Goal: Information Seeking & Learning: Learn about a topic

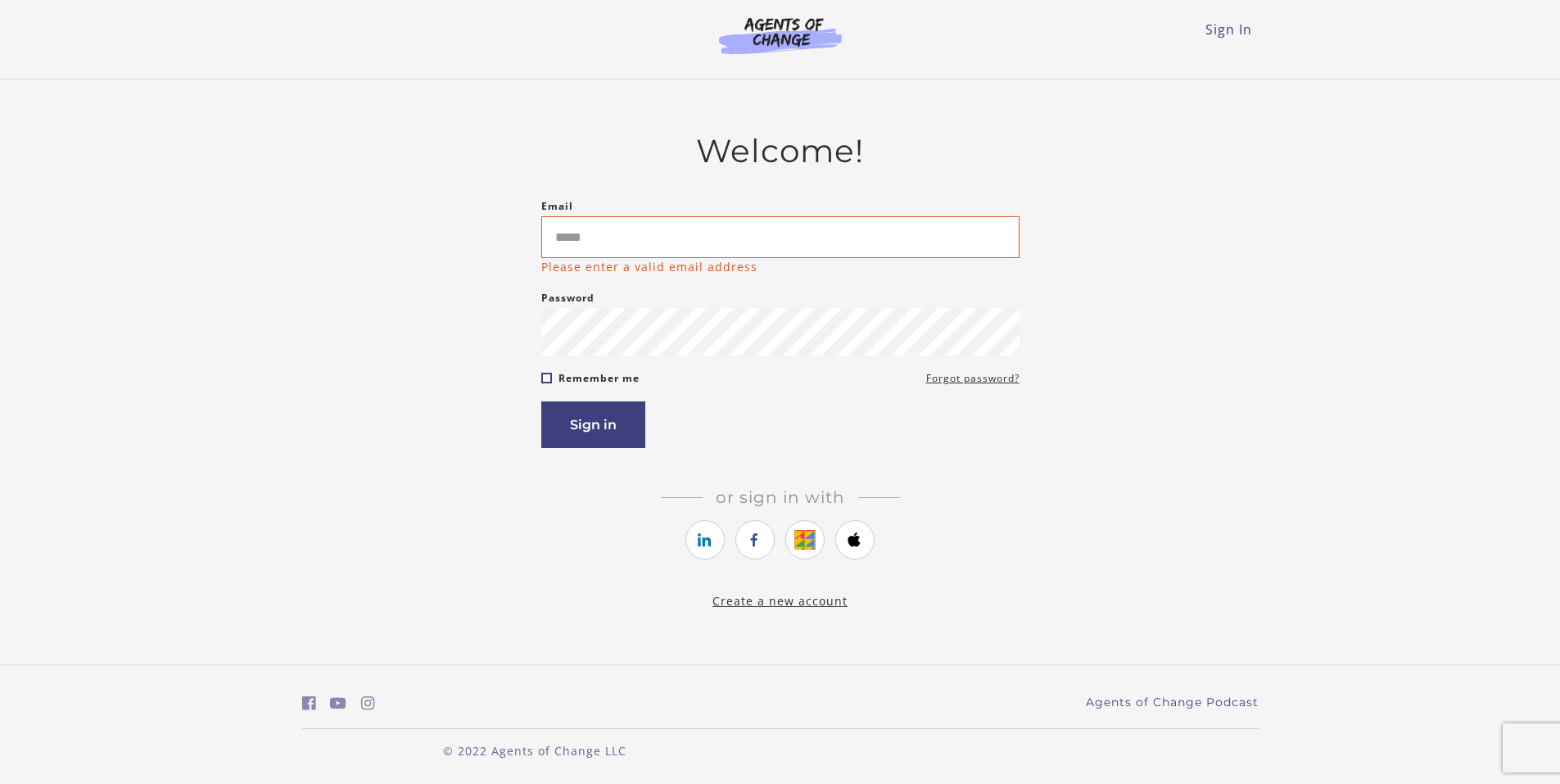
click at [554, 362] on form "Email Please enter a valid email address Password Password must be at least 8 c…" at bounding box center [780, 322] width 478 height 252
click at [636, 239] on input "Email" at bounding box center [780, 237] width 478 height 42
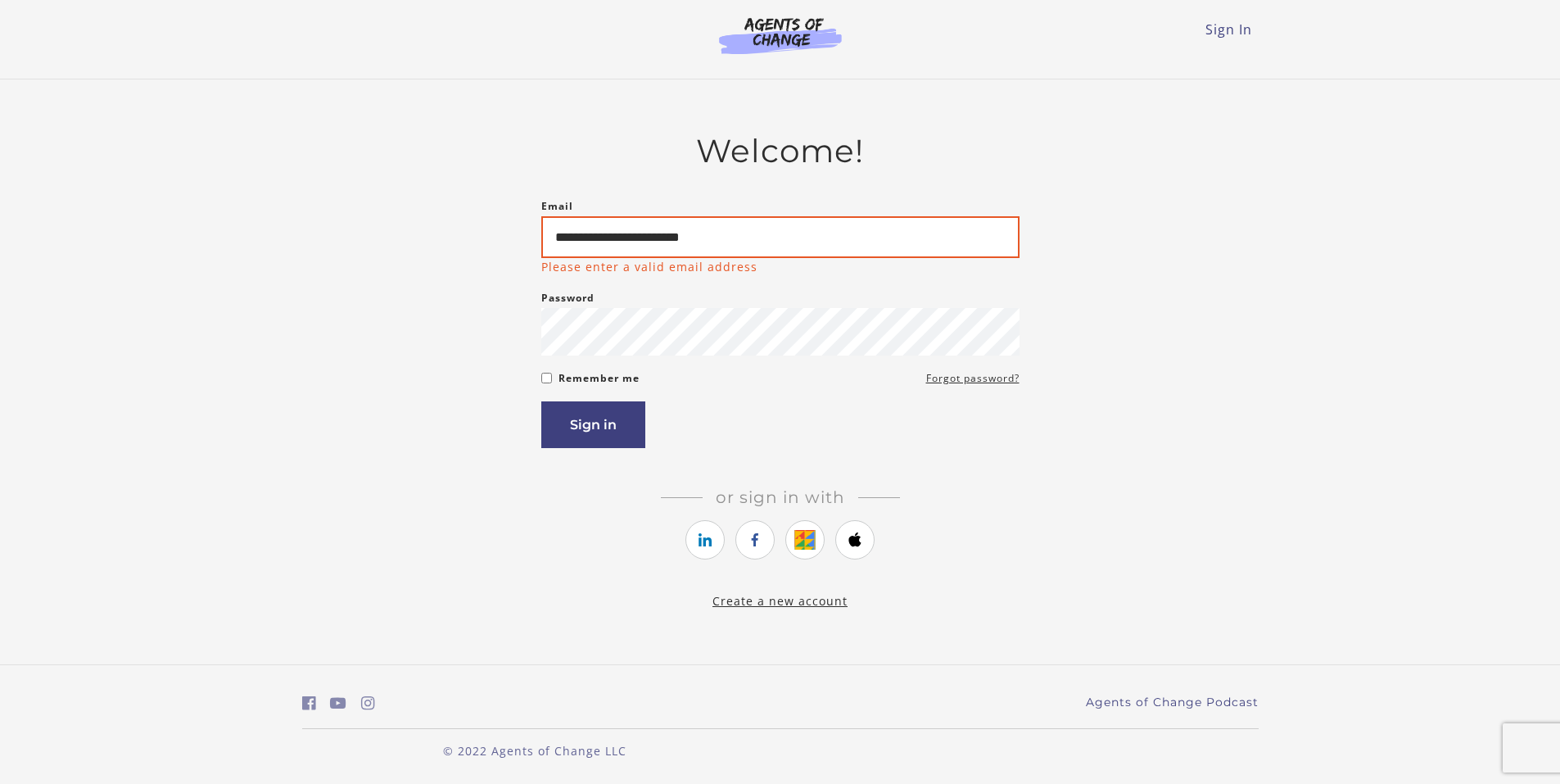
type input "**********"
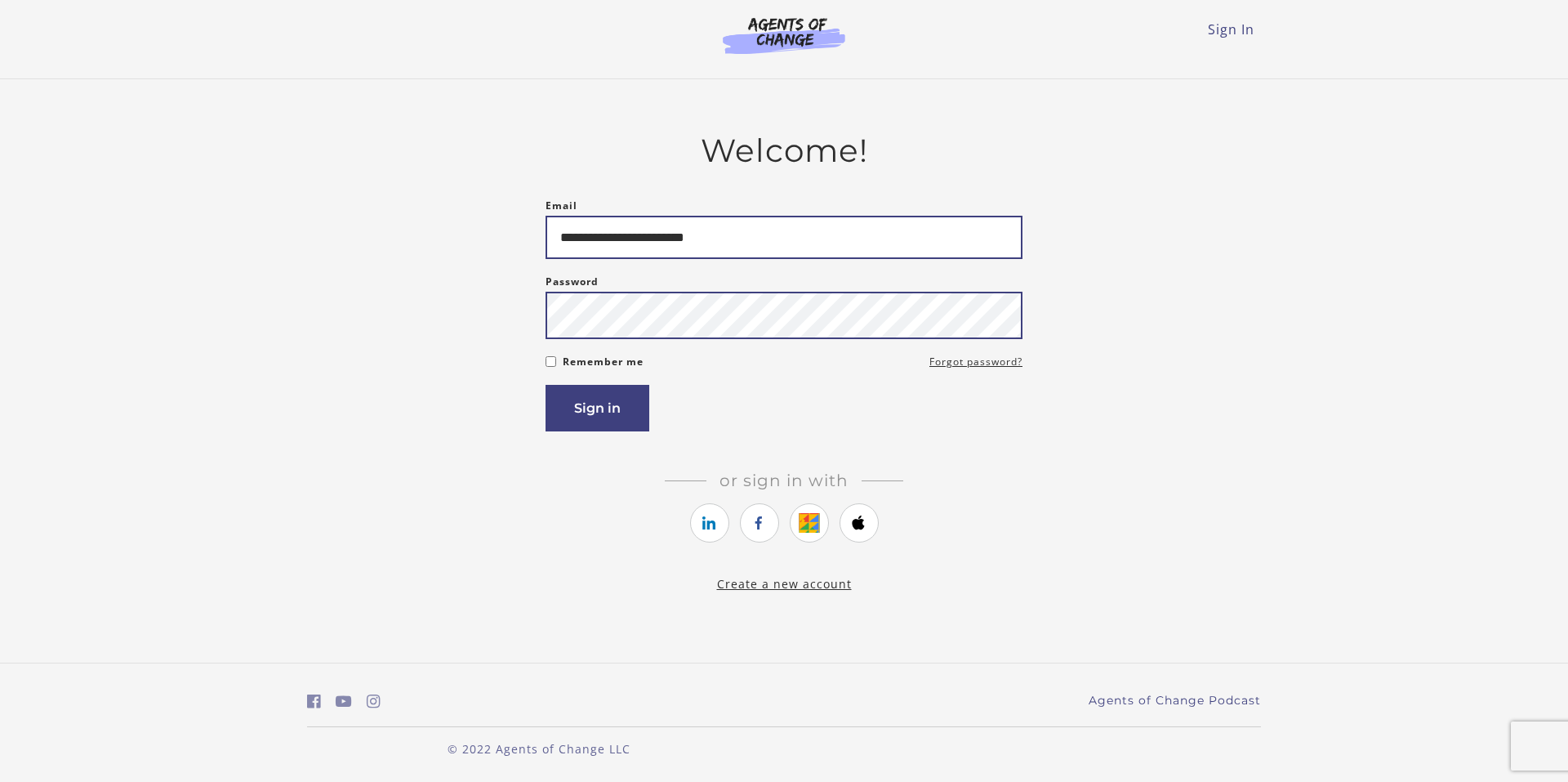
click at [546, 384] on button "Sign in" at bounding box center [597, 407] width 104 height 47
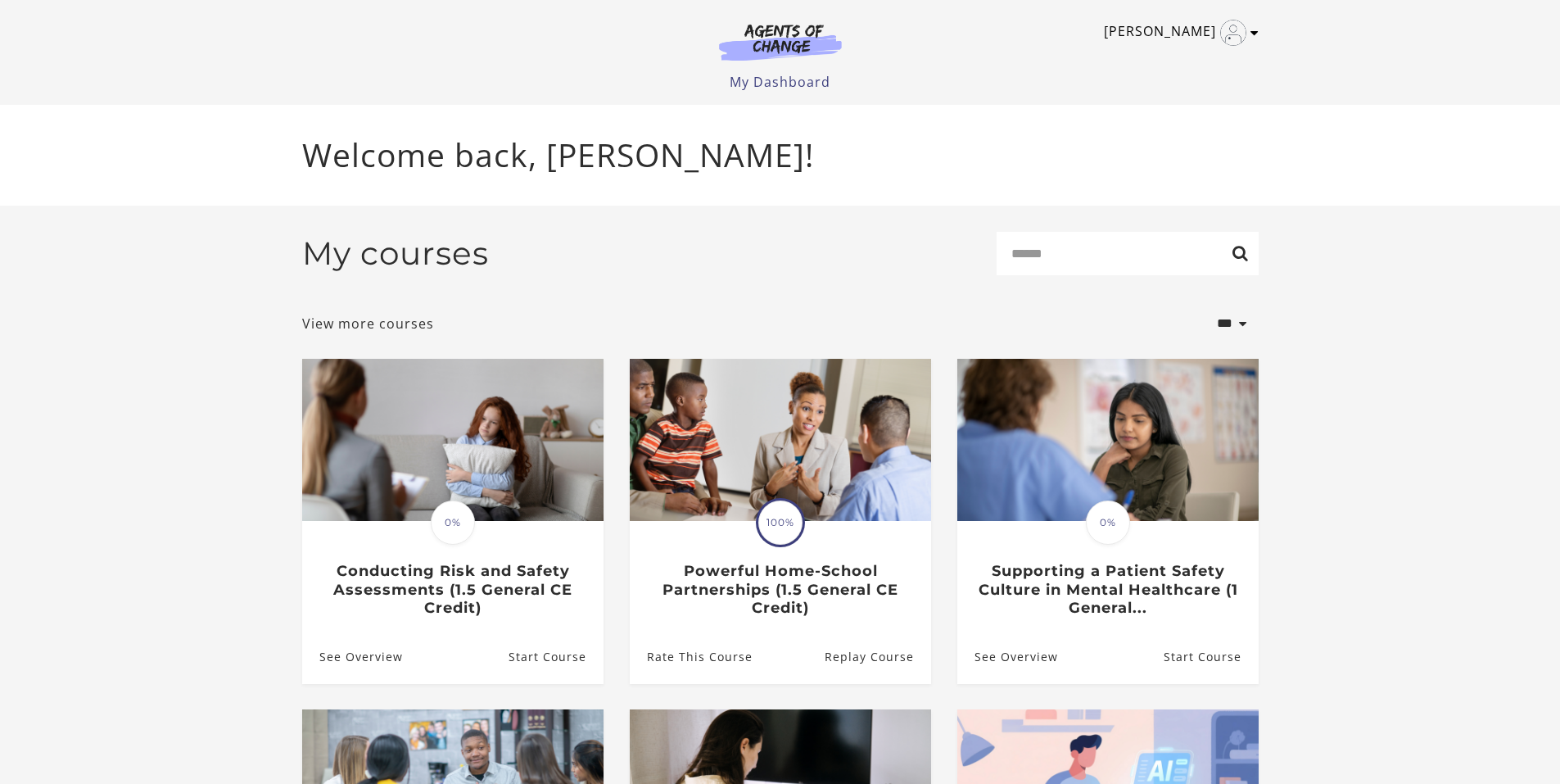
click at [1228, 29] on img "Toggle menu" at bounding box center [1234, 33] width 26 height 26
click at [1161, 65] on link "My Account" at bounding box center [1191, 60] width 144 height 28
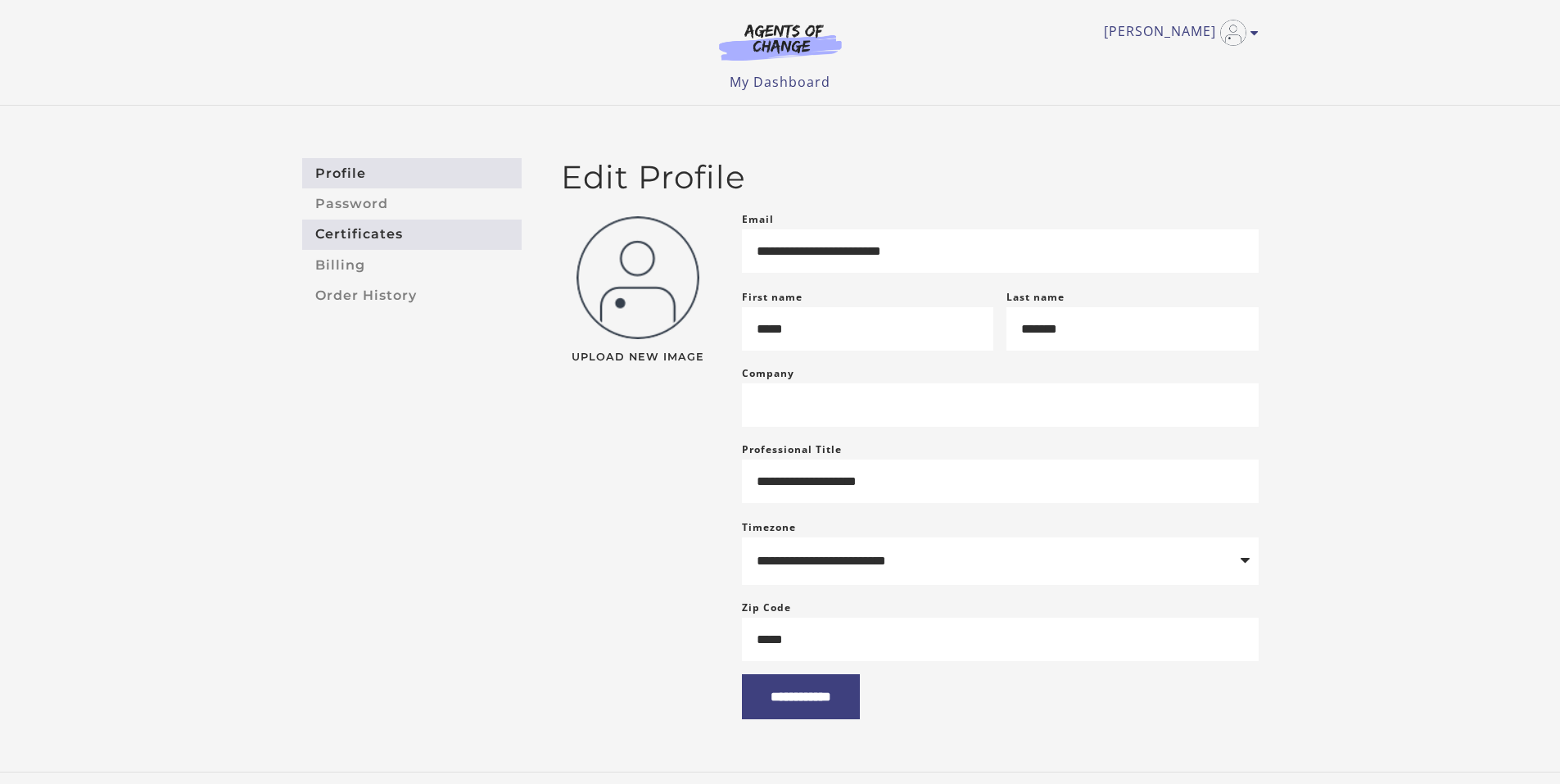
click at [368, 228] on link "Certificates" at bounding box center [412, 235] width 220 height 30
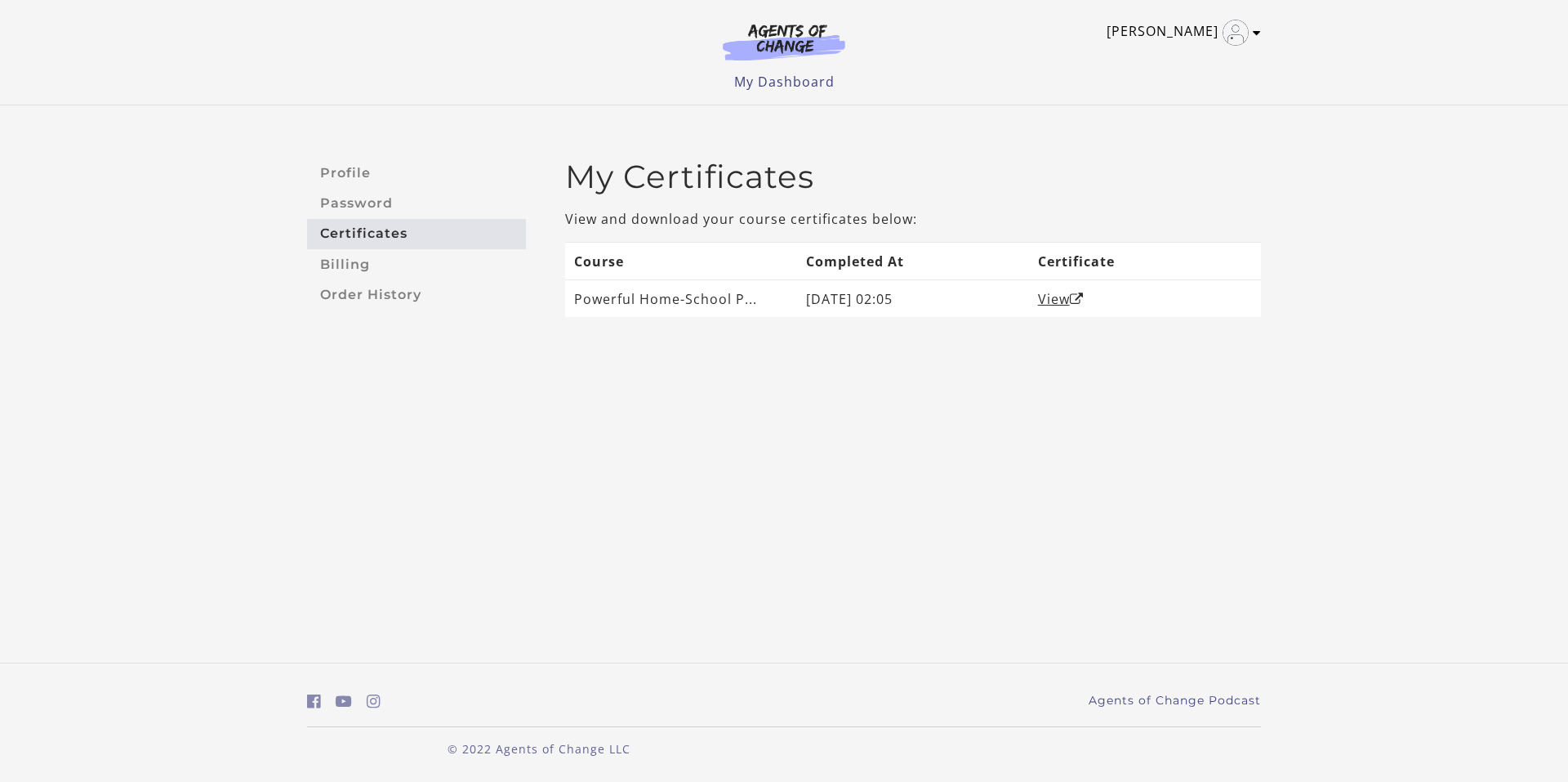
click at [1235, 31] on img "Toggle menu" at bounding box center [1236, 33] width 26 height 26
click at [1215, 60] on link "My Account" at bounding box center [1193, 60] width 144 height 28
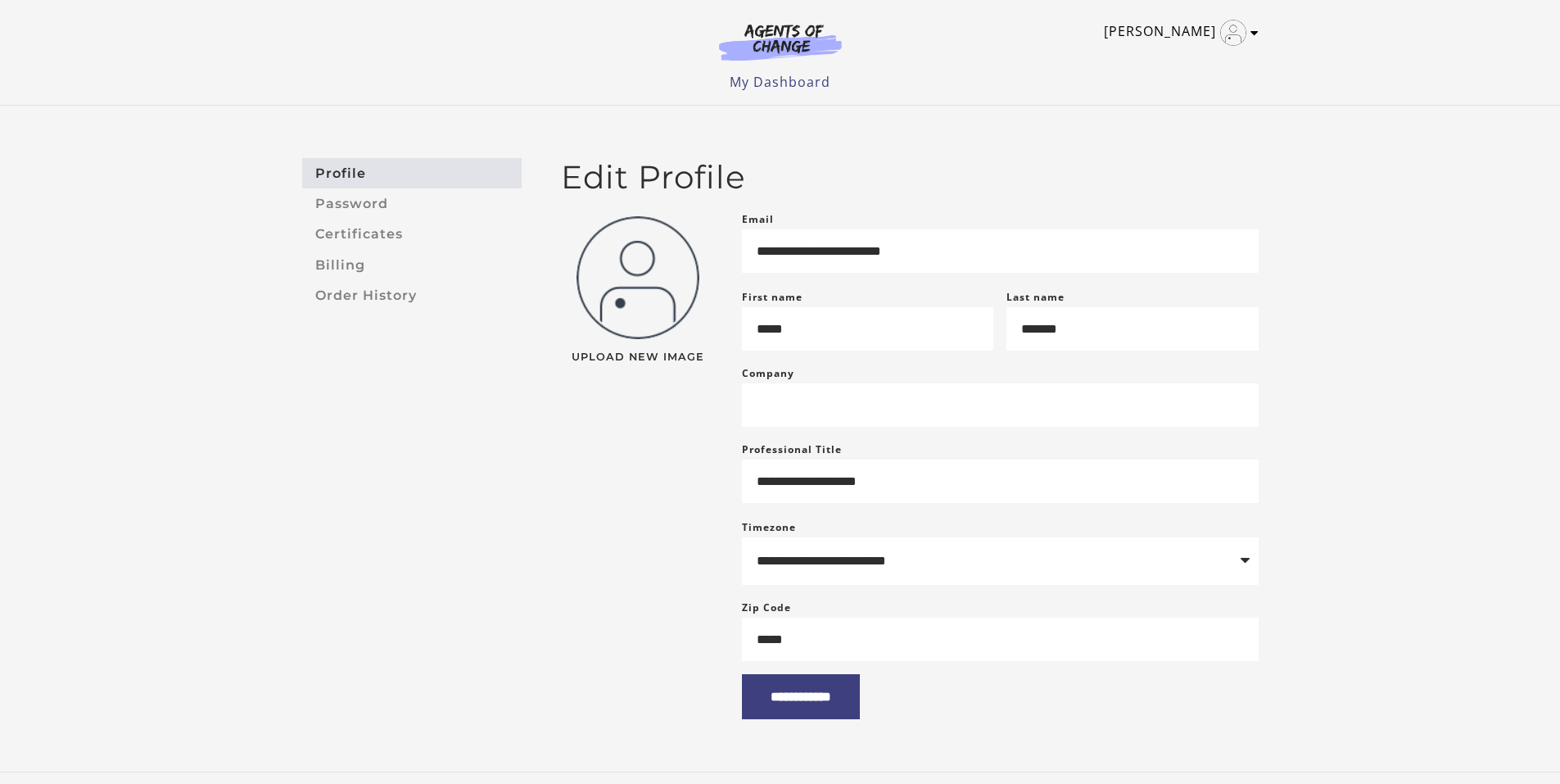
click at [1203, 24] on link "[PERSON_NAME]" at bounding box center [1177, 33] width 147 height 26
click at [757, 89] on link "My Dashboard" at bounding box center [780, 82] width 101 height 18
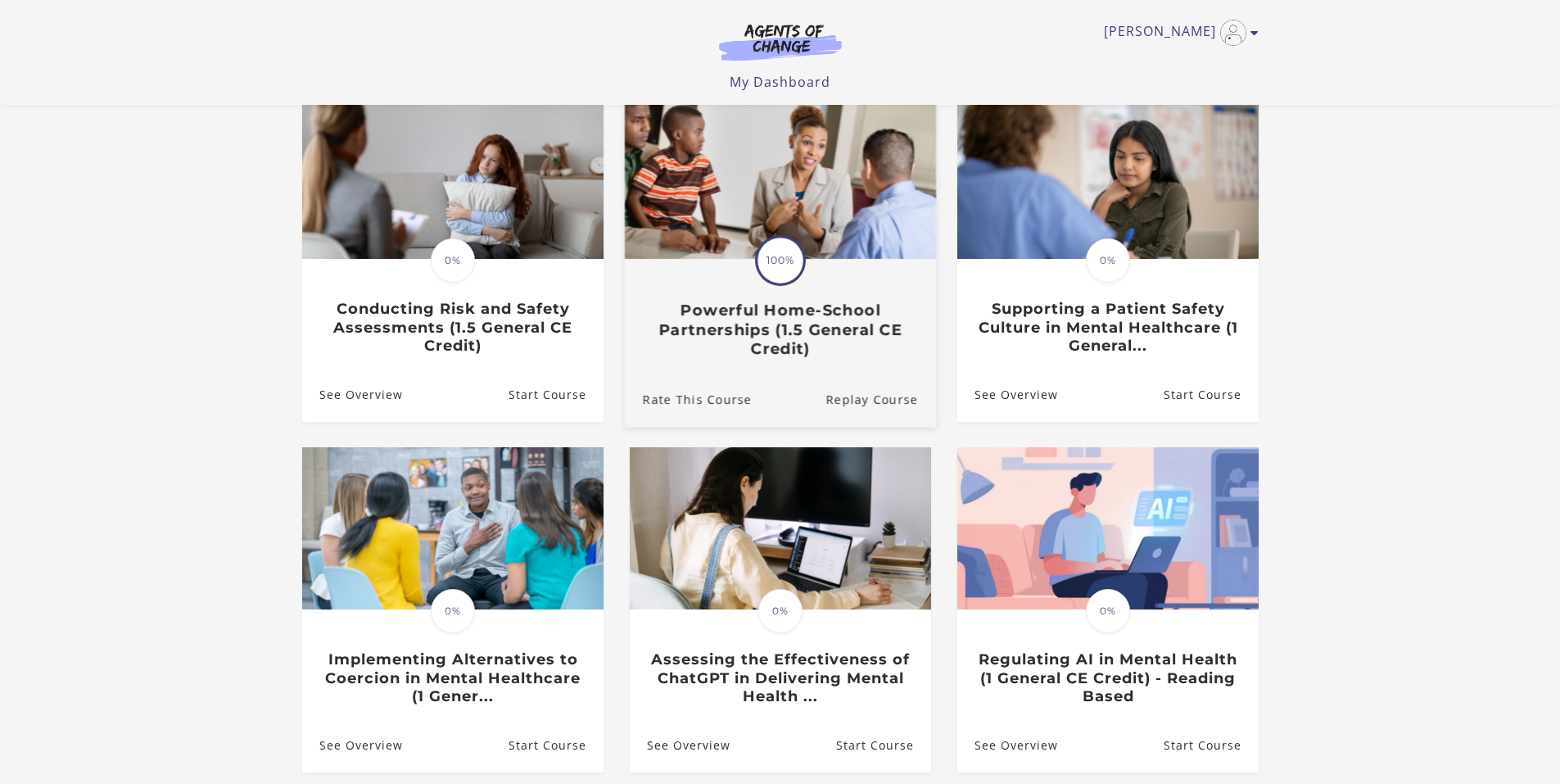
scroll to position [164, 0]
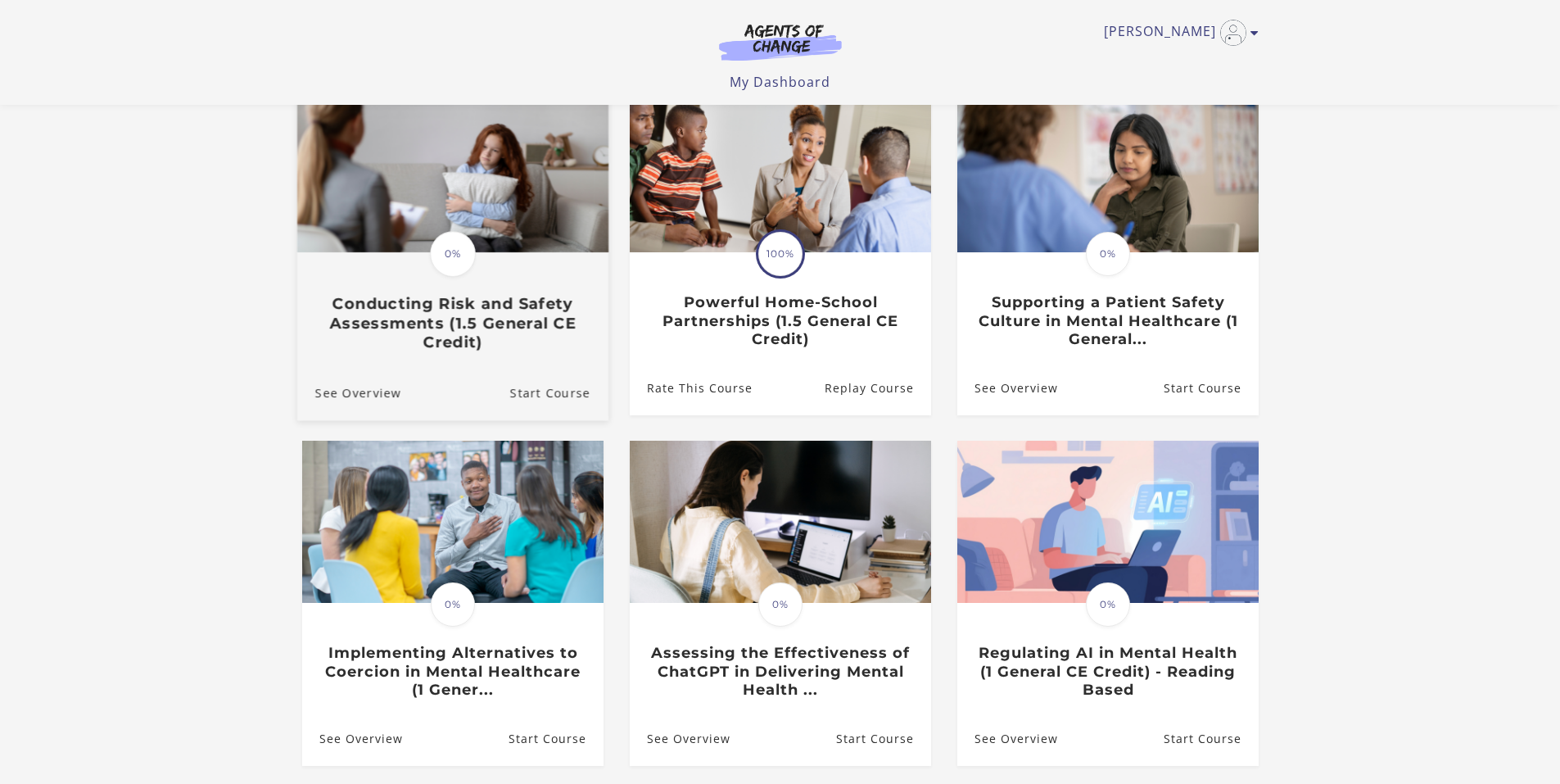
click at [453, 342] on h3 "Conducting Risk and Safety Assessments (1.5 General CE Credit)" at bounding box center [452, 322] width 276 height 57
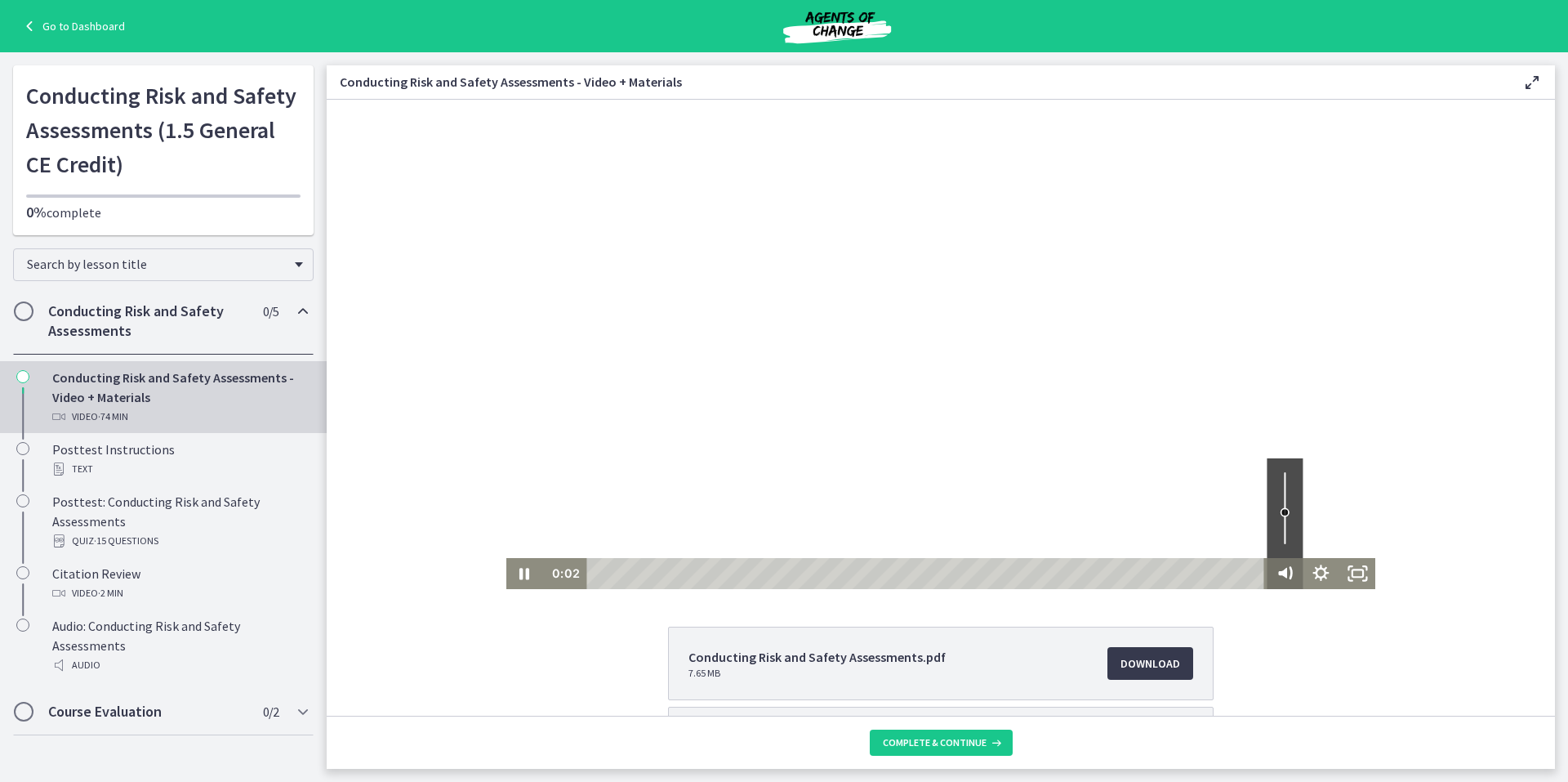
click at [1274, 567] on icon "Mute" at bounding box center [1285, 573] width 43 height 38
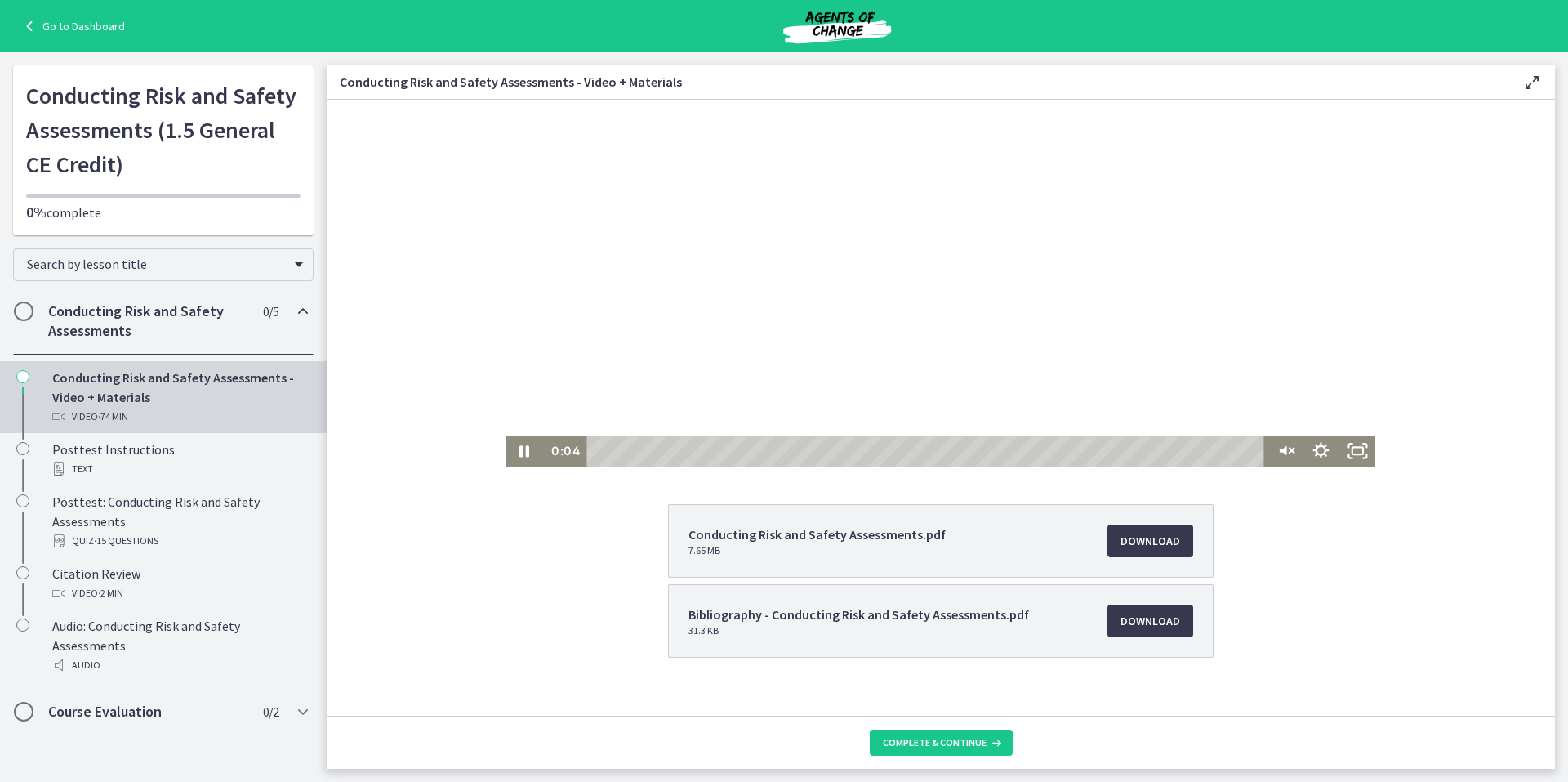
scroll to position [143, 0]
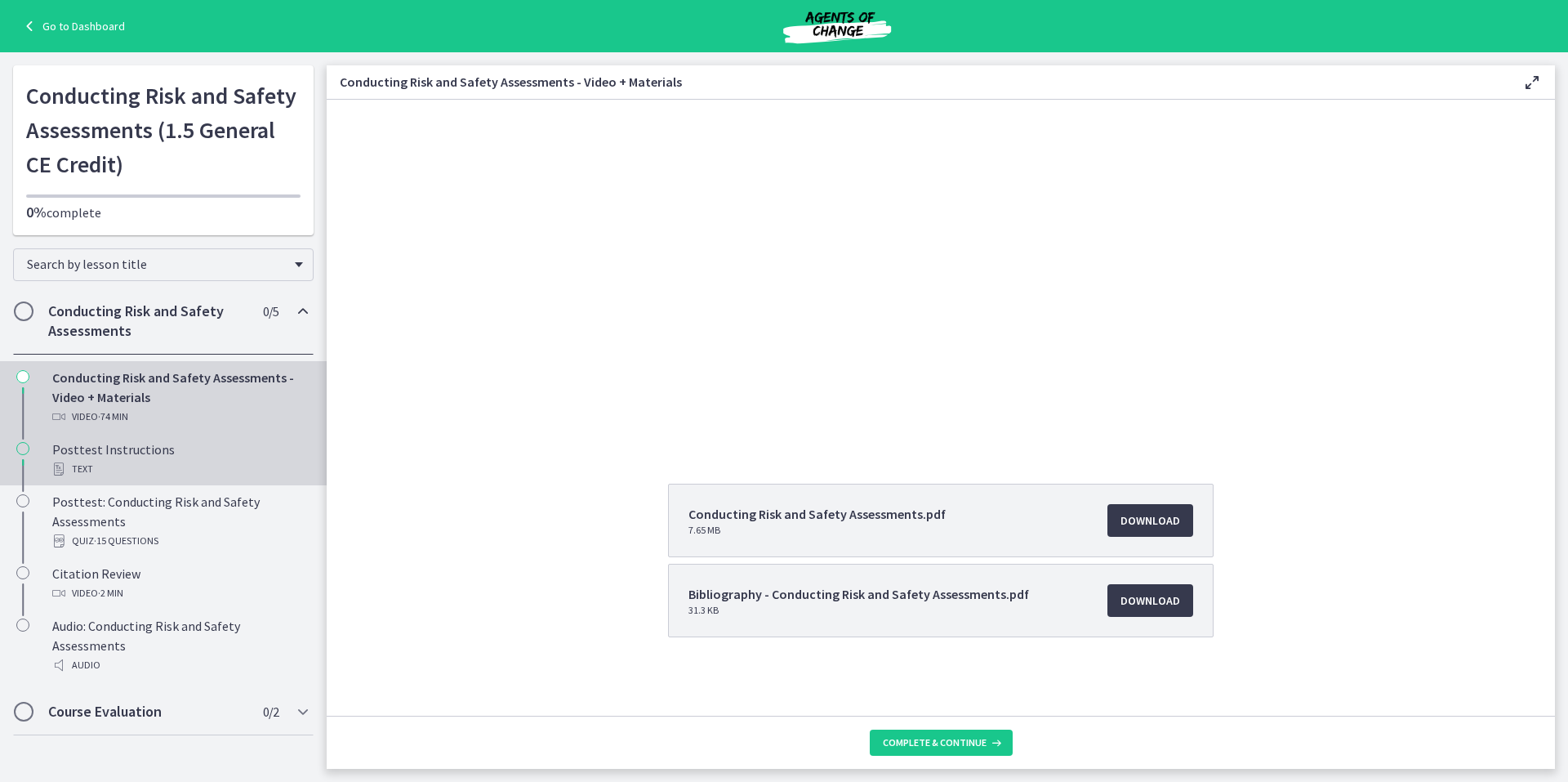
click at [76, 483] on link "Posttest Instructions Text" at bounding box center [163, 459] width 326 height 52
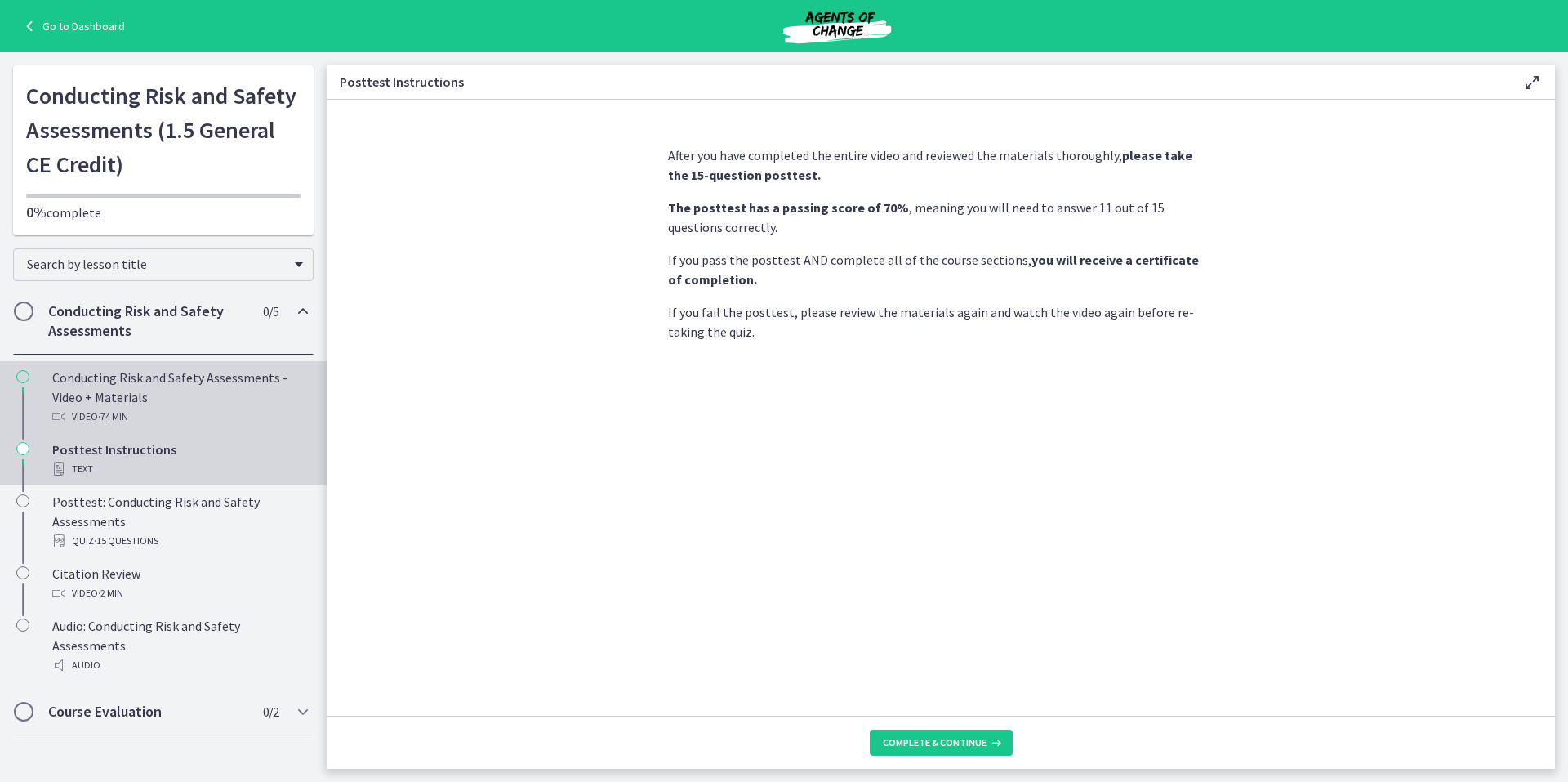
click at [159, 389] on div "Conducting Risk and Safety Assessments - Video + Materials Video · 74 min" at bounding box center [180, 397] width 255 height 59
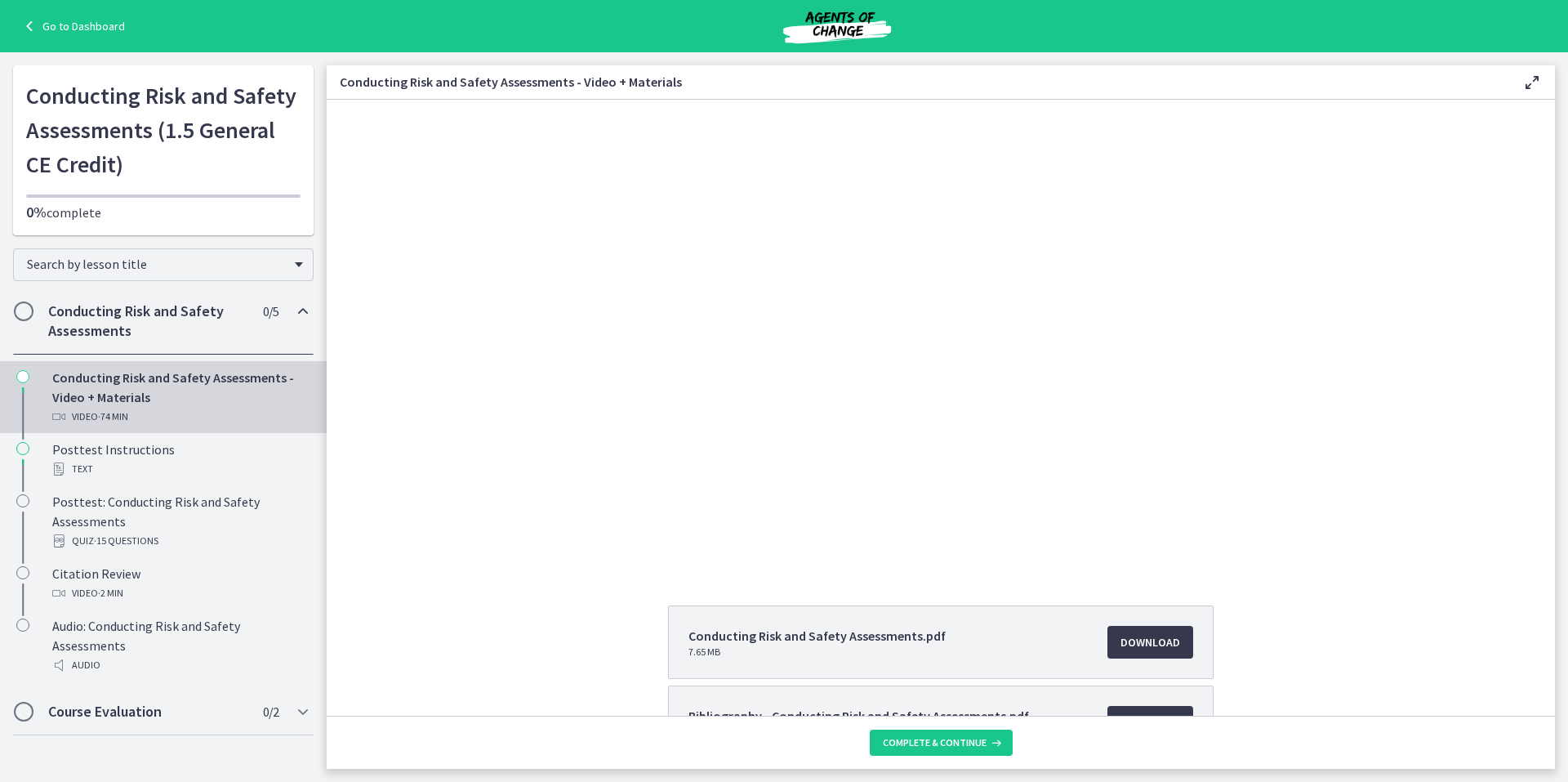
scroll to position [82, 0]
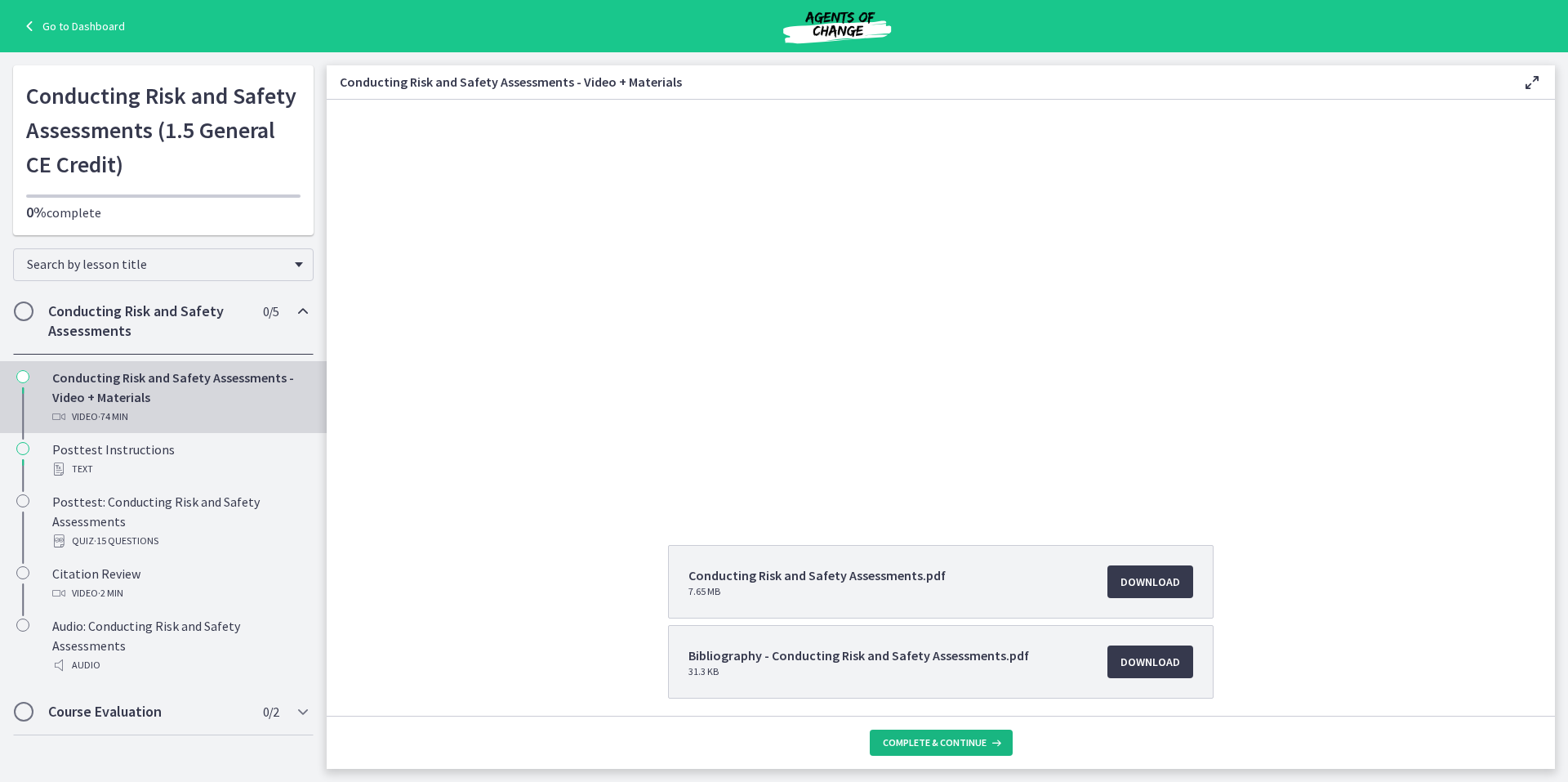
click at [901, 739] on span "Complete & continue" at bounding box center [934, 743] width 104 height 13
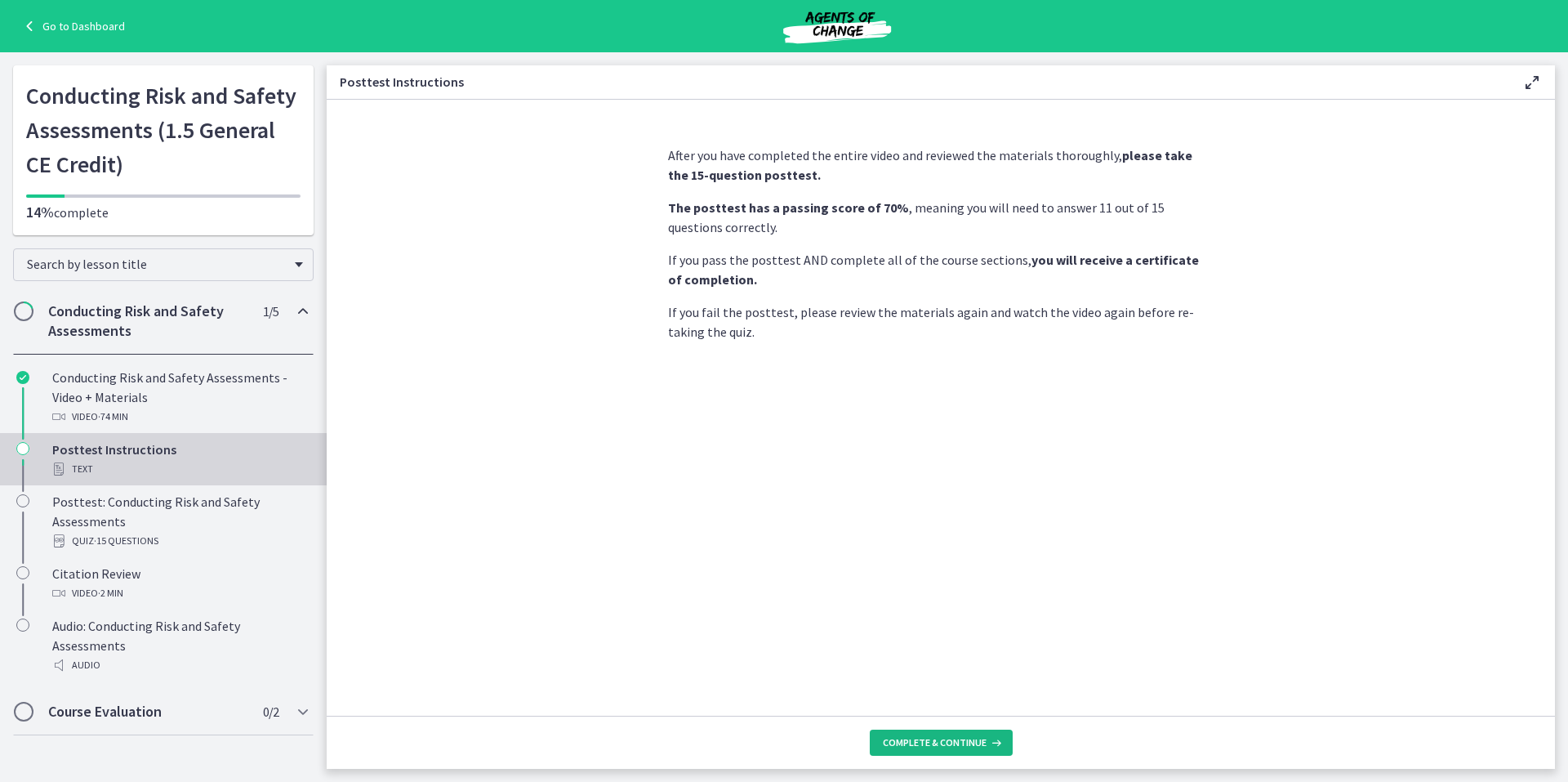
click at [901, 737] on span "Complete & continue" at bounding box center [934, 743] width 104 height 13
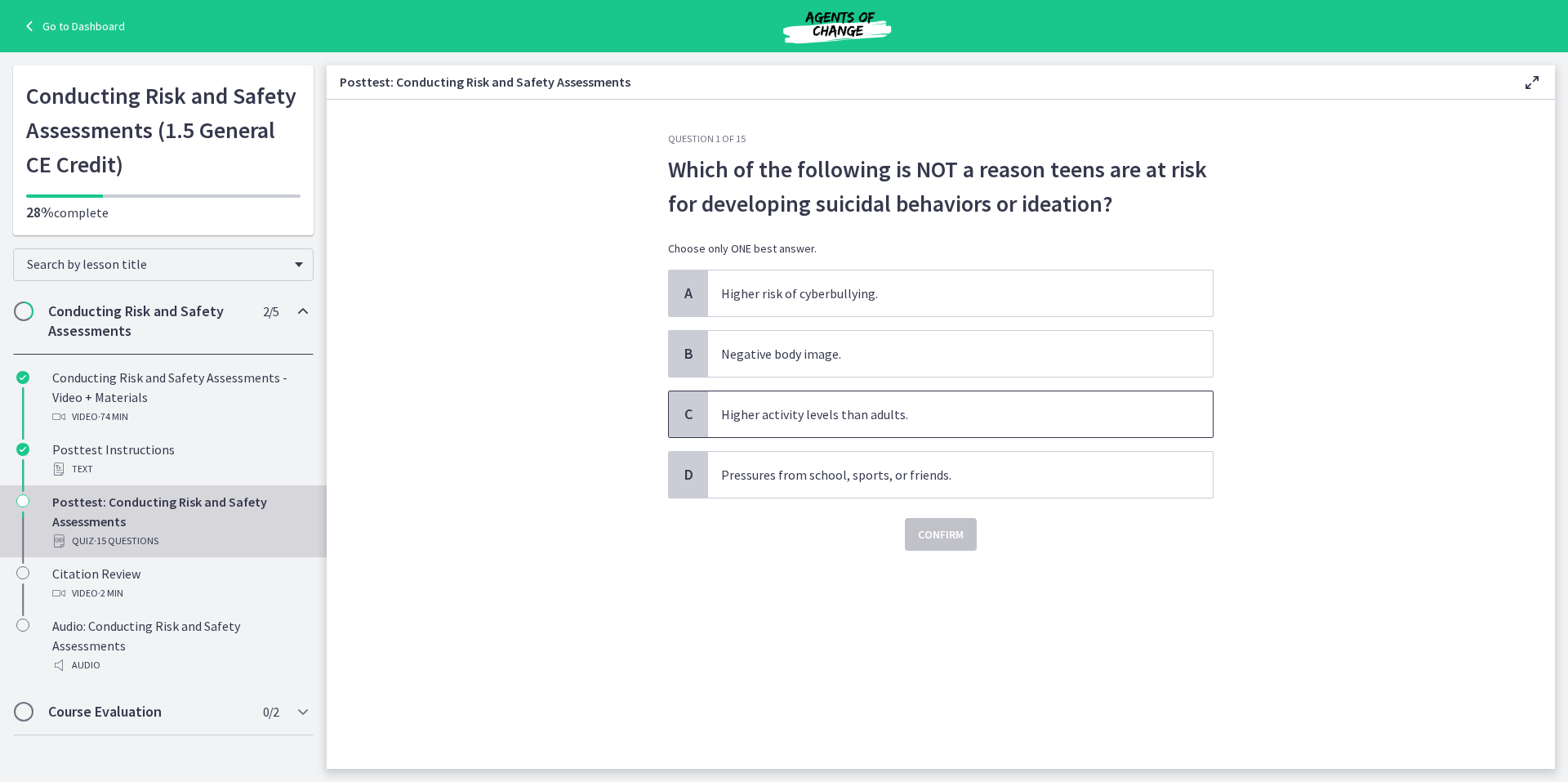
click at [802, 418] on p "Higher activity levels than adults." at bounding box center [944, 414] width 446 height 20
click at [951, 540] on span "Confirm" at bounding box center [941, 534] width 46 height 20
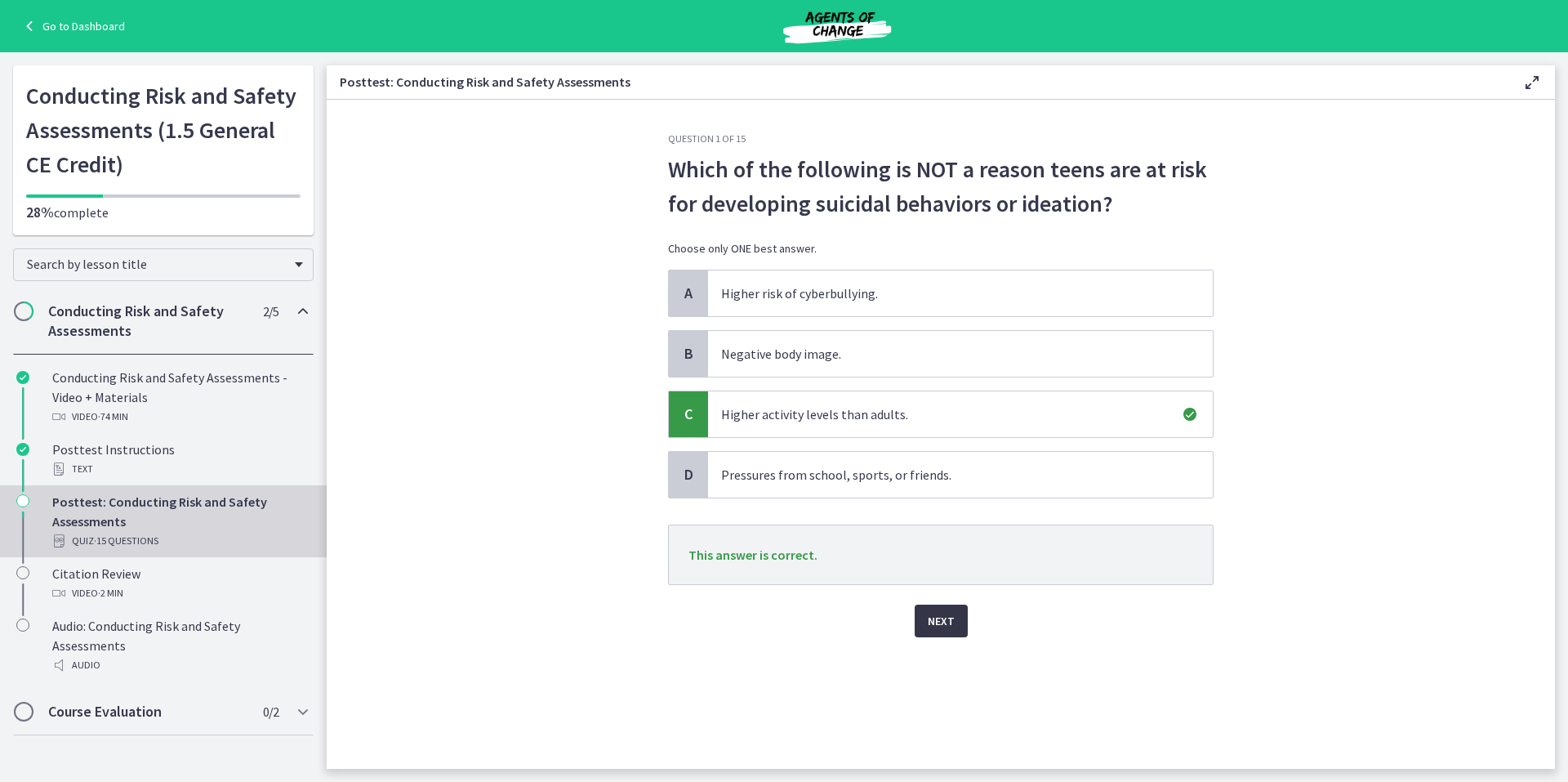
click at [930, 609] on button "Next" at bounding box center [941, 621] width 53 height 33
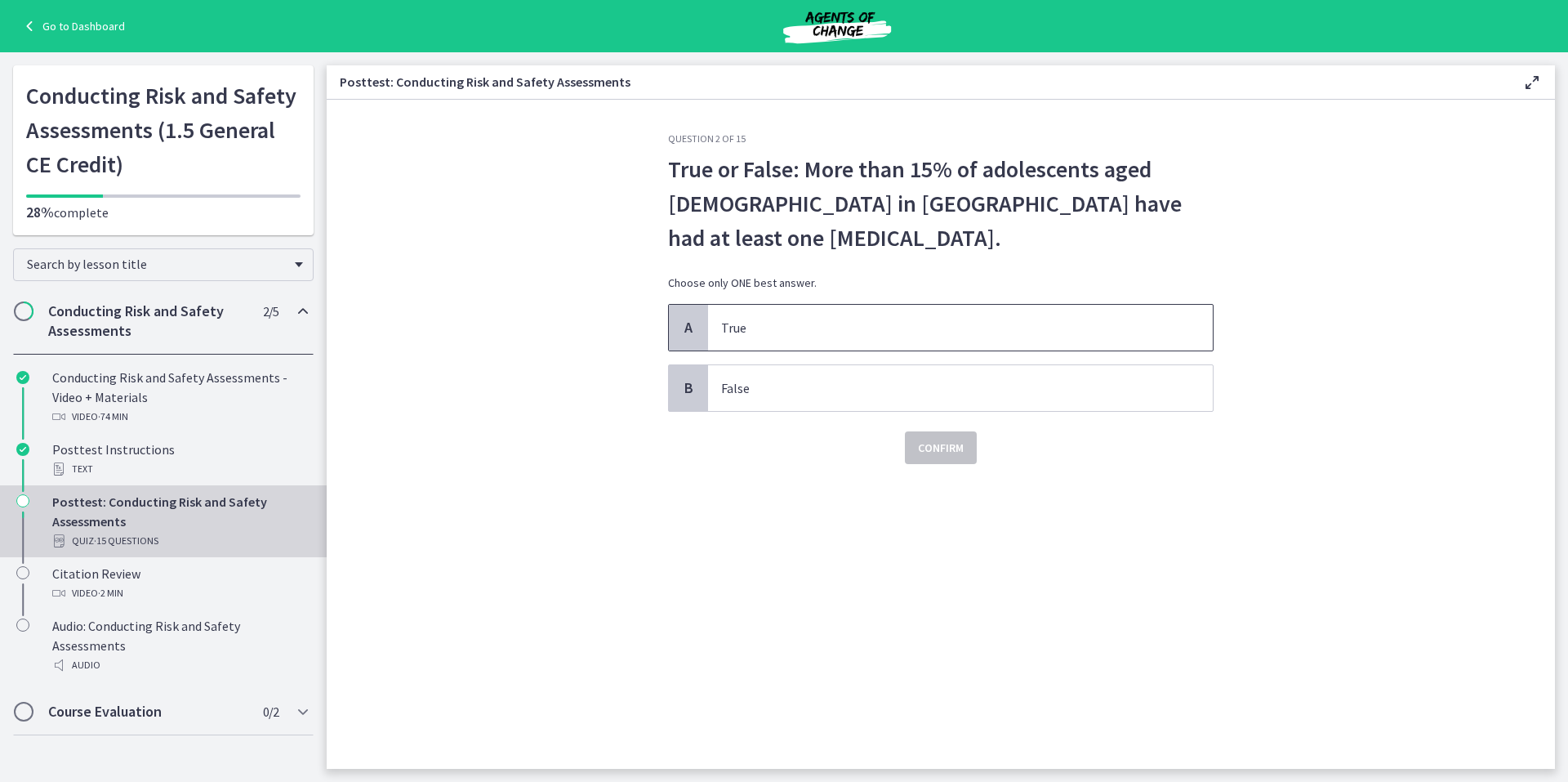
click at [733, 323] on p "True" at bounding box center [944, 327] width 446 height 20
click at [933, 443] on span "Confirm" at bounding box center [941, 447] width 46 height 20
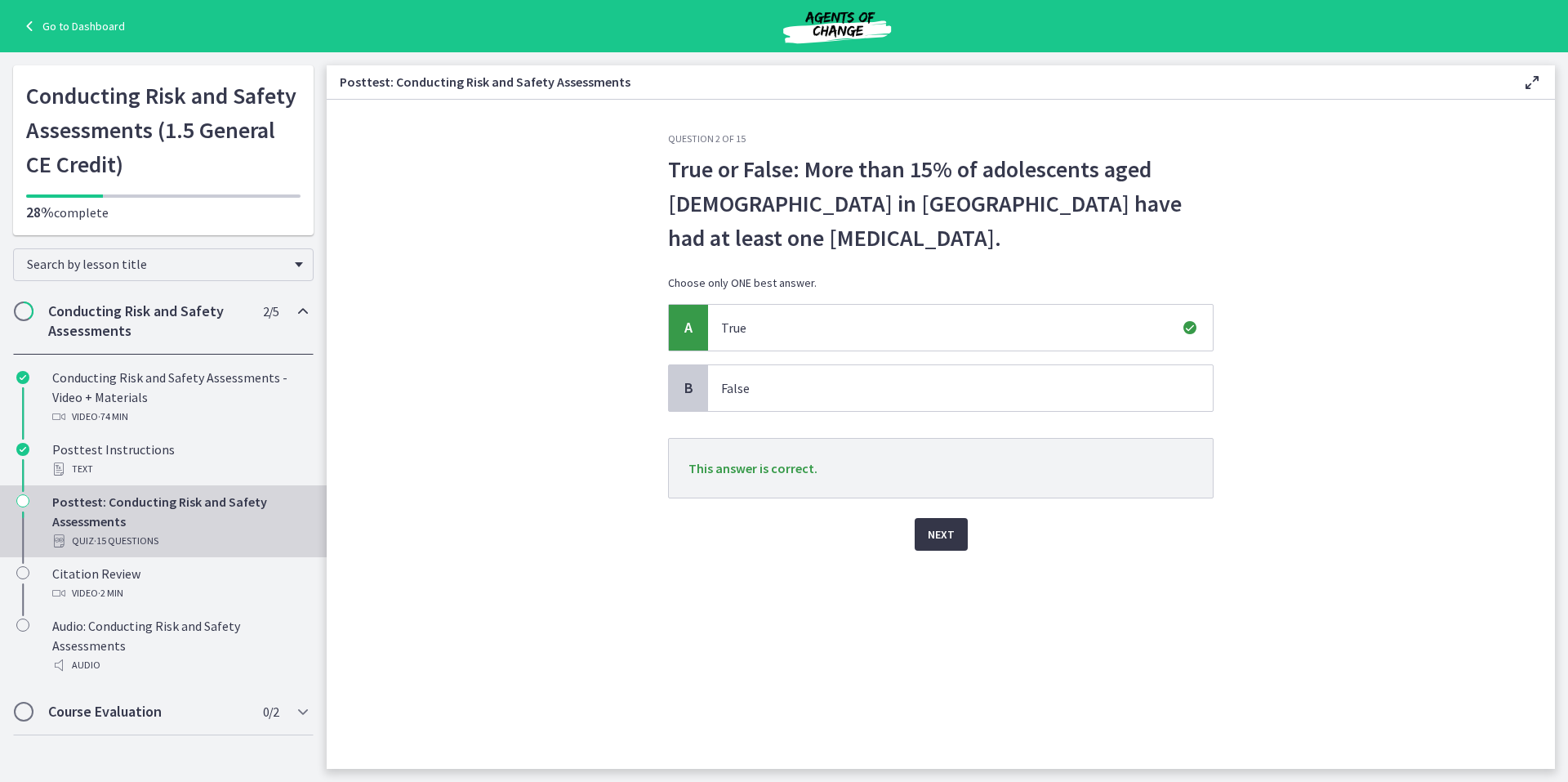
click at [934, 532] on span "Next" at bounding box center [941, 534] width 27 height 20
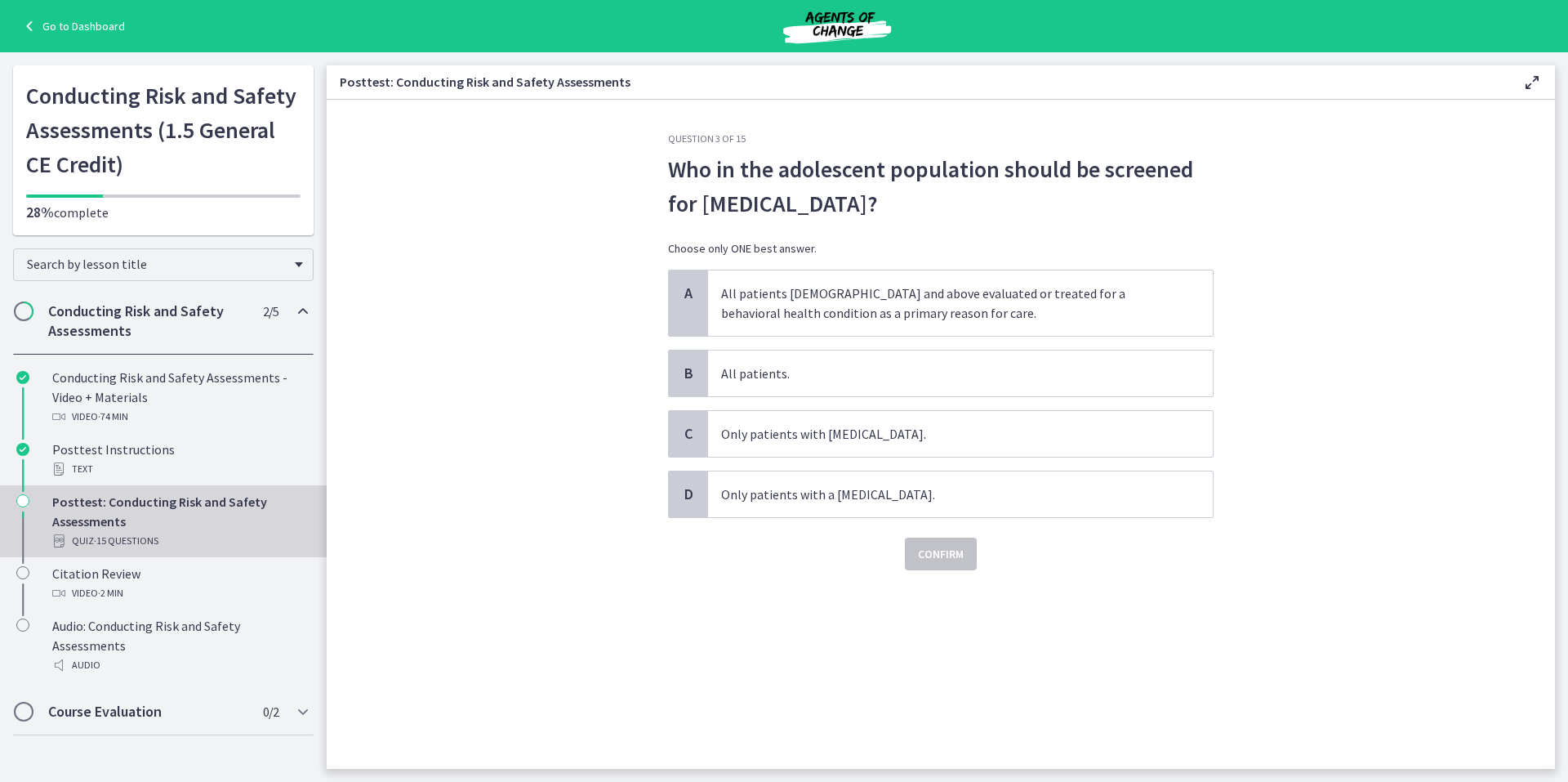
drag, startPoint x: 936, startPoint y: 539, endPoint x: 824, endPoint y: 263, distance: 297.9
click at [824, 263] on div "Who in the adolescent population should be screened for depression? Choose only…" at bounding box center [941, 211] width 546 height 118
click at [745, 289] on p "All patients 12 years old and above evaluated or treated for a behavioral healt…" at bounding box center [944, 303] width 446 height 39
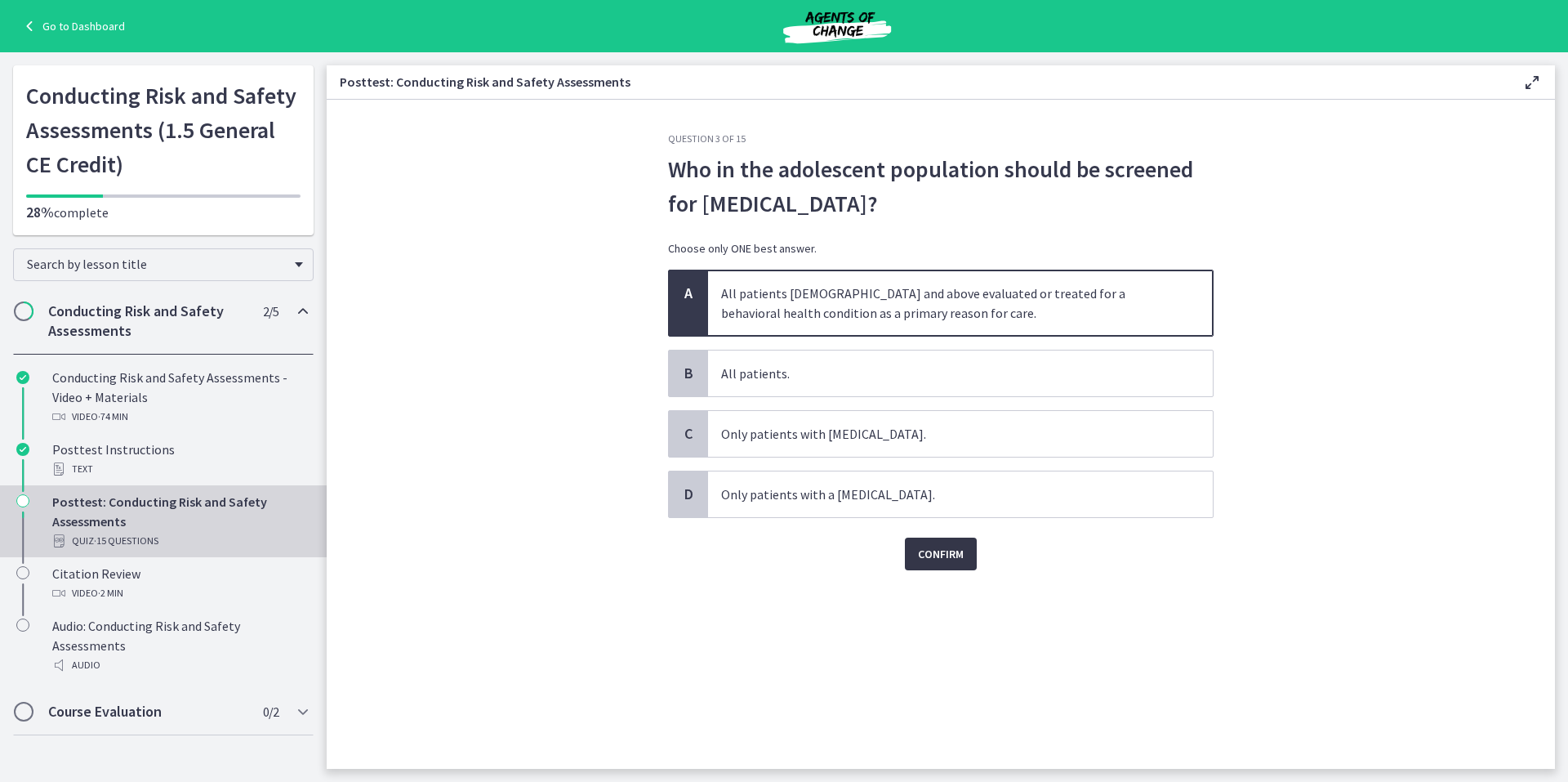
click at [944, 554] on span "Confirm" at bounding box center [941, 554] width 46 height 20
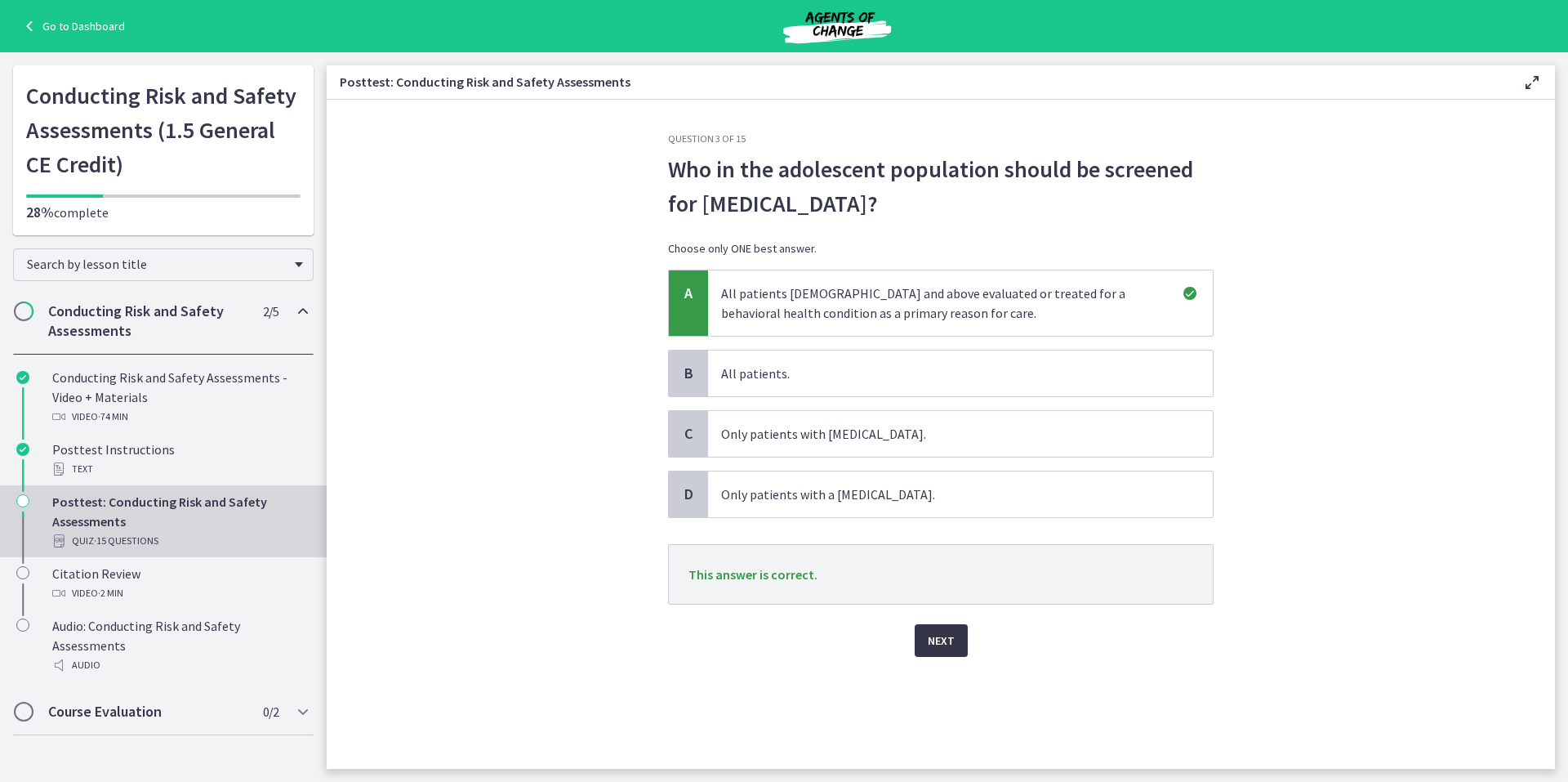
click at [925, 645] on button "Next" at bounding box center [941, 640] width 53 height 33
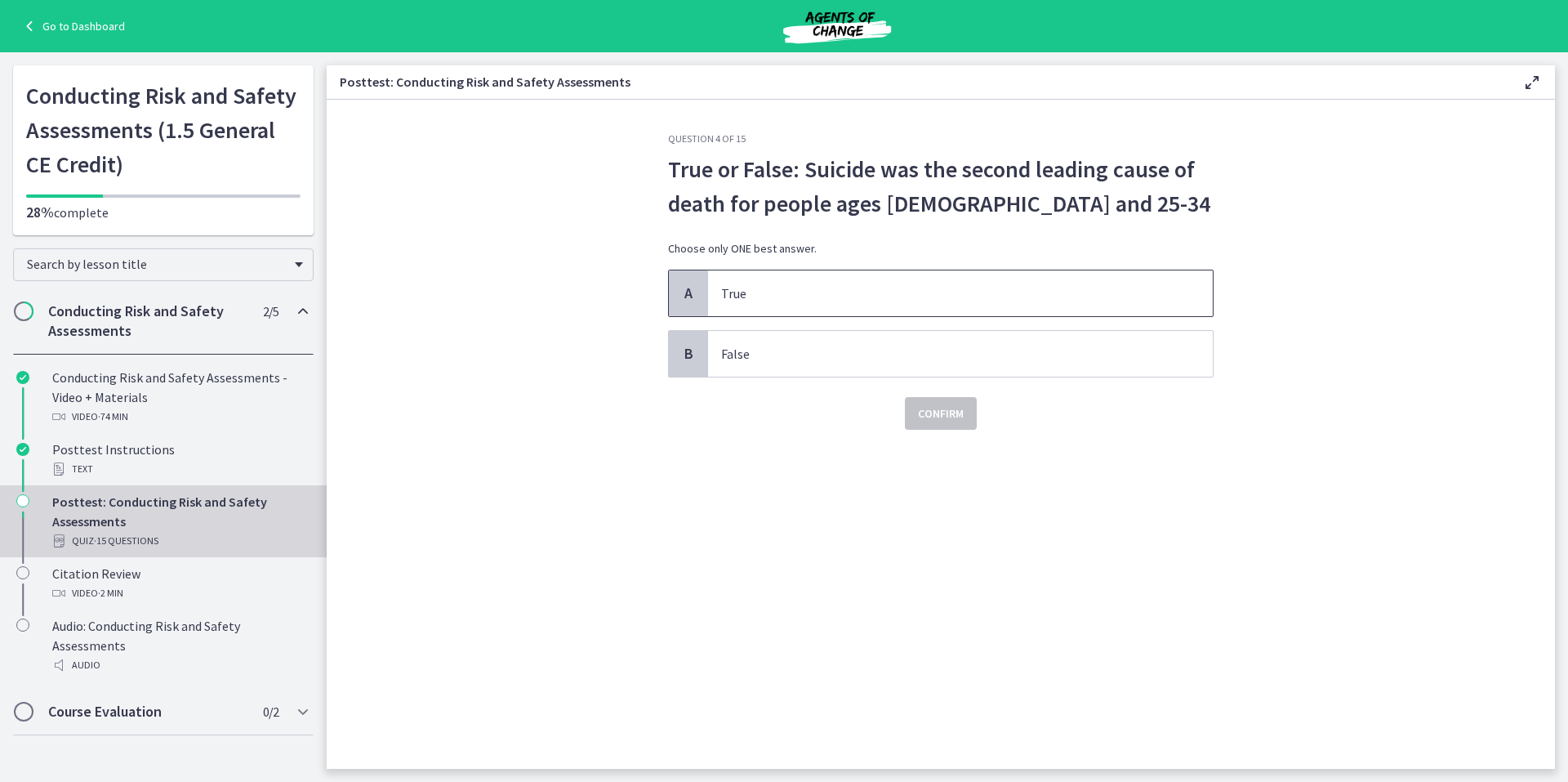
click at [728, 295] on p "True" at bounding box center [944, 293] width 446 height 20
drag, startPoint x: 921, startPoint y: 433, endPoint x: 938, endPoint y: 425, distance: 18.8
click at [923, 433] on div "Question 4 of 15 True or False: Suicide was the second leading cause of death f…" at bounding box center [941, 451] width 572 height 636
click at [941, 421] on span "Confirm" at bounding box center [941, 413] width 46 height 20
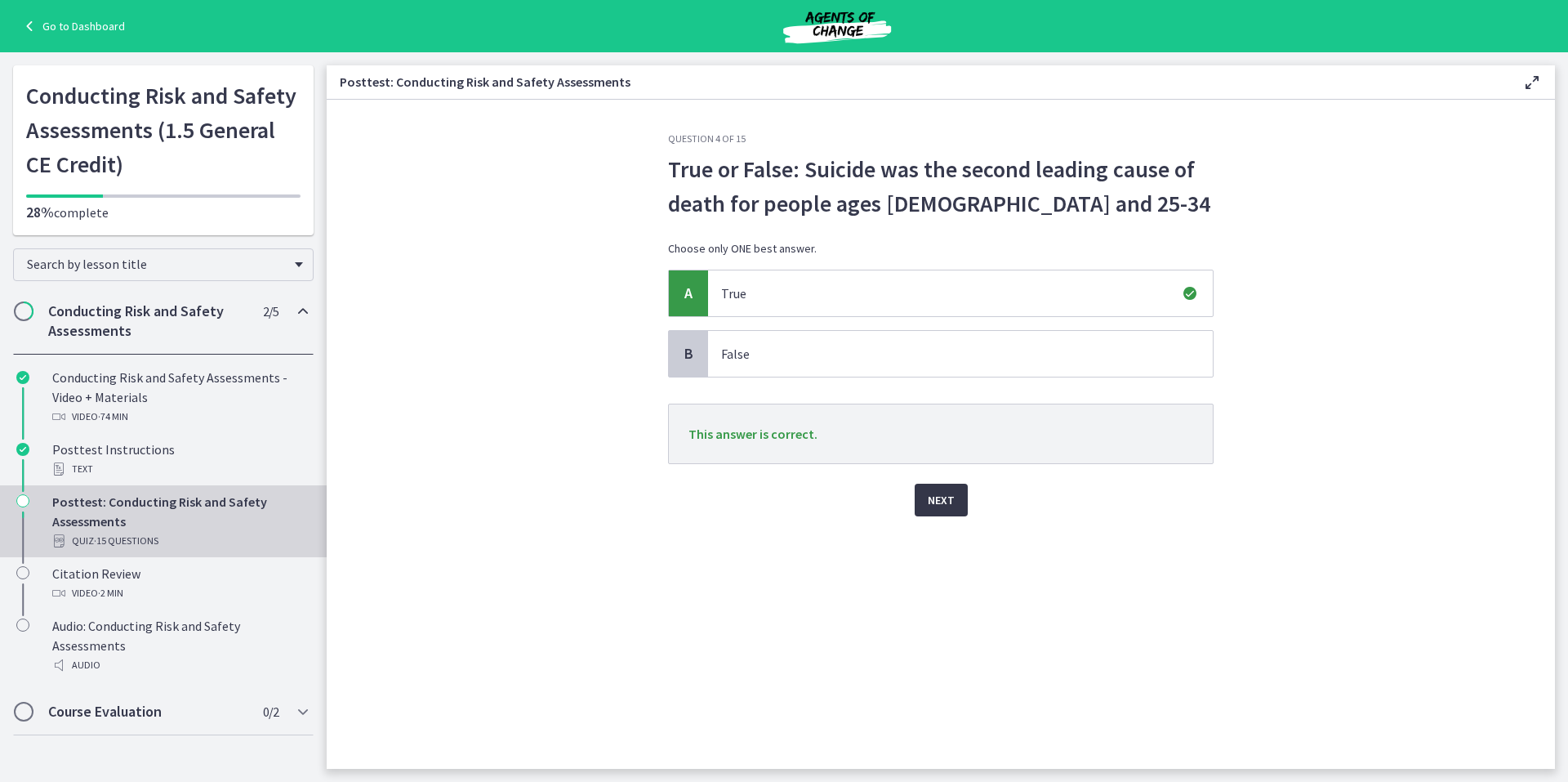
click at [955, 501] on button "Next" at bounding box center [941, 500] width 53 height 33
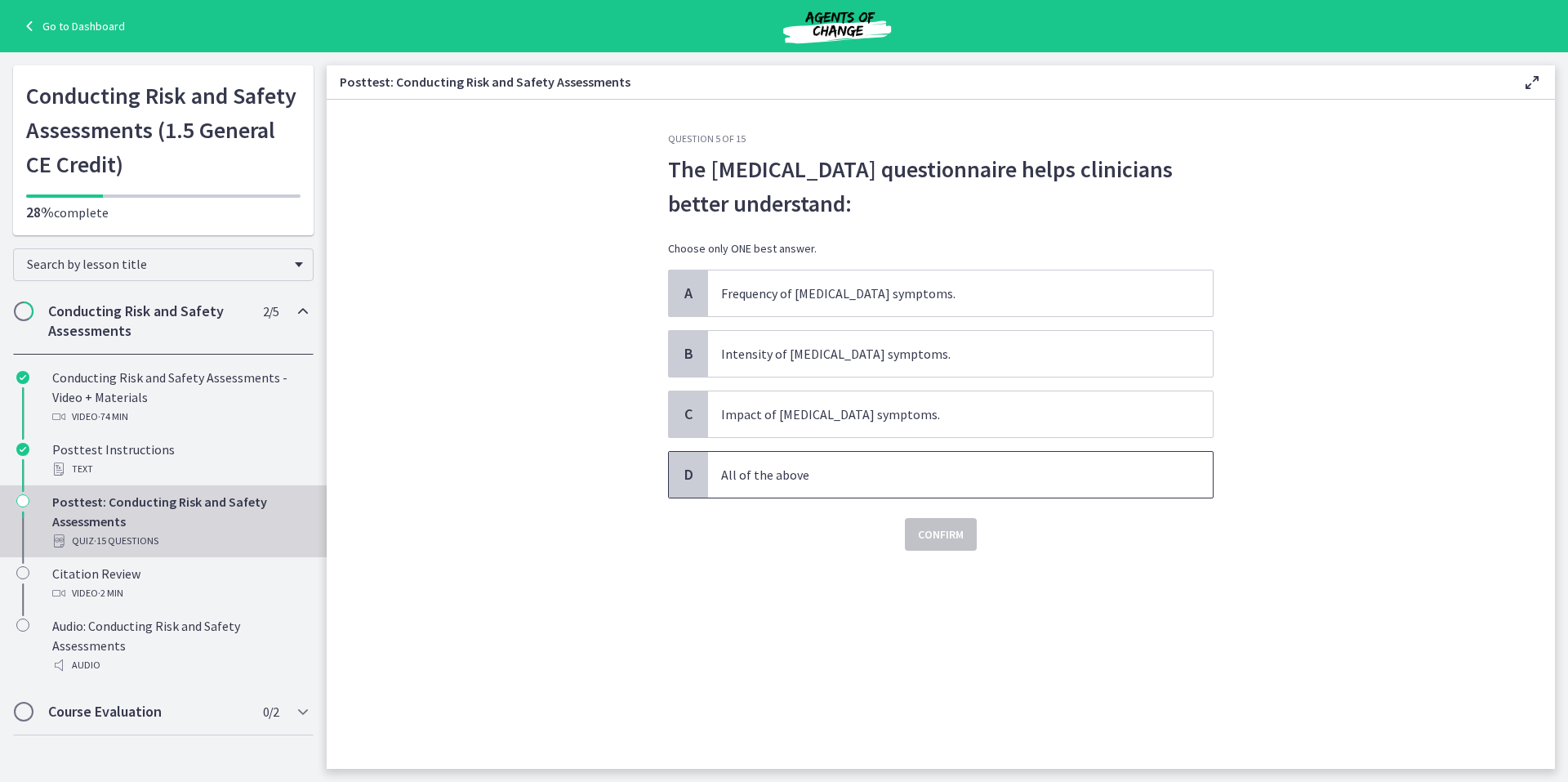
drag, startPoint x: 806, startPoint y: 470, endPoint x: 874, endPoint y: 500, distance: 74.3
click at [806, 470] on p "All of the above" at bounding box center [944, 474] width 446 height 20
click at [928, 537] on span "Confirm" at bounding box center [941, 534] width 46 height 20
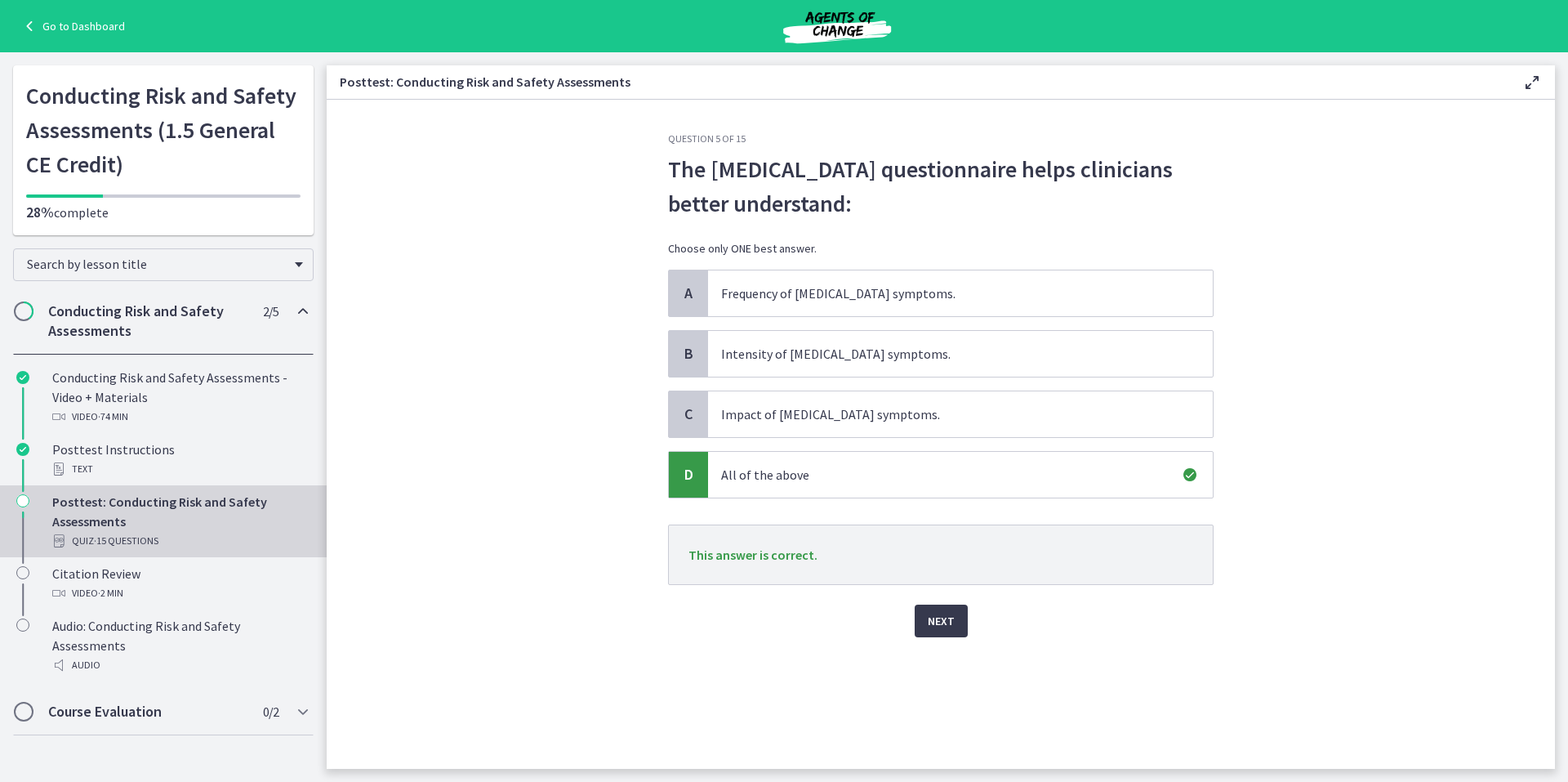
click at [977, 629] on div "Next" at bounding box center [941, 611] width 546 height 52
click at [937, 622] on span "Next" at bounding box center [941, 621] width 27 height 20
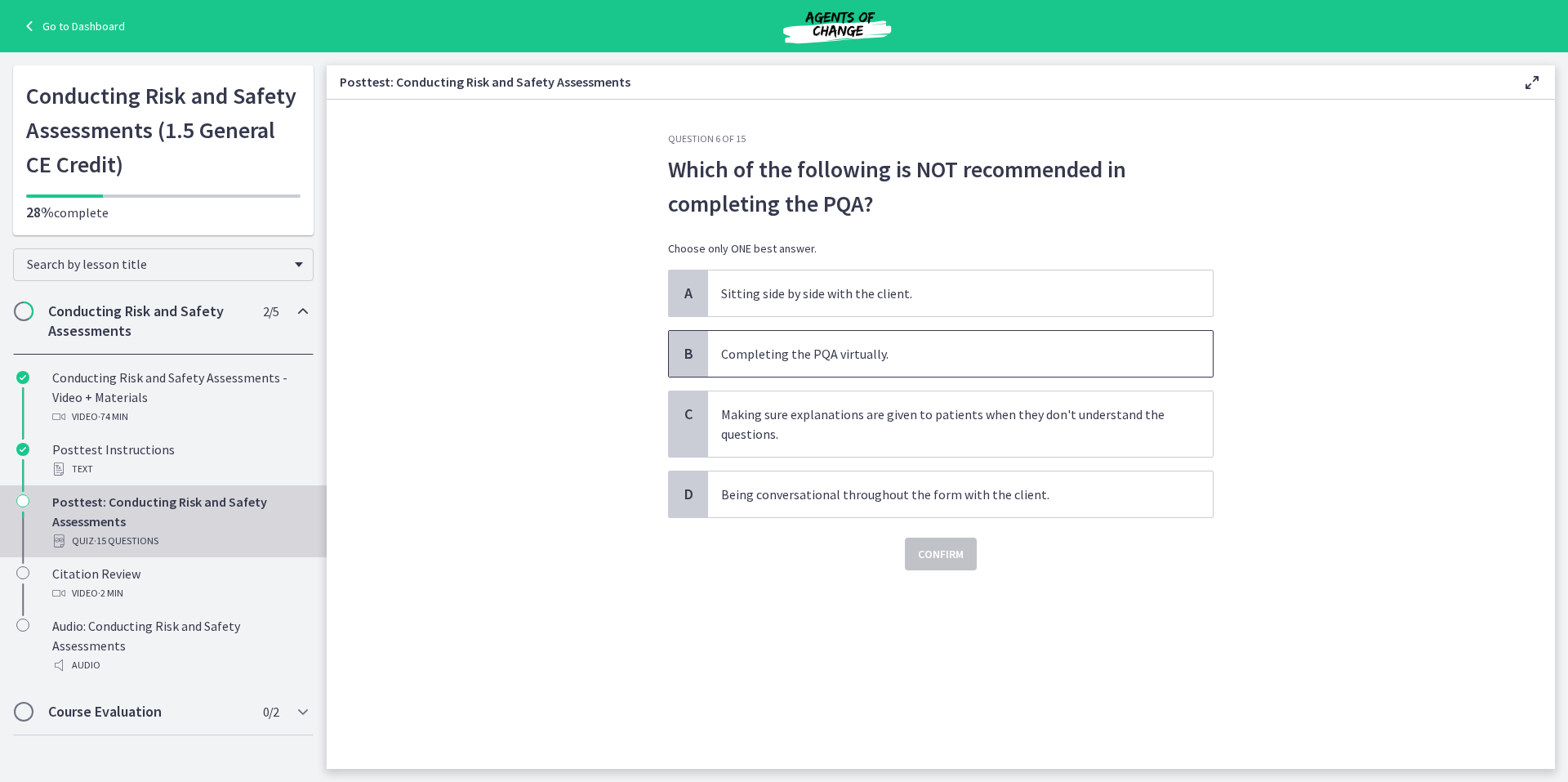
click at [820, 353] on p "Completing the PQA virtually." at bounding box center [944, 353] width 446 height 20
click at [939, 546] on span "Confirm" at bounding box center [941, 554] width 46 height 20
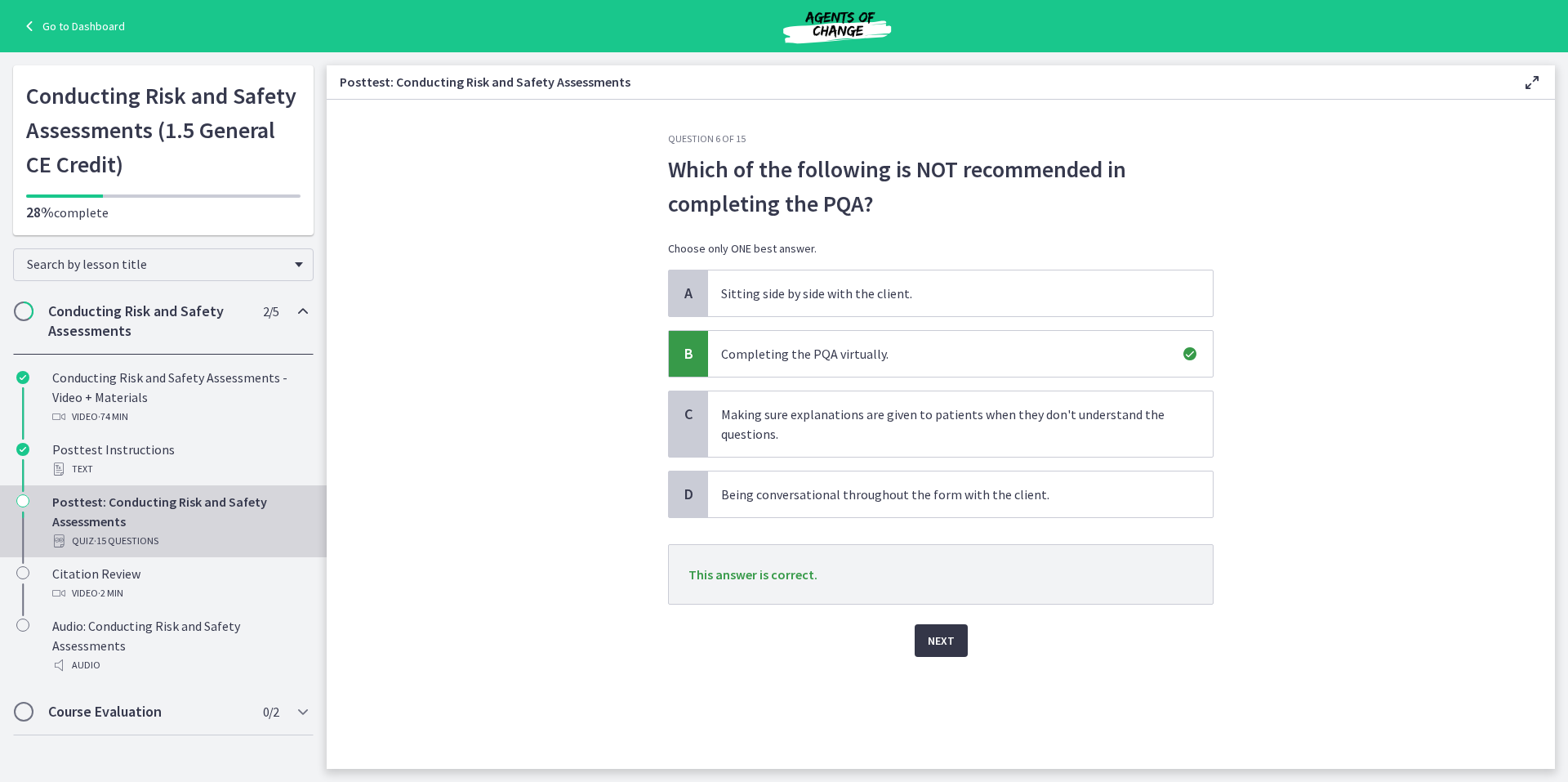
click at [944, 637] on span "Next" at bounding box center [941, 640] width 27 height 20
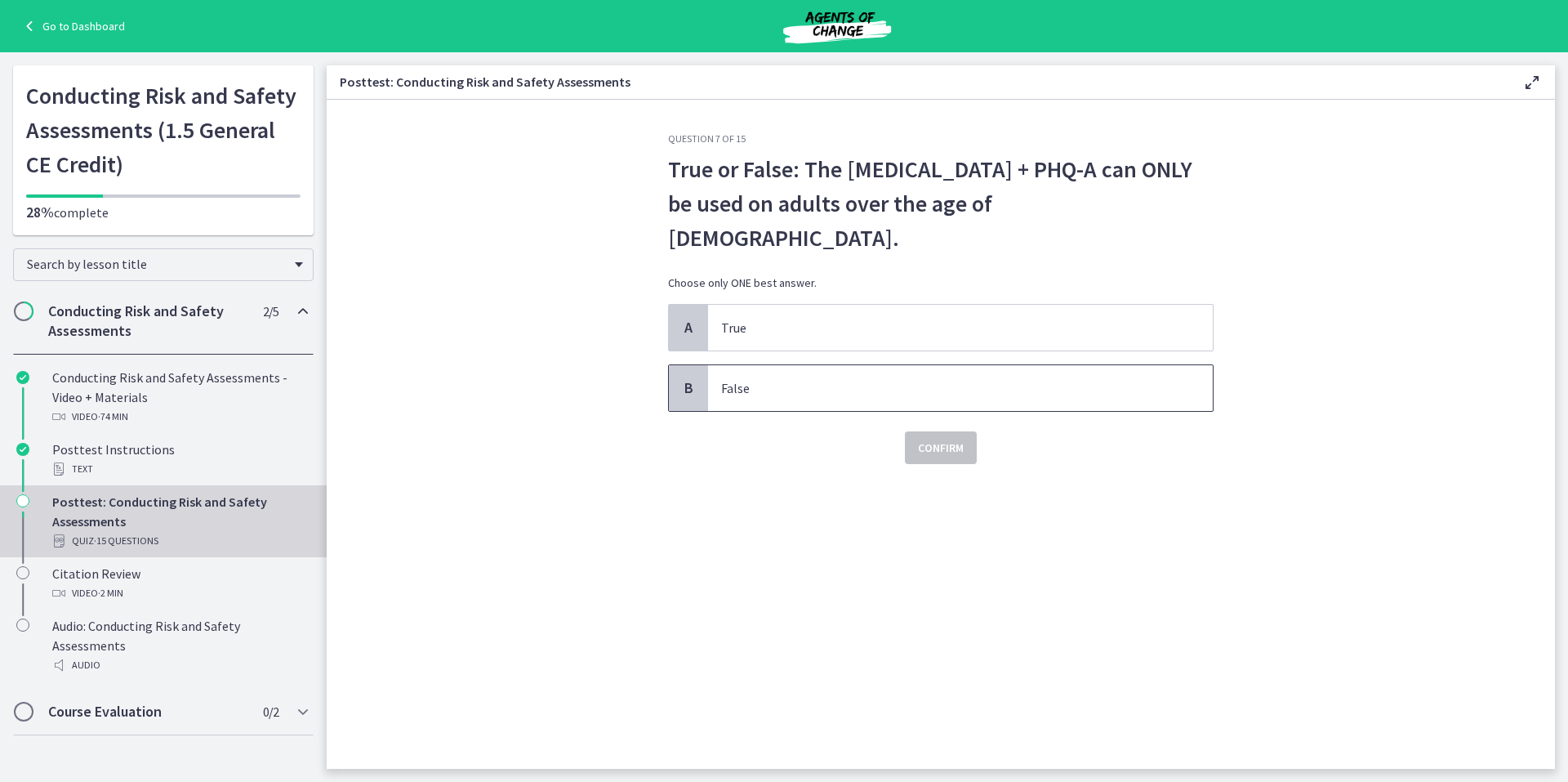
click at [774, 378] on p "False" at bounding box center [944, 388] width 446 height 20
click at [912, 431] on button "Confirm" at bounding box center [941, 447] width 72 height 33
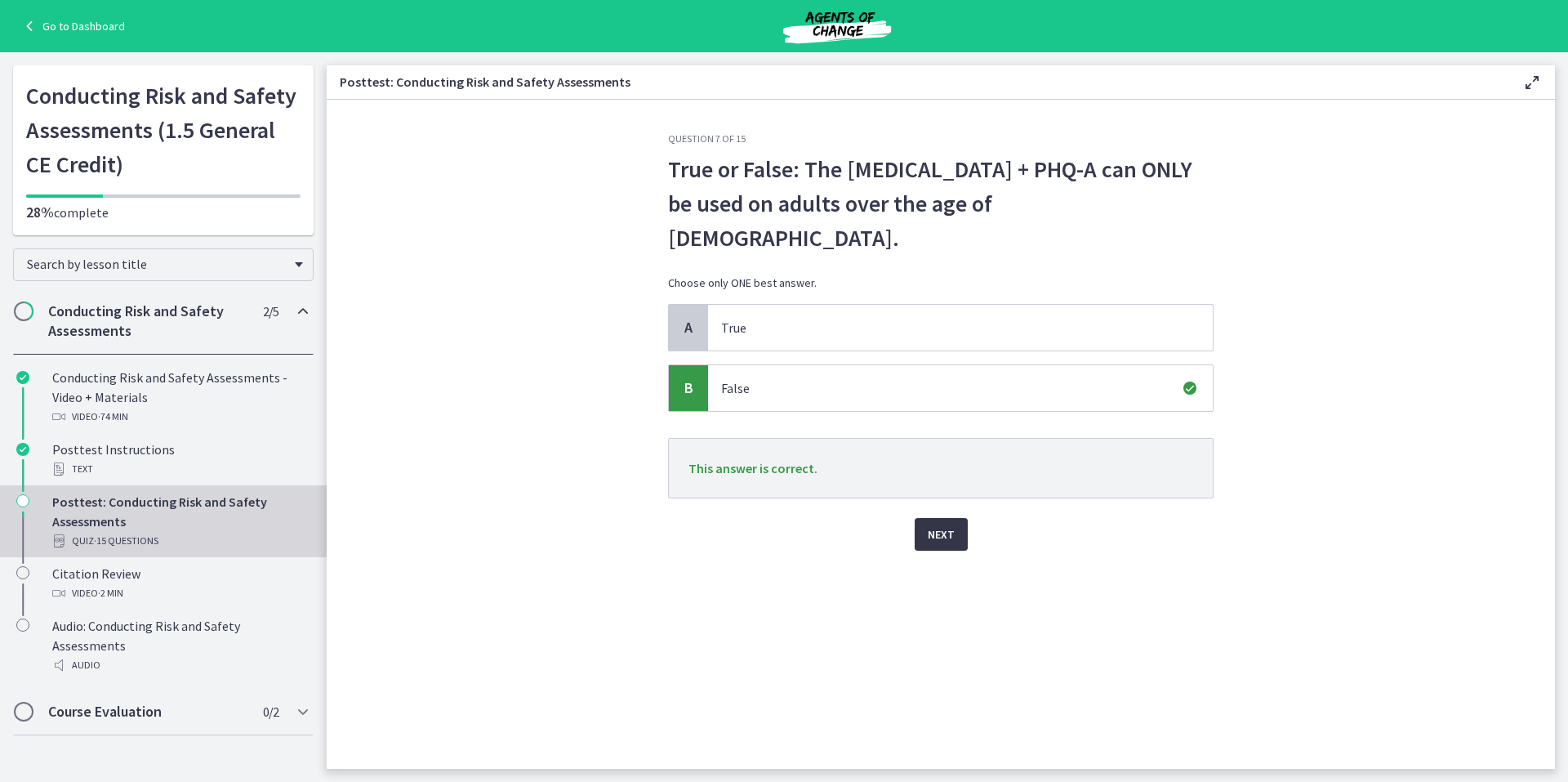
click at [950, 524] on span "Next" at bounding box center [941, 534] width 27 height 20
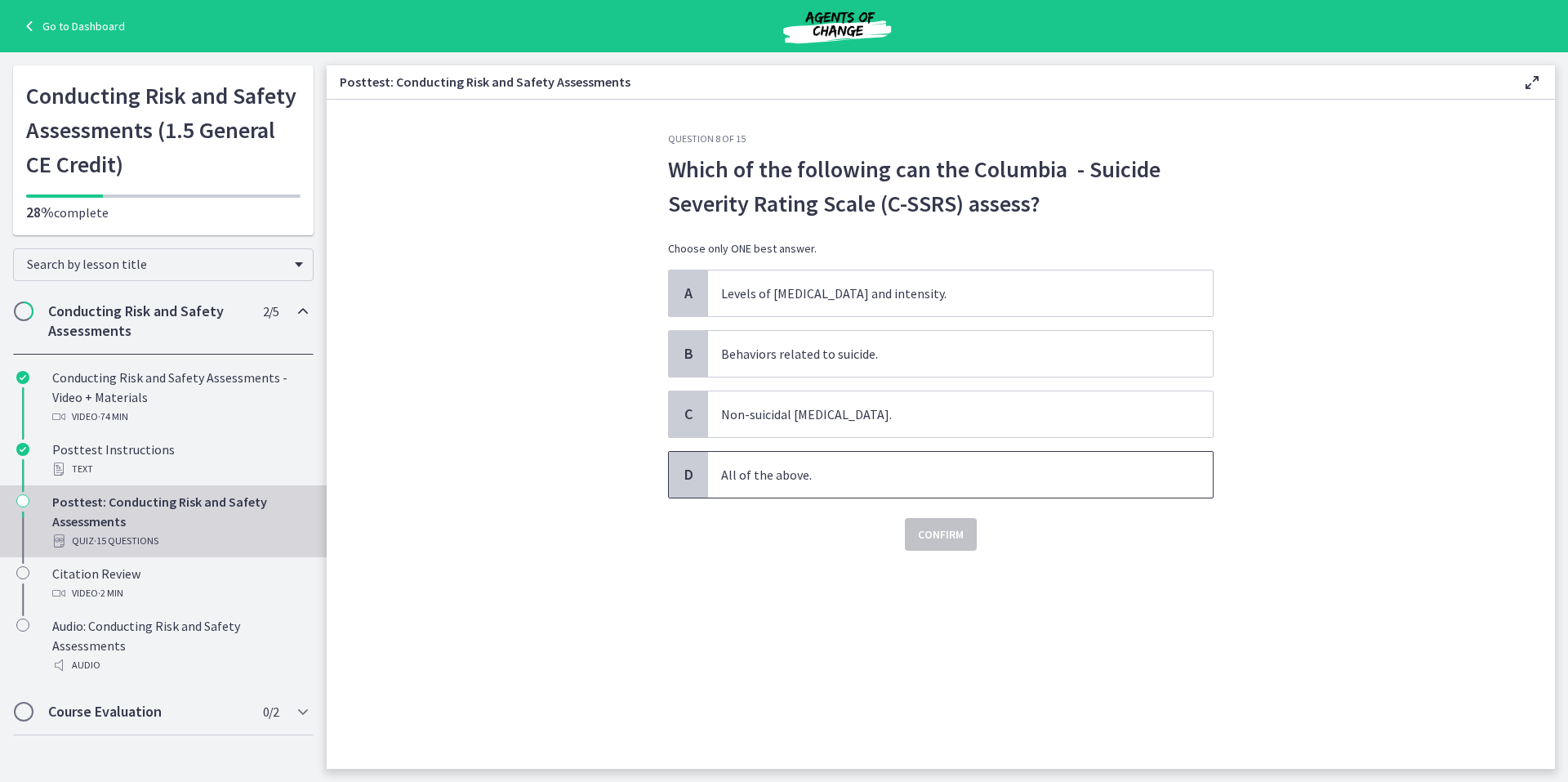
drag, startPoint x: 779, startPoint y: 482, endPoint x: 810, endPoint y: 484, distance: 31.1
click at [780, 482] on p "All of the above." at bounding box center [944, 474] width 446 height 20
click at [956, 537] on span "Confirm" at bounding box center [941, 534] width 46 height 20
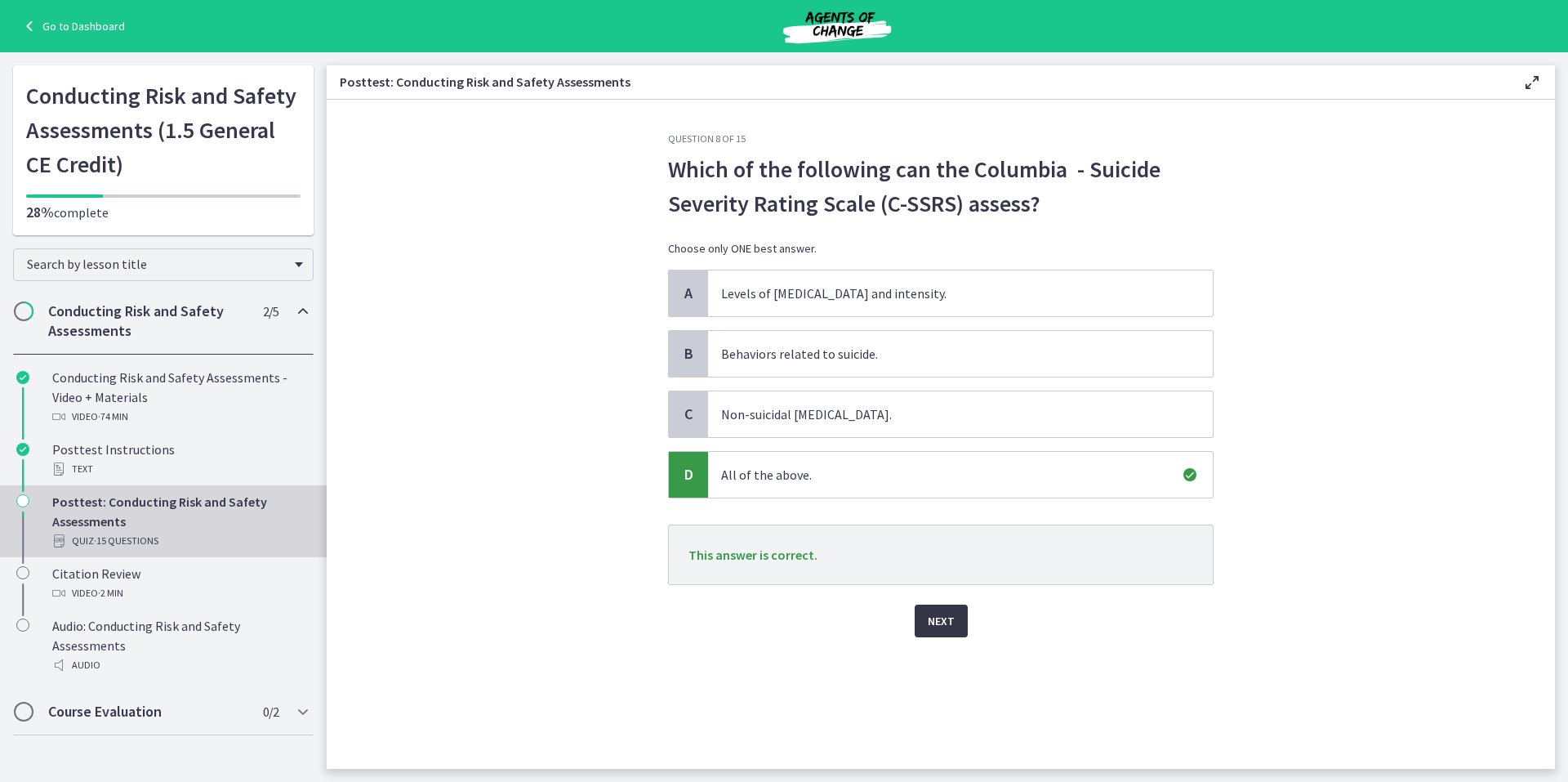
click at [918, 636] on button "Next" at bounding box center [941, 621] width 53 height 33
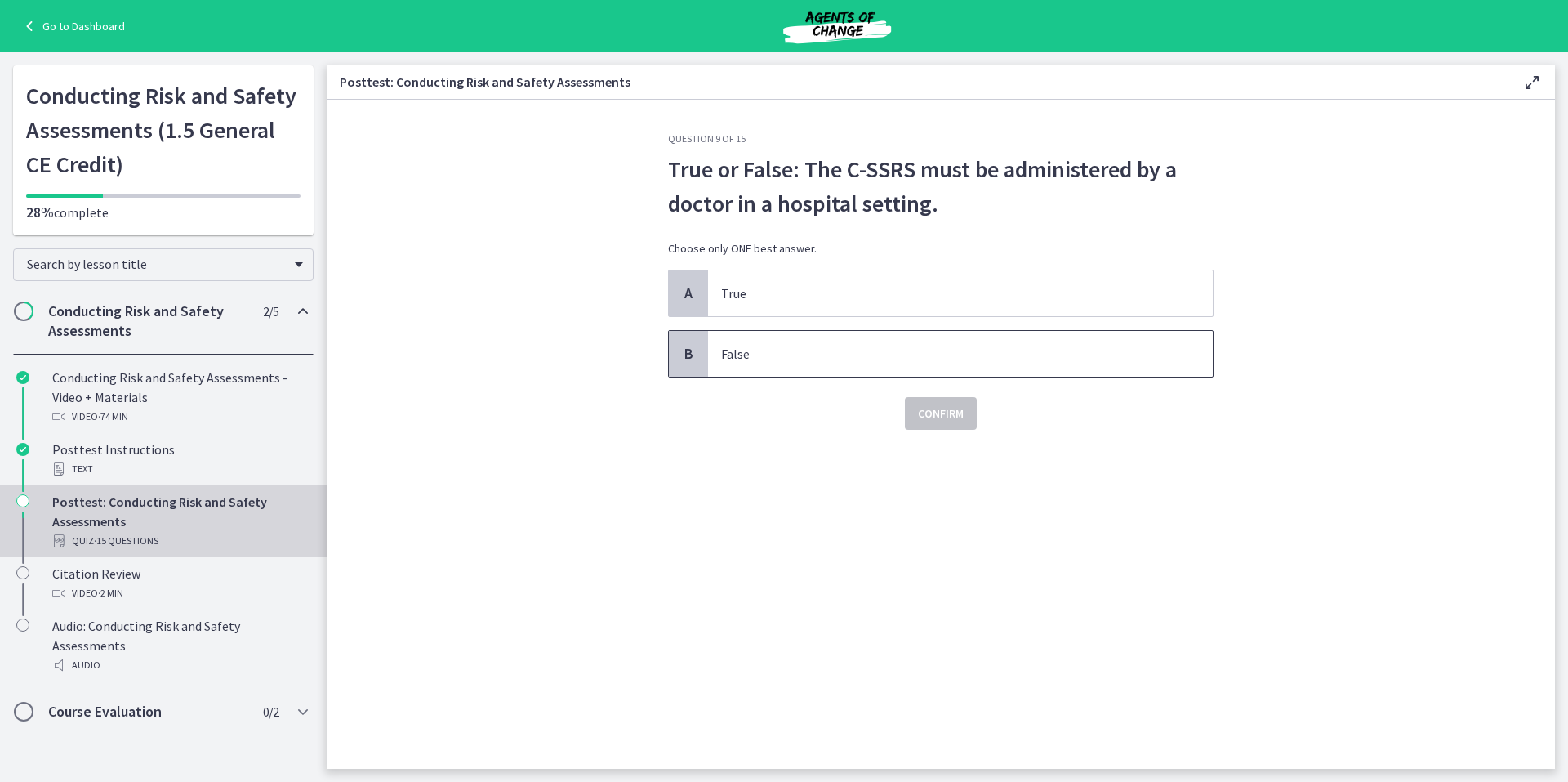
click at [757, 349] on p "False" at bounding box center [944, 353] width 446 height 20
click at [927, 398] on button "Confirm" at bounding box center [941, 413] width 72 height 33
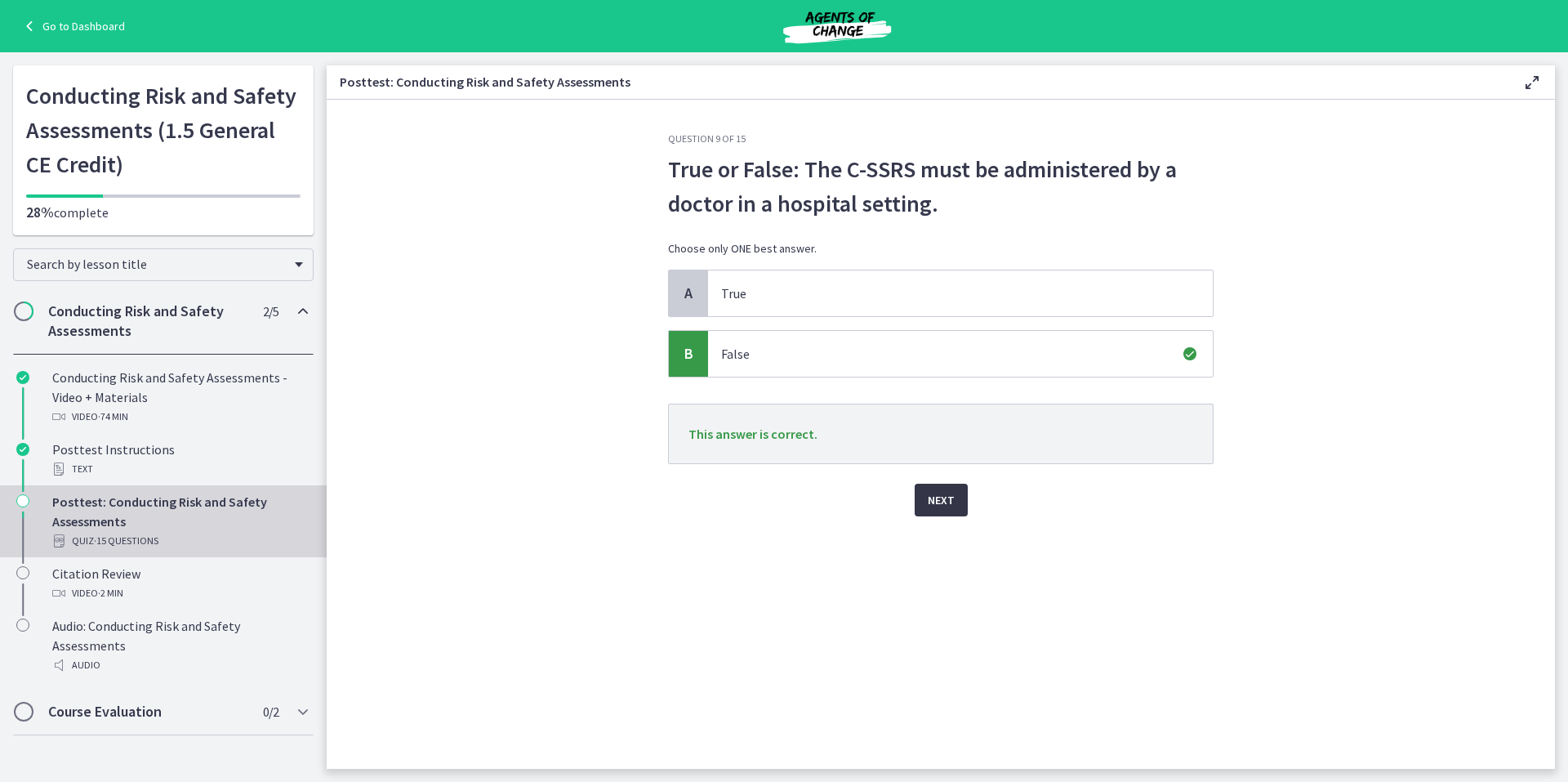
click at [961, 501] on button "Next" at bounding box center [941, 500] width 53 height 33
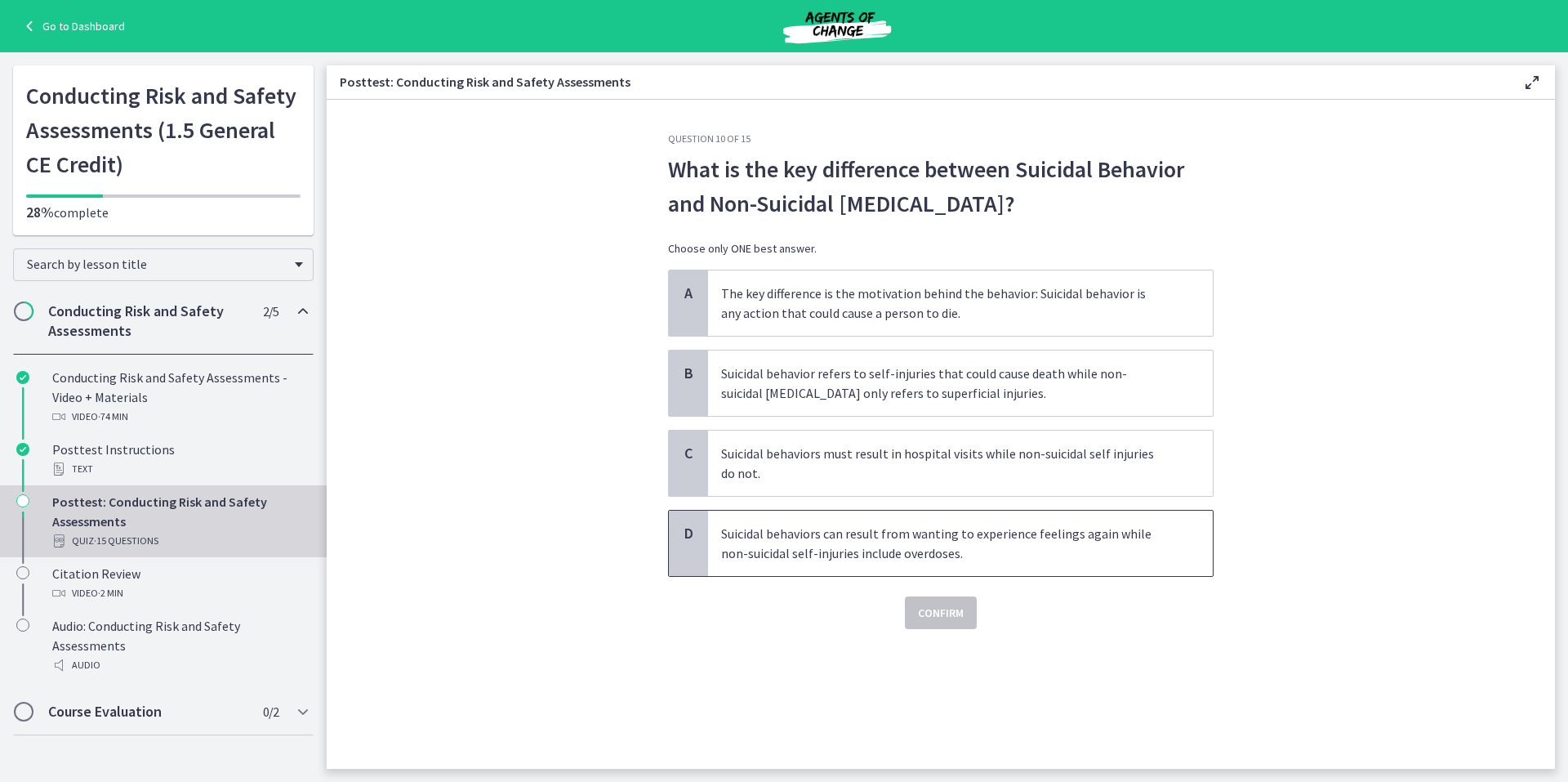
click at [780, 550] on p "Suicidal behaviors can result from wanting to experience feelings again while n…" at bounding box center [944, 543] width 446 height 39
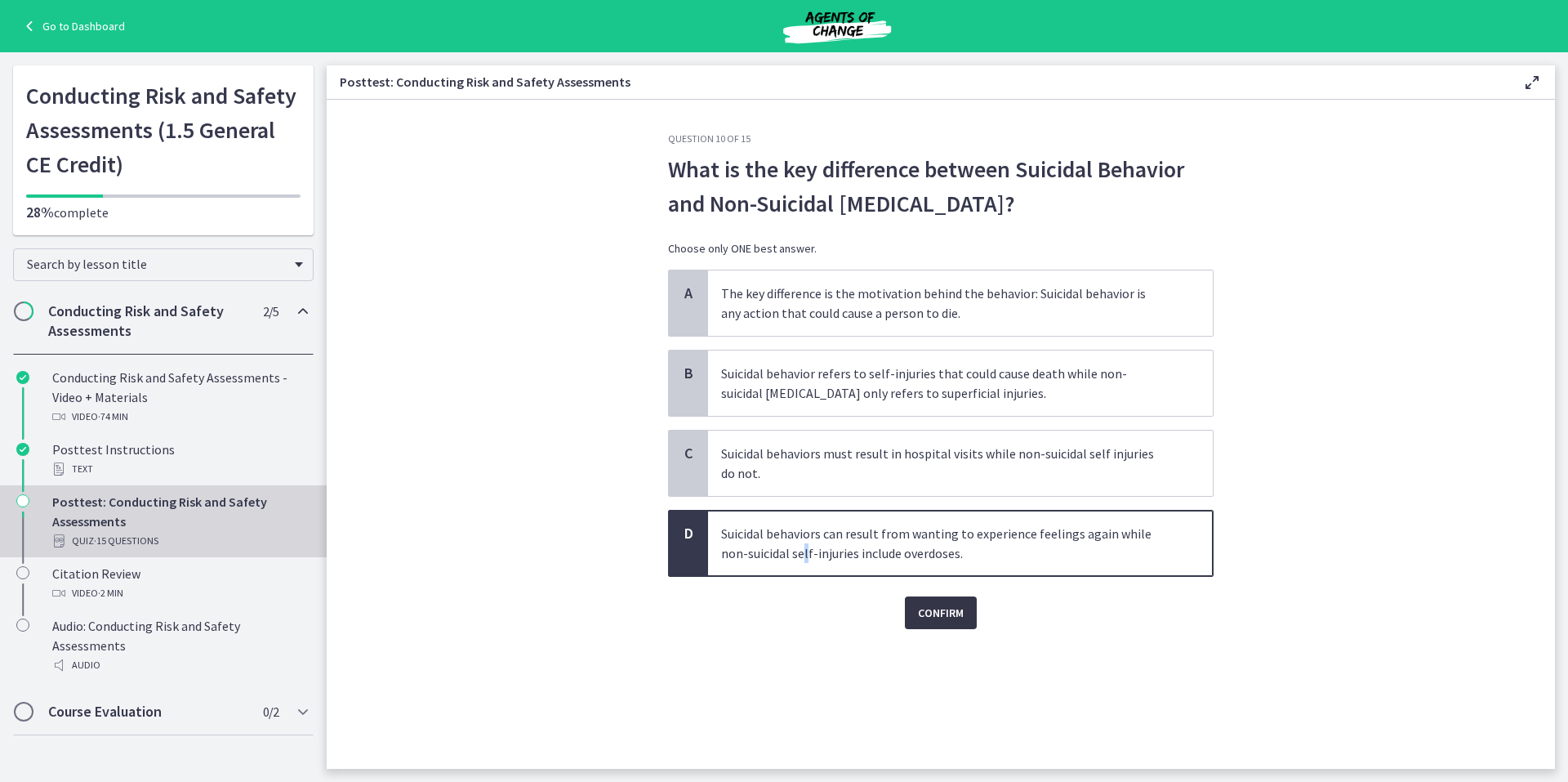
drag, startPoint x: 782, startPoint y: 549, endPoint x: 944, endPoint y: 615, distance: 174.9
click at [944, 615] on span "Confirm" at bounding box center [941, 613] width 46 height 20
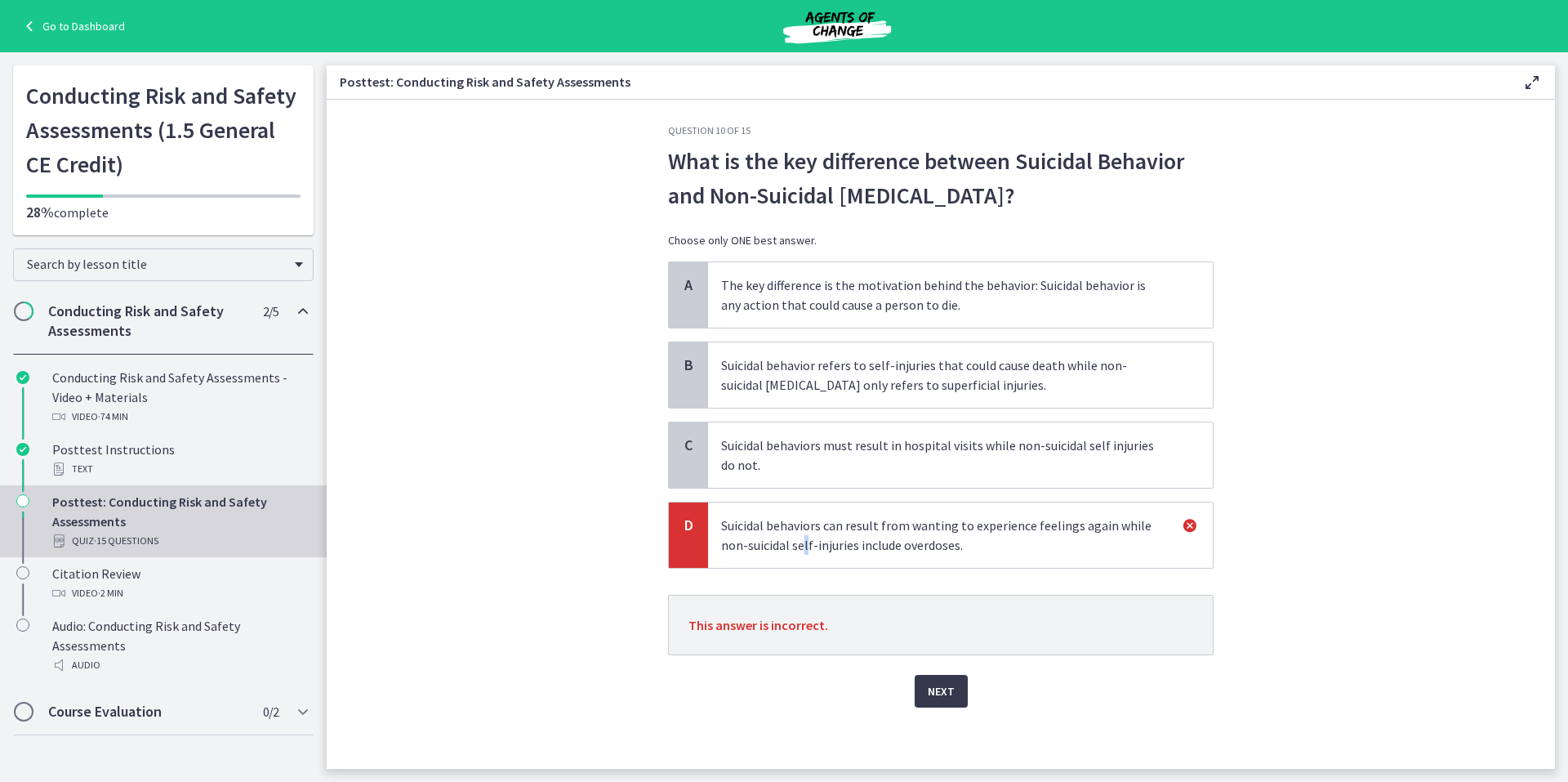
scroll to position [12, 0]
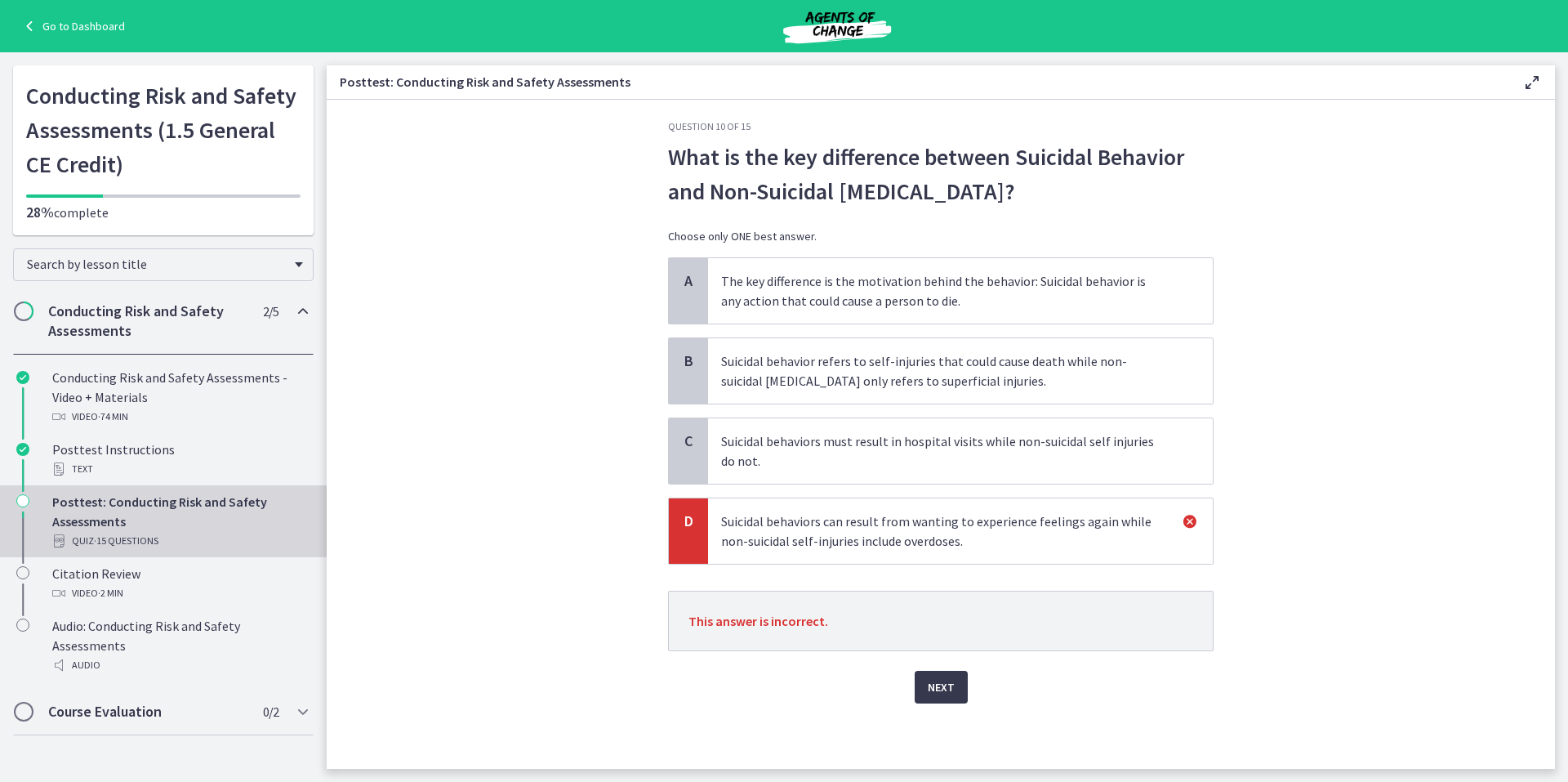
click at [738, 357] on p "Suicidal behavior refers to self-injuries that could cause death while non-suic…" at bounding box center [944, 371] width 446 height 39
click at [937, 691] on span "Next" at bounding box center [941, 687] width 27 height 20
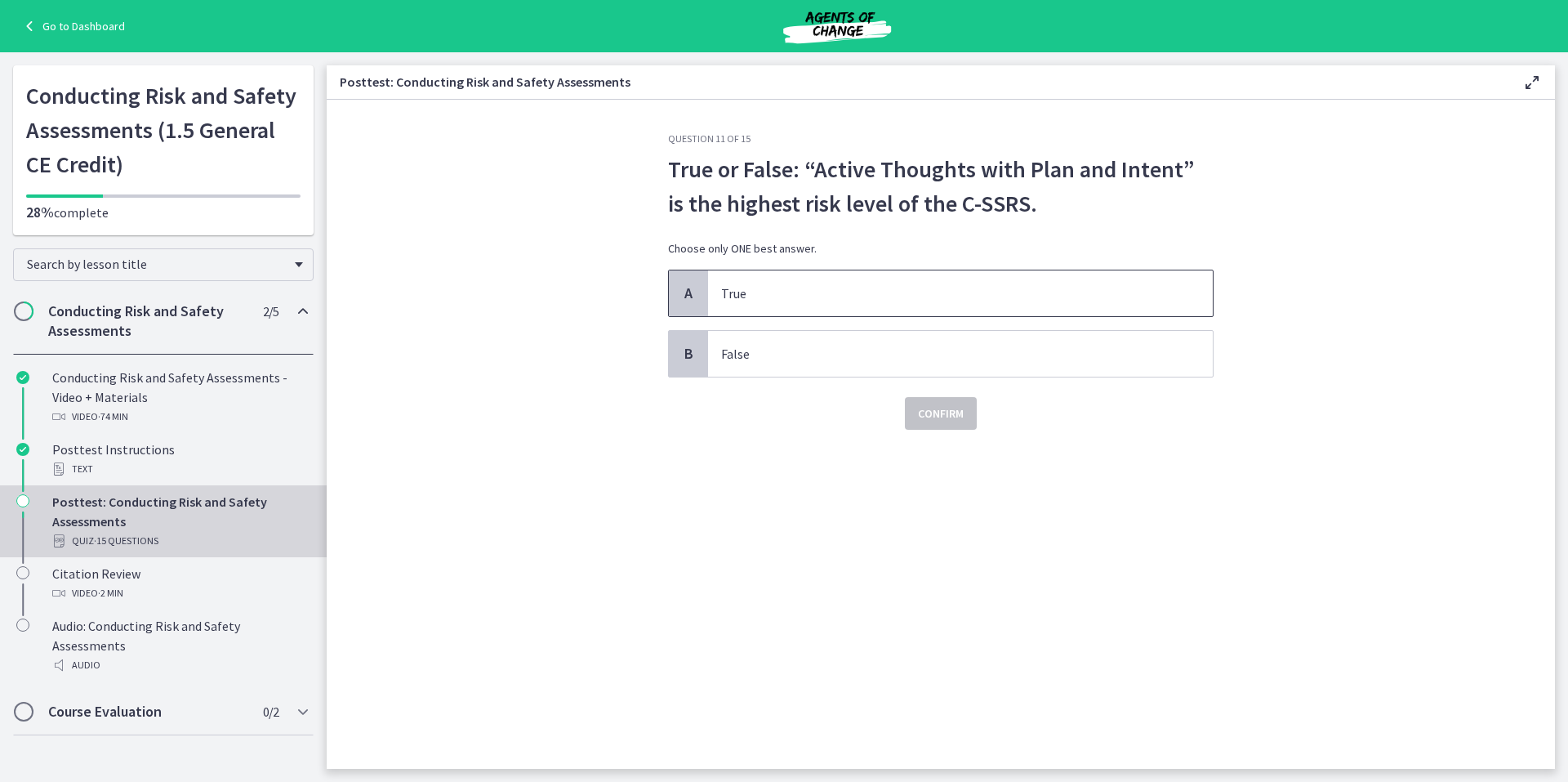
click at [790, 300] on p "True" at bounding box center [944, 293] width 446 height 20
click at [920, 407] on button "Confirm" at bounding box center [941, 413] width 72 height 33
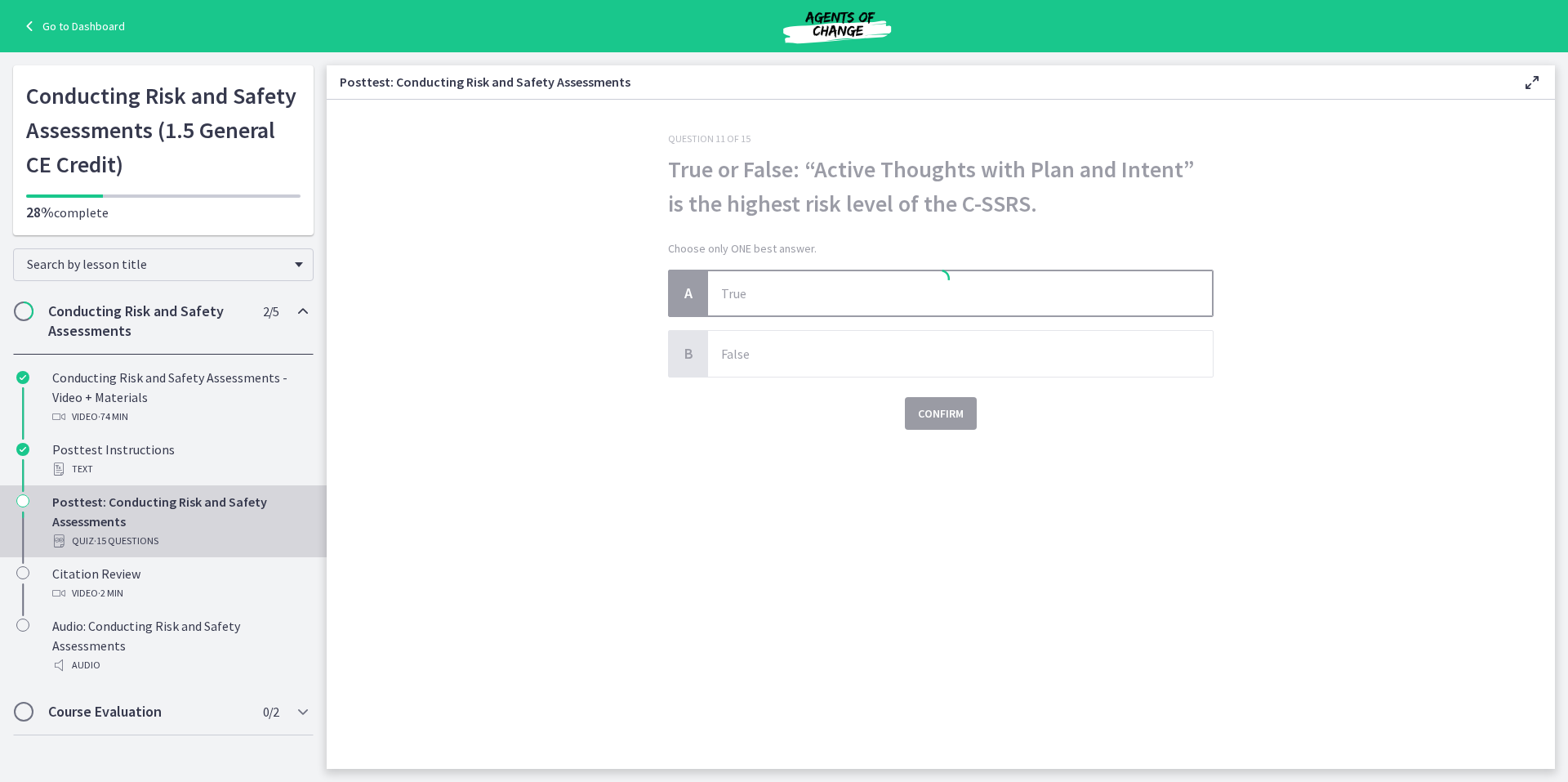
click at [925, 407] on div at bounding box center [941, 281] width 546 height 297
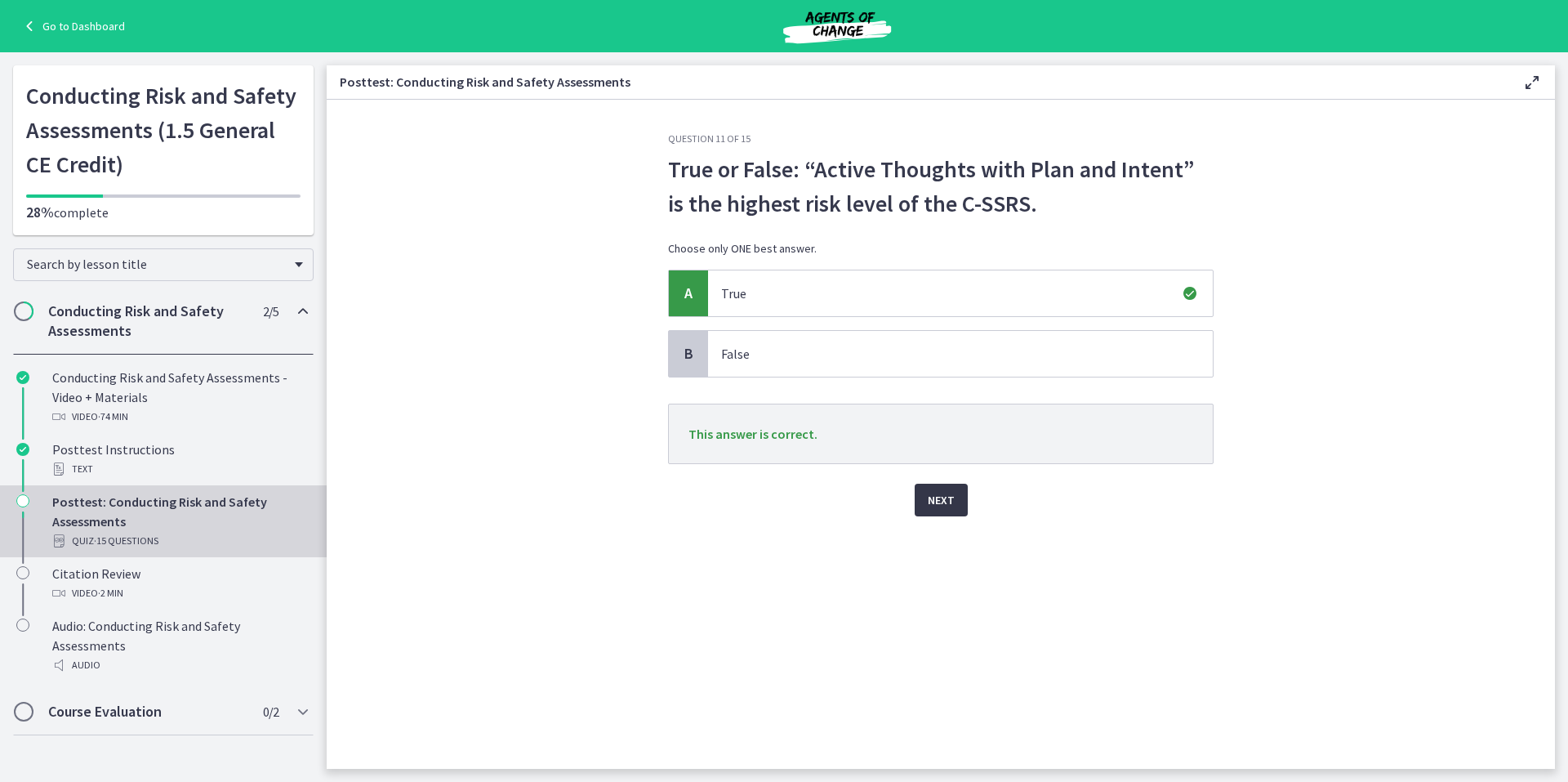
click at [939, 506] on span "Next" at bounding box center [941, 500] width 27 height 20
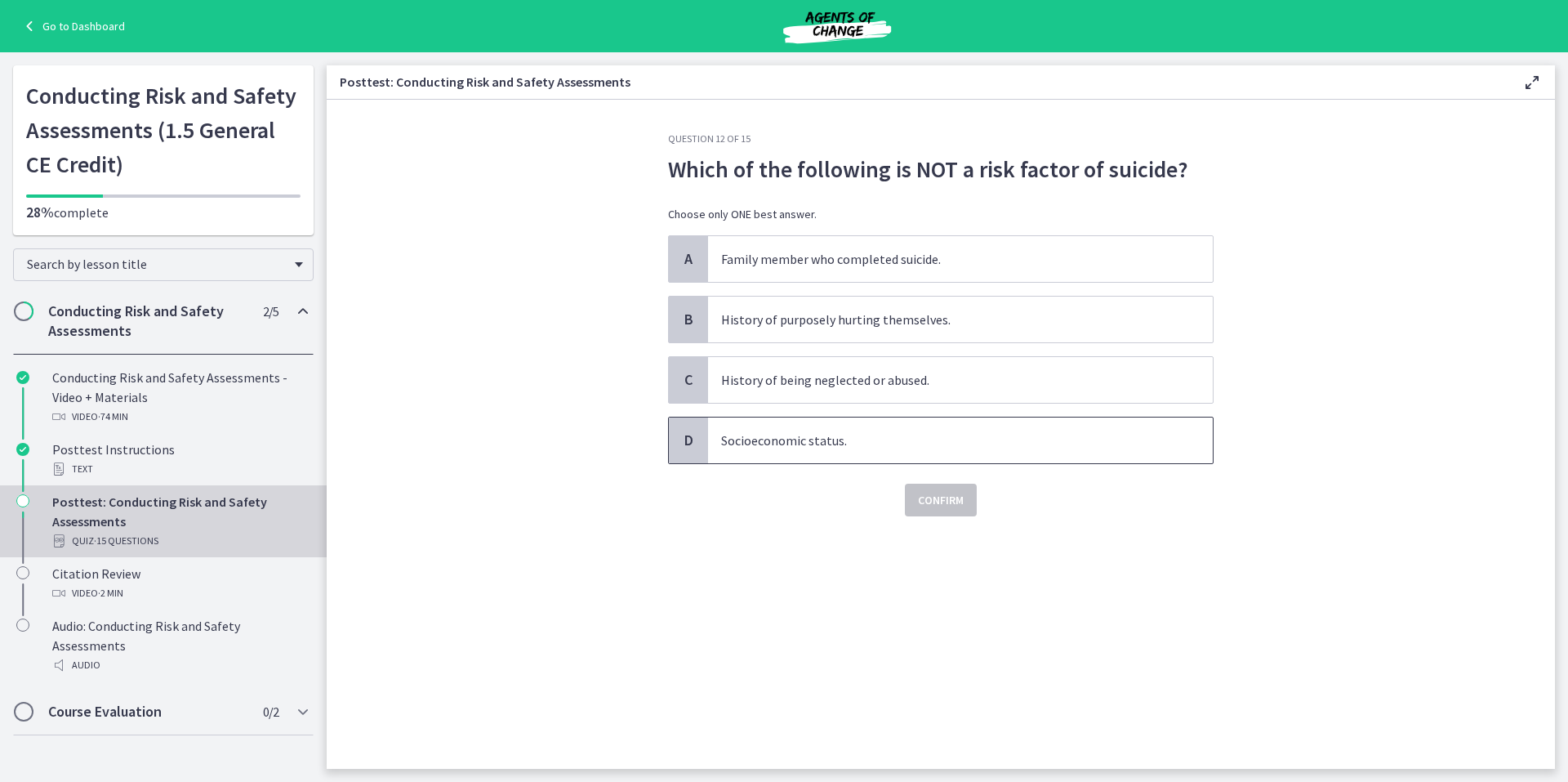
click at [844, 463] on div "D Socioeconomic status." at bounding box center [941, 440] width 546 height 47
click at [919, 490] on button "Confirm" at bounding box center [941, 500] width 72 height 33
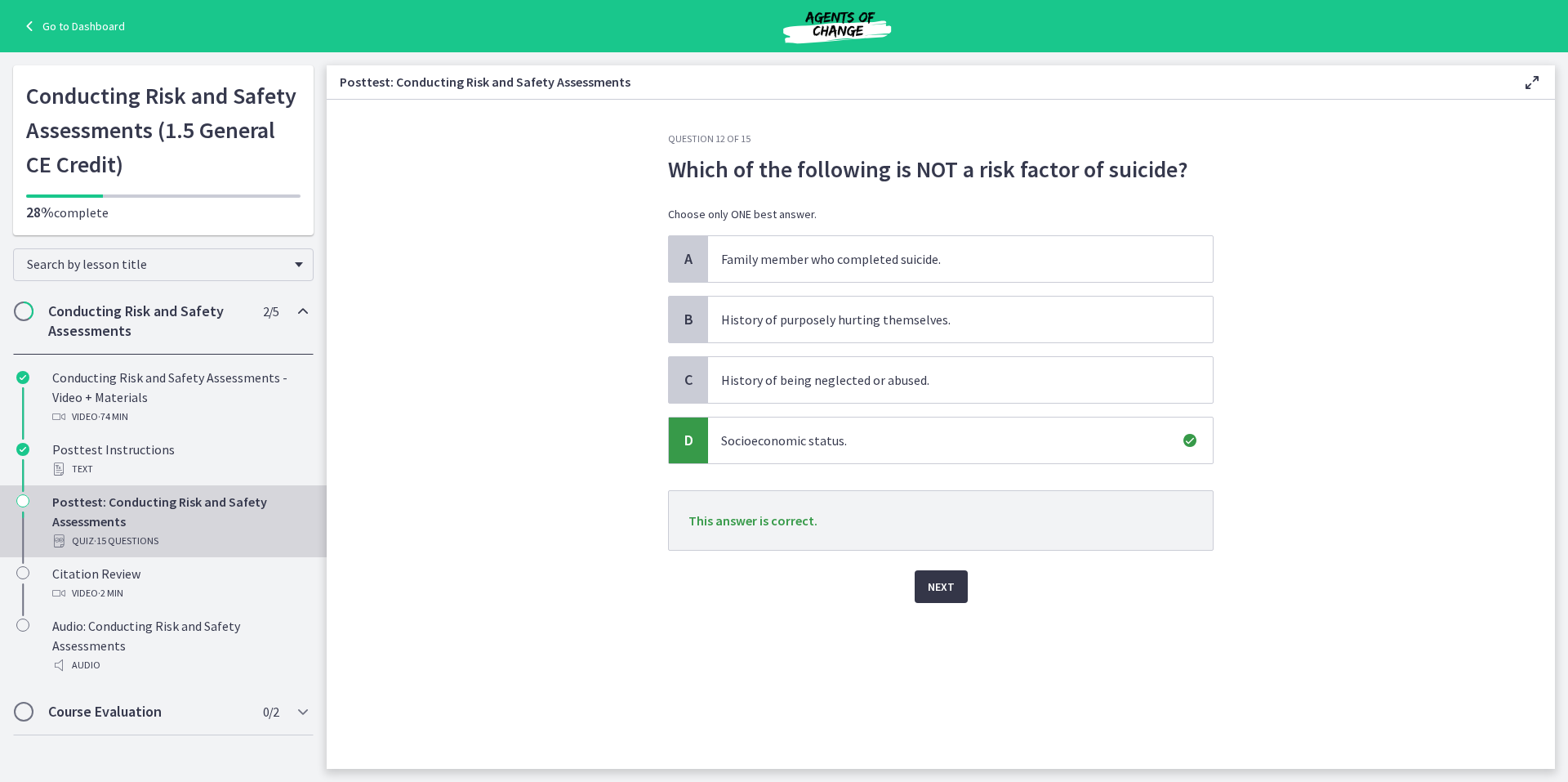
click at [938, 582] on span "Next" at bounding box center [941, 586] width 27 height 20
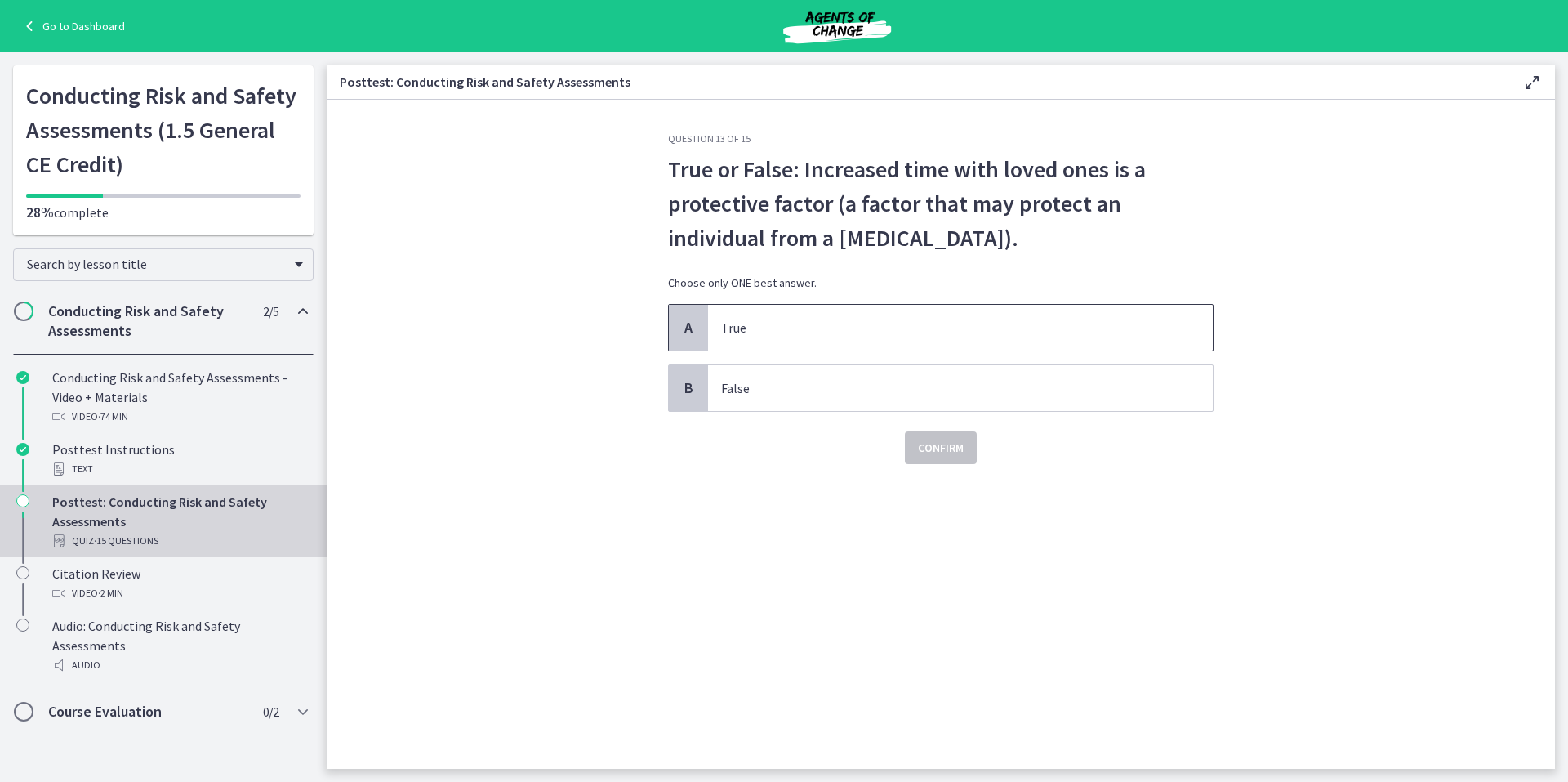
click at [758, 330] on p "True" at bounding box center [944, 327] width 446 height 20
click at [964, 453] on span "Confirm" at bounding box center [941, 447] width 46 height 20
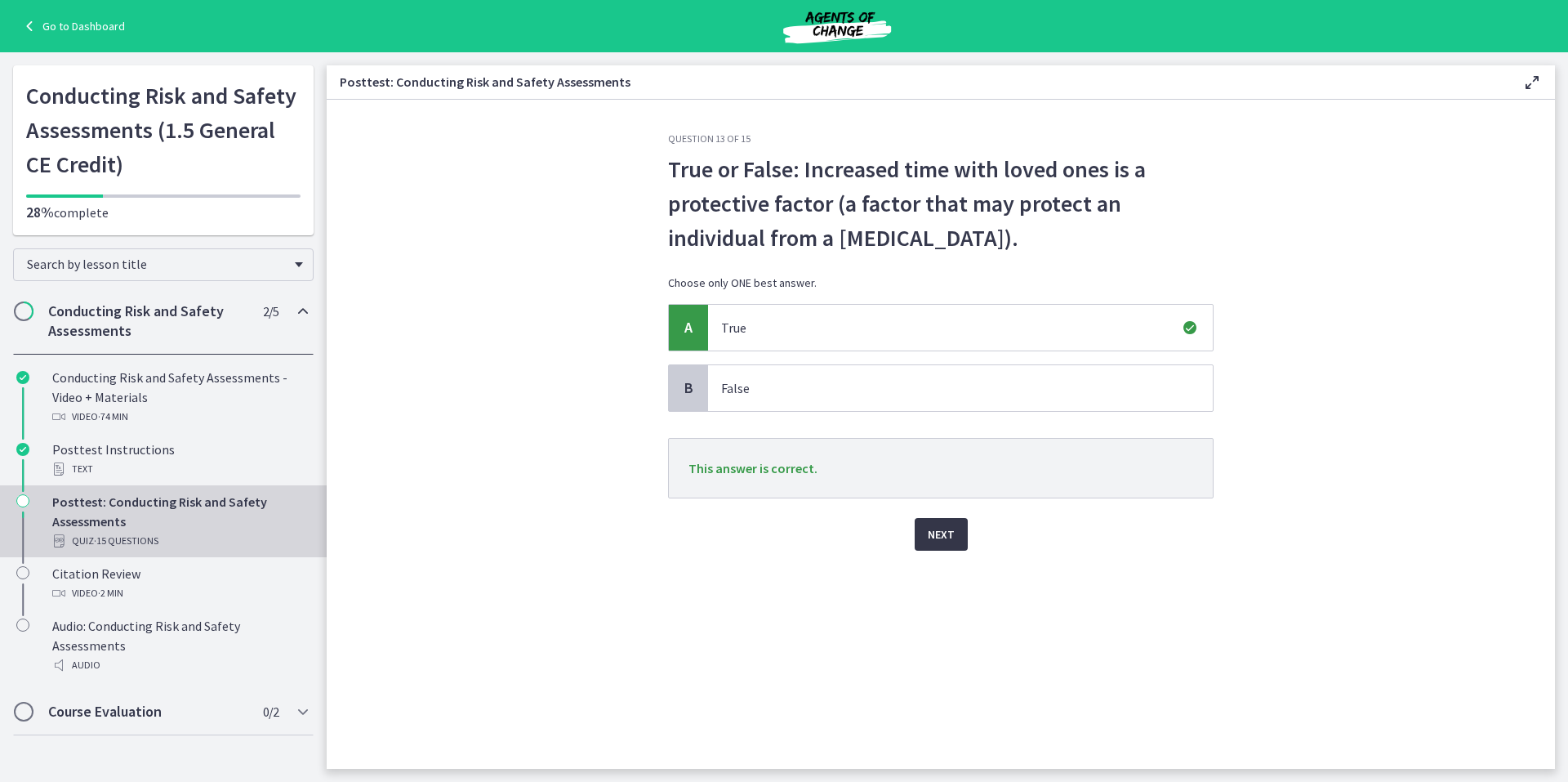
click at [936, 537] on span "Next" at bounding box center [941, 534] width 27 height 20
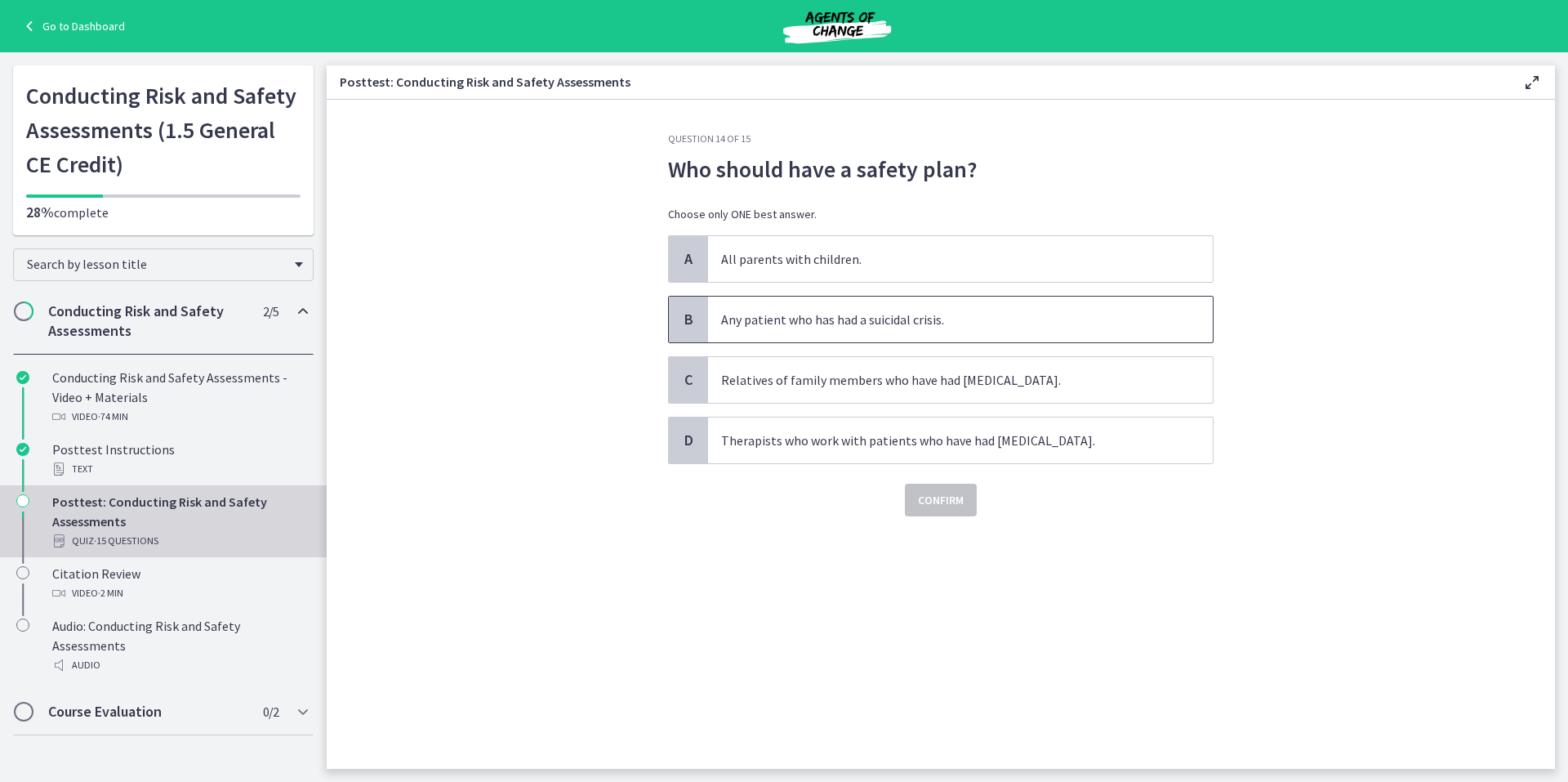
click at [852, 321] on p "Any patient who has had a suicidal crisis." at bounding box center [944, 319] width 446 height 20
click at [923, 515] on button "Confirm" at bounding box center [941, 500] width 72 height 33
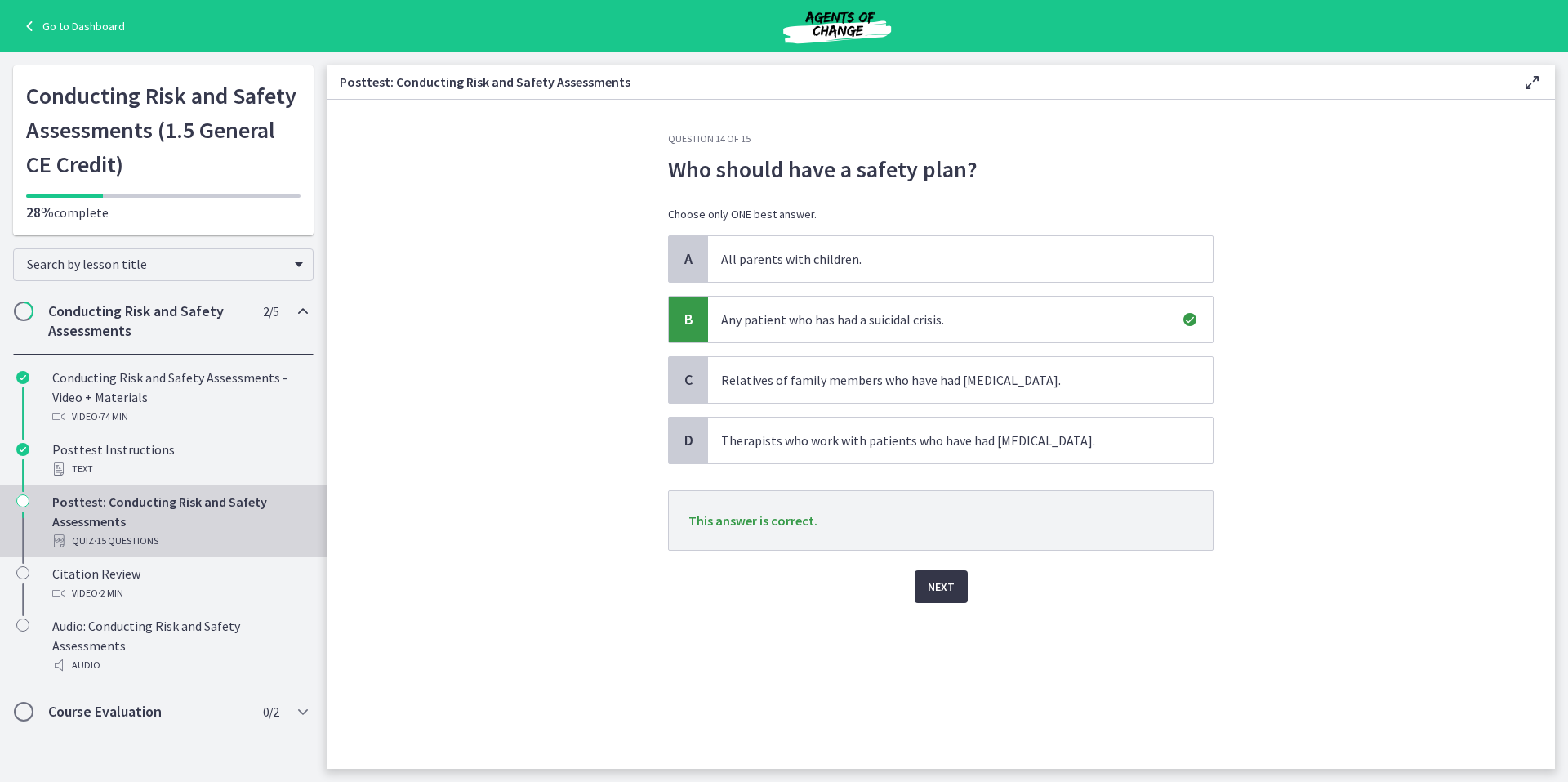
drag, startPoint x: 938, startPoint y: 576, endPoint x: 937, endPoint y: 565, distance: 11.0
click at [938, 578] on button "Next" at bounding box center [941, 586] width 53 height 33
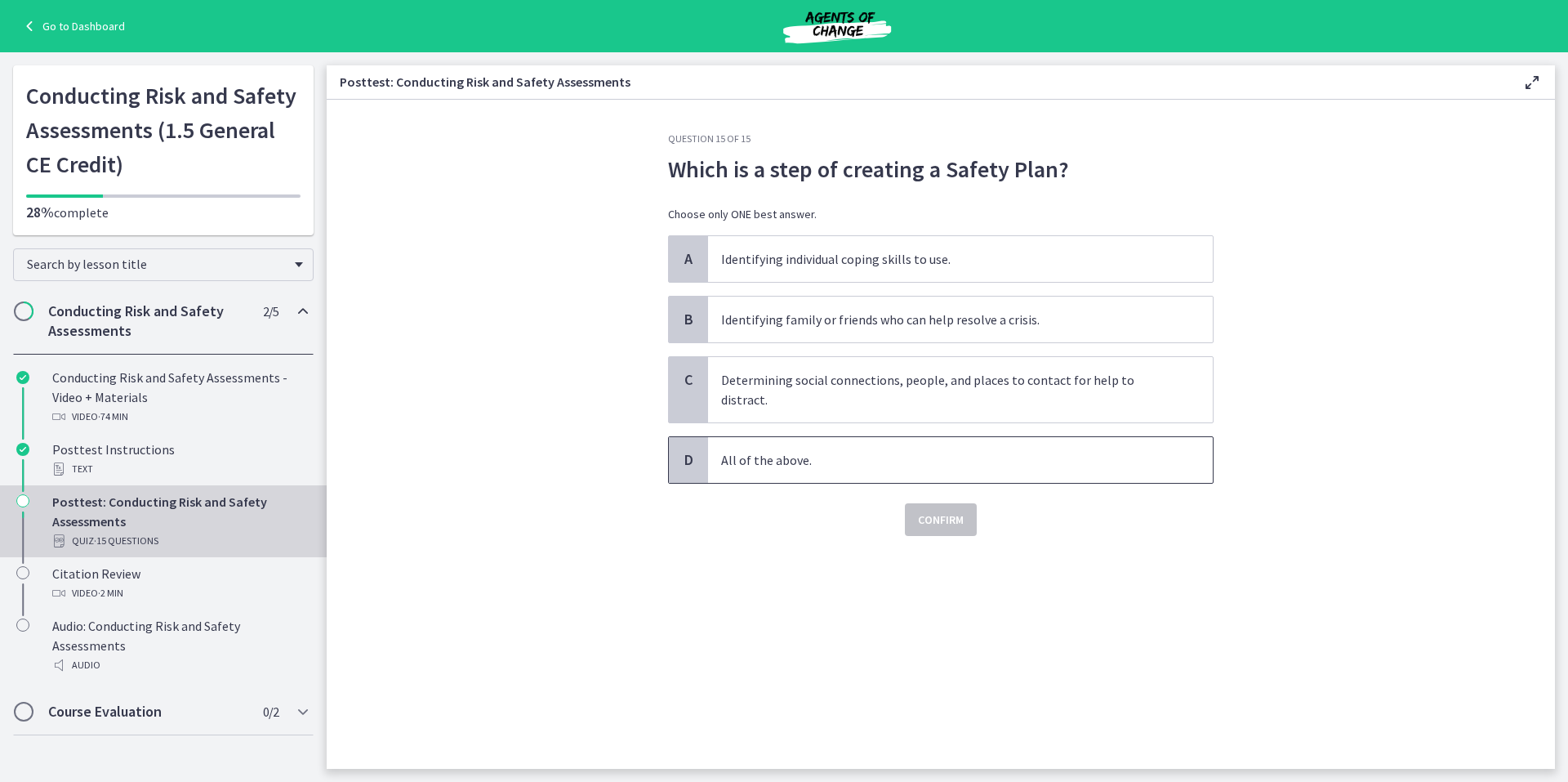
drag, startPoint x: 761, startPoint y: 444, endPoint x: 789, endPoint y: 445, distance: 28.0
click at [762, 450] on p "All of the above." at bounding box center [944, 460] width 446 height 20
click at [963, 517] on div "Question 15 of 15 Which is a step of creating a Safety Plan? Choose only ONE be…" at bounding box center [941, 451] width 572 height 636
click at [950, 510] on span "Confirm" at bounding box center [941, 519] width 46 height 20
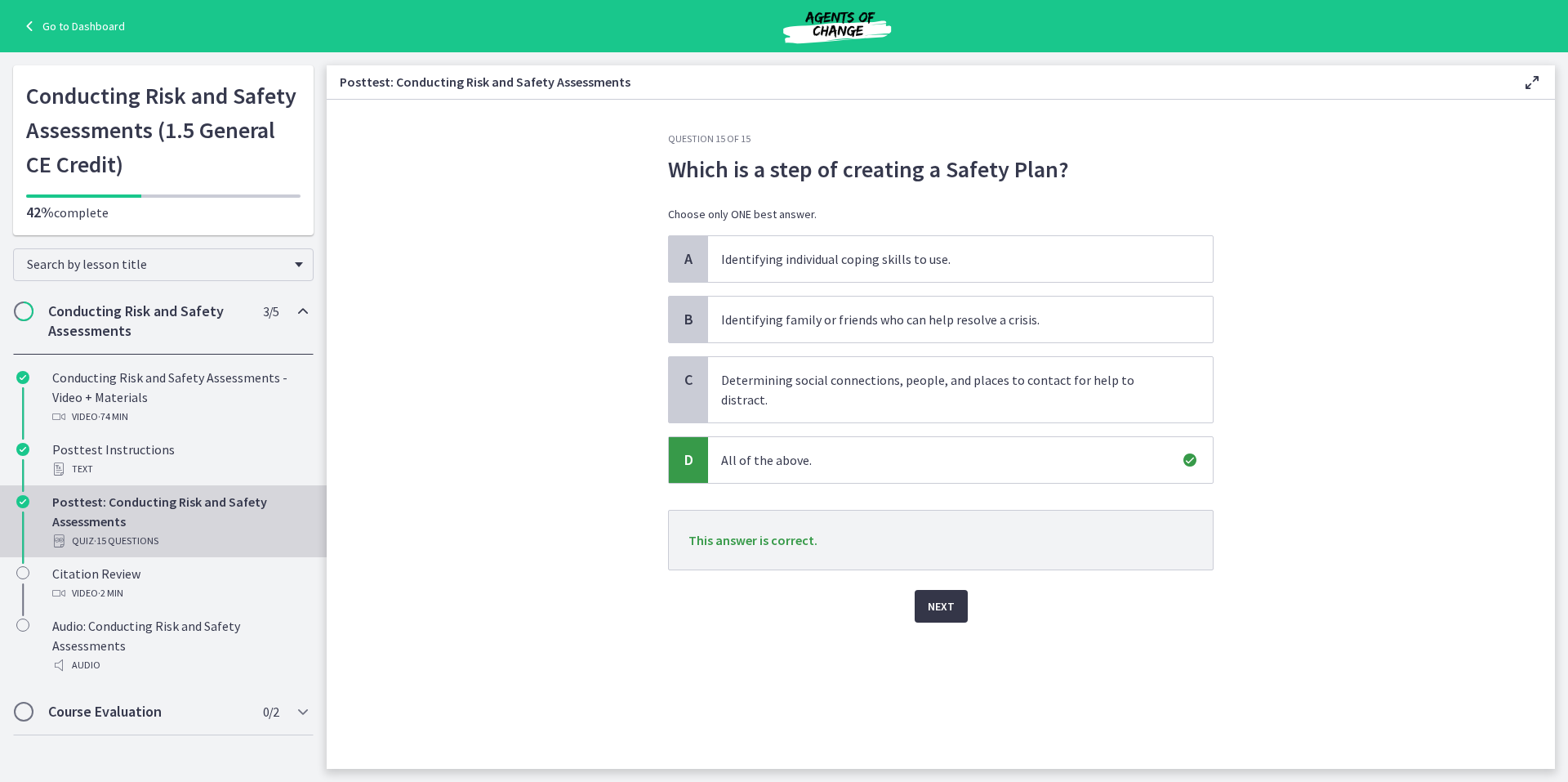
click at [929, 596] on span "Next" at bounding box center [941, 606] width 27 height 20
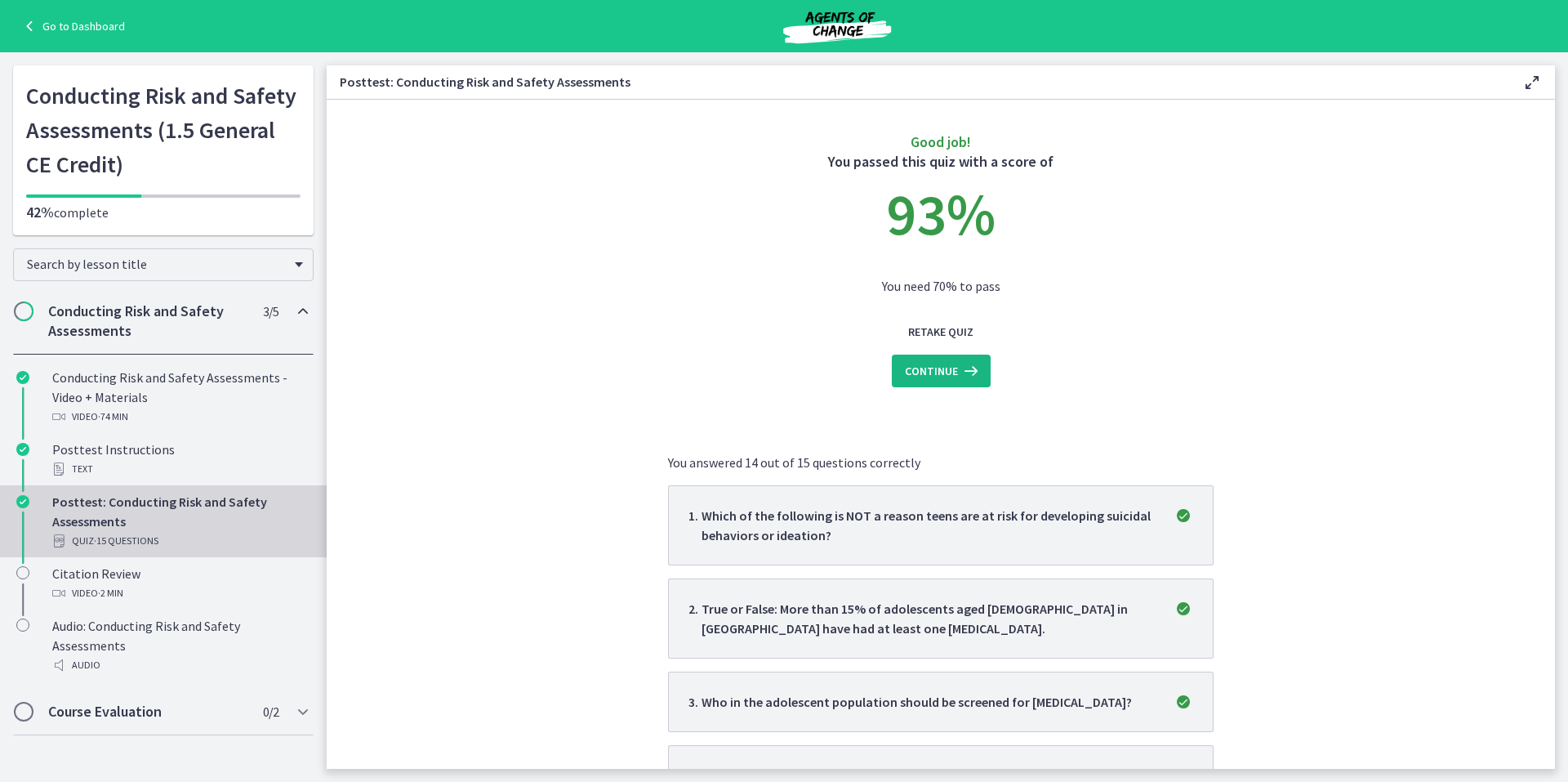
click at [914, 370] on span "Continue" at bounding box center [931, 371] width 53 height 20
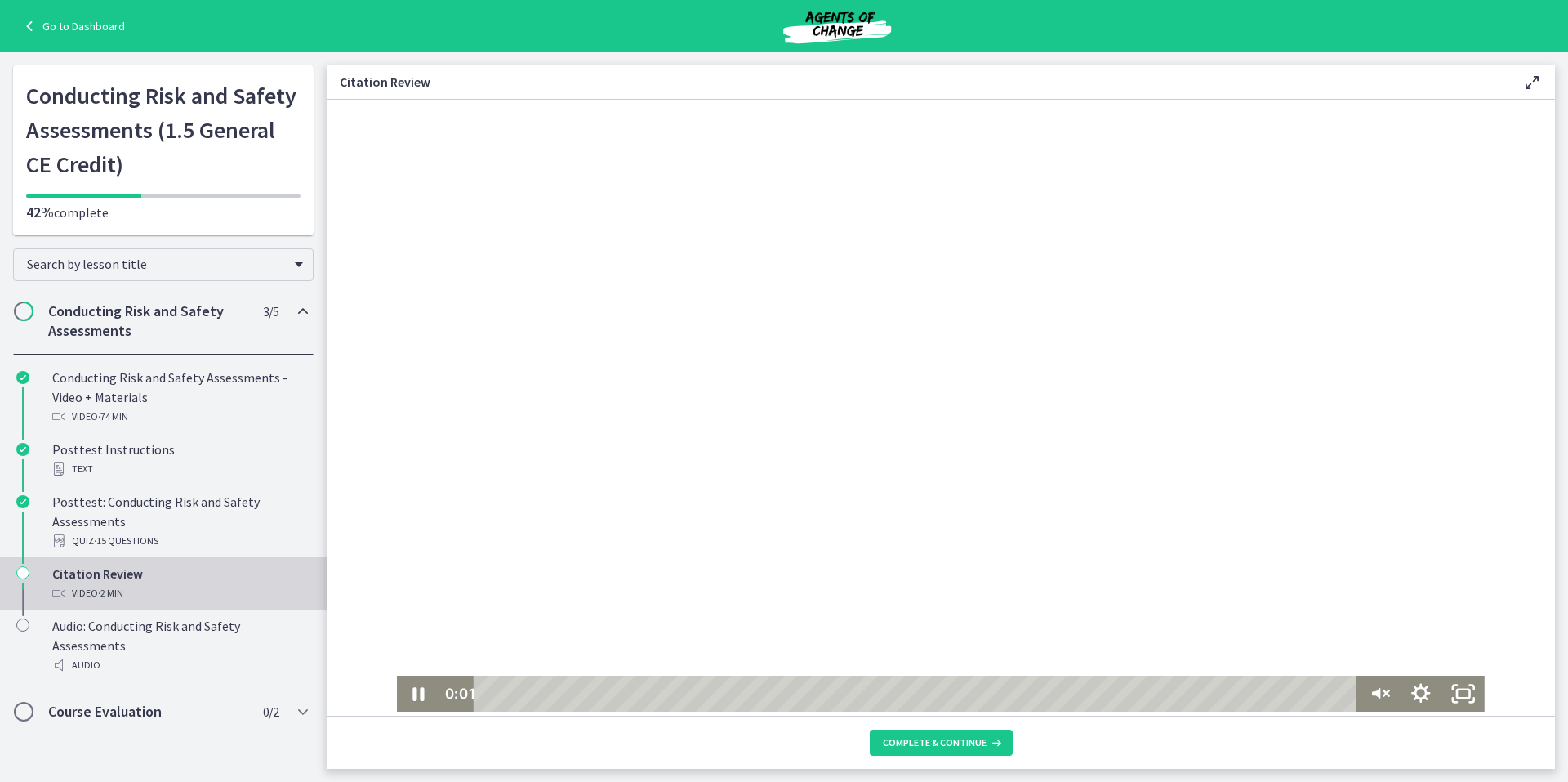
scroll to position [1, 0]
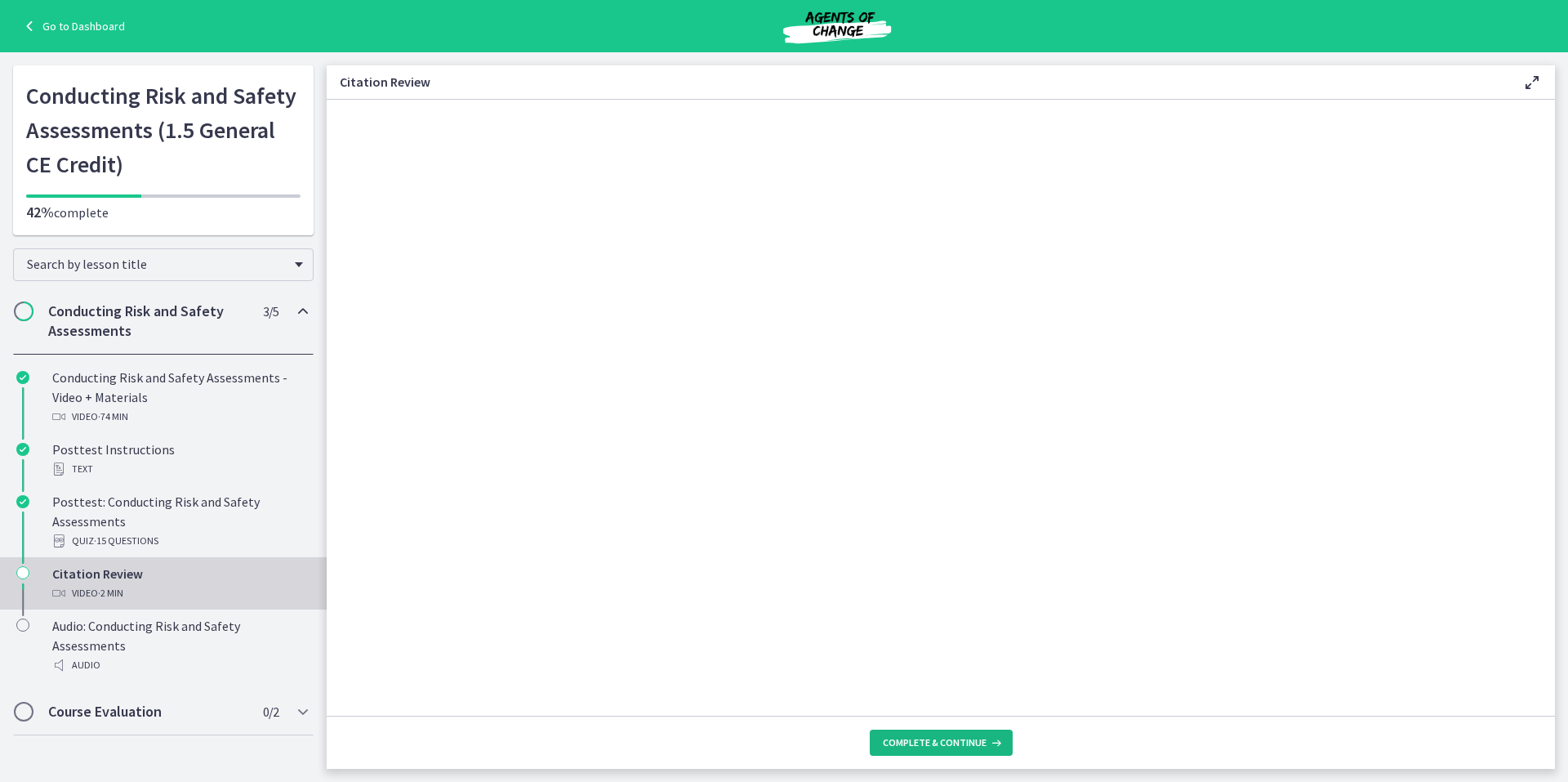
click at [922, 743] on span "Complete & continue" at bounding box center [934, 743] width 104 height 13
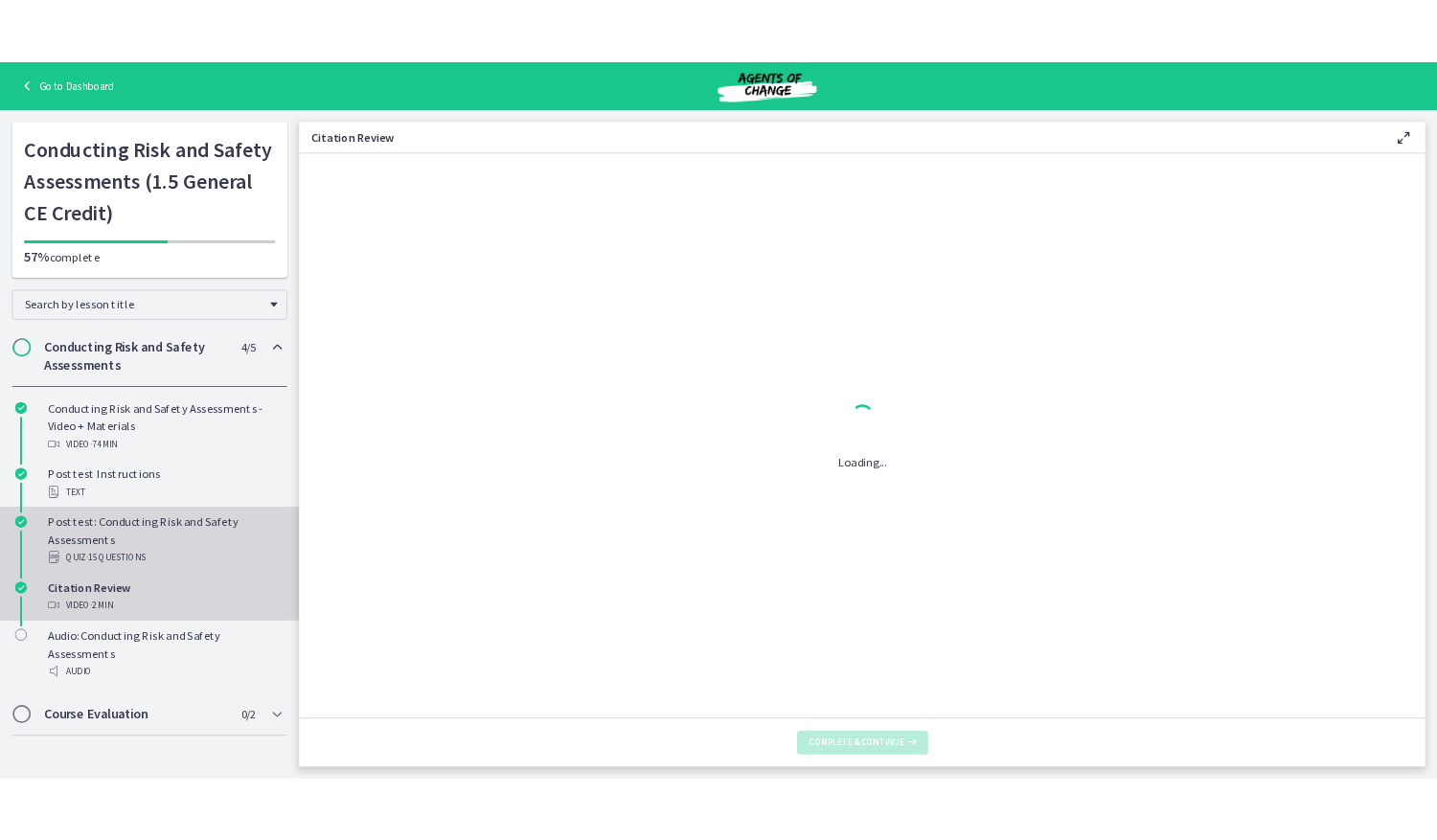
scroll to position [0, 0]
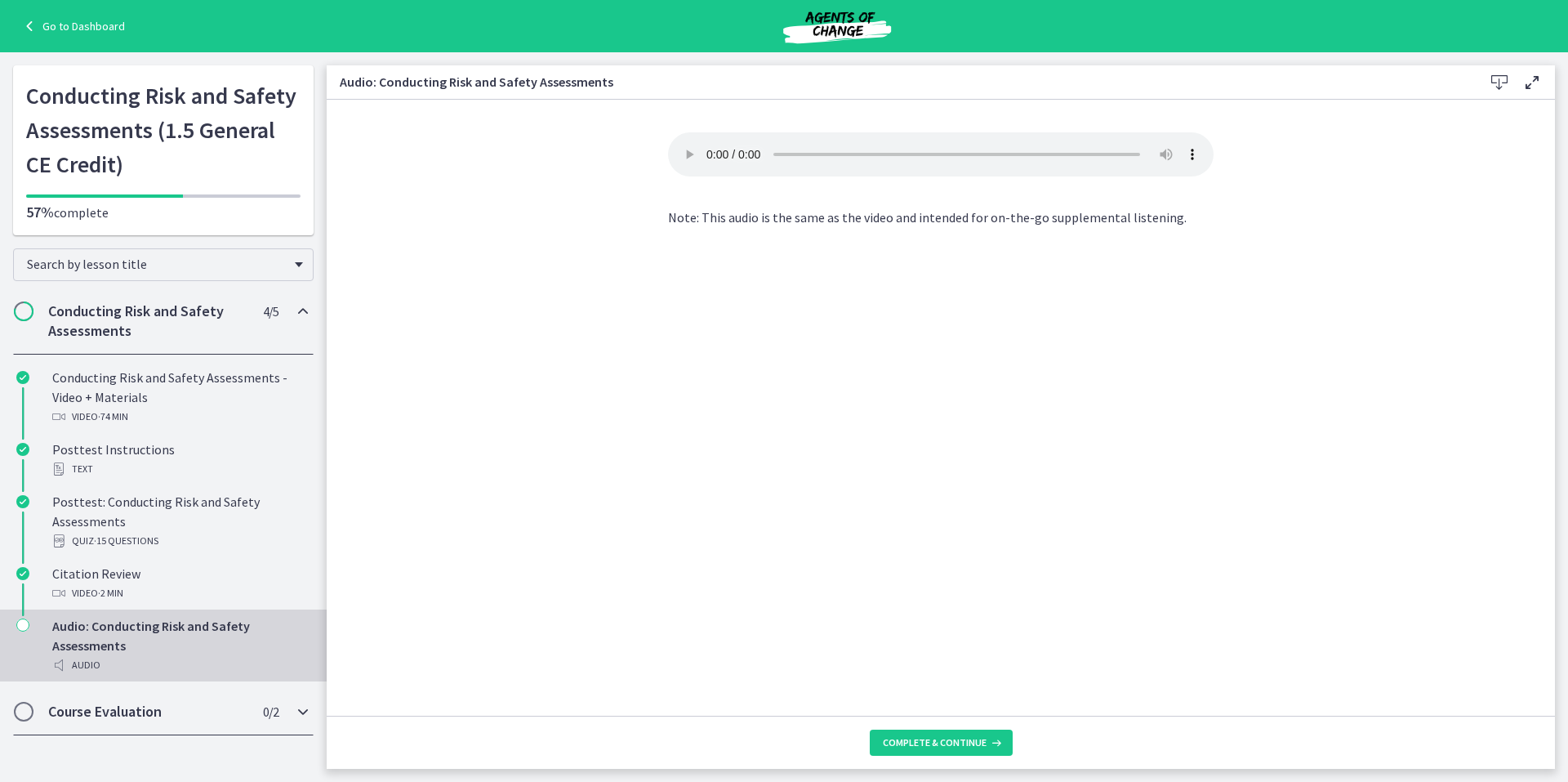
click at [304, 698] on div "Course Evaluation 0 / 2 Completed" at bounding box center [163, 712] width 300 height 47
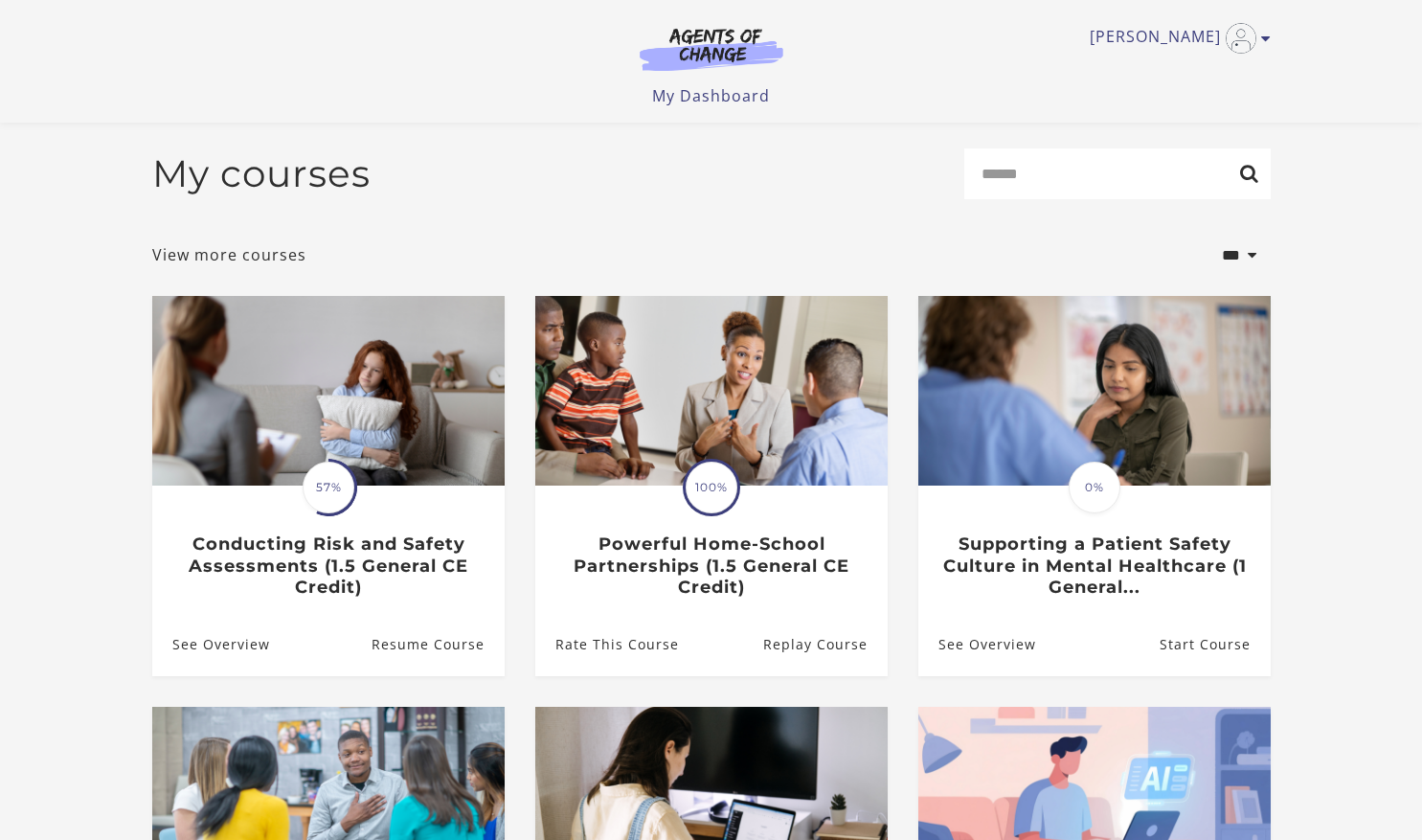
scroll to position [192, 0]
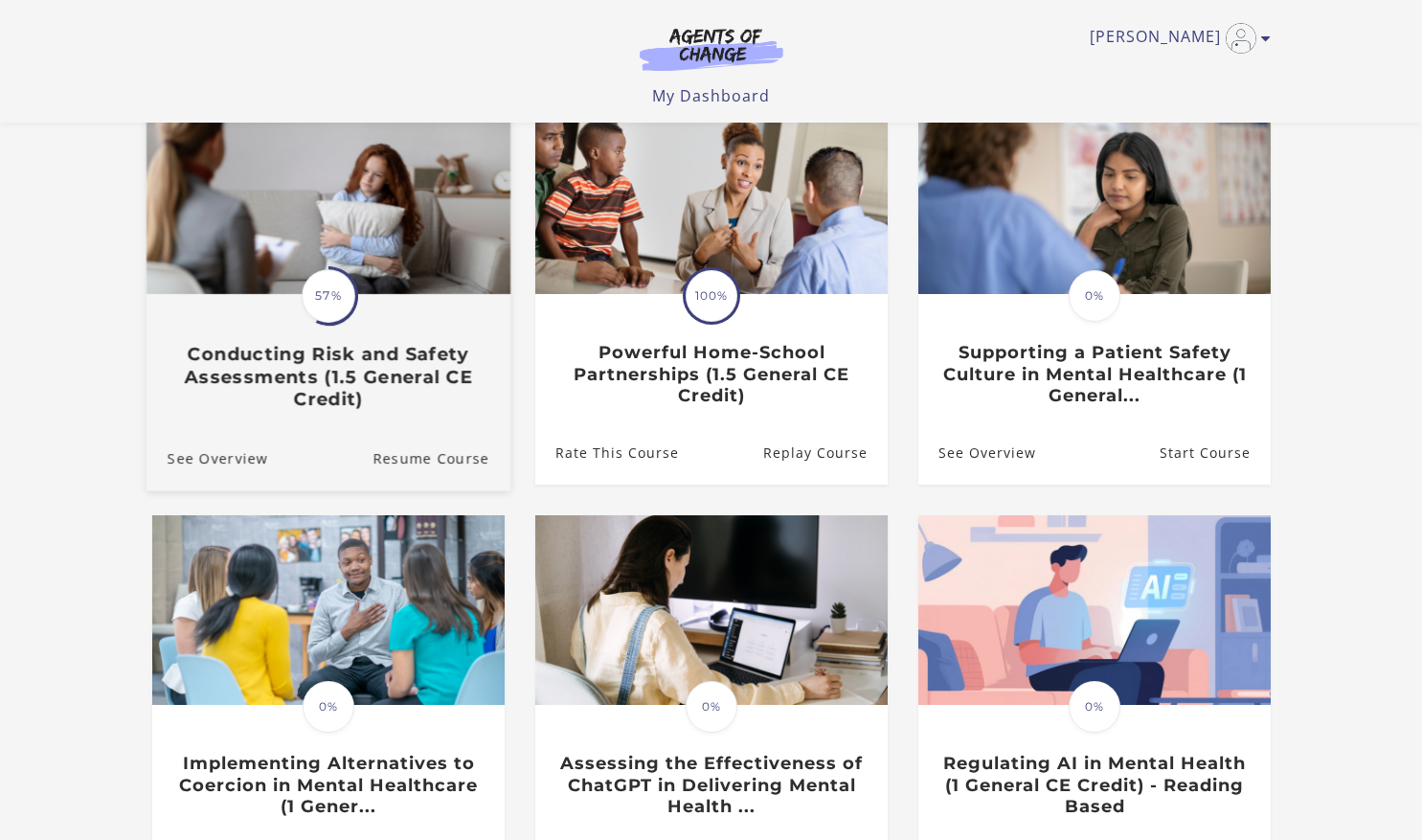
click at [341, 341] on div "Translation missing: en.liquid.partials.dashboard_course_card.progress_descript…" at bounding box center [327, 353] width 363 height 114
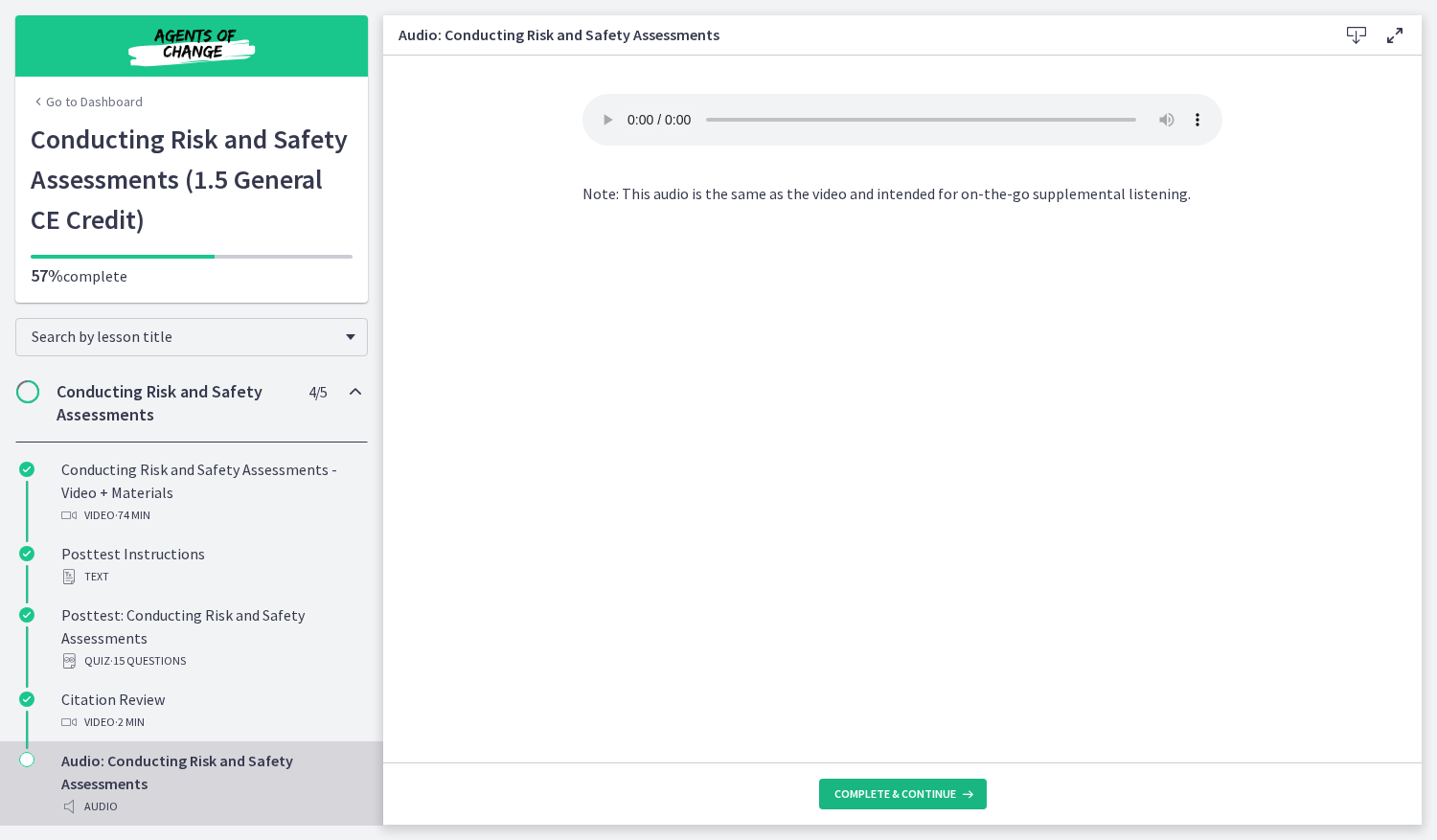
click at [856, 798] on span "Complete & continue" at bounding box center [895, 794] width 122 height 15
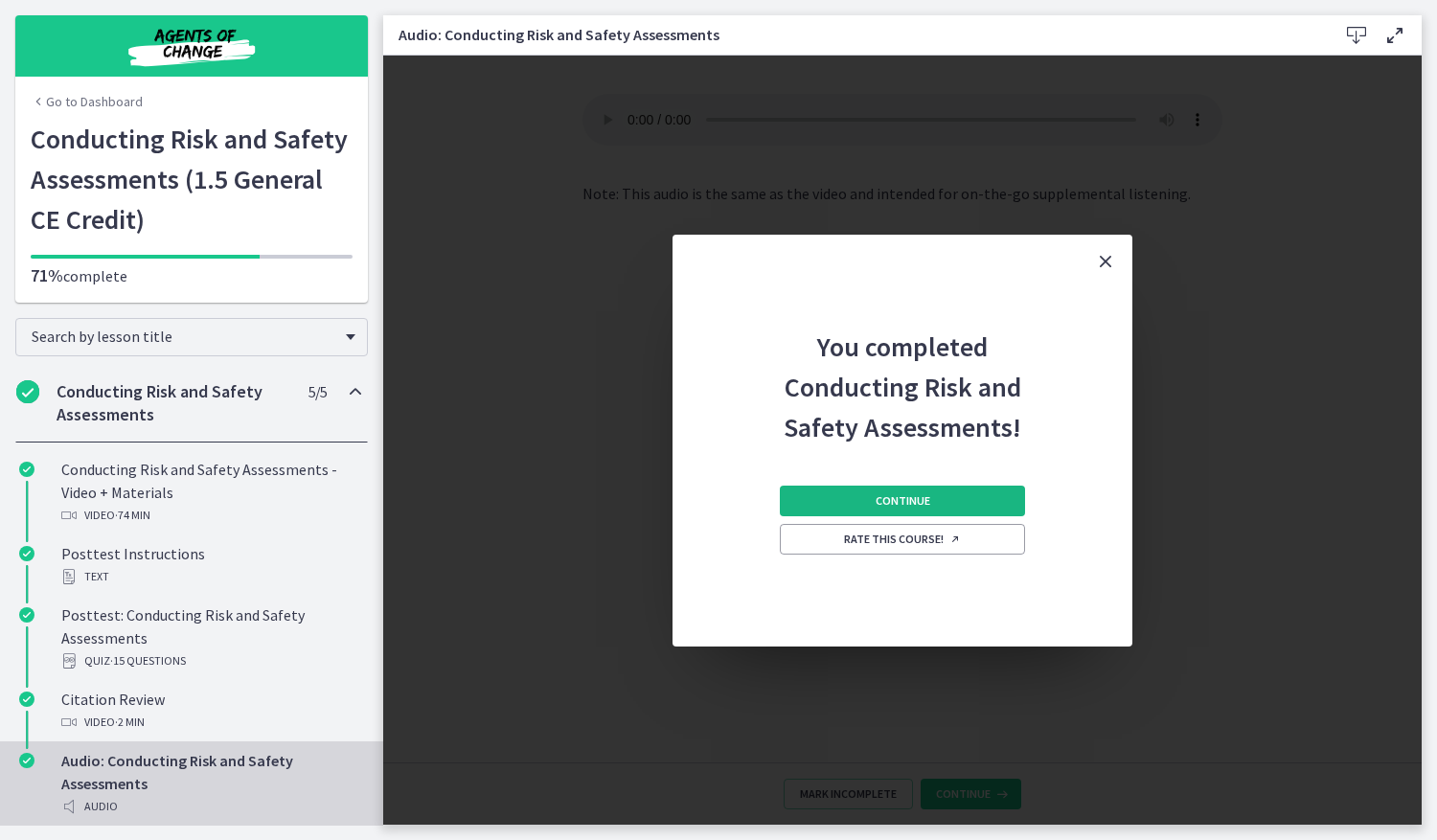
click at [886, 500] on span "Continue" at bounding box center [903, 501] width 55 height 15
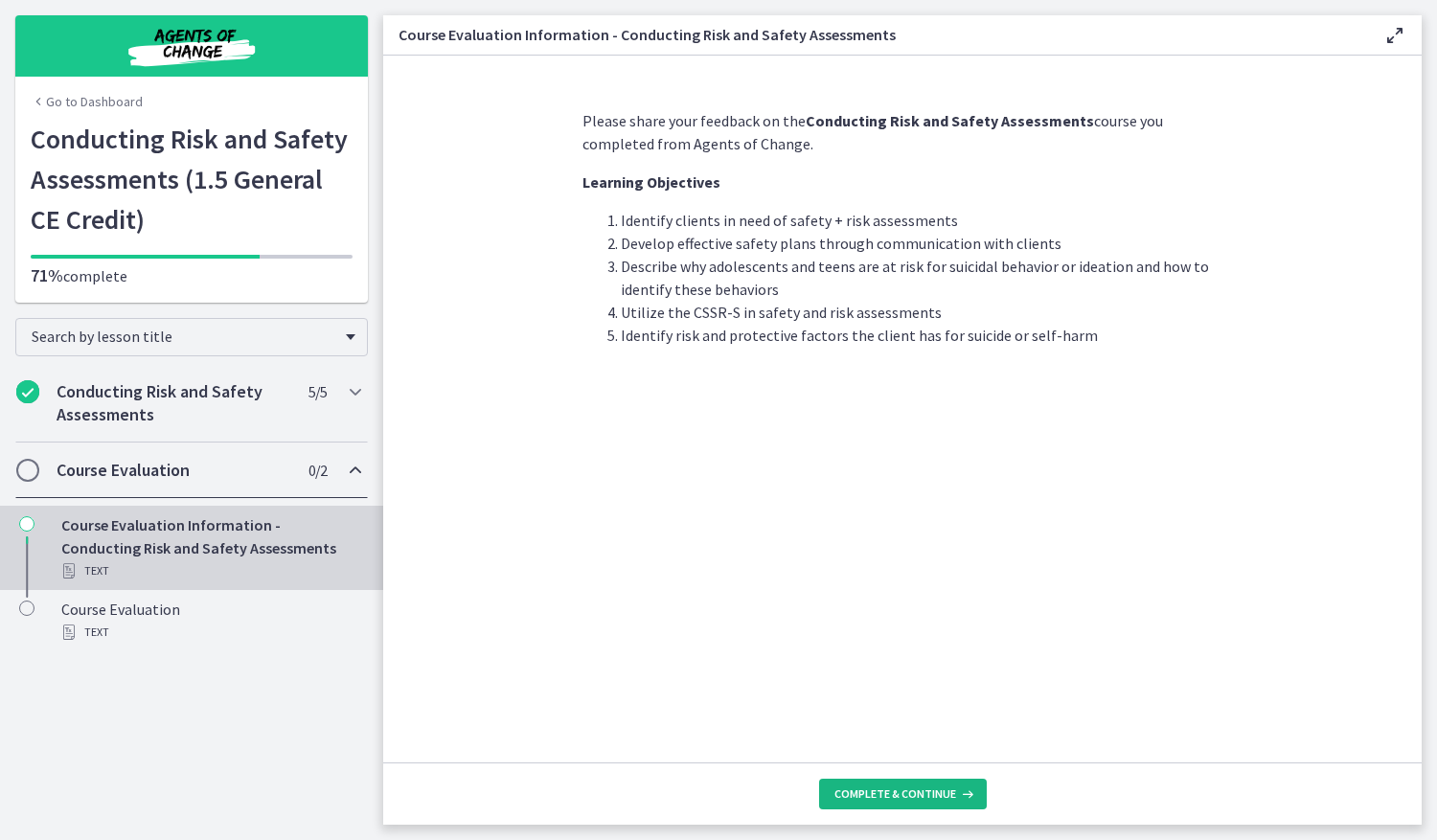
click at [907, 803] on button "Complete & continue" at bounding box center [903, 794] width 168 height 31
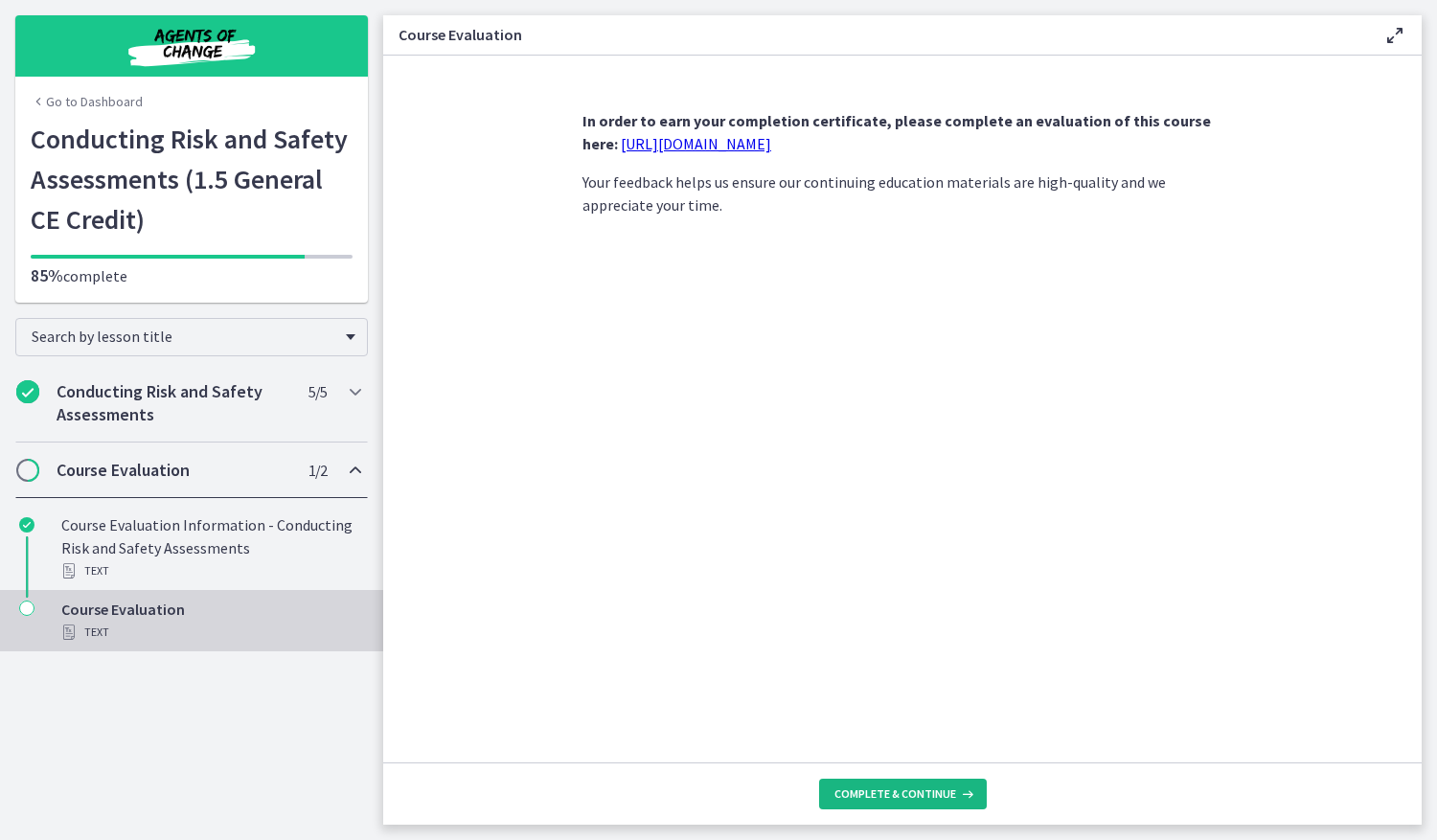
click at [907, 790] on span "Complete & continue" at bounding box center [895, 794] width 122 height 15
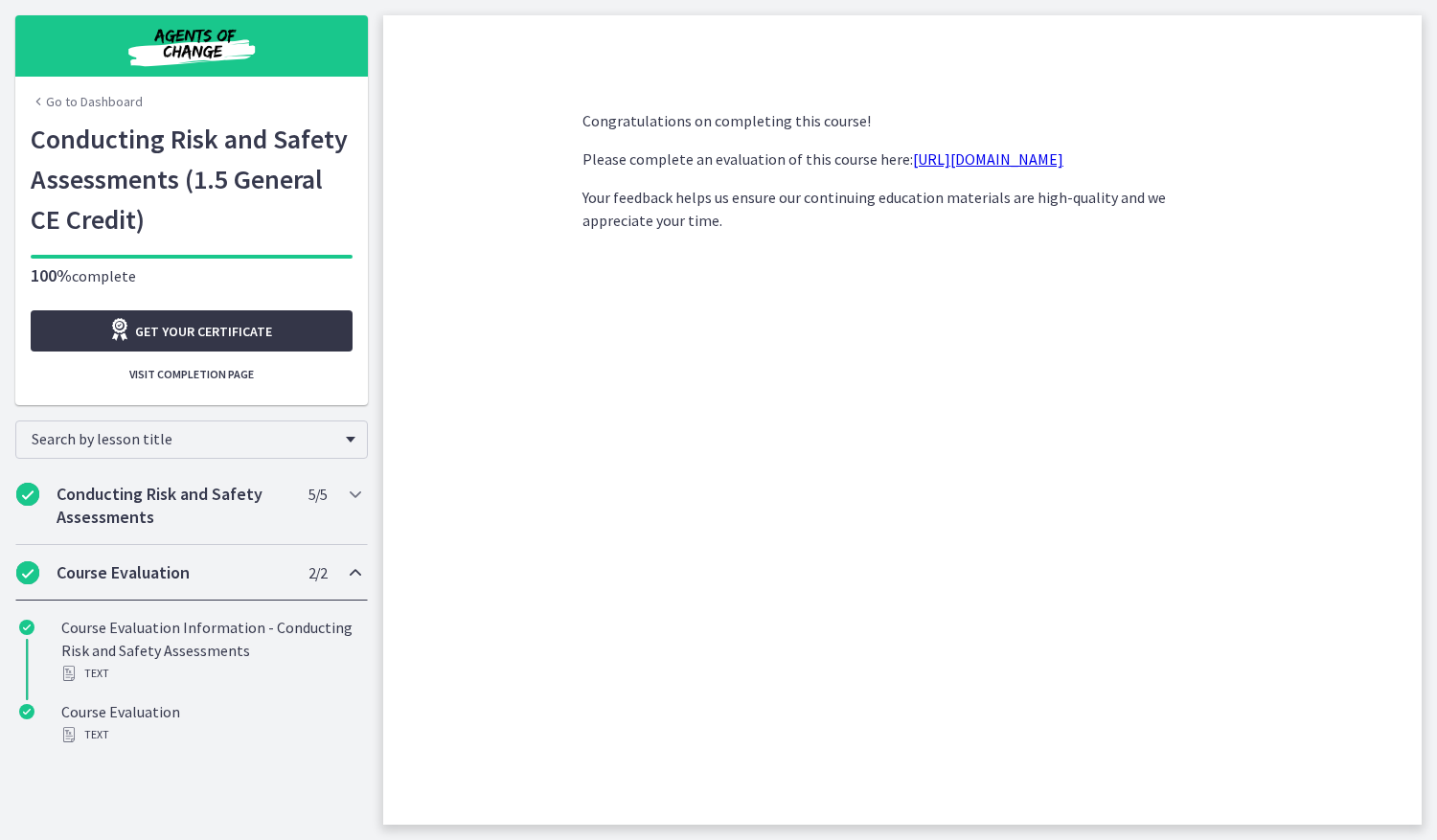
click at [190, 336] on span "Get your certificate" at bounding box center [203, 332] width 137 height 23
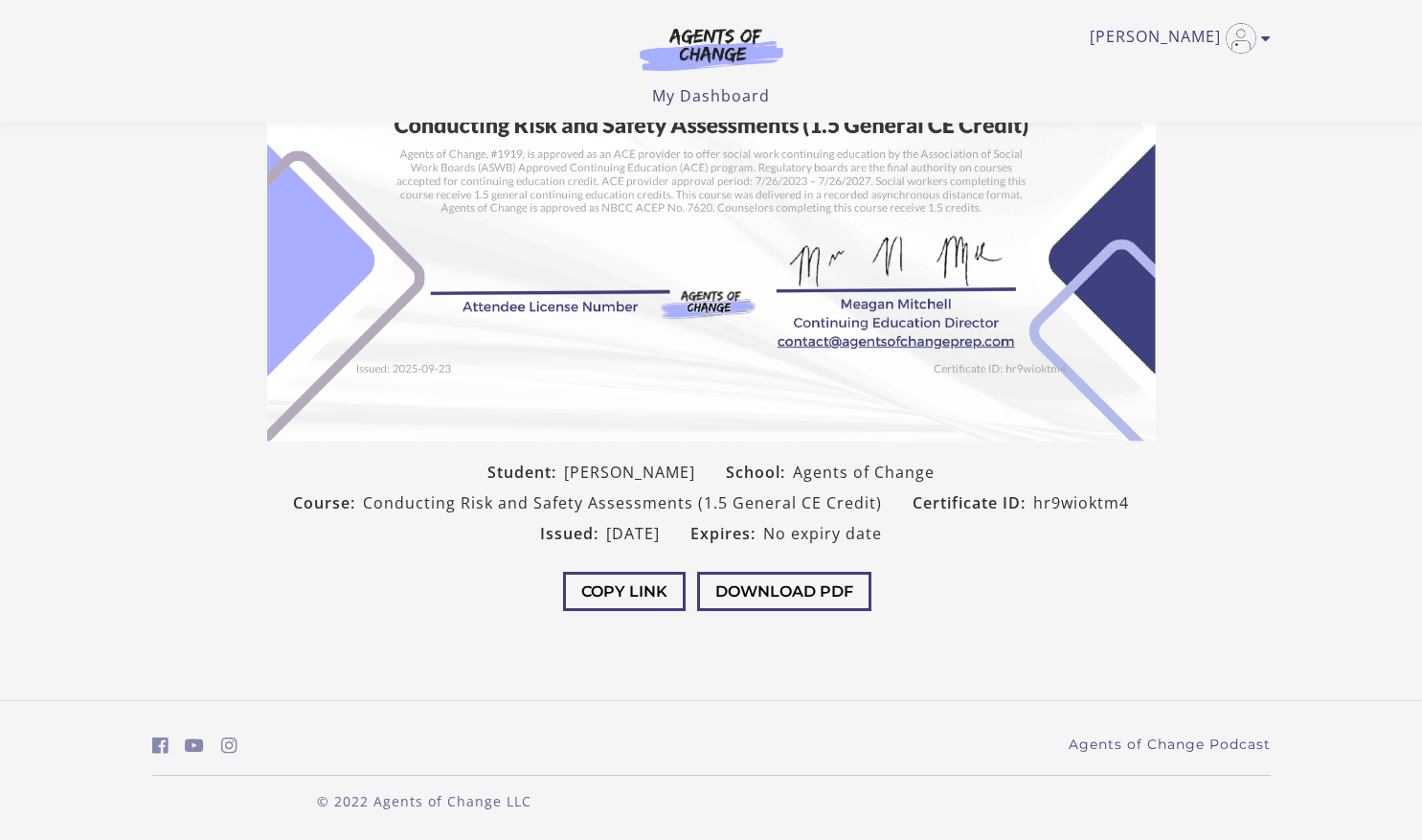
scroll to position [137, 0]
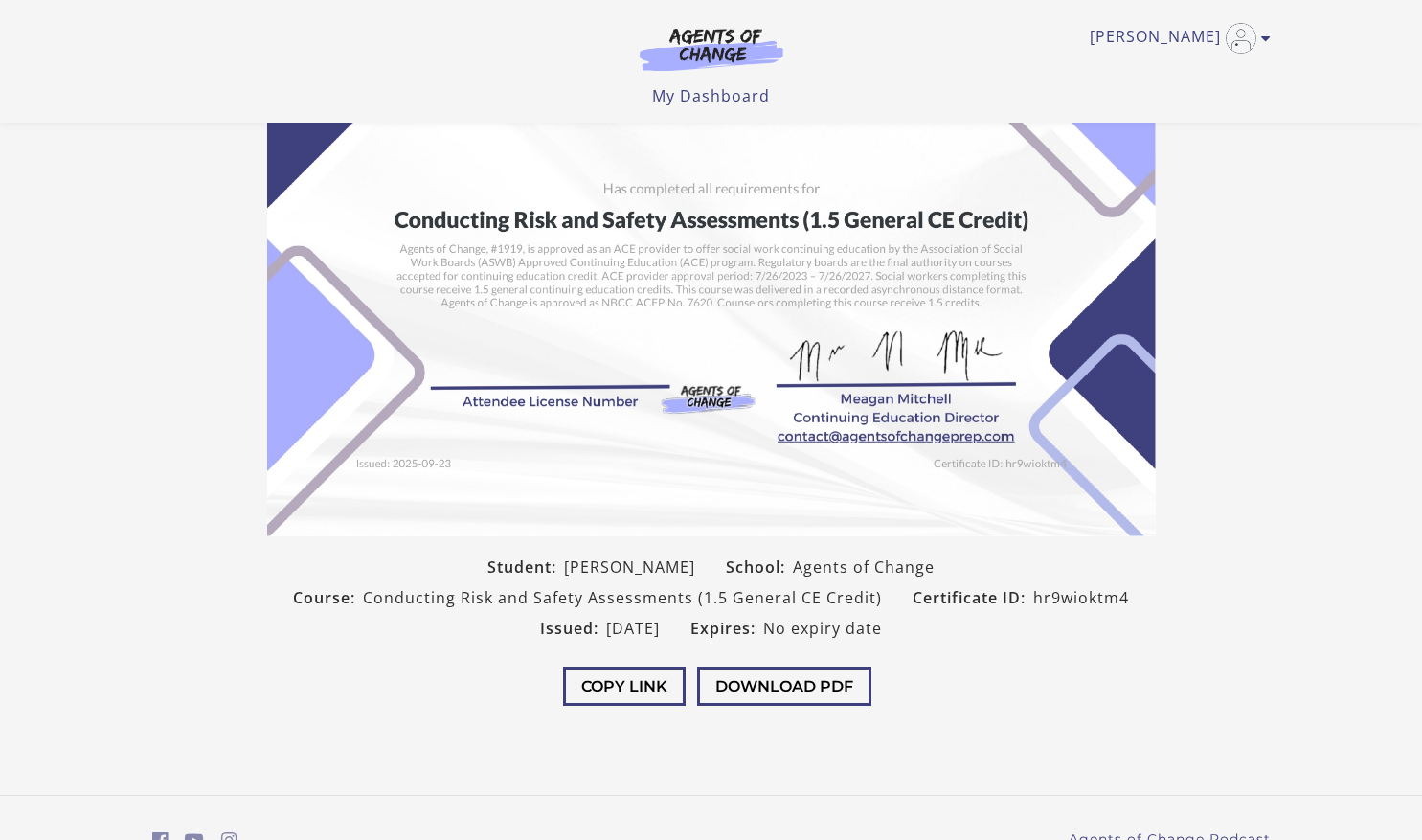
click at [567, 366] on img at bounding box center [711, 222] width 889 height 627
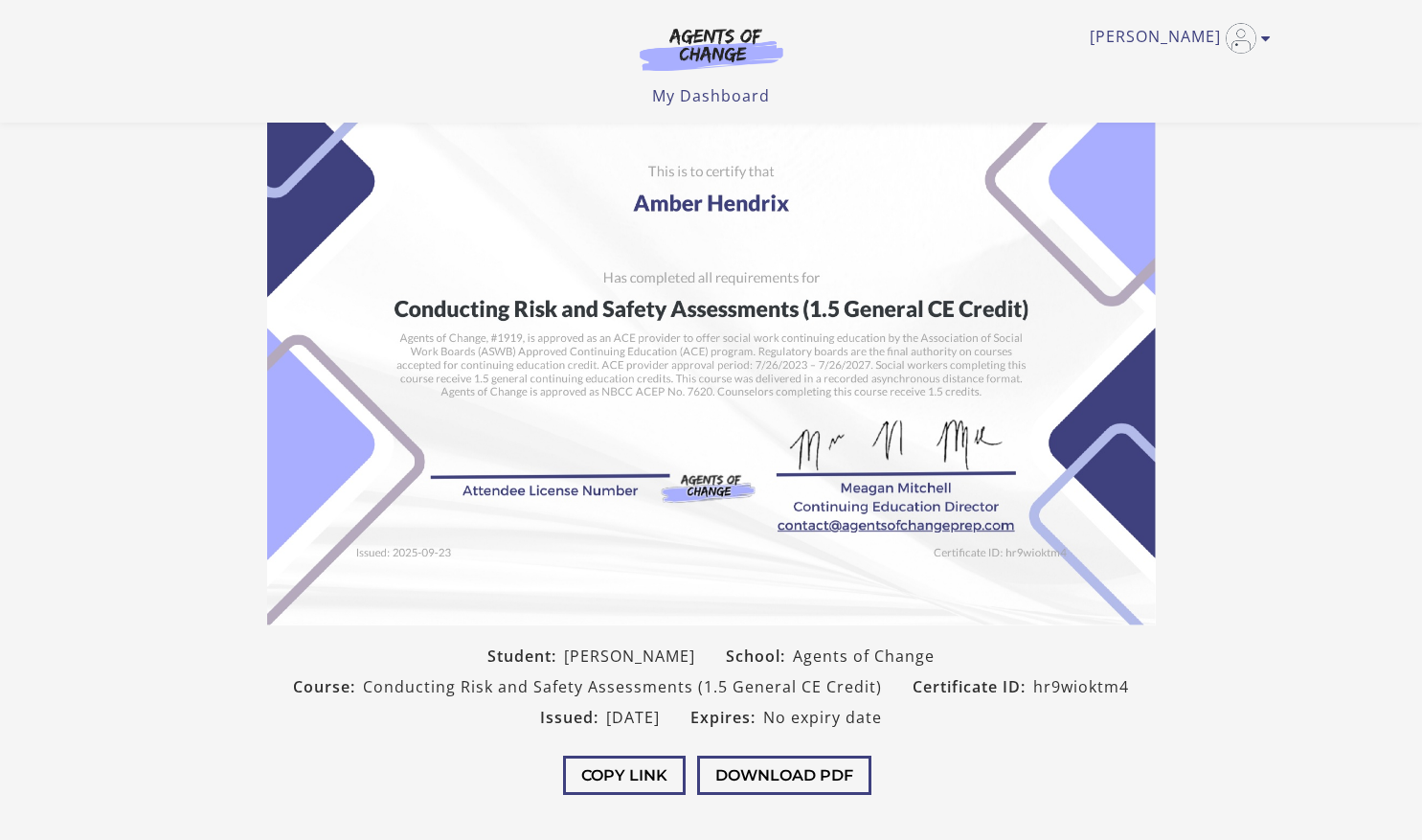
scroll to position [0, 0]
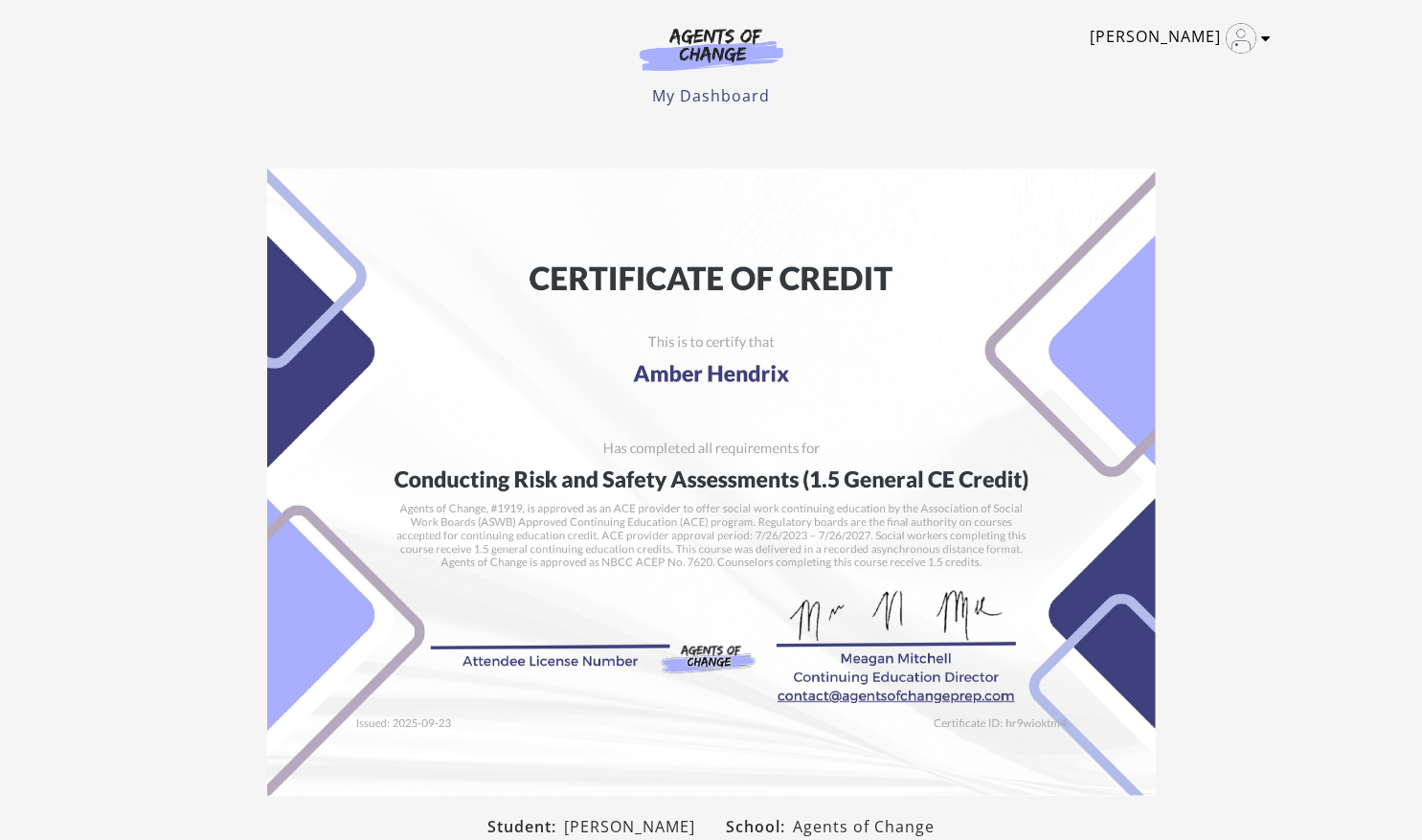
click at [1230, 38] on img "Toggle menu" at bounding box center [1241, 38] width 31 height 31
click at [1196, 66] on link "My Account" at bounding box center [1191, 70] width 169 height 33
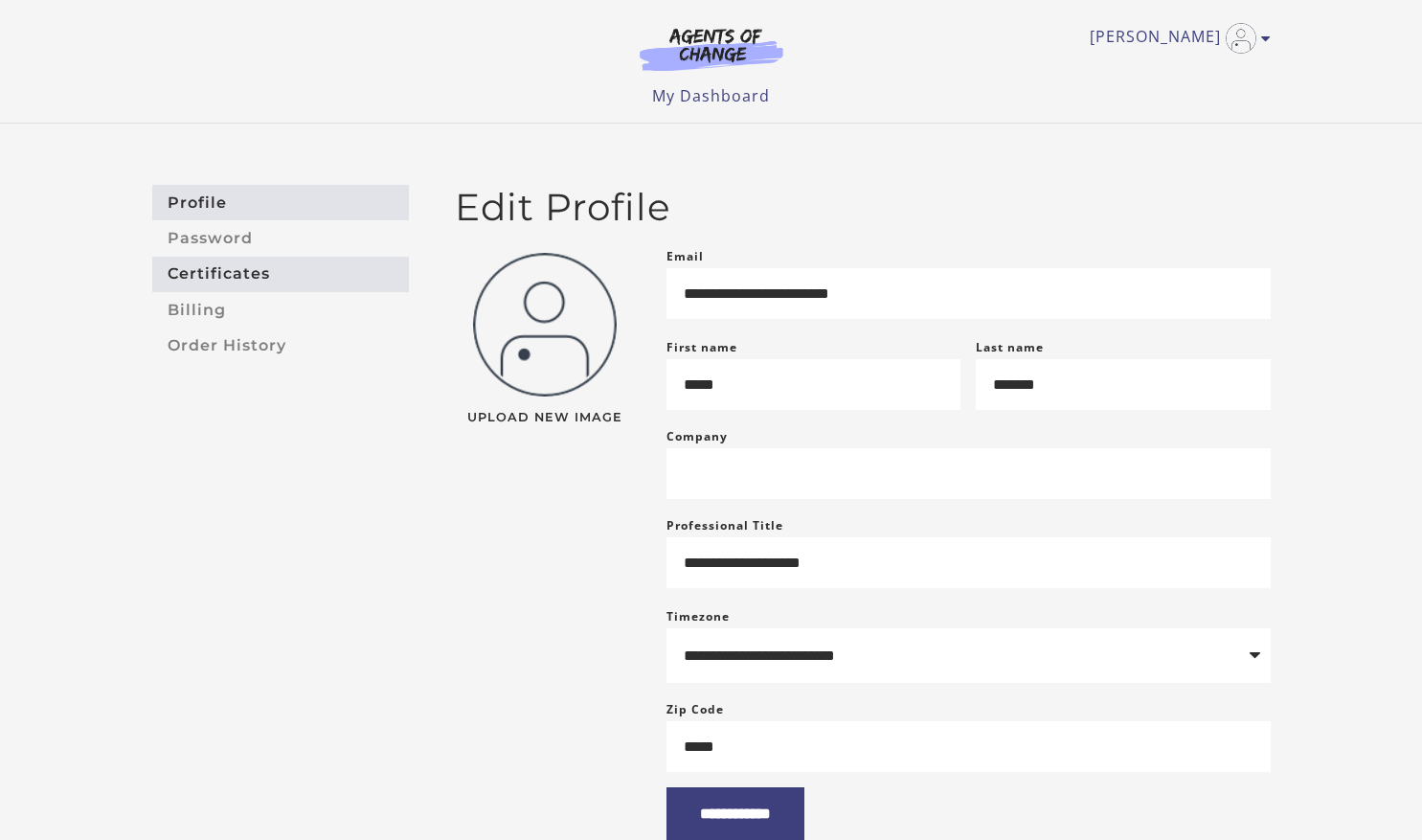
click at [227, 270] on link "Certificates" at bounding box center [281, 274] width 257 height 35
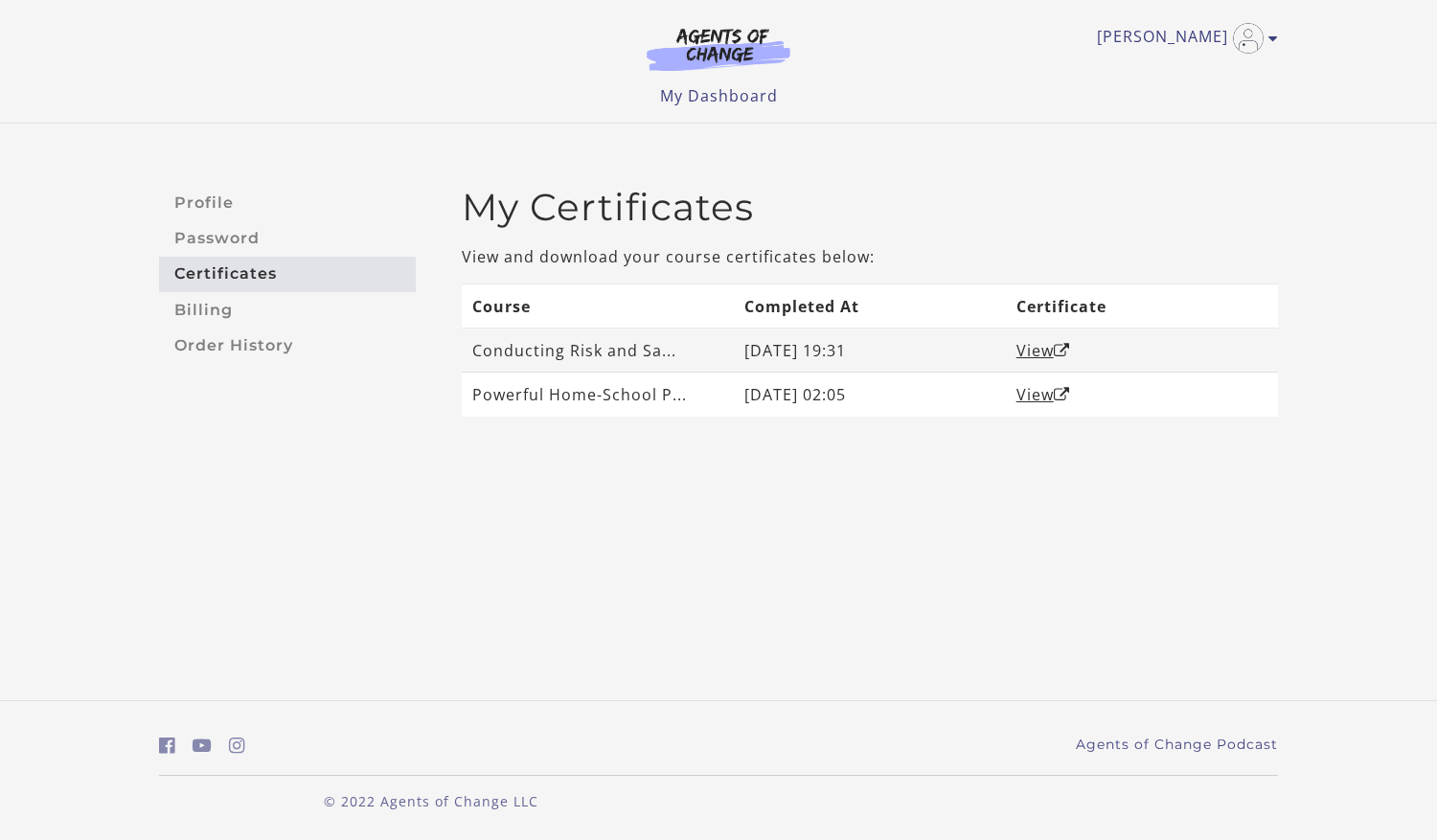
click at [544, 351] on td "Conducting Risk and Sa..." at bounding box center [598, 350] width 272 height 44
click at [1023, 351] on link "View" at bounding box center [1043, 350] width 54 height 21
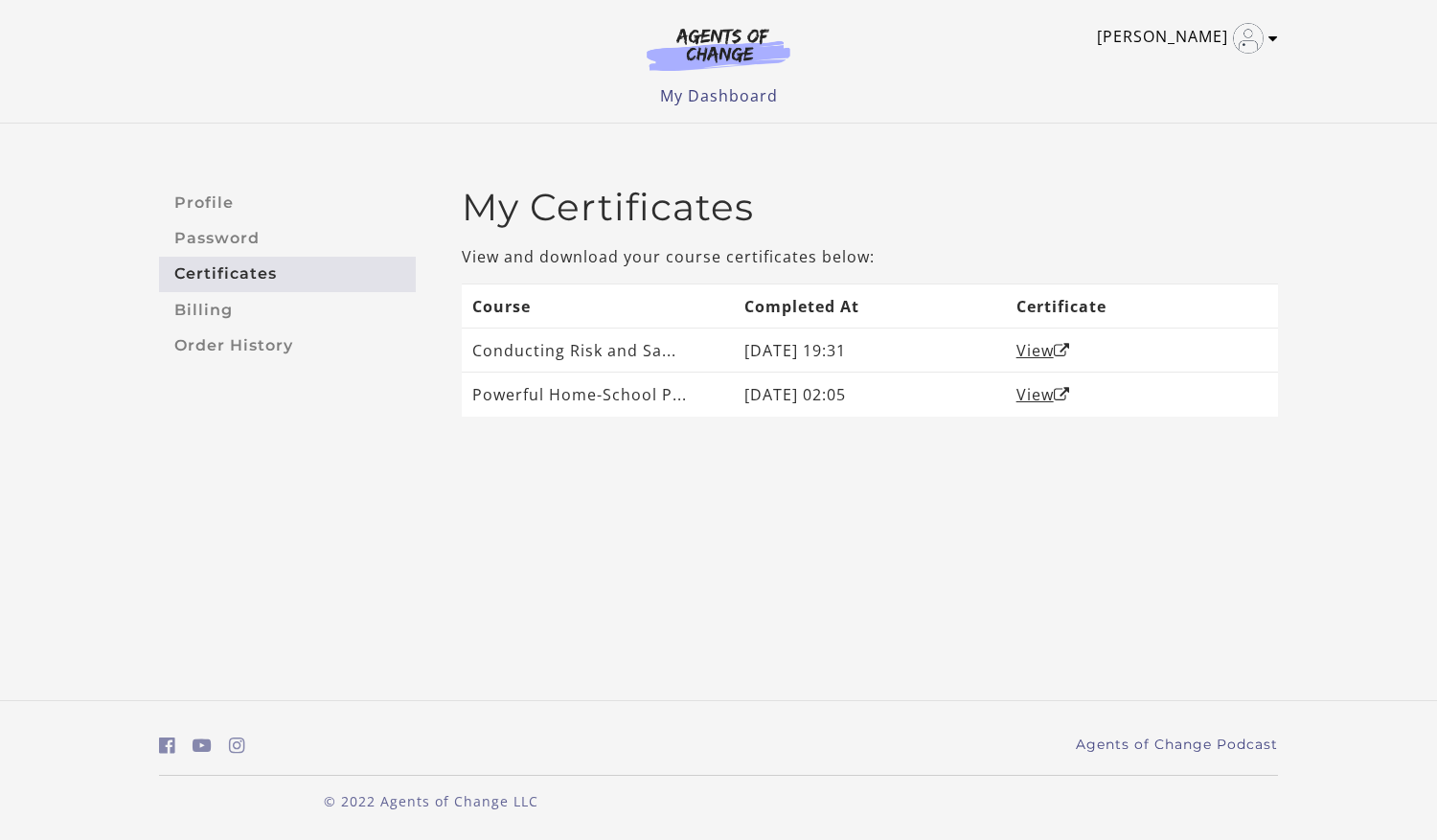
click at [1204, 35] on link "[PERSON_NAME]" at bounding box center [1182, 38] width 172 height 31
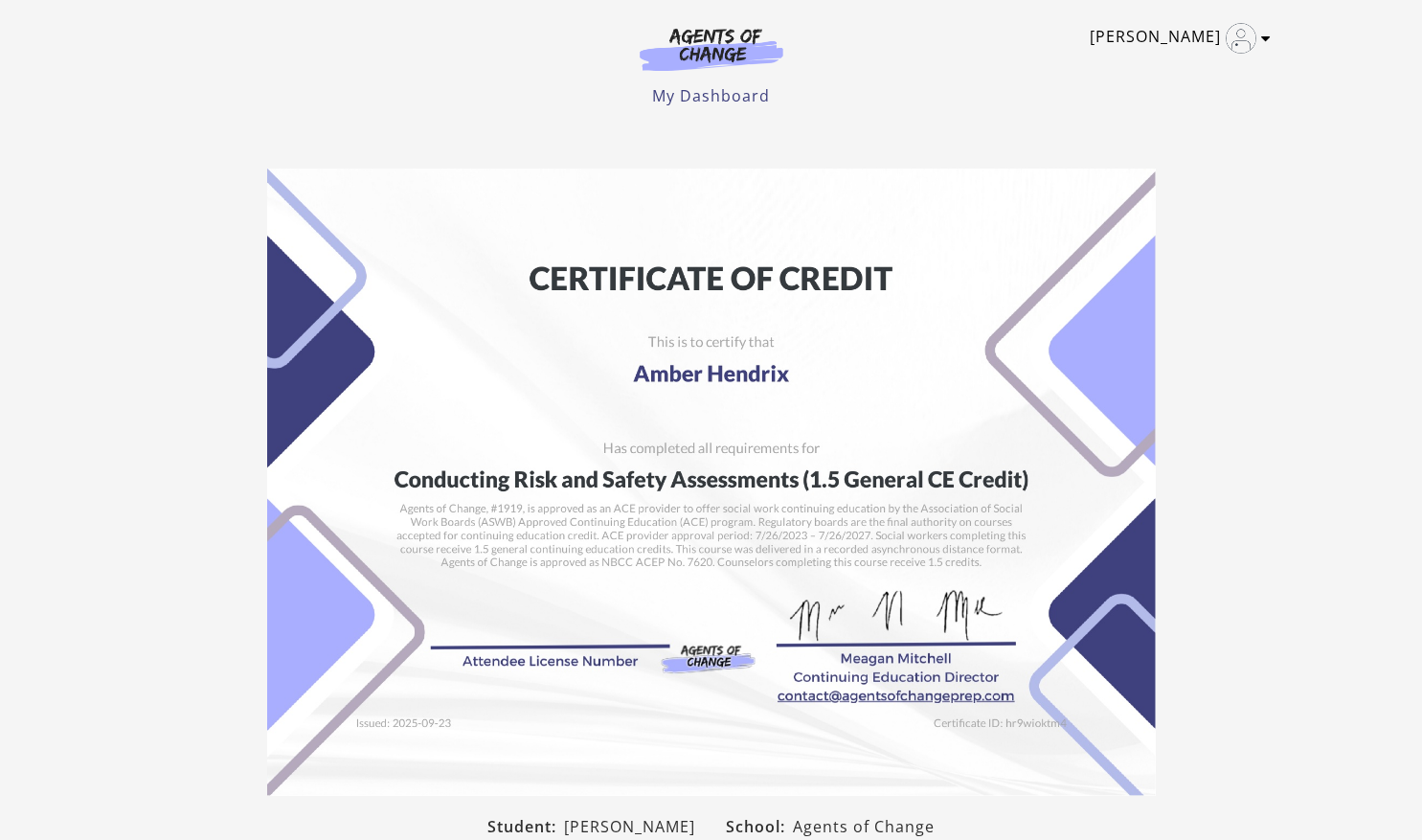
click at [1185, 36] on link "[PERSON_NAME]" at bounding box center [1175, 38] width 172 height 31
click at [1171, 83] on link "My Account" at bounding box center [1191, 70] width 169 height 33
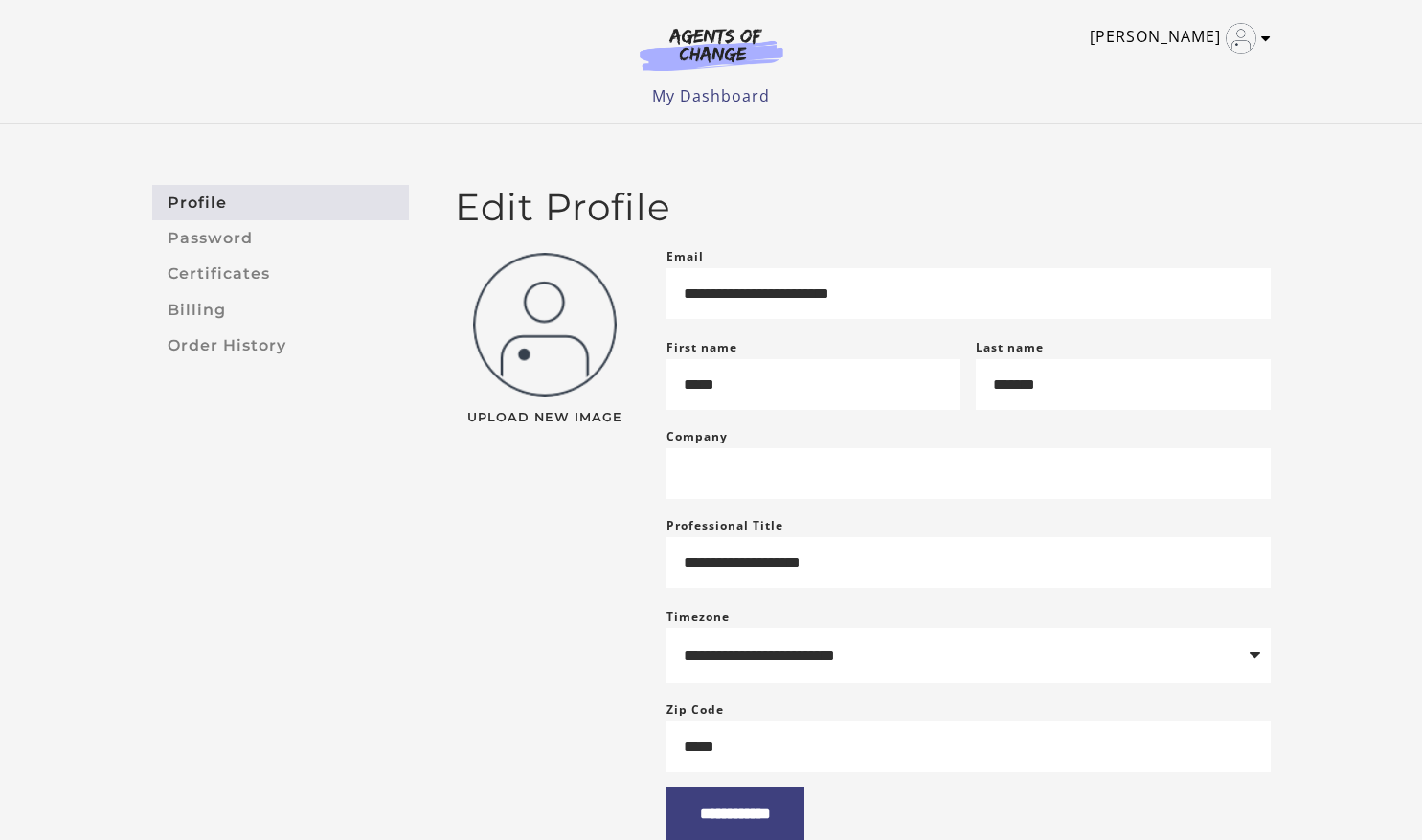
click at [1181, 33] on link "[PERSON_NAME]" at bounding box center [1175, 38] width 172 height 31
click at [698, 91] on link "My Dashboard" at bounding box center [711, 96] width 118 height 21
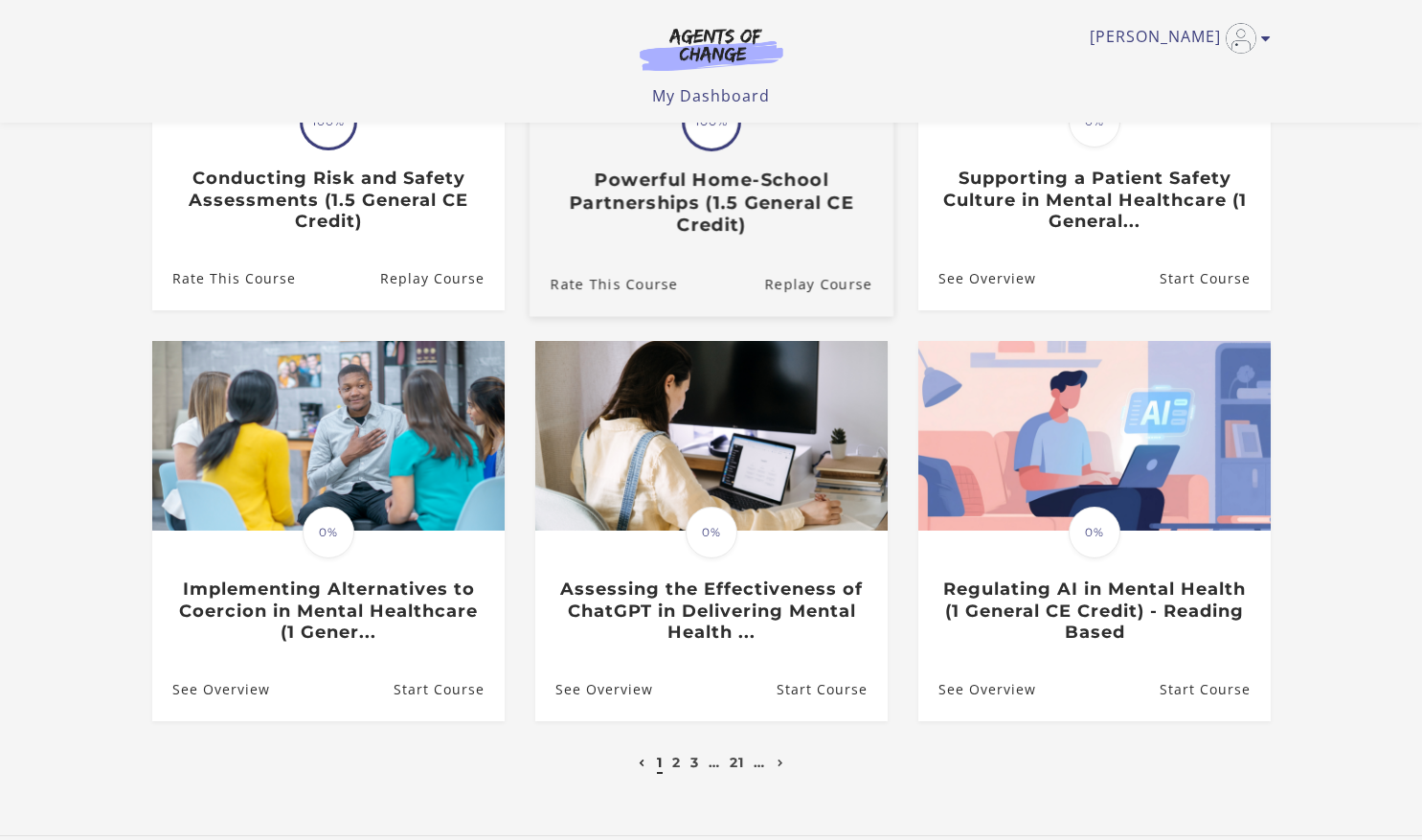
scroll to position [383, 0]
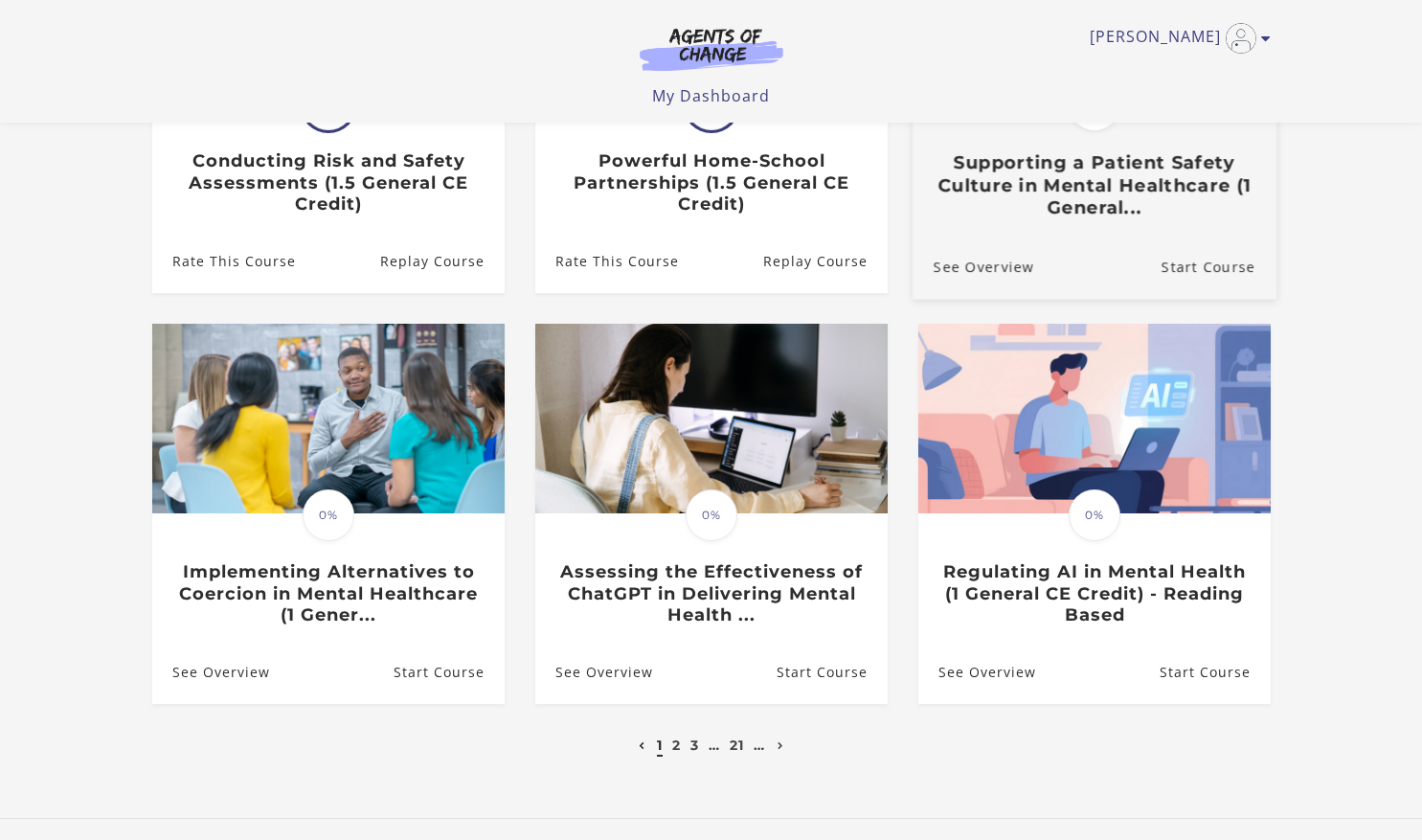
click at [1116, 174] on h3 "Supporting a Patient Safety Culture in Mental Healthcare (1 General..." at bounding box center [1094, 186] width 322 height 67
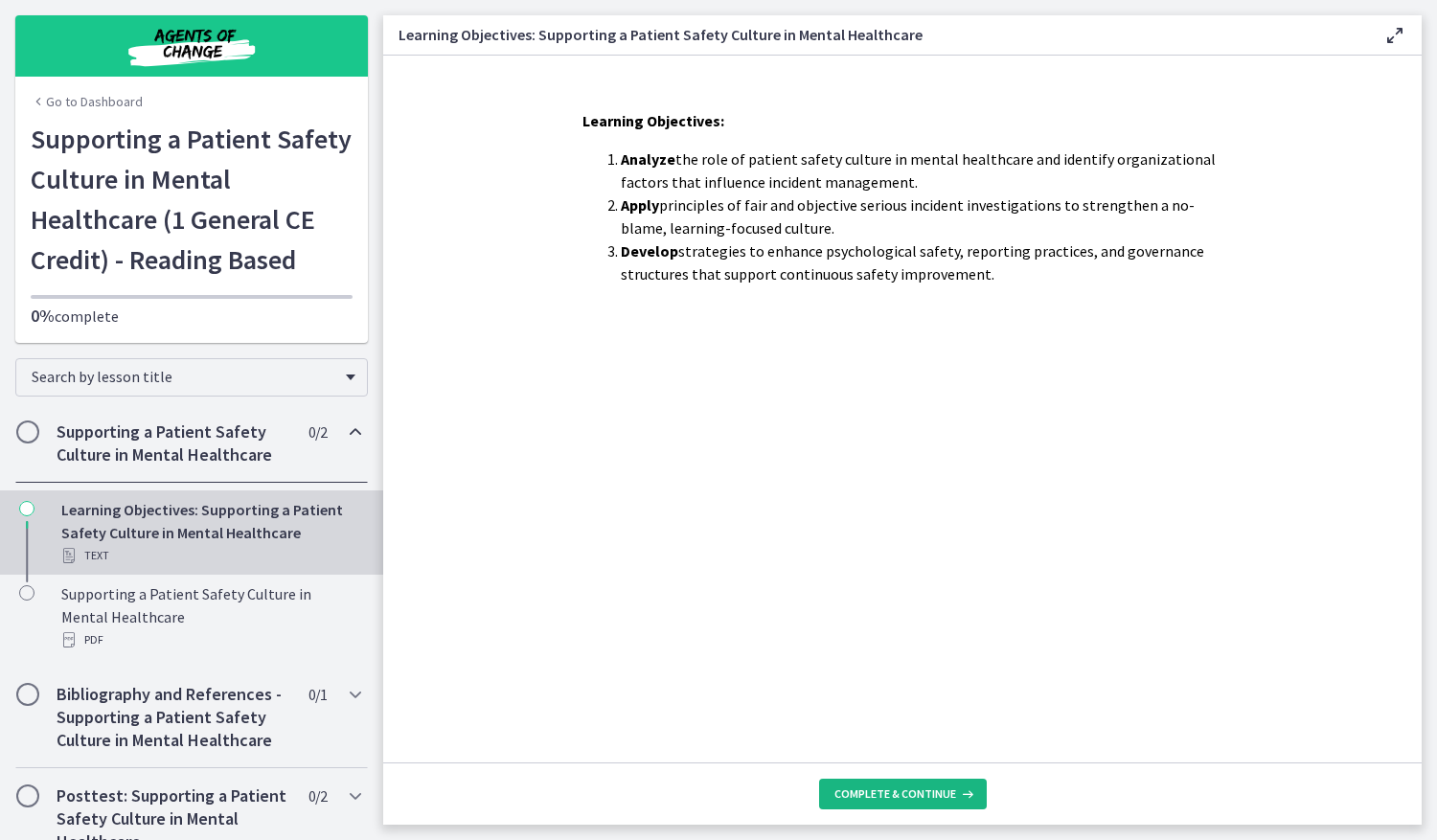
click at [860, 794] on span "Complete & continue" at bounding box center [895, 794] width 122 height 15
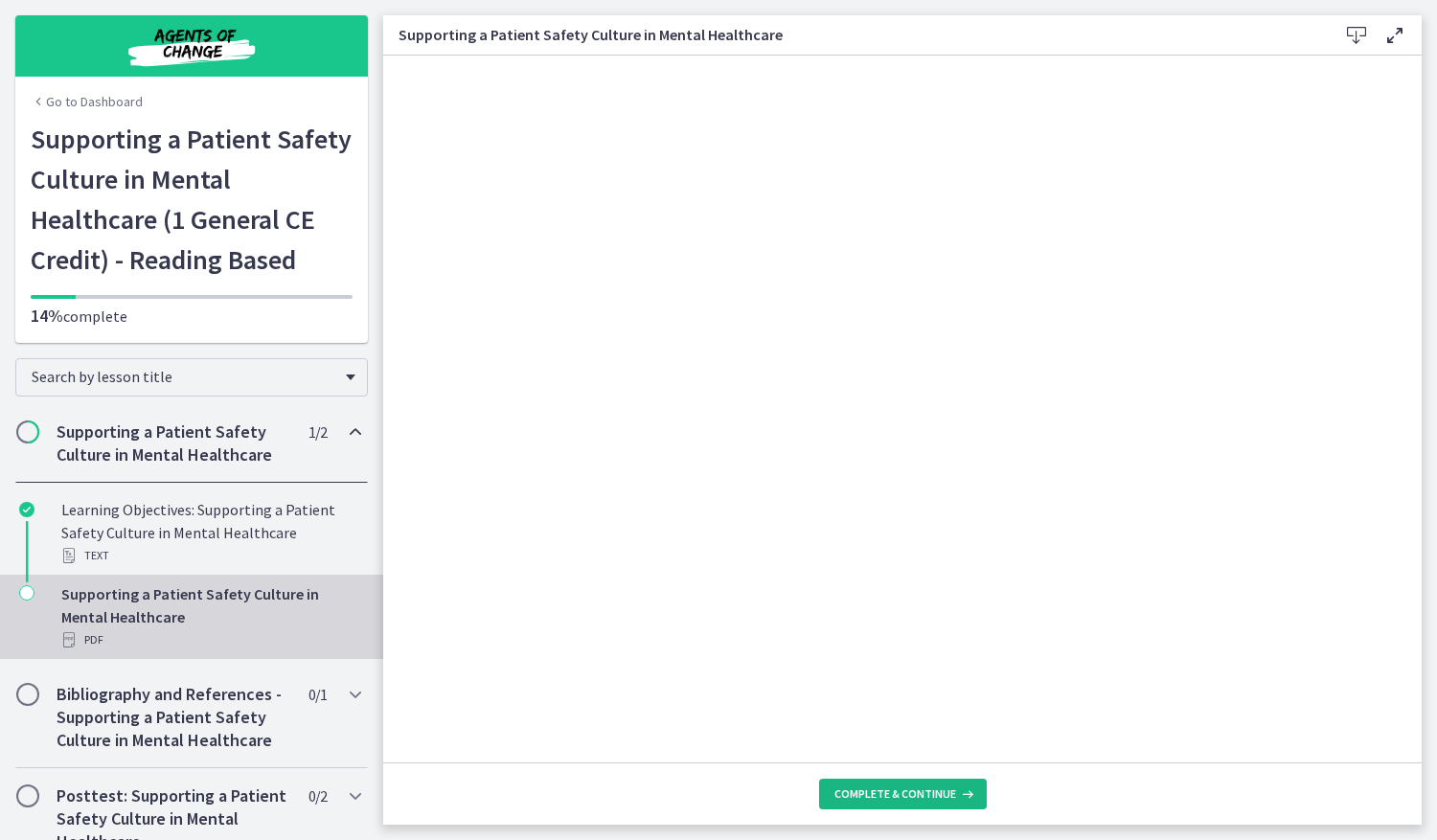
click at [865, 788] on span "Complete & continue" at bounding box center [895, 794] width 122 height 15
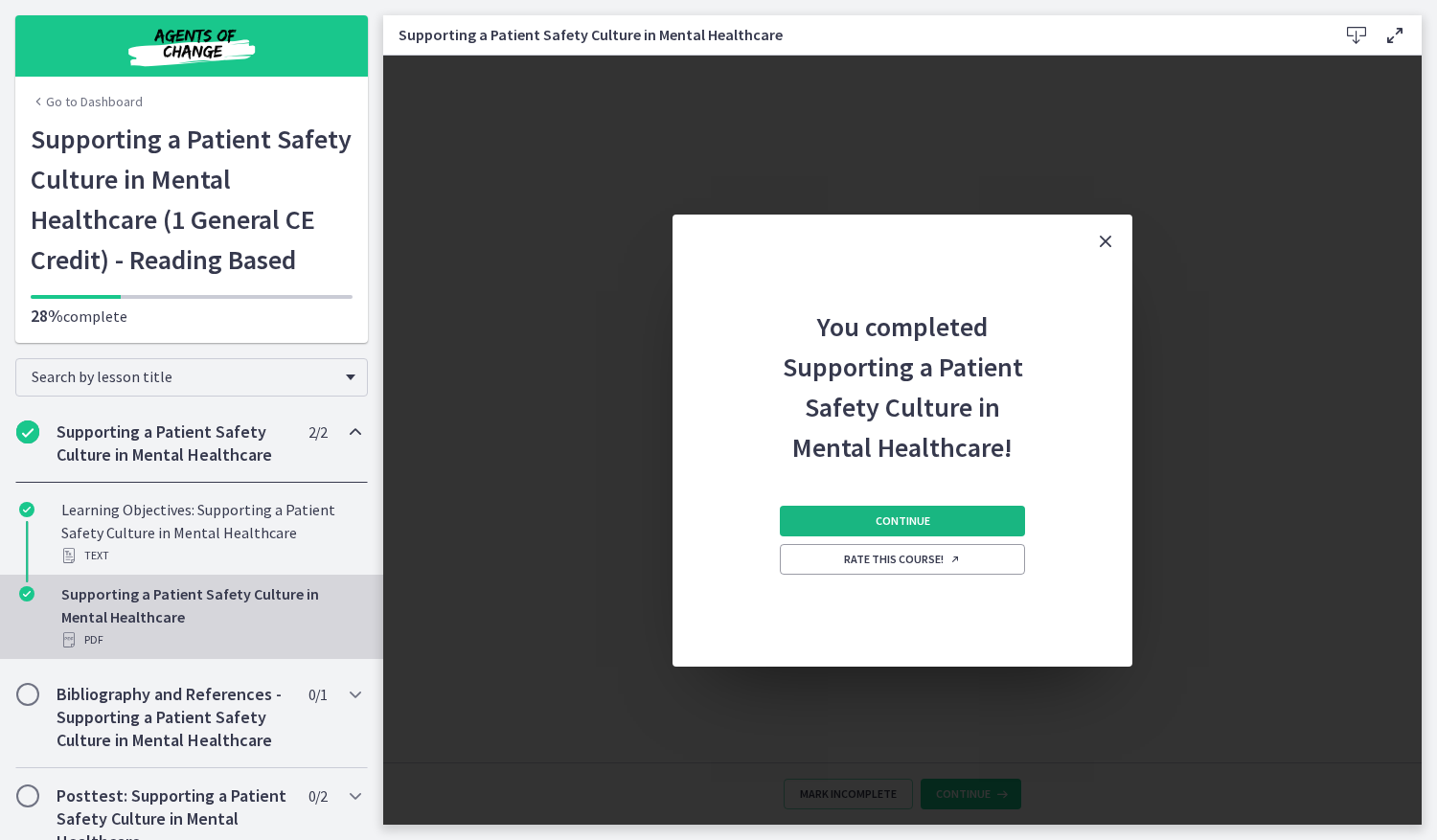
click at [891, 514] on span "Continue" at bounding box center [903, 521] width 55 height 15
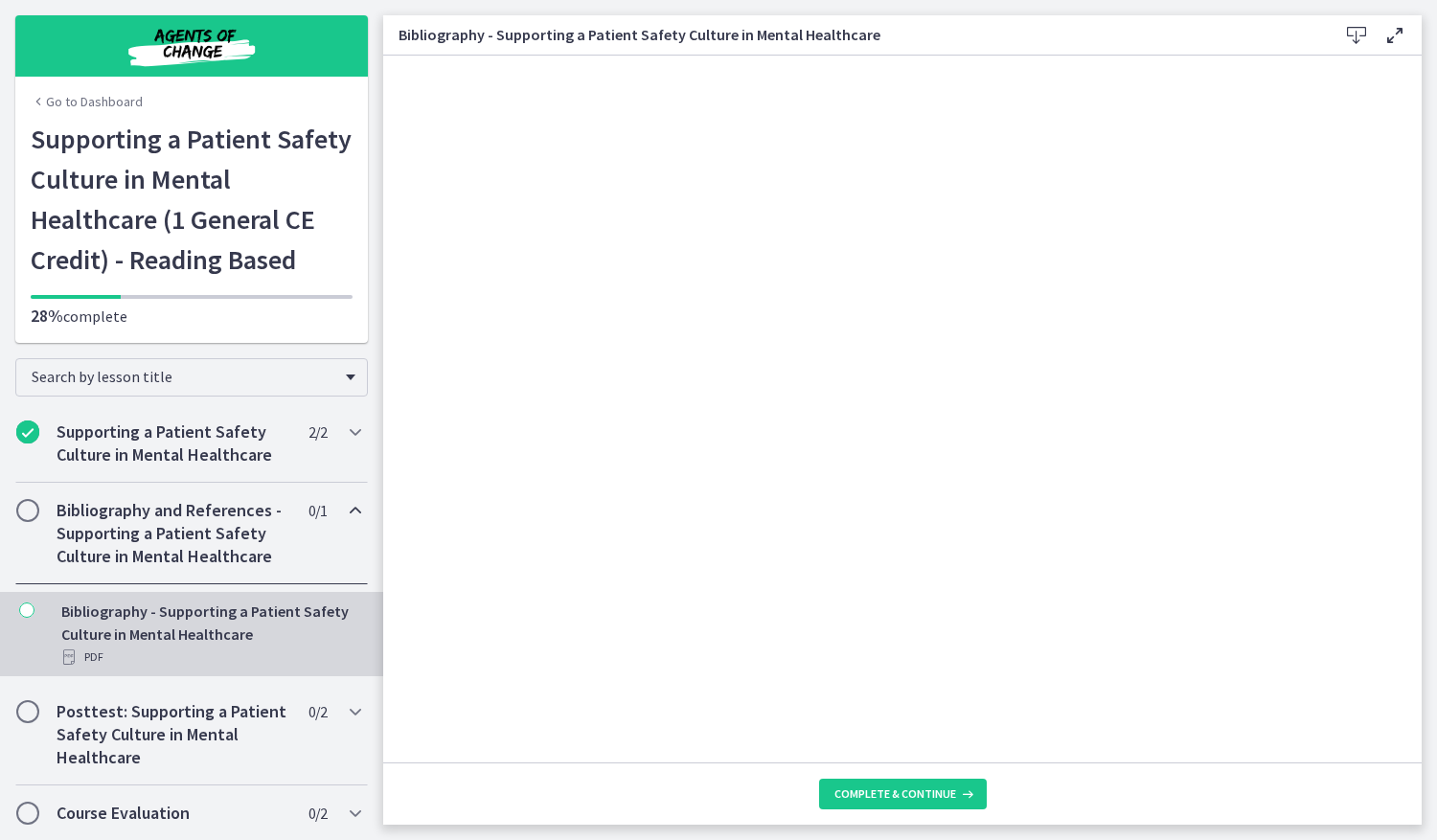
click at [893, 778] on footer "Complete & continue" at bounding box center [902, 793] width 1038 height 62
click at [893, 787] on span "Complete & continue" at bounding box center [895, 794] width 122 height 15
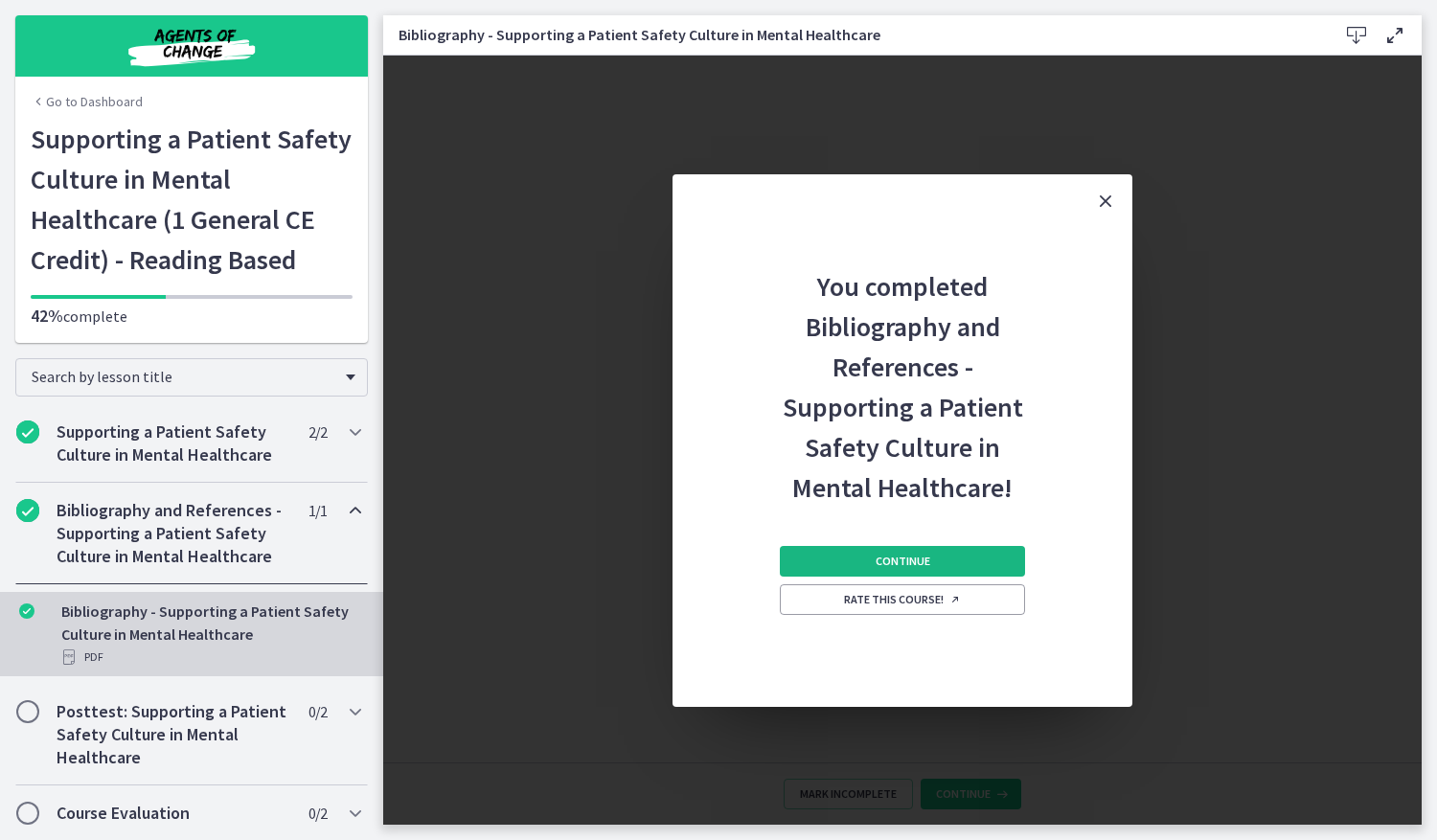
click at [891, 562] on span "Continue" at bounding box center [903, 561] width 55 height 15
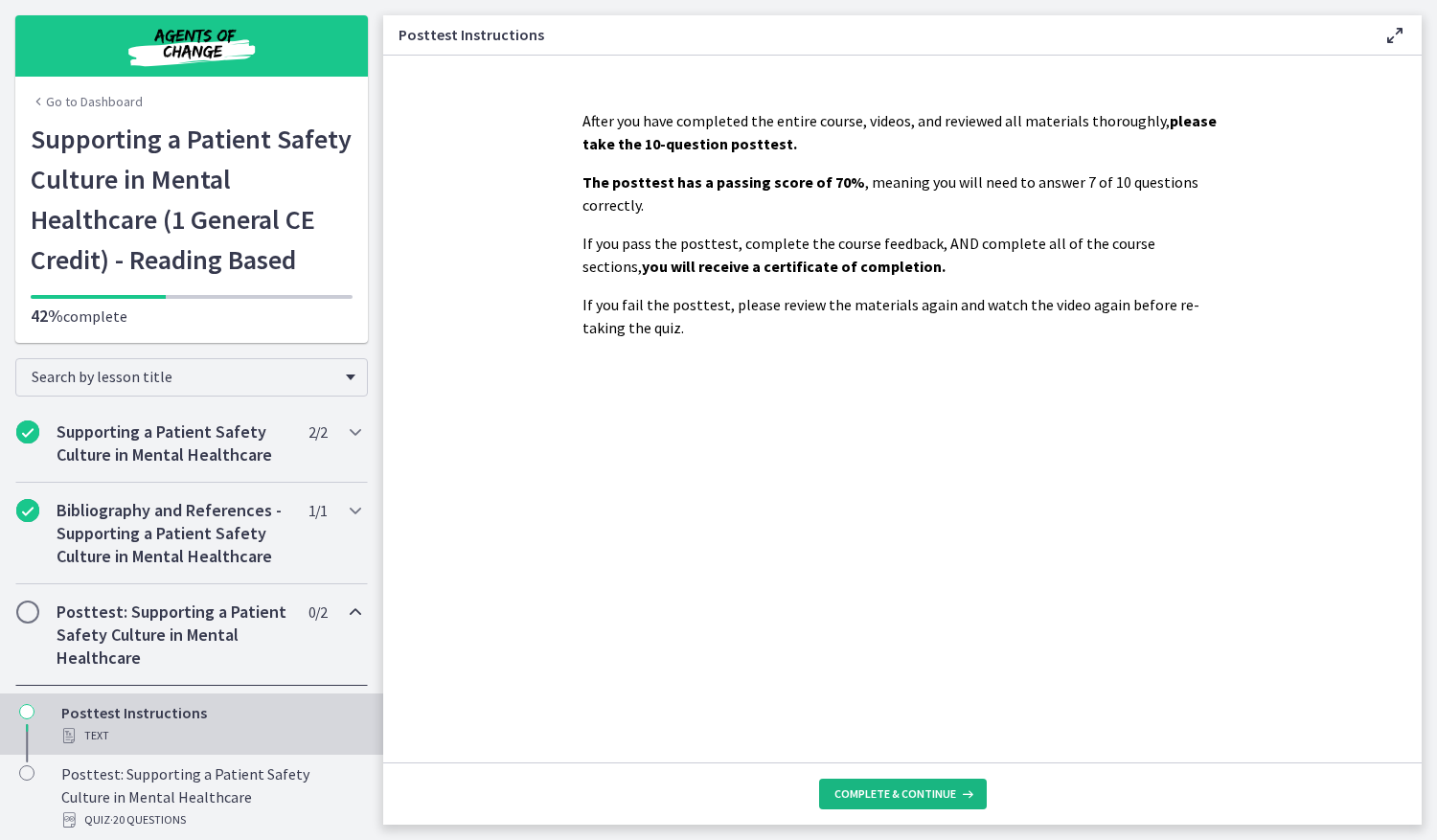
click at [848, 798] on span "Complete & continue" at bounding box center [895, 794] width 122 height 15
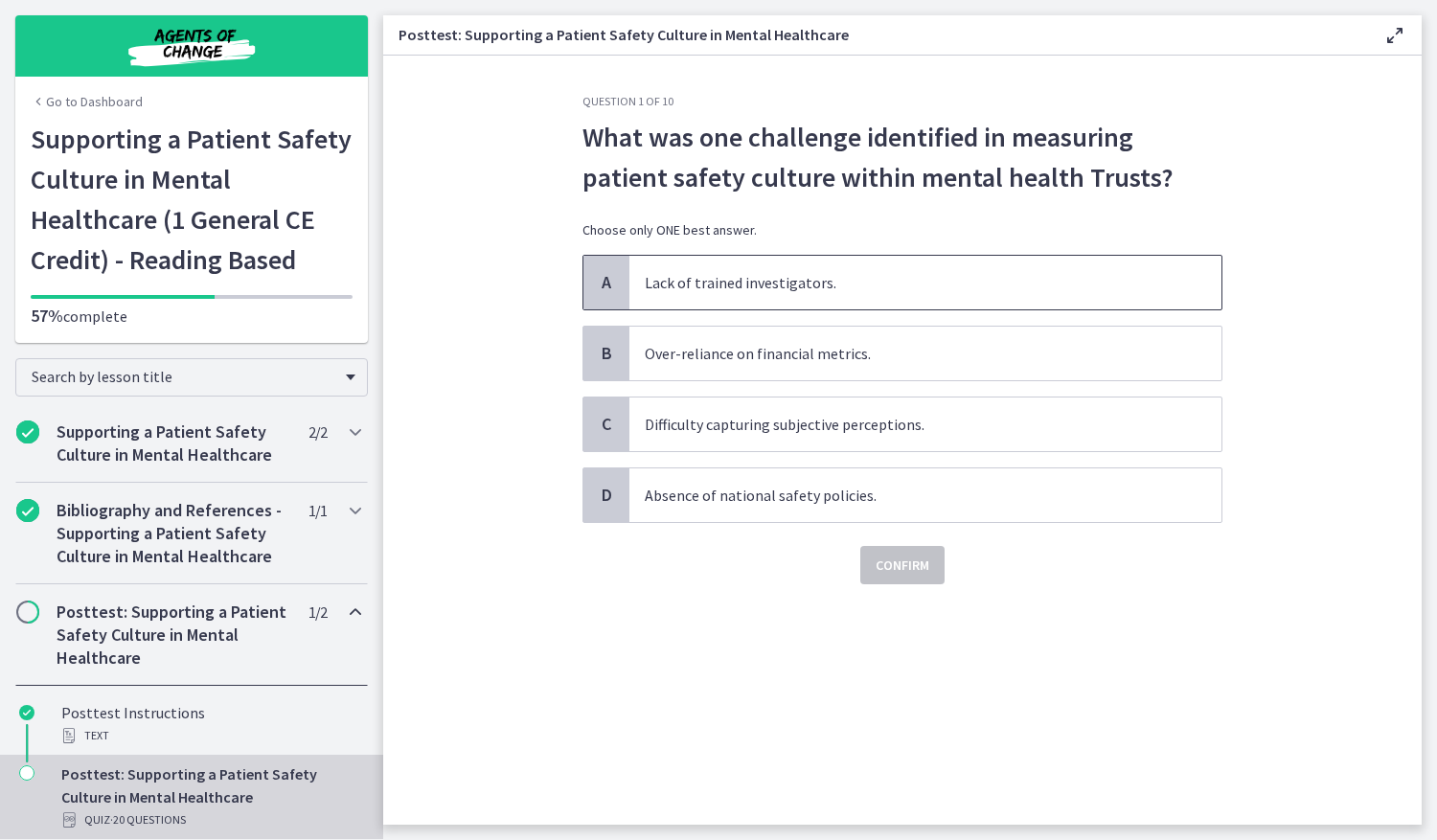
click at [756, 293] on span "Lack of trained investigators." at bounding box center [925, 283] width 592 height 54
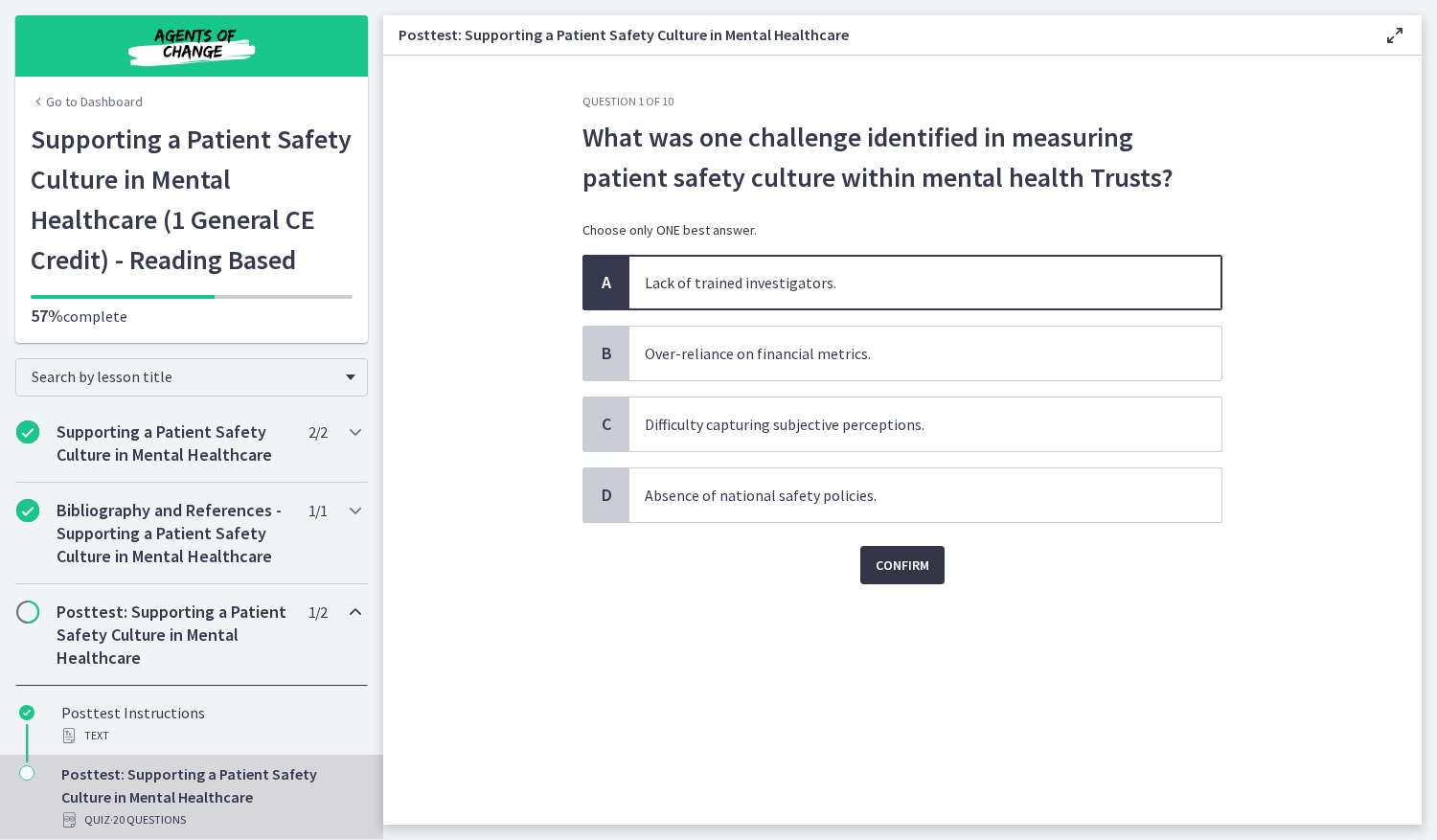
click at [898, 582] on button "Confirm" at bounding box center [903, 565] width 84 height 38
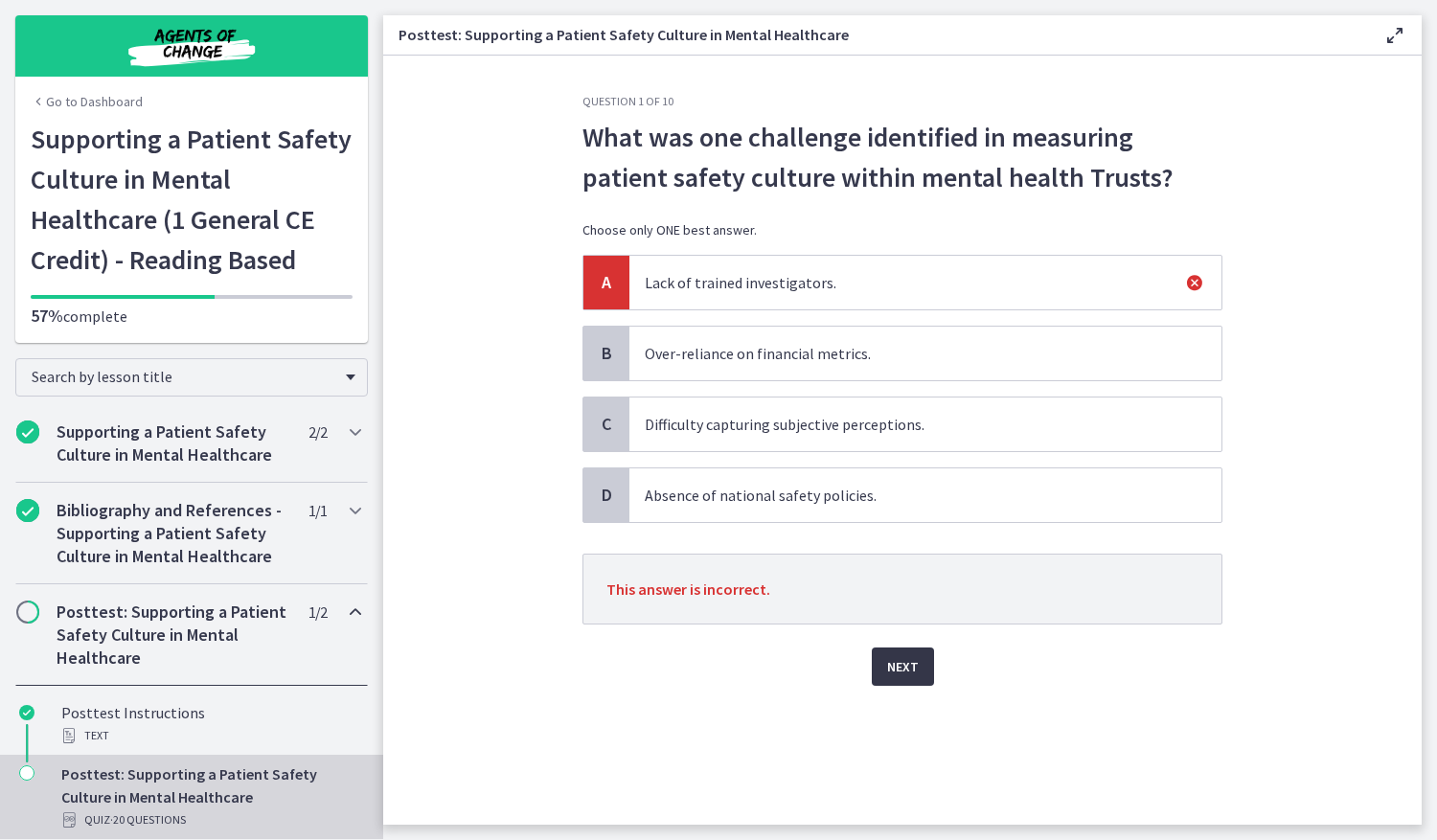
drag, startPoint x: 925, startPoint y: 669, endPoint x: 916, endPoint y: 661, distance: 12.0
click at [923, 666] on button "Next" at bounding box center [903, 666] width 62 height 38
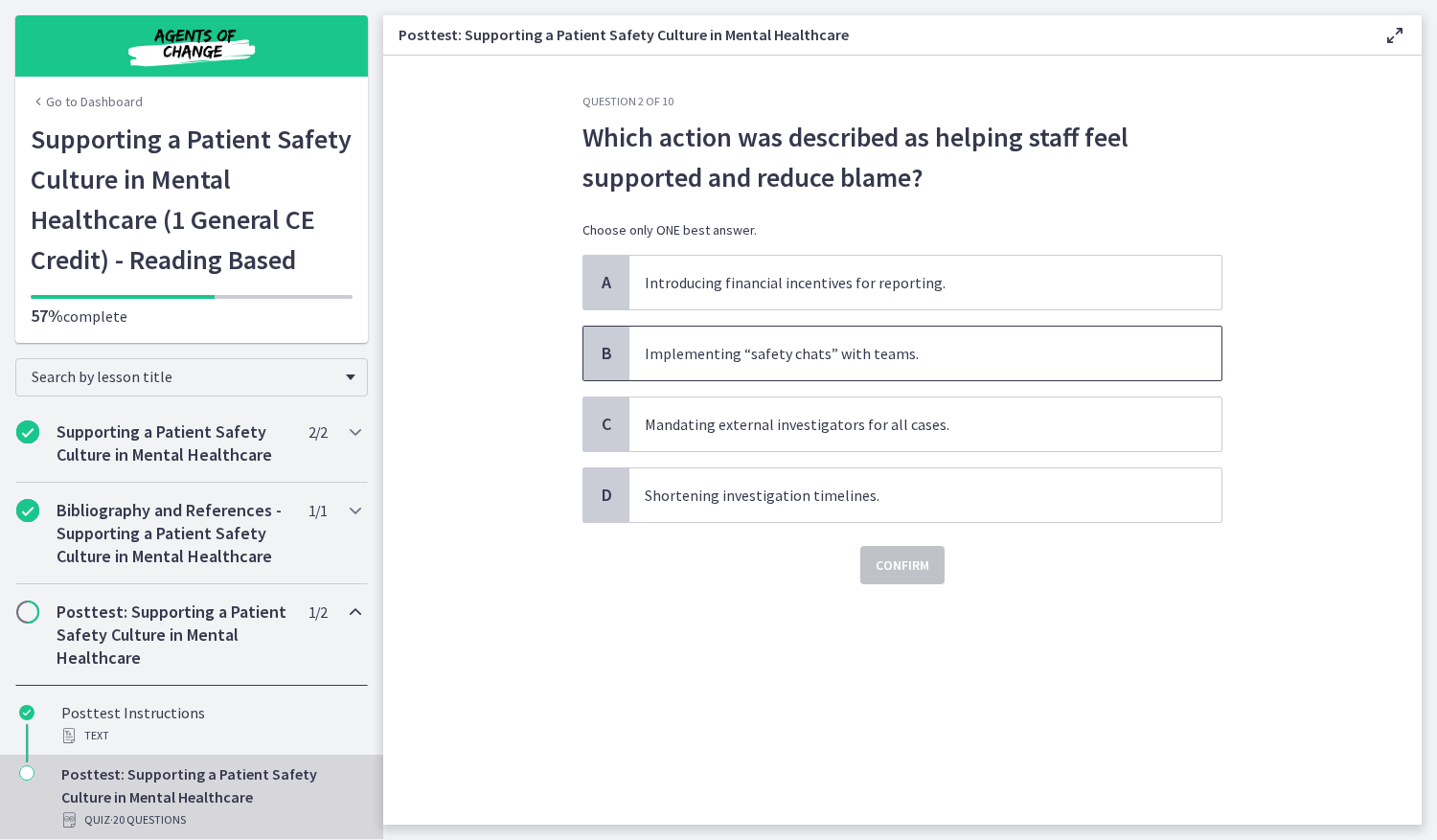
click at [740, 348] on span "Implementing “safety chats” with teams." at bounding box center [925, 354] width 592 height 54
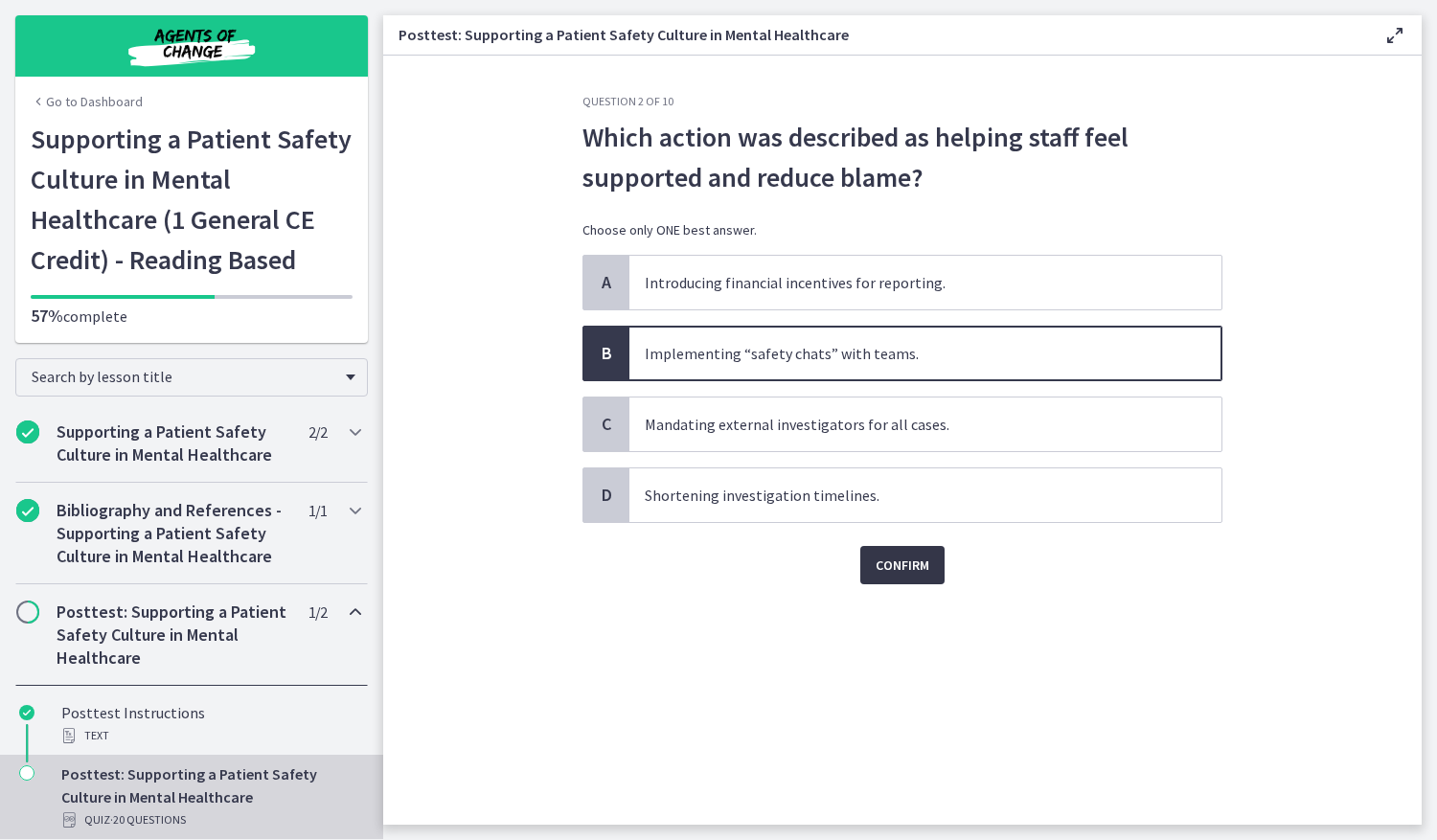
click at [887, 575] on div "Question 2 of 10 Which action was described as helping staff feel supported and…" at bounding box center [902, 459] width 671 height 731
click at [894, 563] on span "Confirm" at bounding box center [903, 565] width 54 height 23
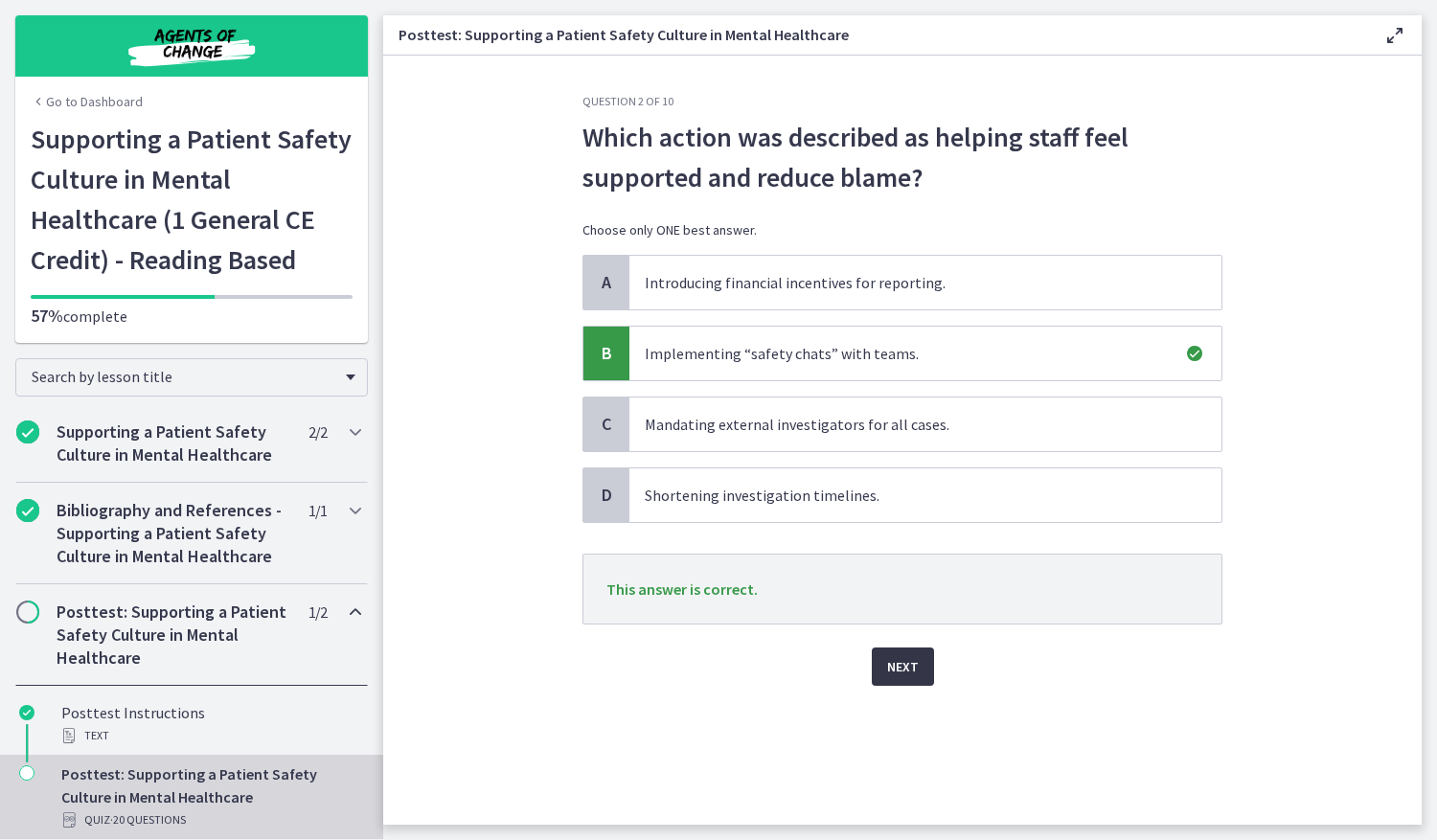
click at [900, 665] on span "Next" at bounding box center [903, 666] width 32 height 23
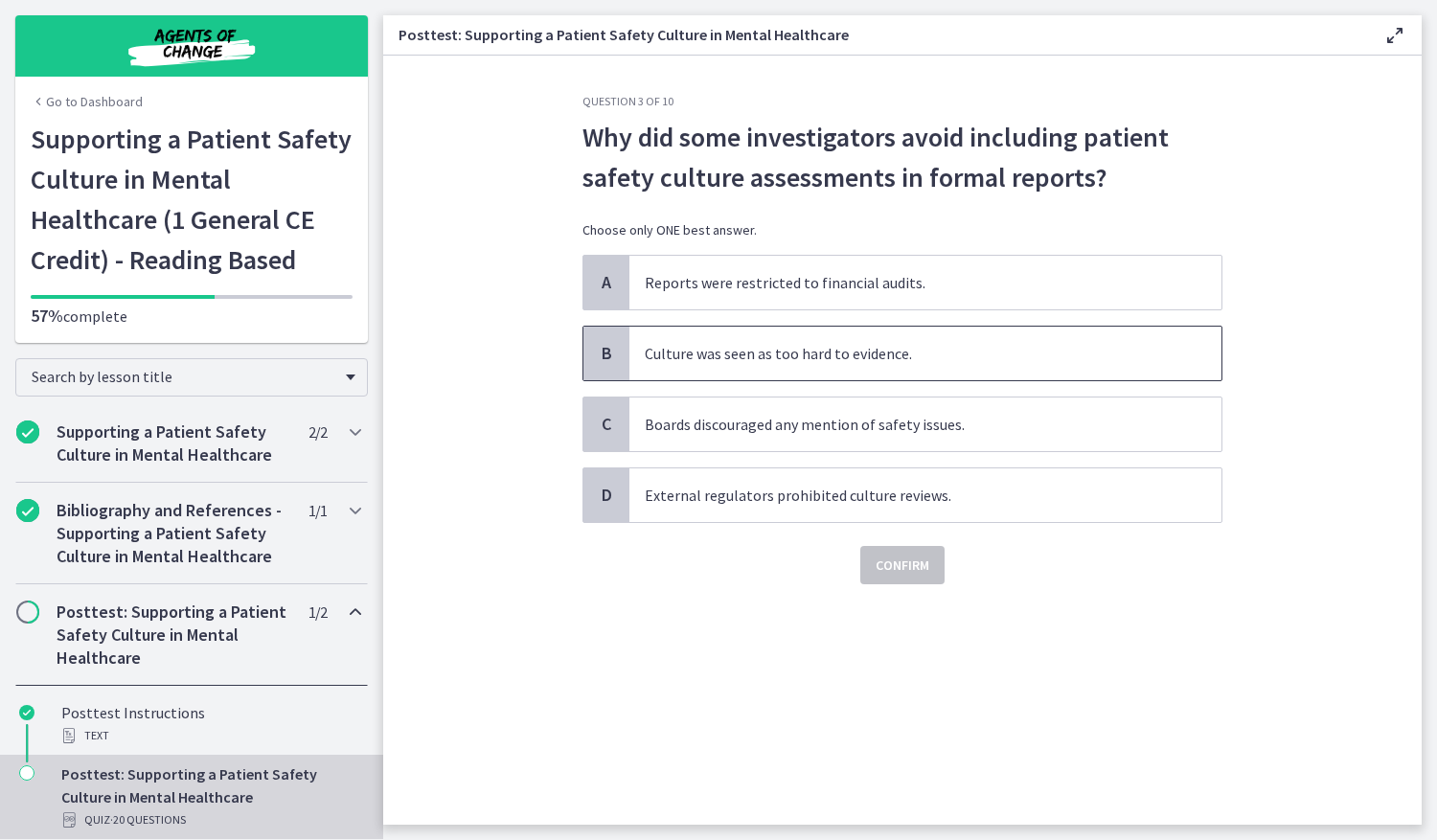
click at [740, 360] on span "Culture was seen as too hard to evidence." at bounding box center [925, 354] width 592 height 54
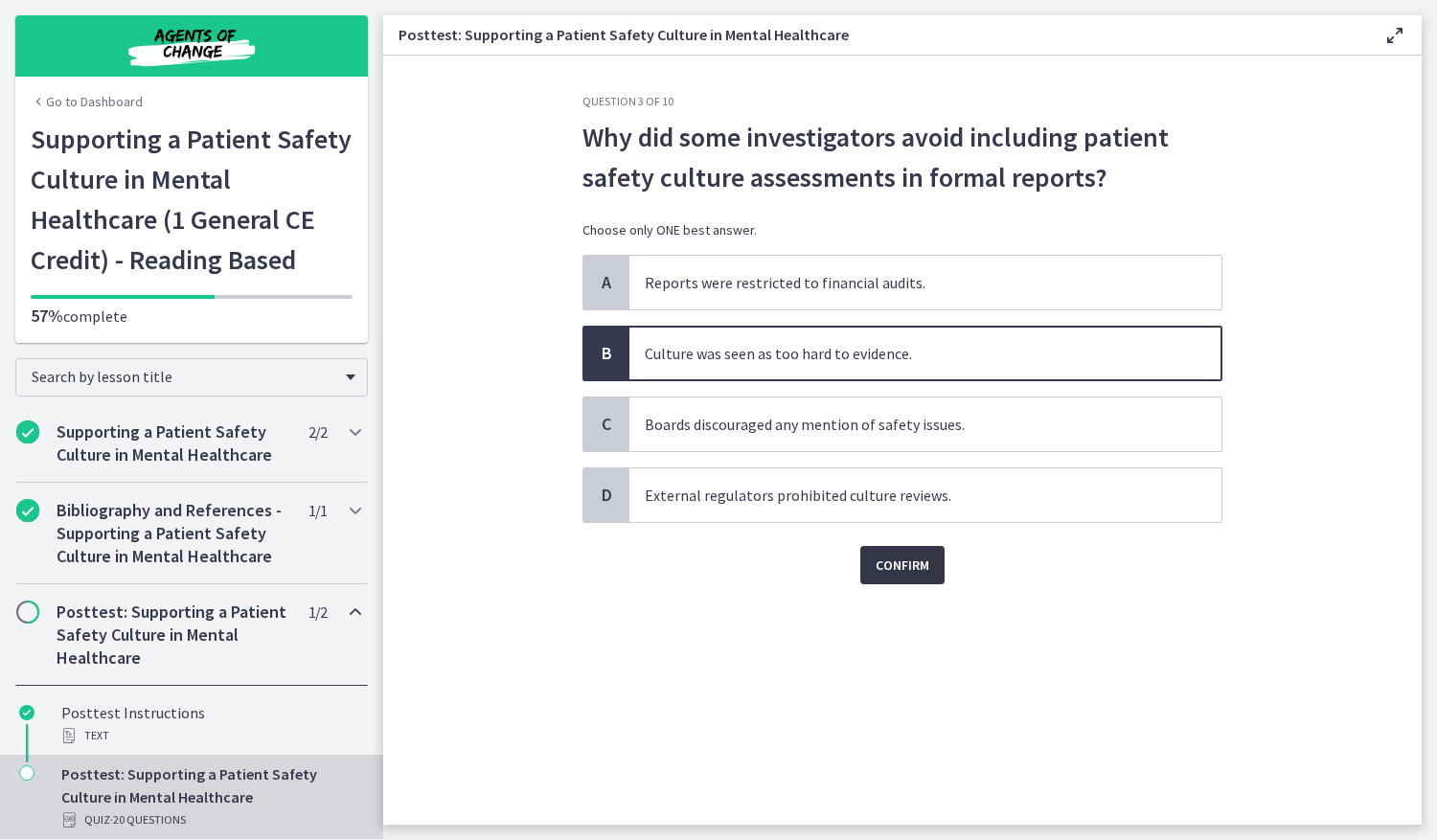
click at [888, 557] on span "Confirm" at bounding box center [903, 565] width 54 height 23
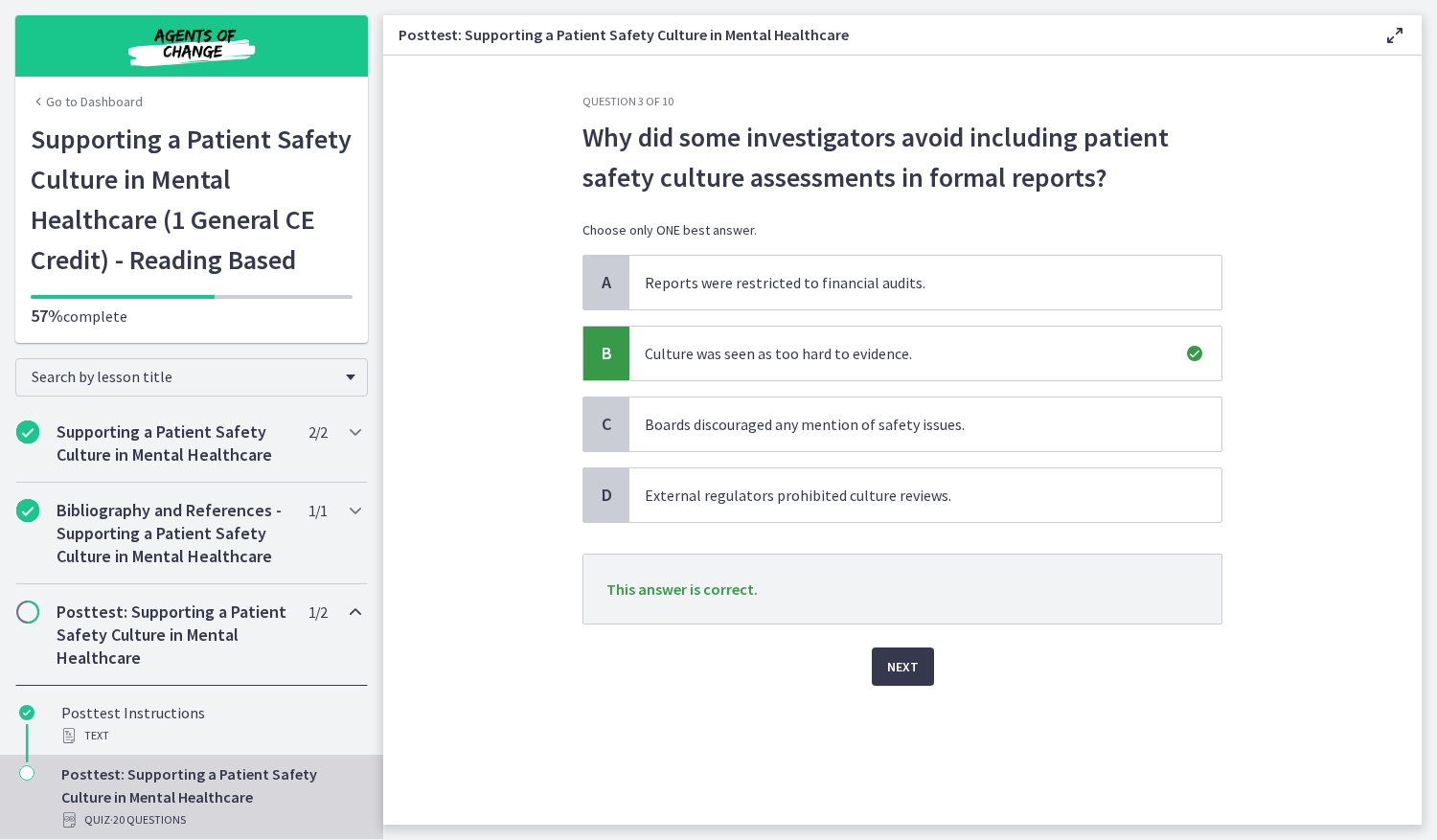
click at [901, 688] on div "Question 3 of 10 Why did some investigators avoid including patient safety cult…" at bounding box center [902, 459] width 671 height 731
click at [906, 667] on span "Next" at bounding box center [903, 666] width 32 height 23
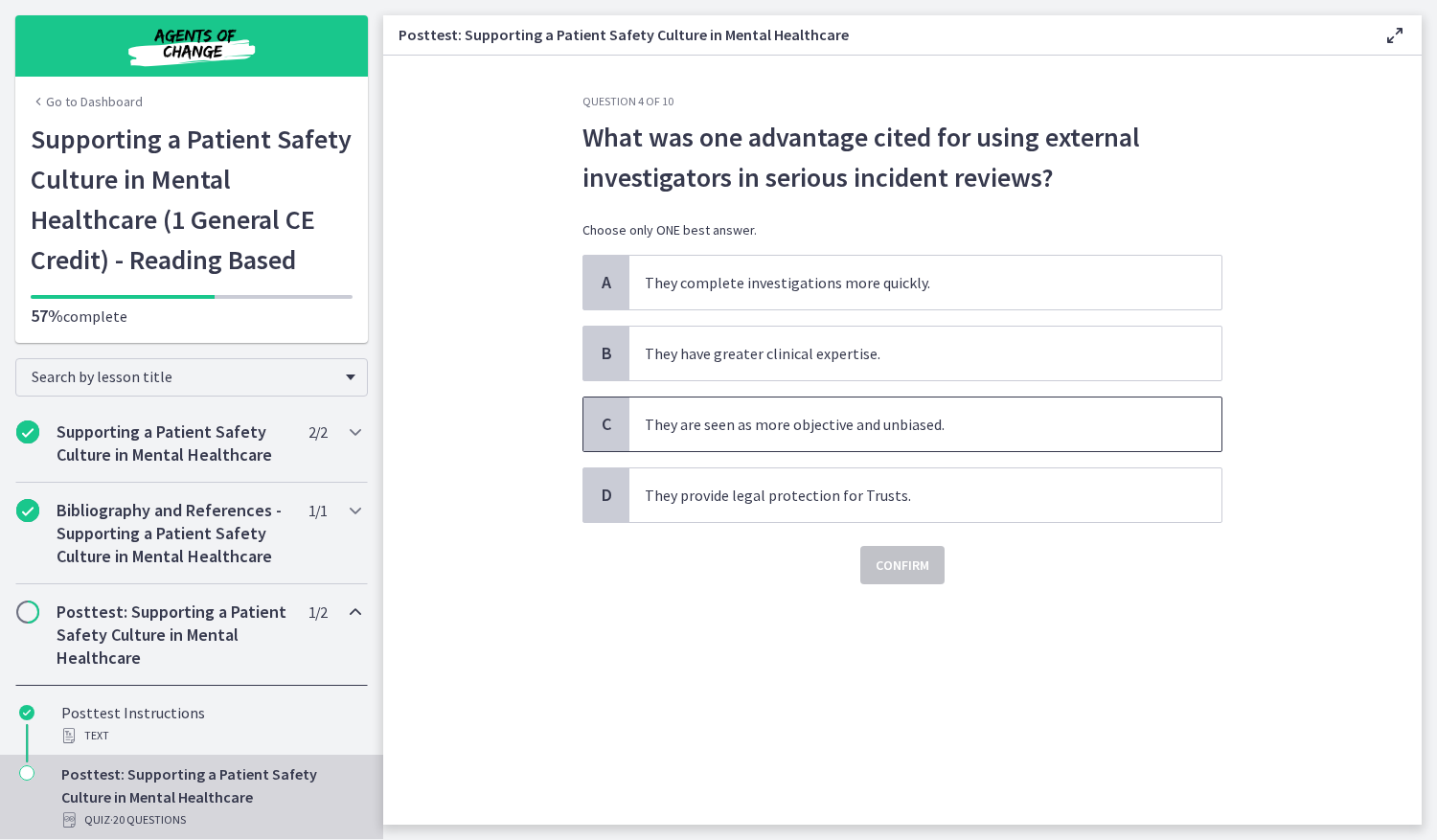
click at [806, 428] on span "They are seen as more objective and unbiased." at bounding box center [925, 424] width 592 height 54
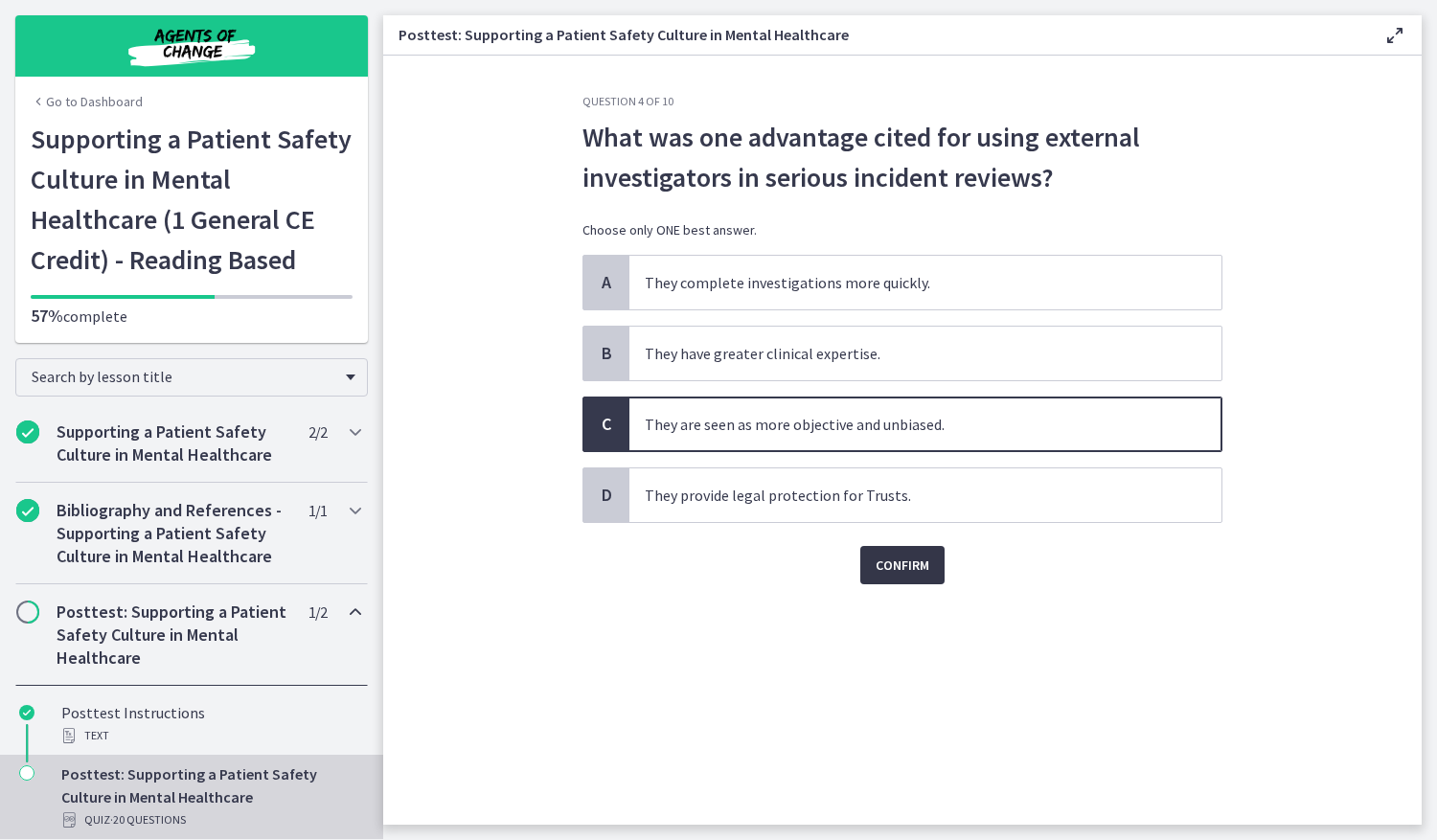
click at [909, 578] on button "Confirm" at bounding box center [903, 565] width 84 height 38
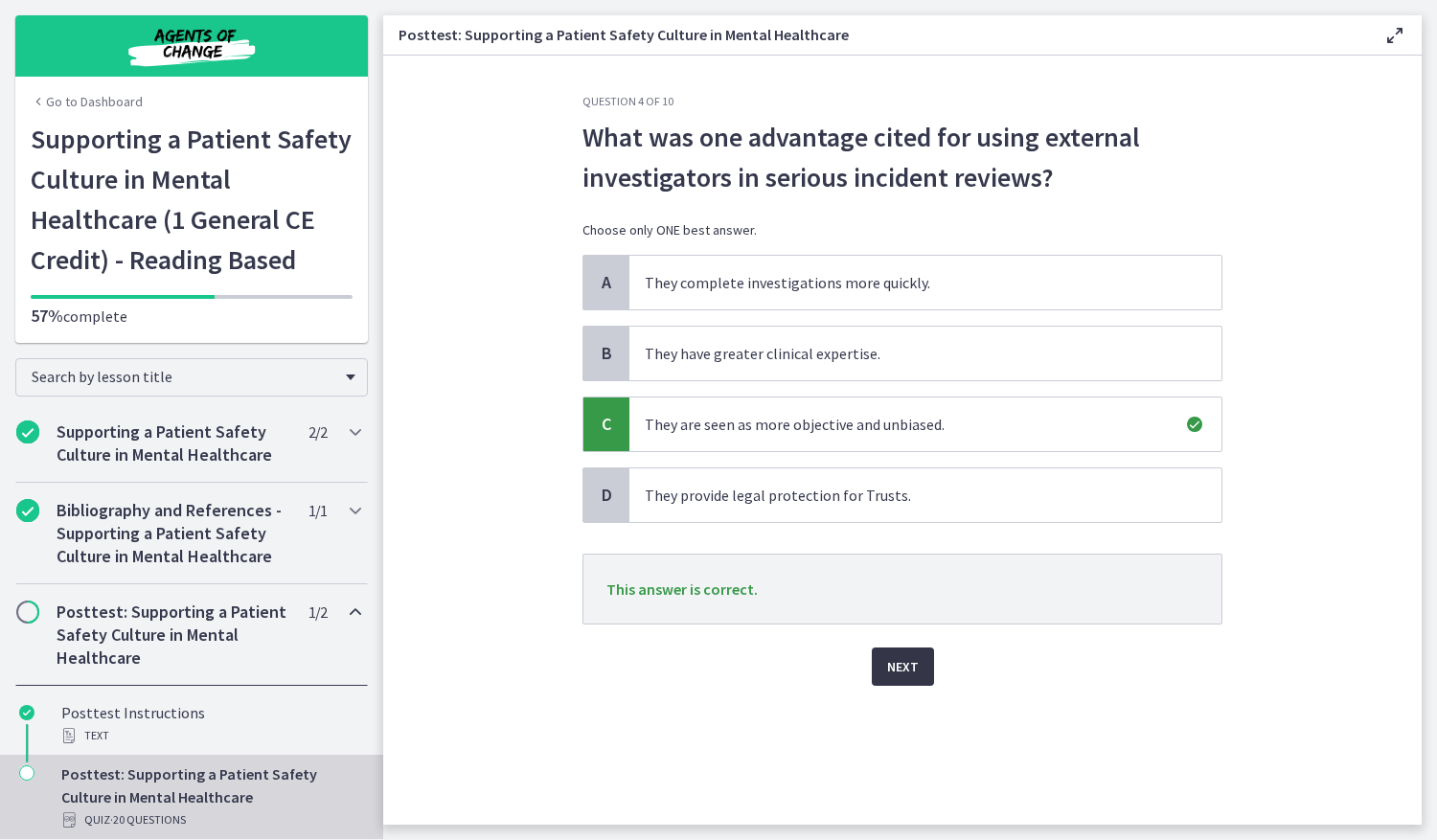
click at [908, 673] on span "Next" at bounding box center [903, 666] width 32 height 23
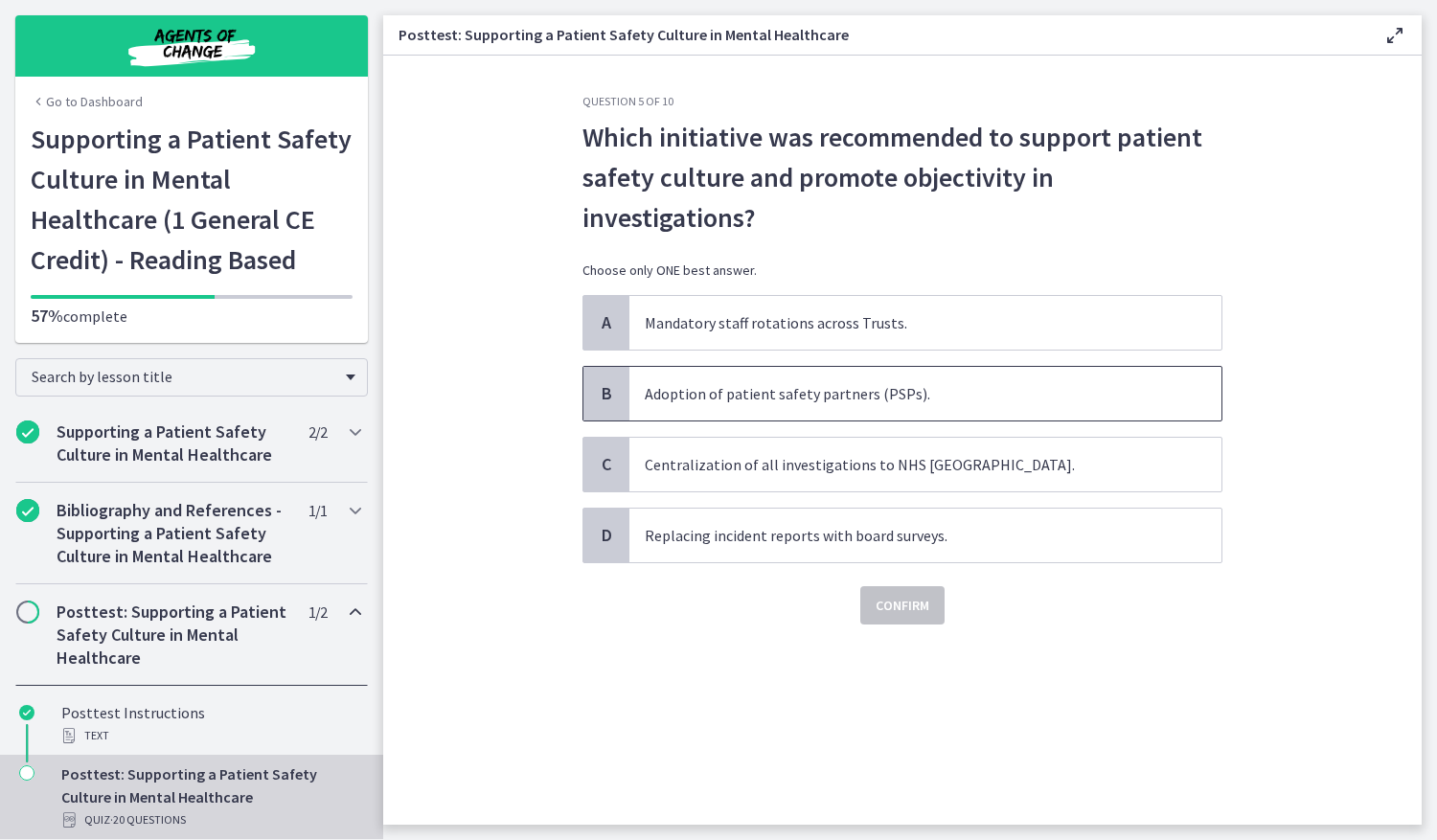
click at [851, 404] on span "Adoption of patient safety partners (PSPs)." at bounding box center [925, 393] width 592 height 54
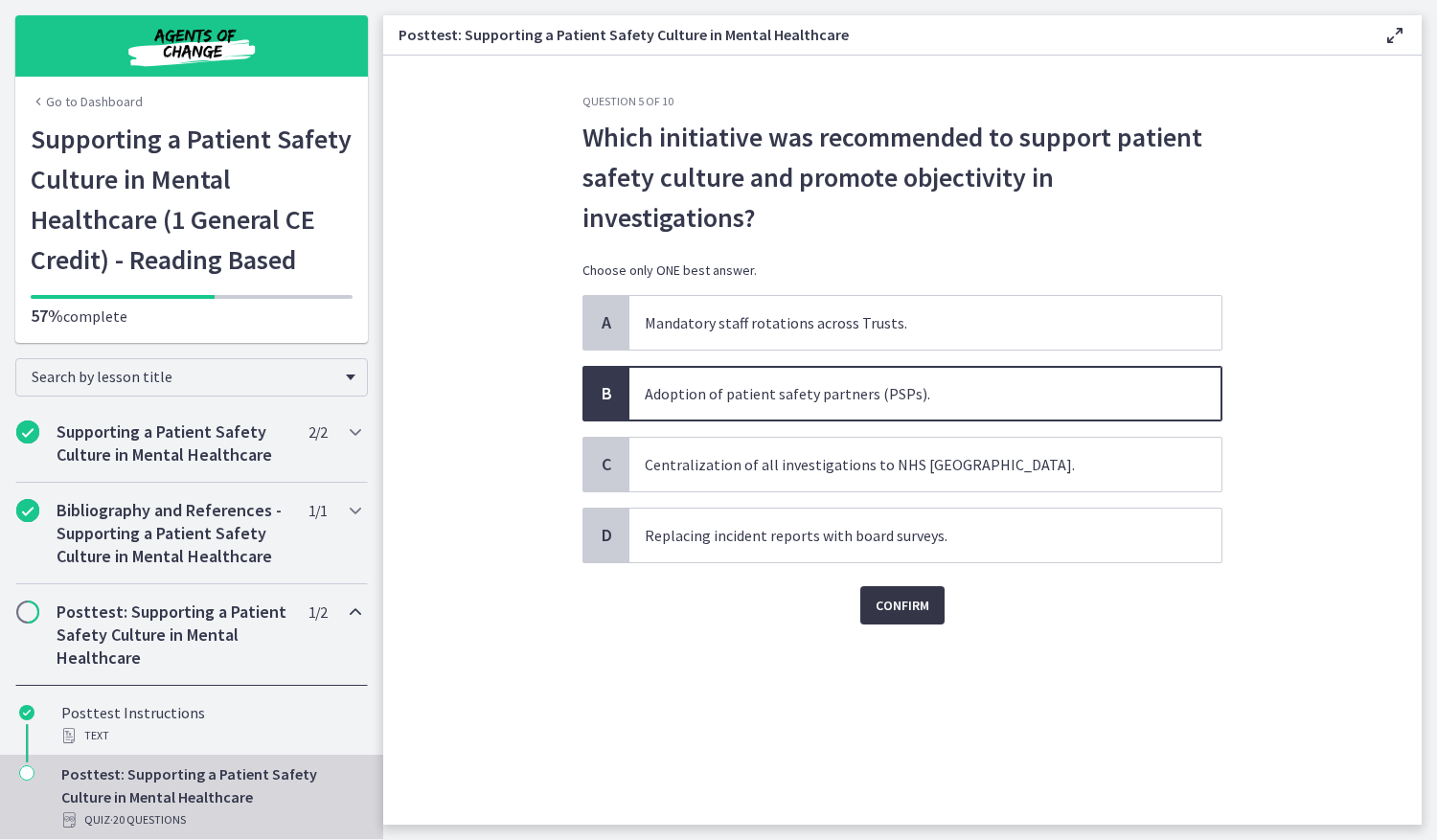
click at [937, 613] on button "Confirm" at bounding box center [903, 605] width 84 height 38
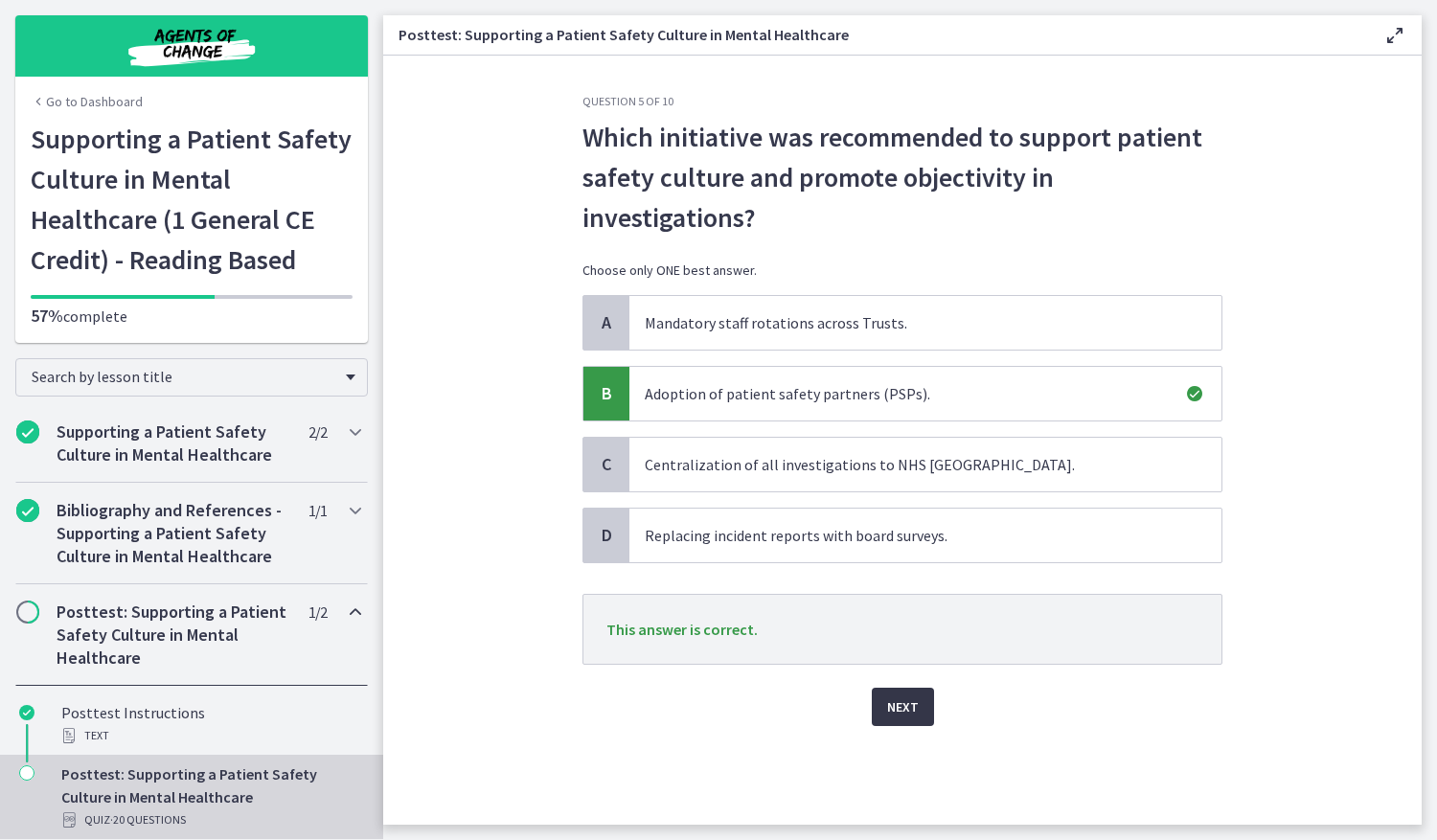
click at [905, 711] on span "Next" at bounding box center [903, 707] width 32 height 23
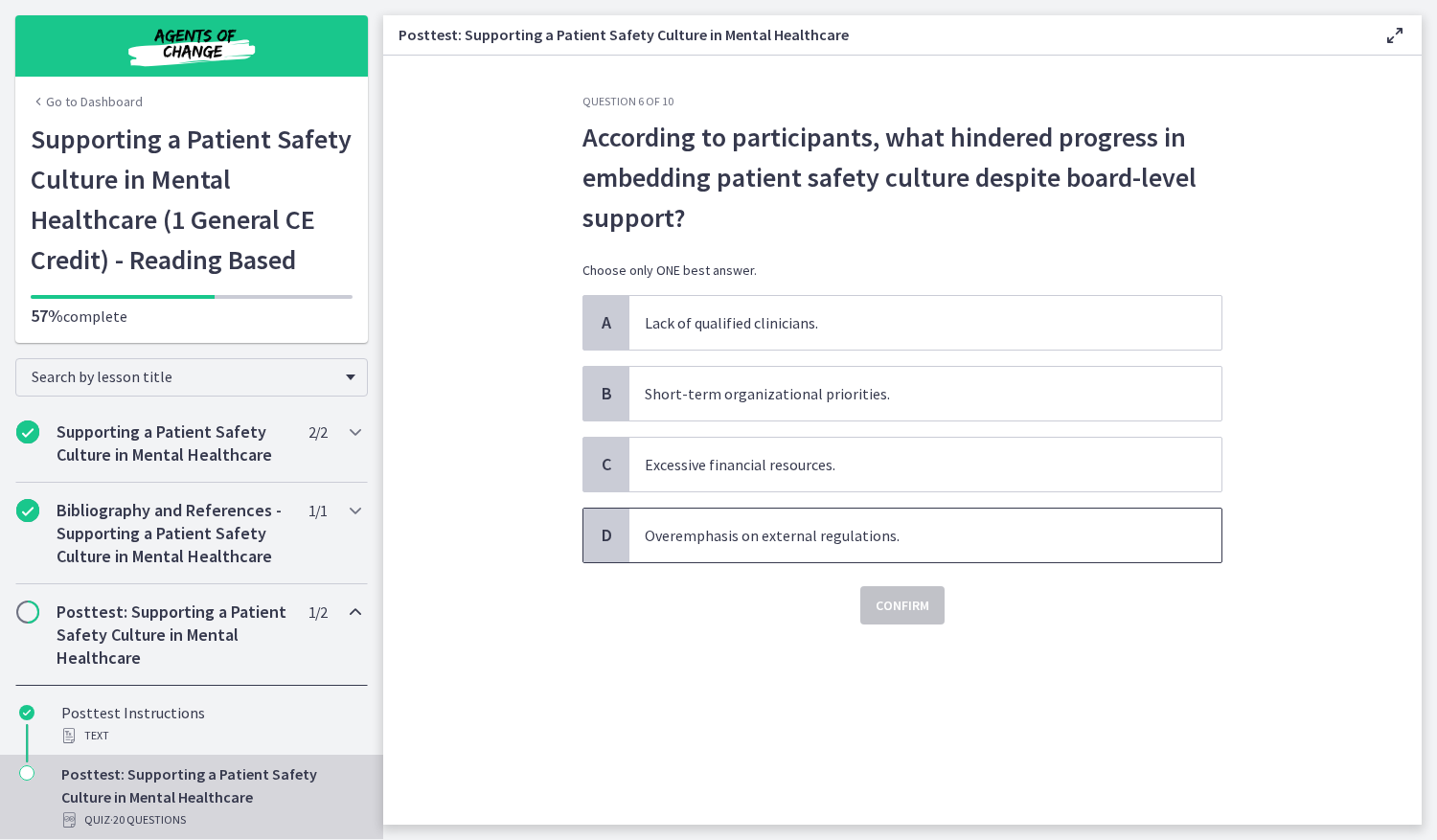
click at [710, 543] on span "Overemphasis on external regulations." at bounding box center [925, 535] width 592 height 54
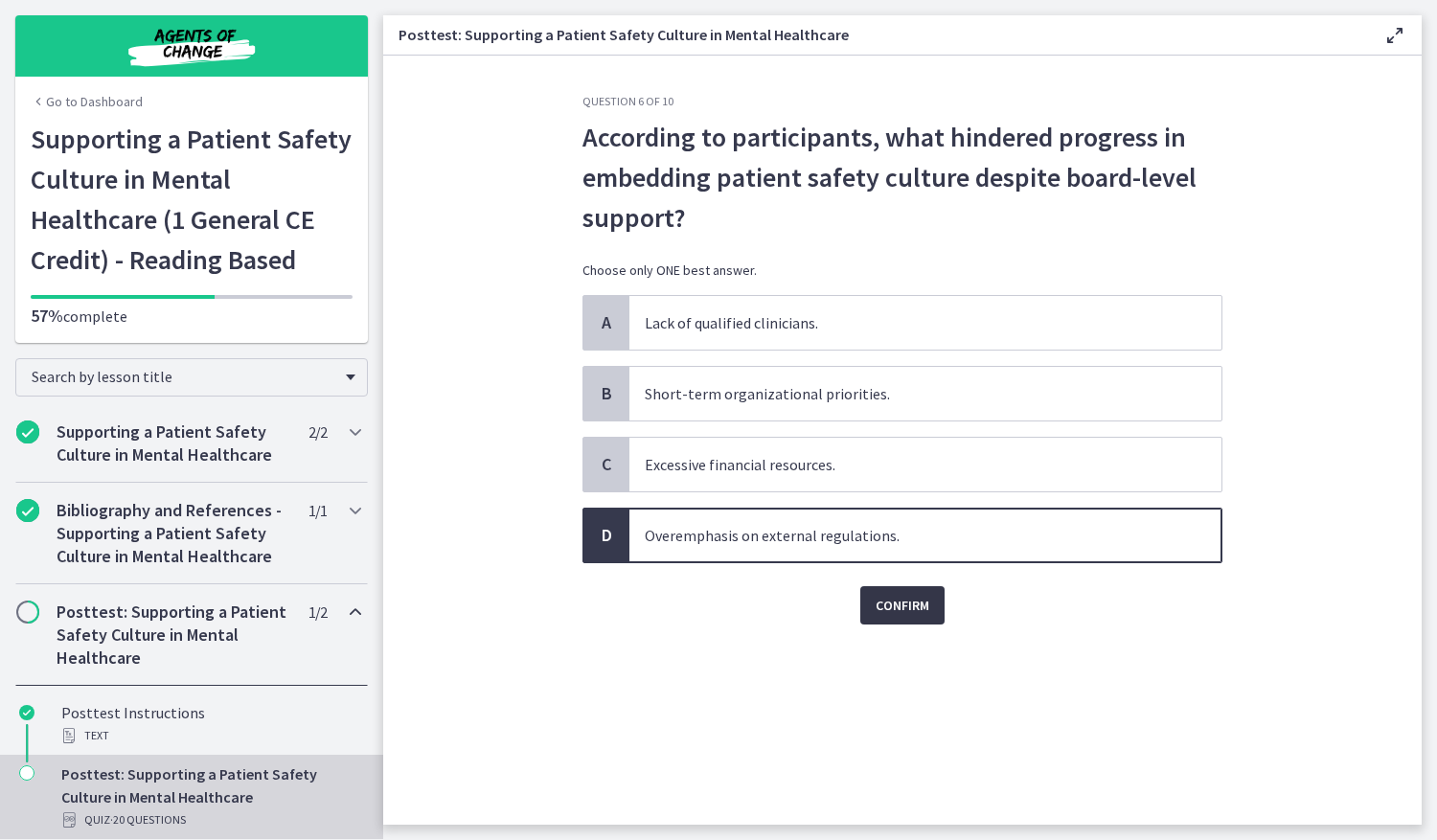
click at [915, 596] on span "Confirm" at bounding box center [903, 605] width 54 height 23
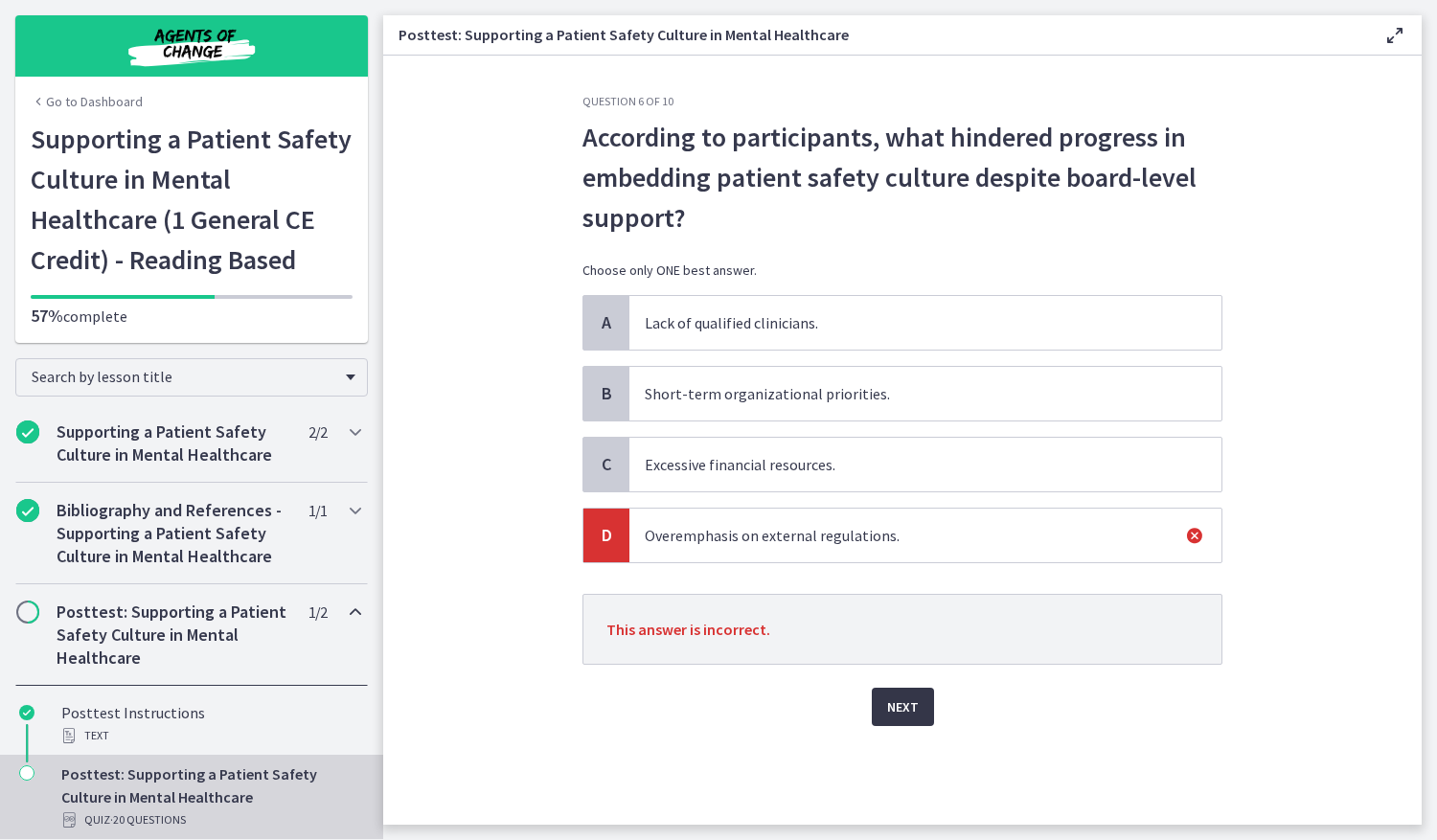
click at [904, 707] on span "Next" at bounding box center [903, 707] width 32 height 23
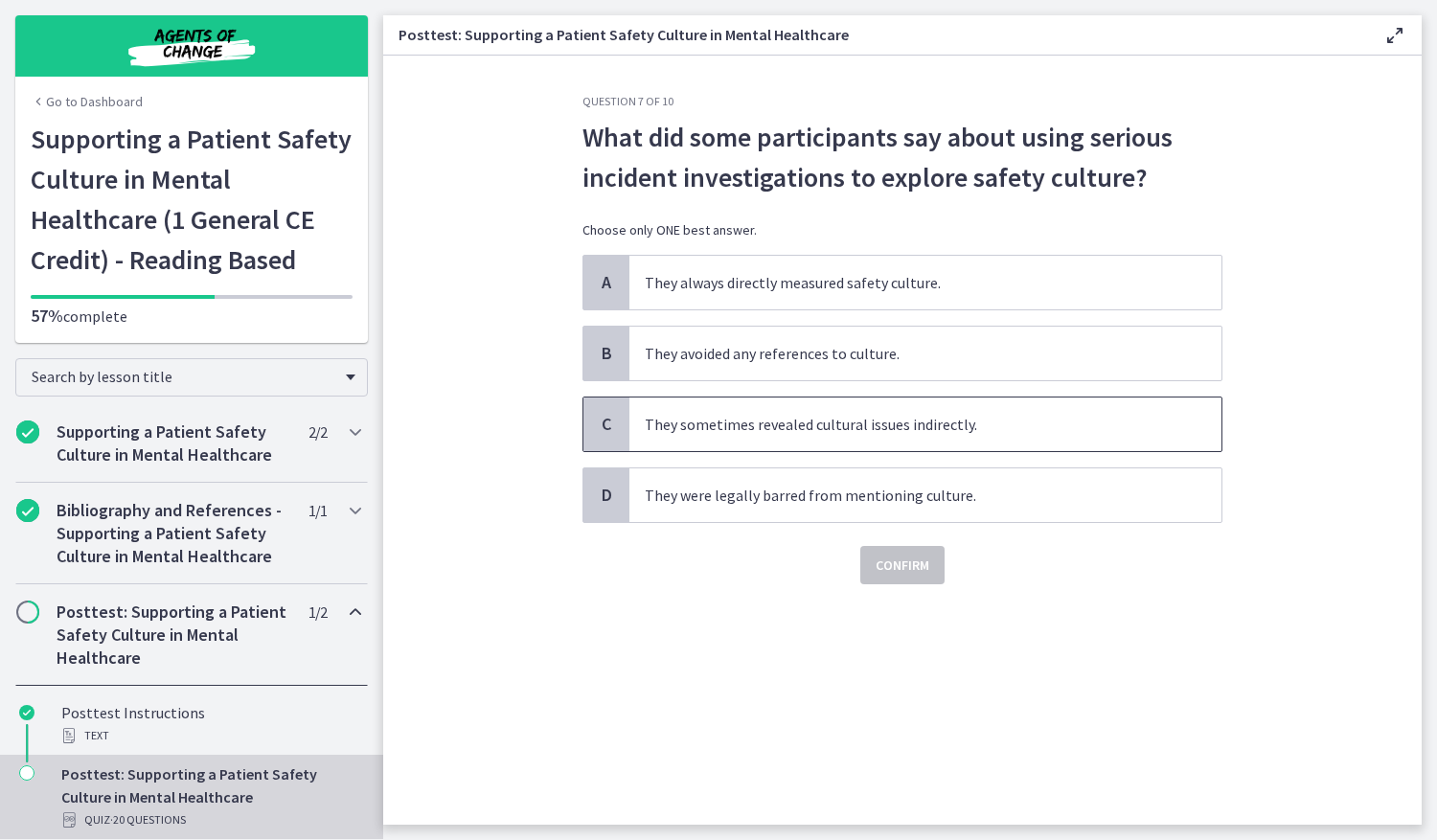
click at [886, 424] on span "They sometimes revealed cultural issues indirectly." at bounding box center [925, 424] width 592 height 54
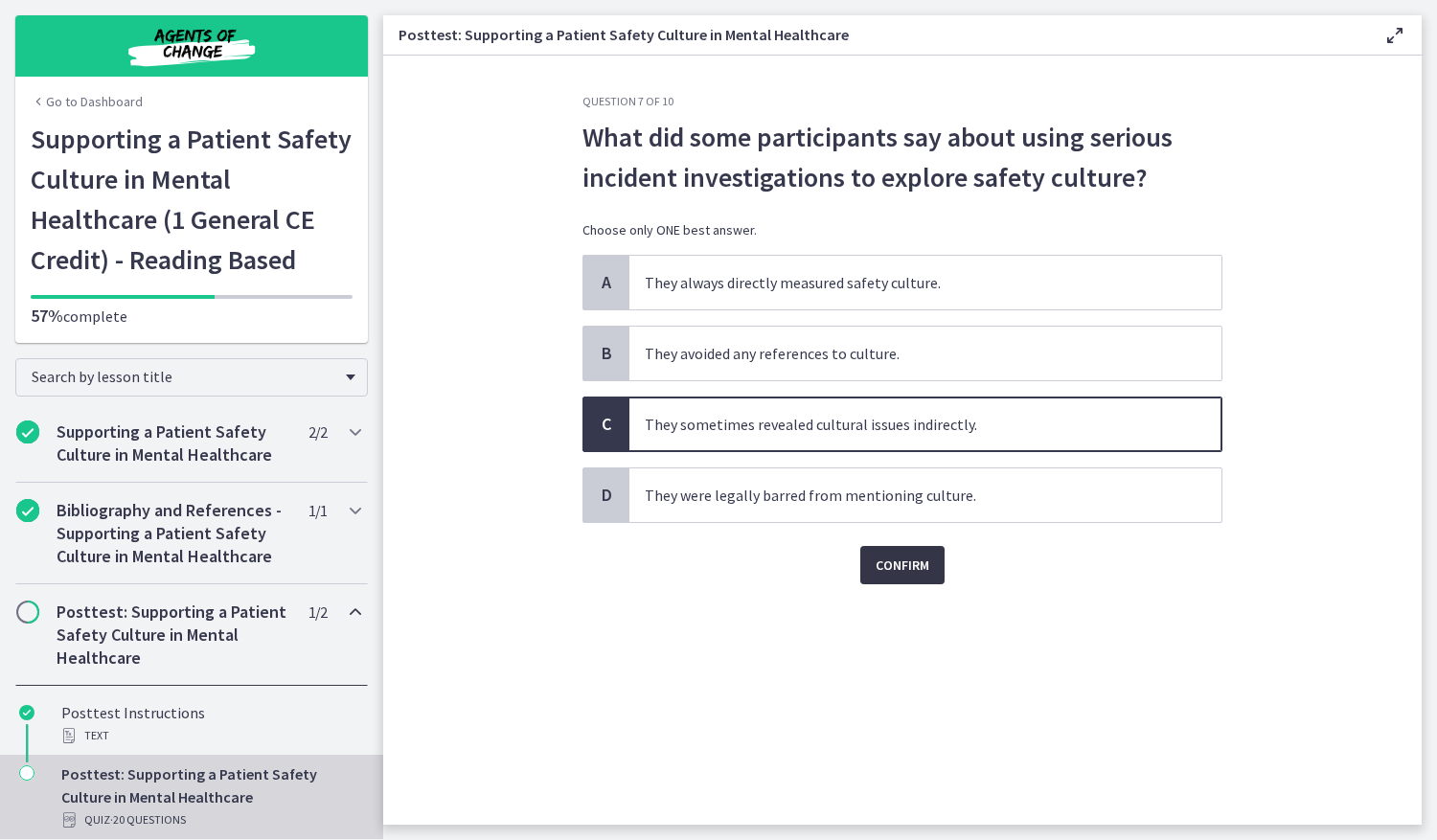
click at [906, 563] on span "Confirm" at bounding box center [903, 565] width 54 height 23
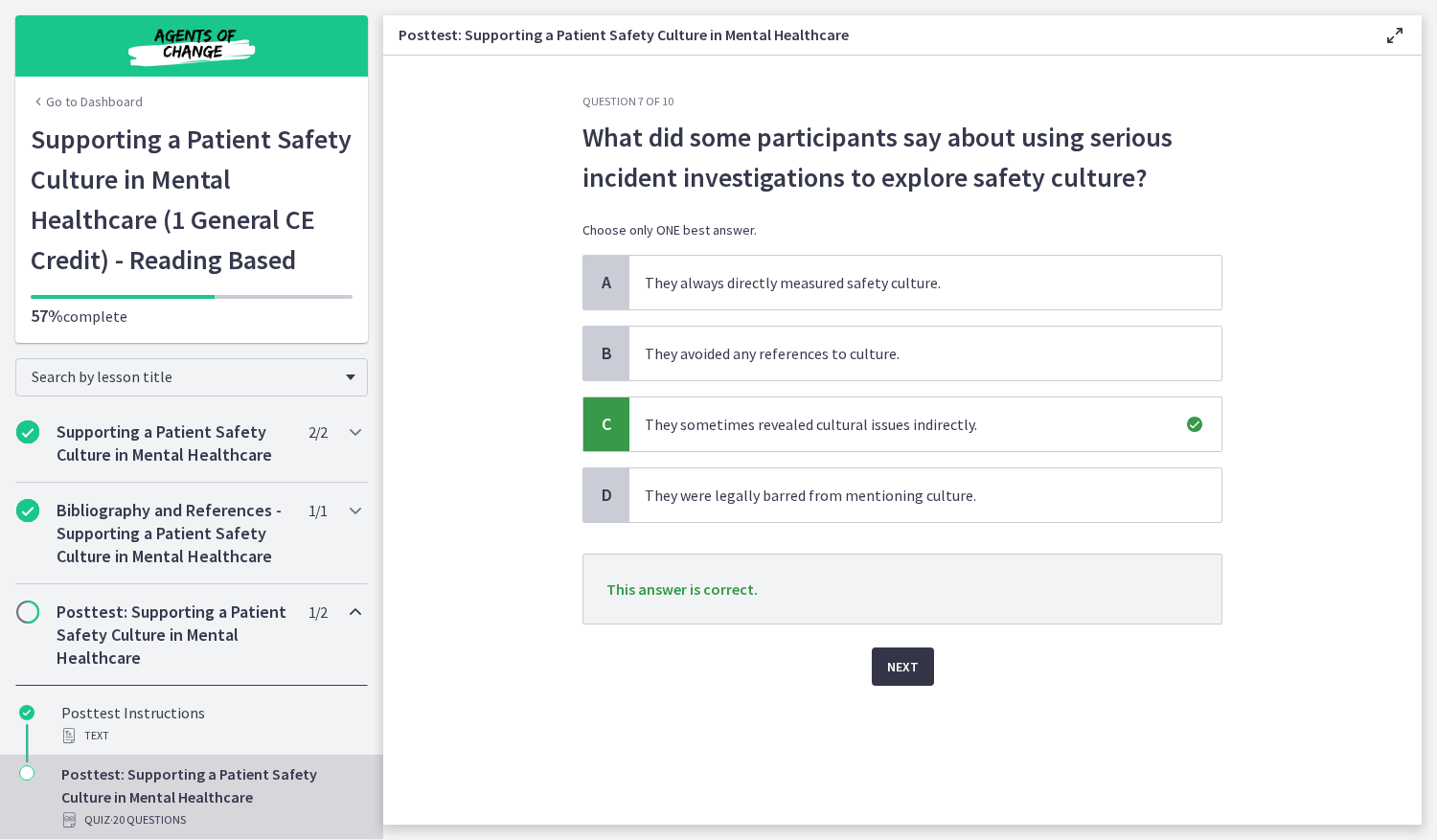
click at [907, 658] on span "Next" at bounding box center [903, 666] width 32 height 23
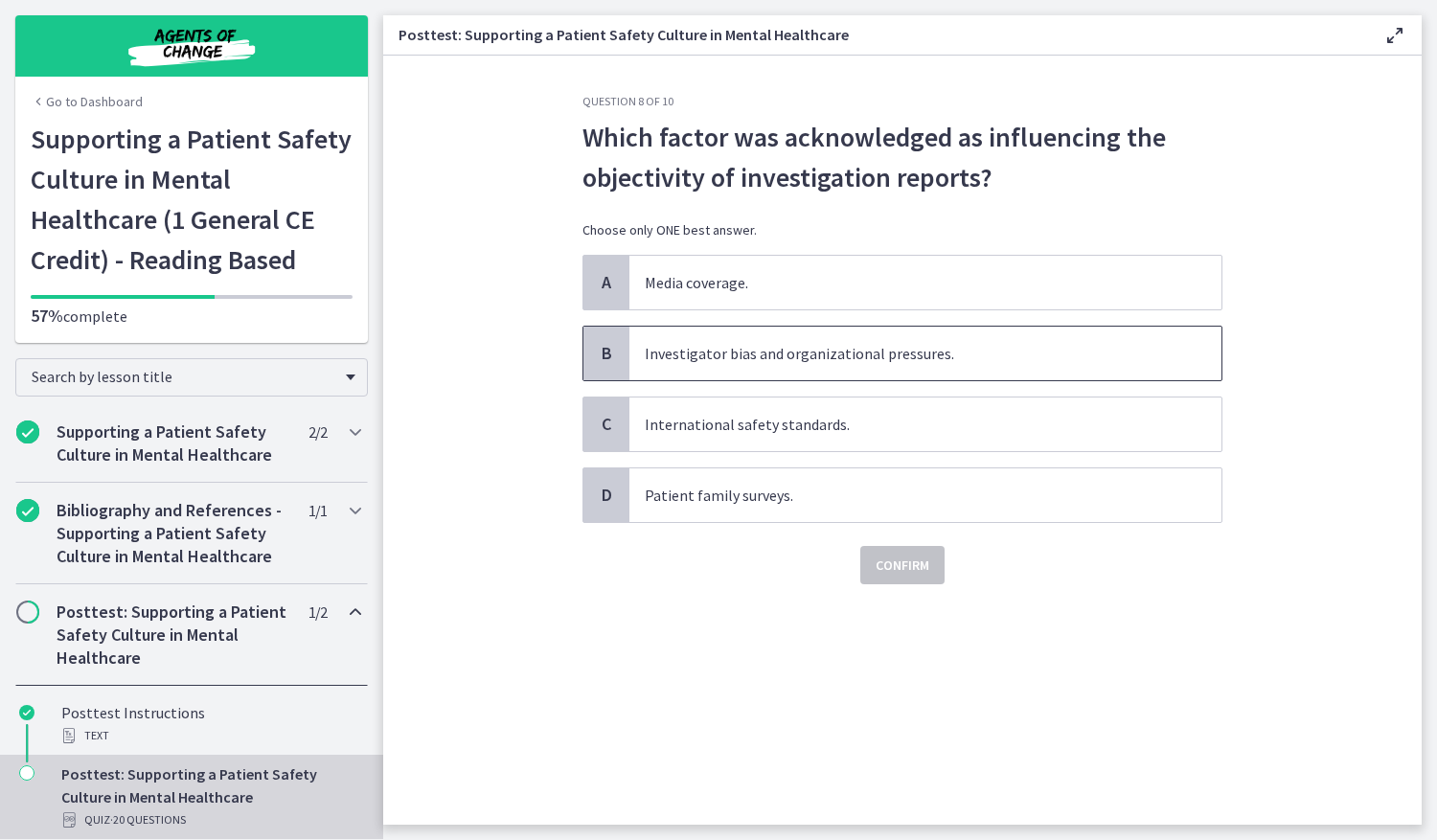
click at [854, 356] on span "Investigator bias and organizational pressures." at bounding box center [925, 354] width 592 height 54
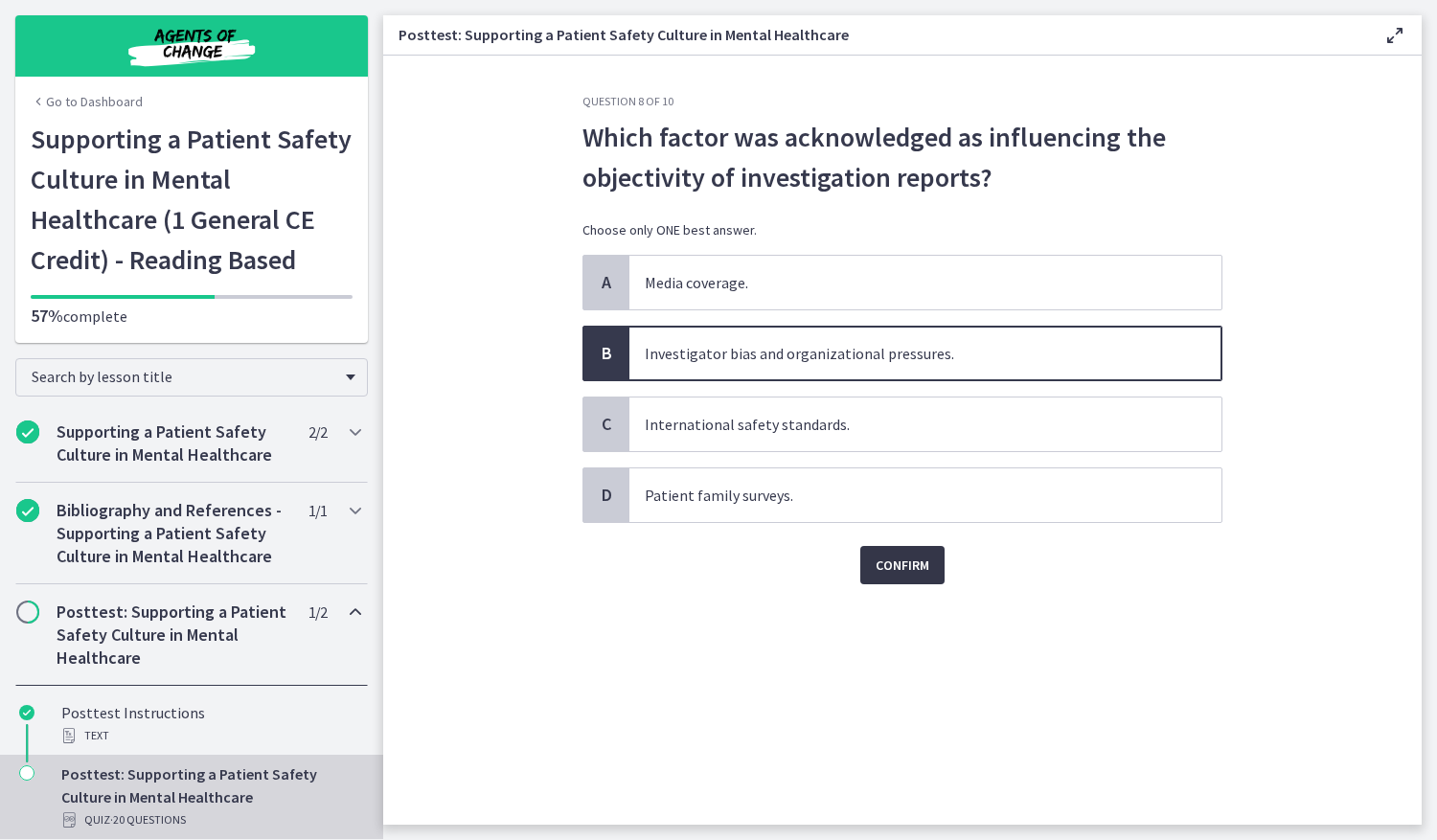
click at [888, 572] on span "Confirm" at bounding box center [903, 565] width 54 height 23
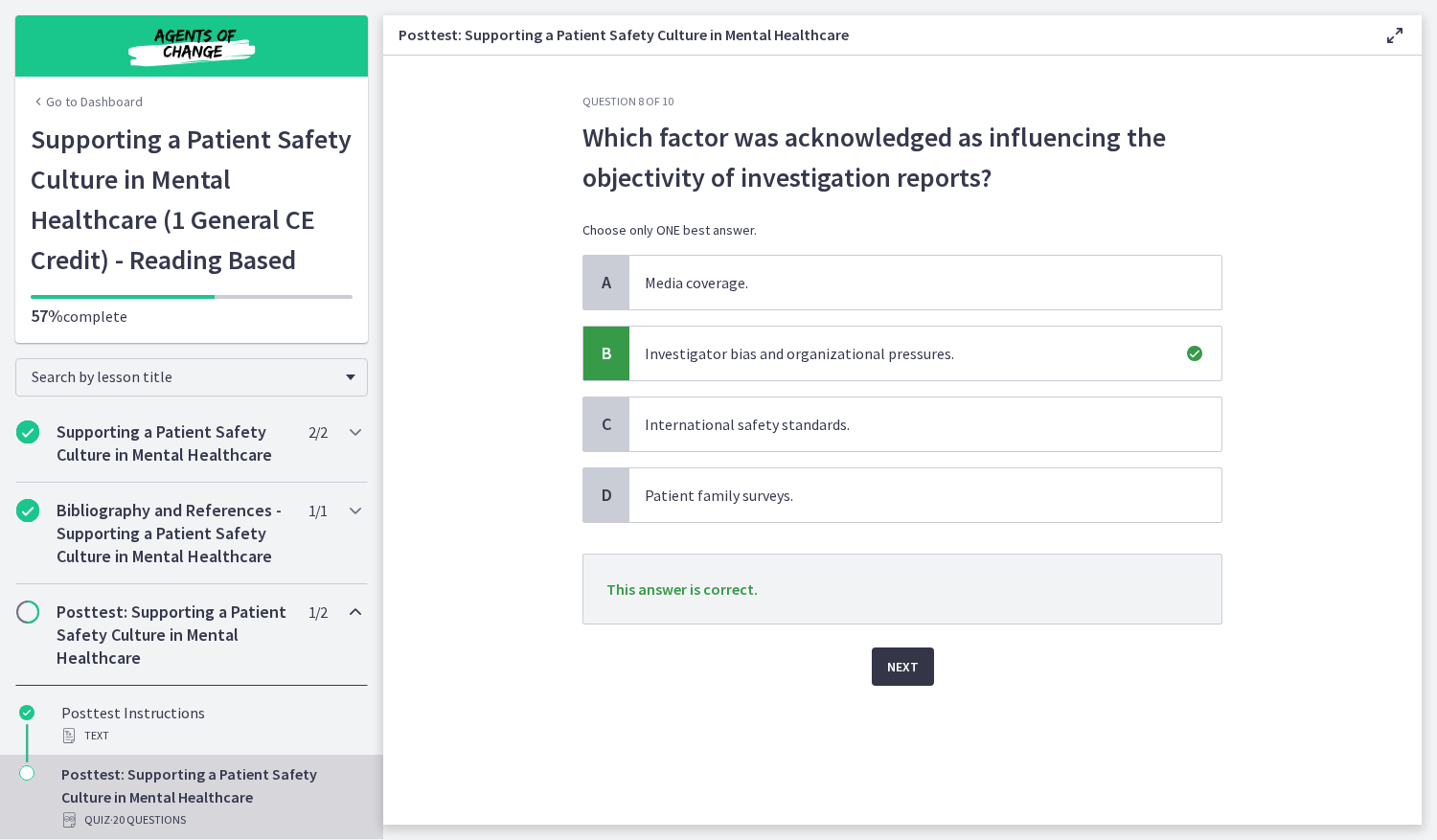
click at [887, 664] on span "Next" at bounding box center [903, 666] width 32 height 23
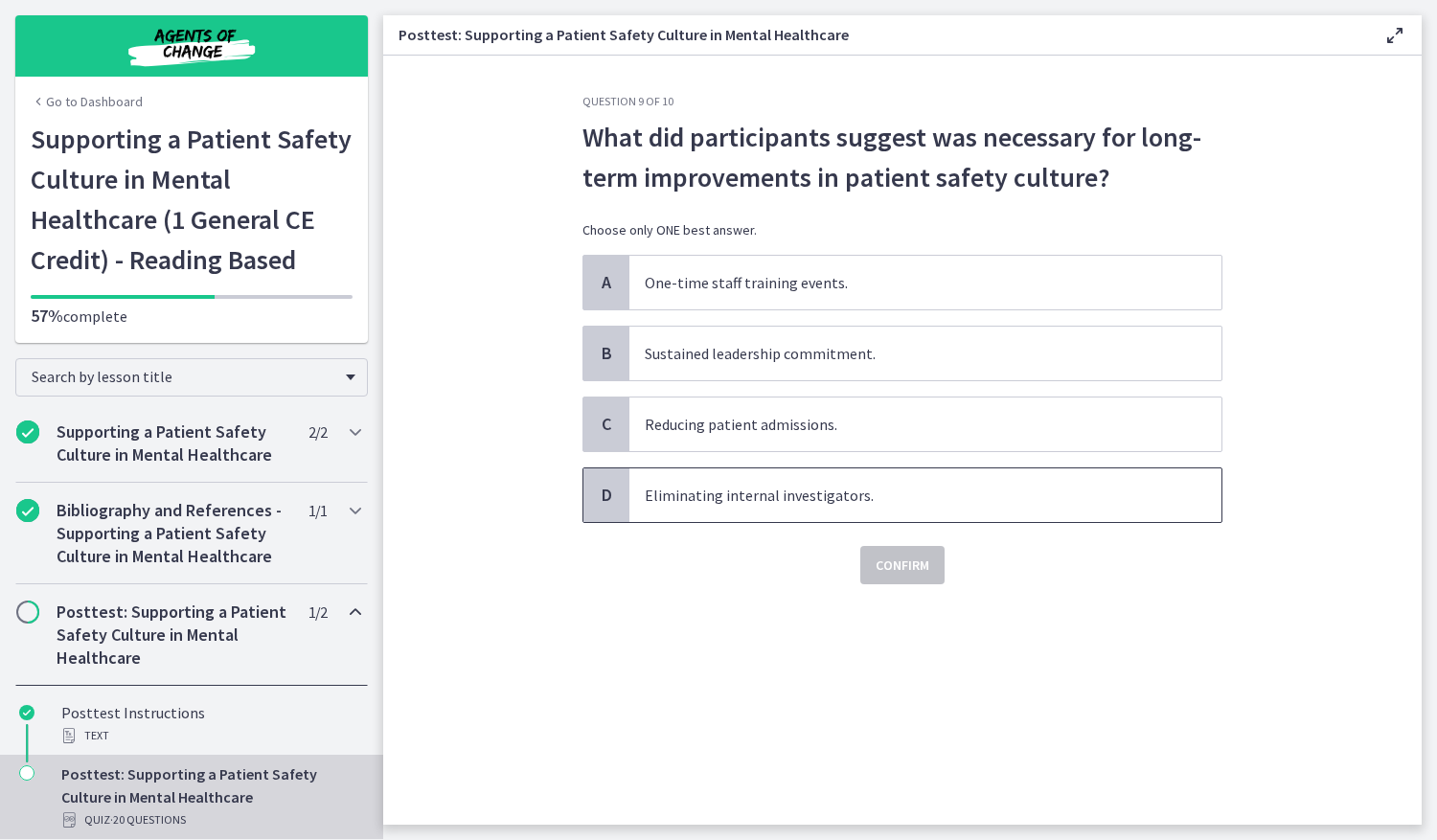
click at [719, 508] on span "Eliminating internal investigators." at bounding box center [925, 495] width 592 height 54
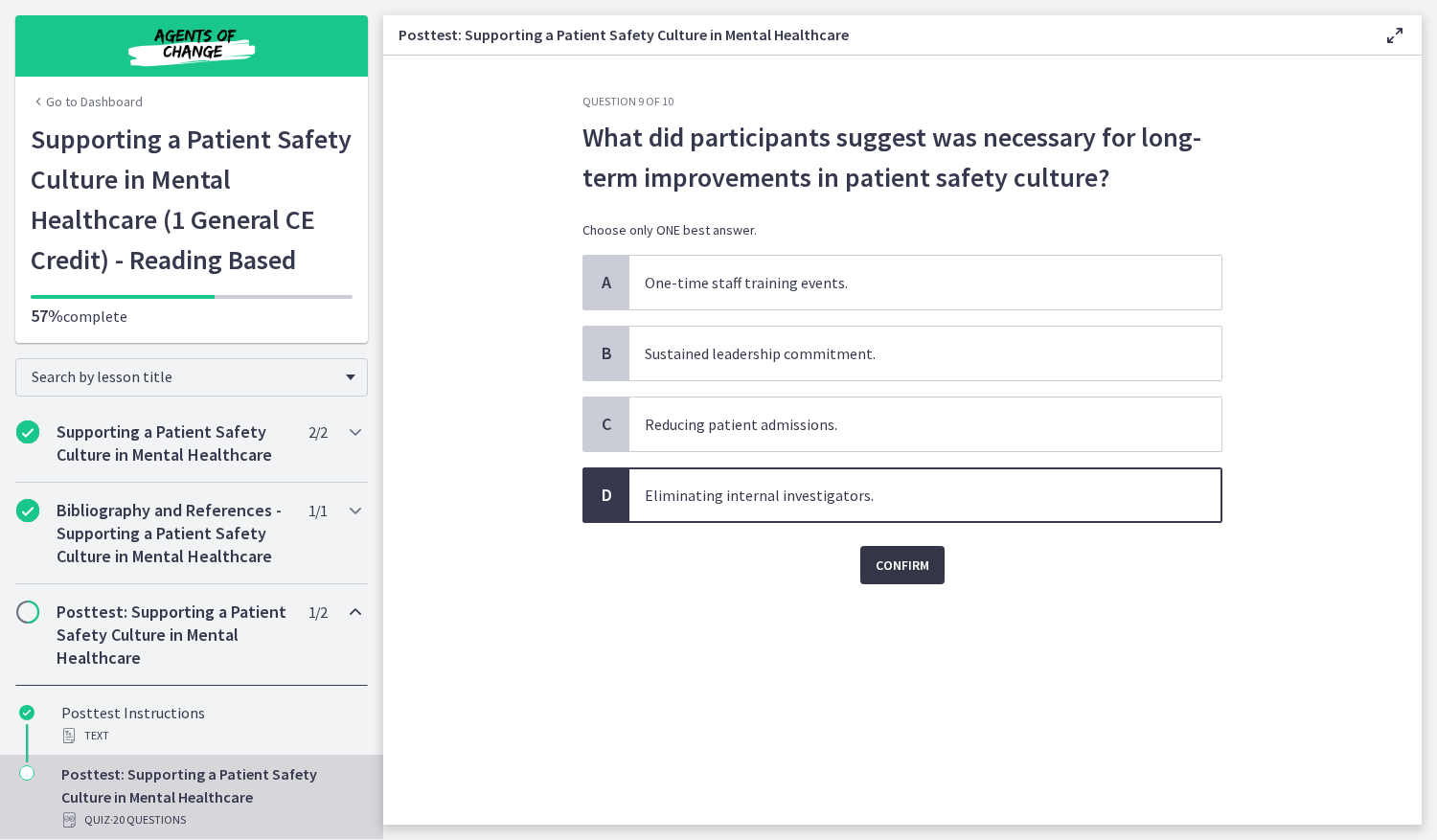
click at [895, 548] on button "Confirm" at bounding box center [903, 565] width 84 height 38
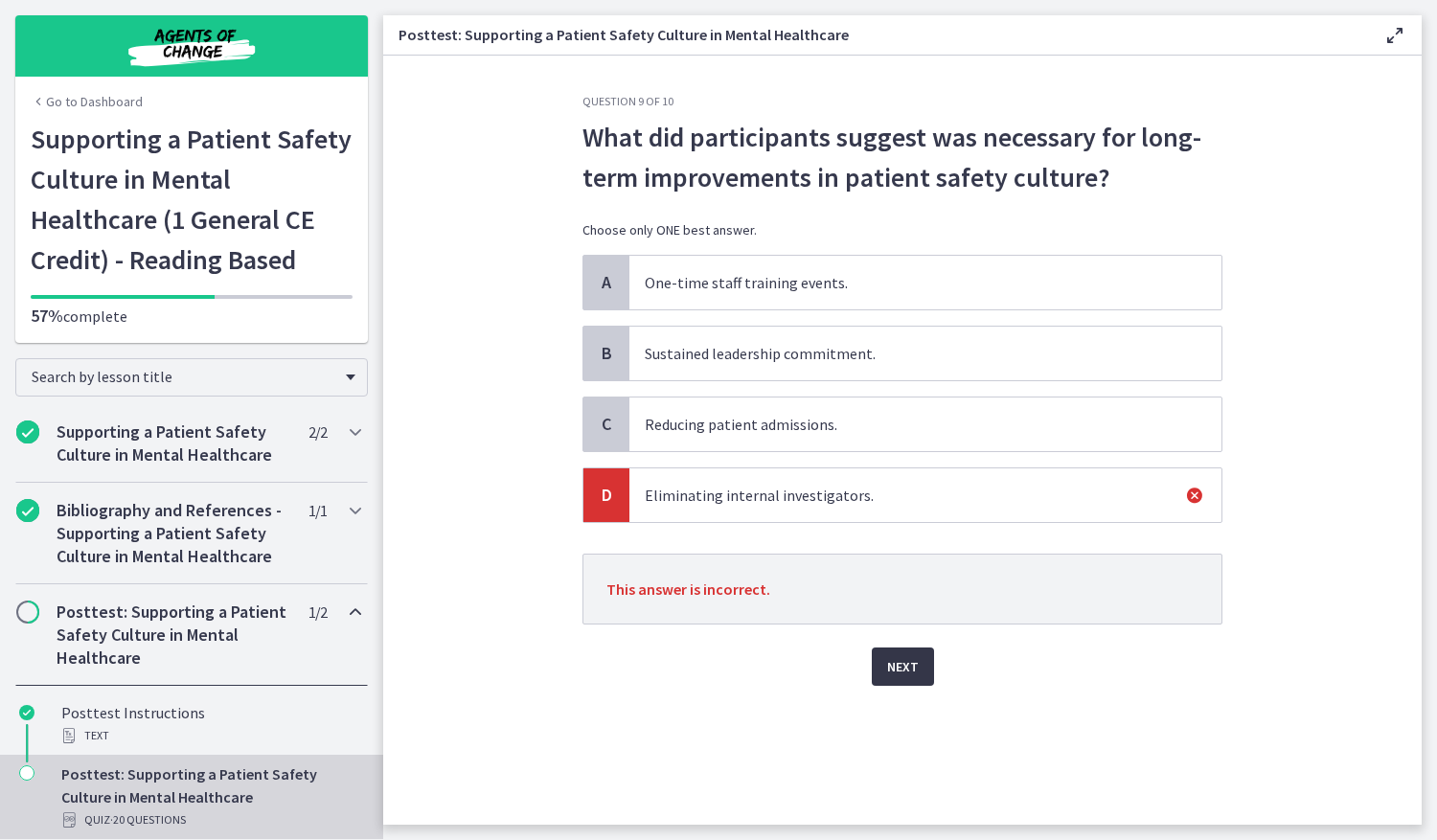
click at [897, 663] on span "Next" at bounding box center [903, 666] width 32 height 23
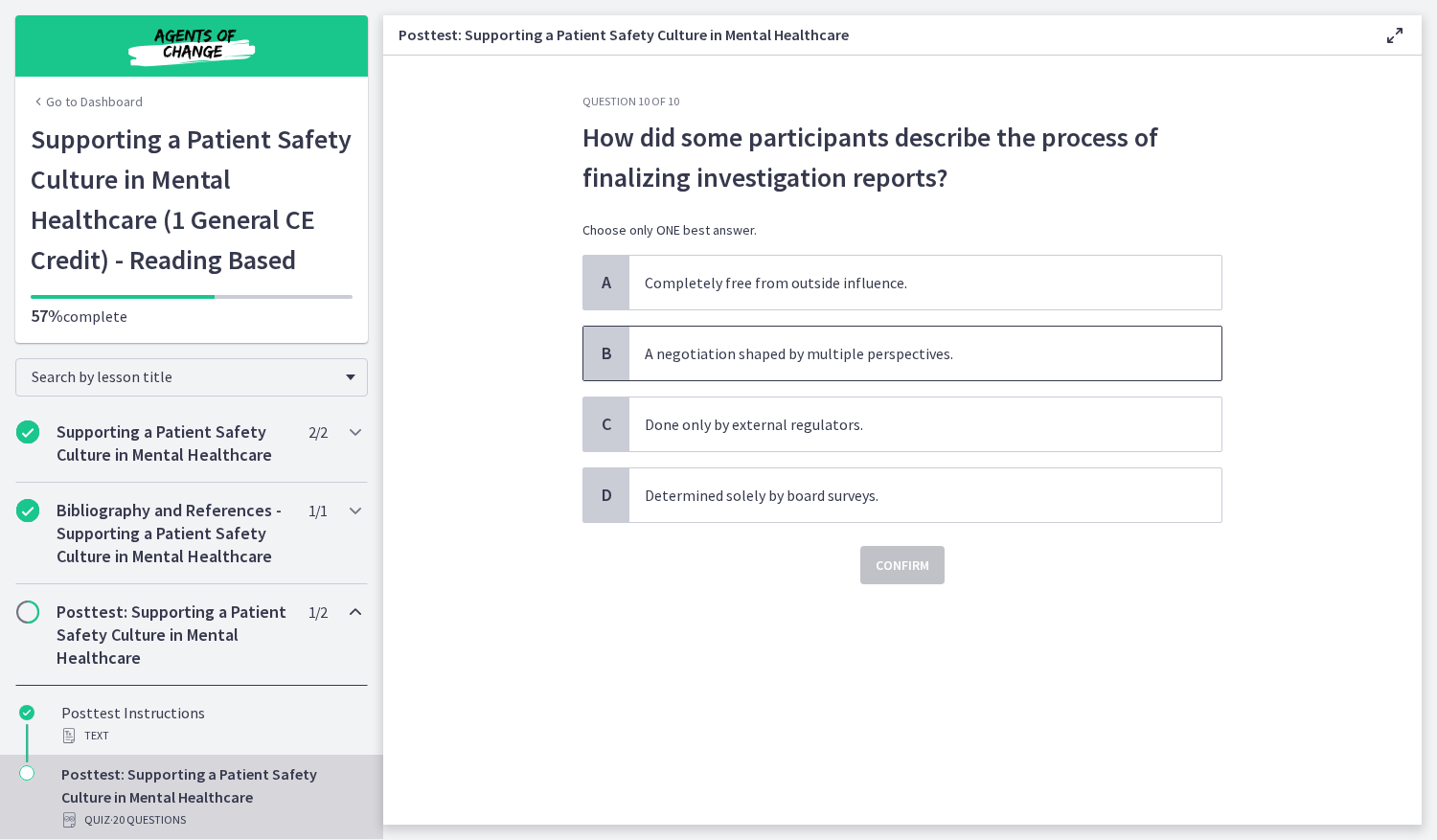
drag, startPoint x: 789, startPoint y: 355, endPoint x: 793, endPoint y: 371, distance: 16.5
click at [789, 355] on span "A negotiation shaped by multiple perspectives." at bounding box center [925, 354] width 592 height 54
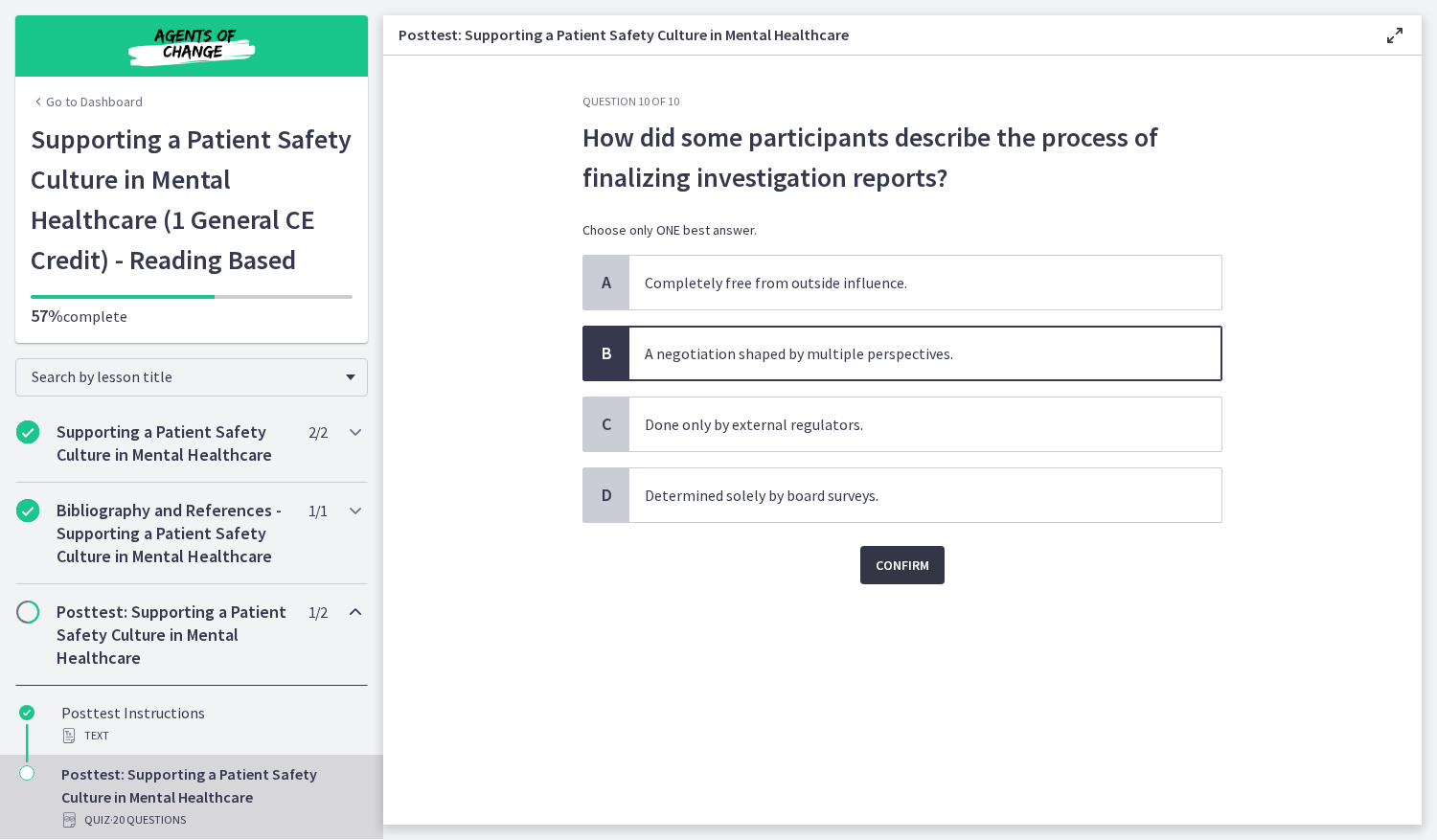
click at [891, 573] on span "Confirm" at bounding box center [903, 565] width 54 height 23
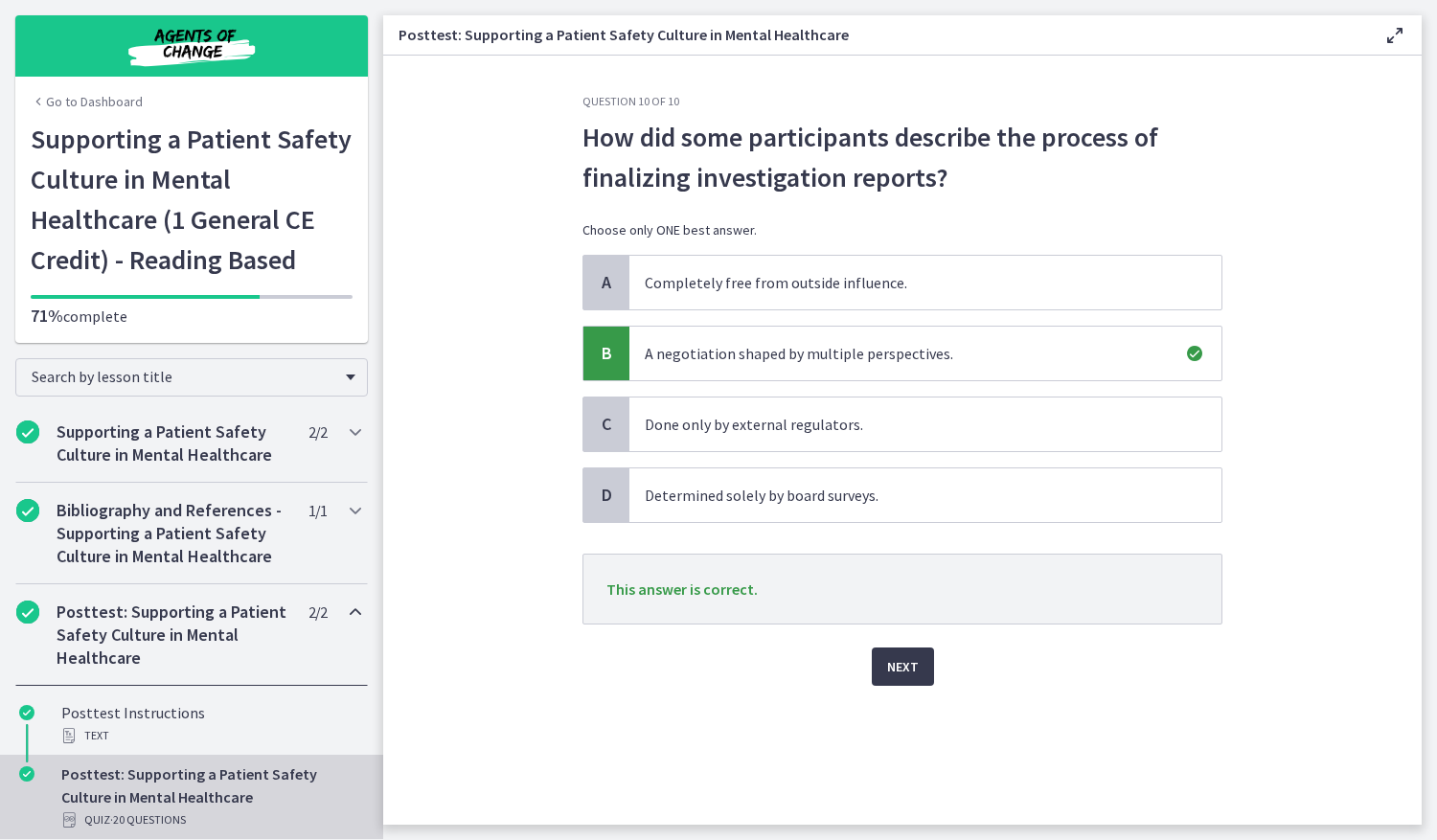
click at [933, 671] on div "Next" at bounding box center [902, 655] width 640 height 61
click at [919, 665] on button "Next" at bounding box center [903, 666] width 62 height 38
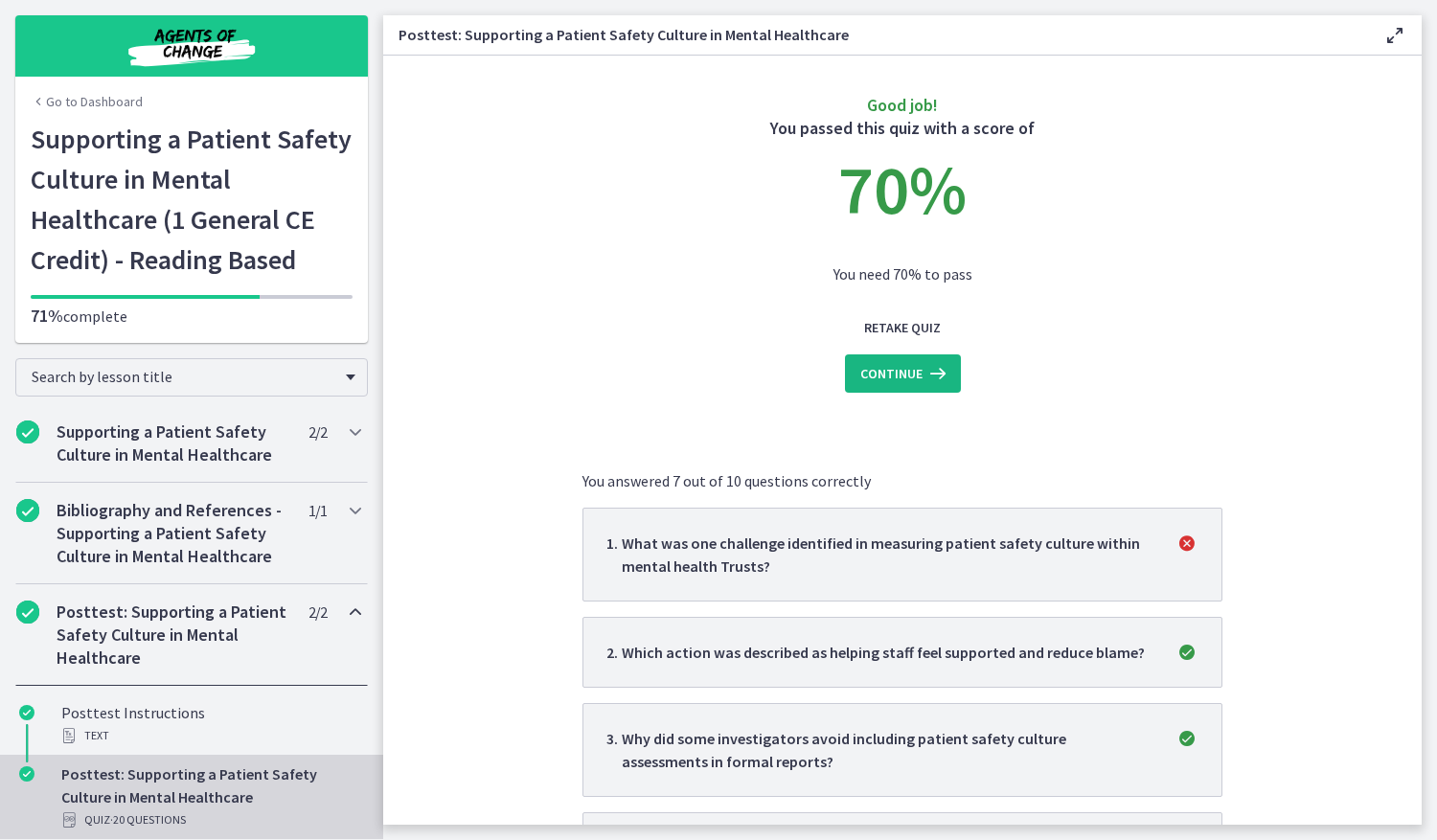
click at [923, 368] on icon at bounding box center [936, 373] width 27 height 23
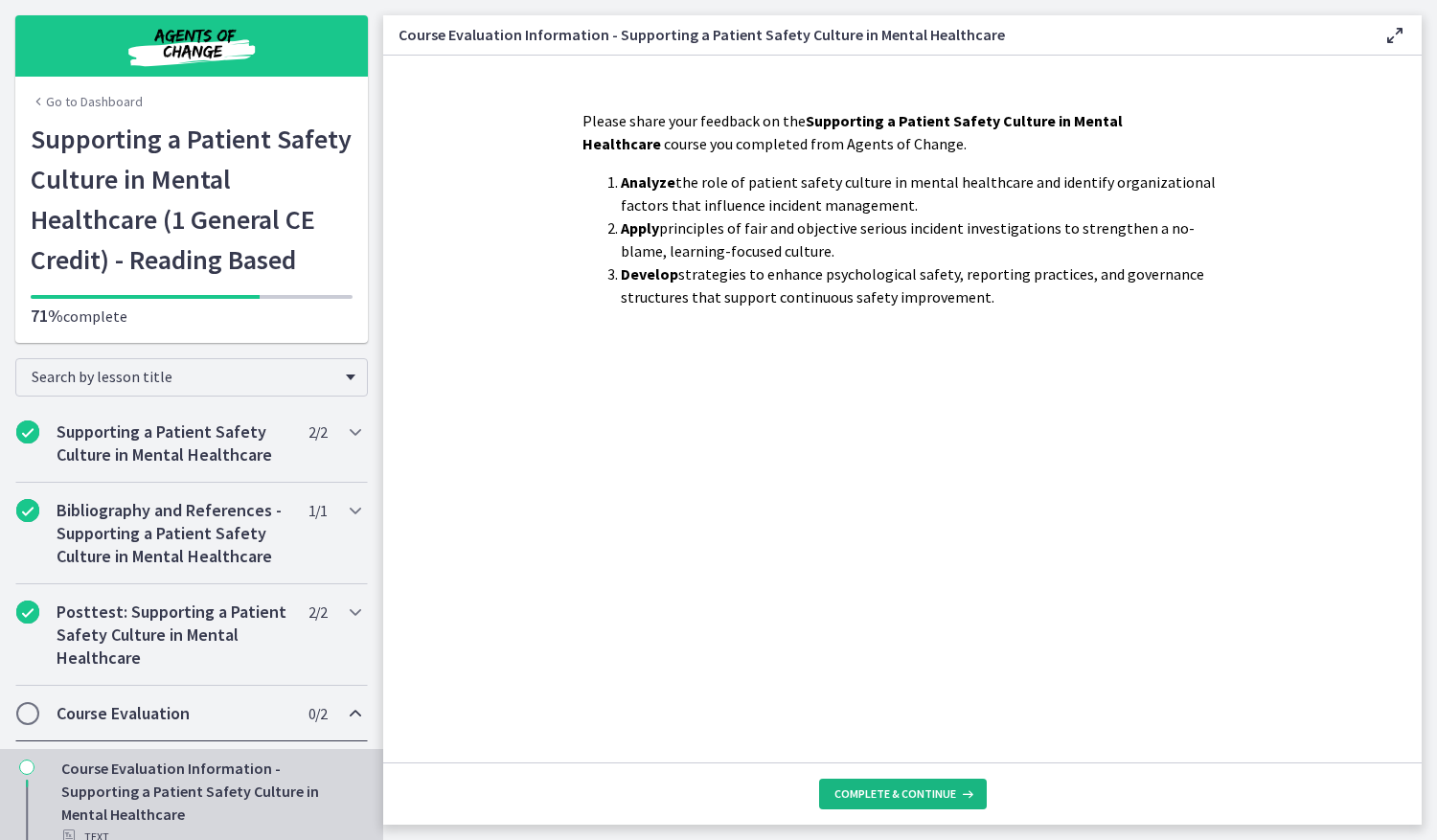
click at [889, 796] on span "Complete & continue" at bounding box center [895, 794] width 122 height 15
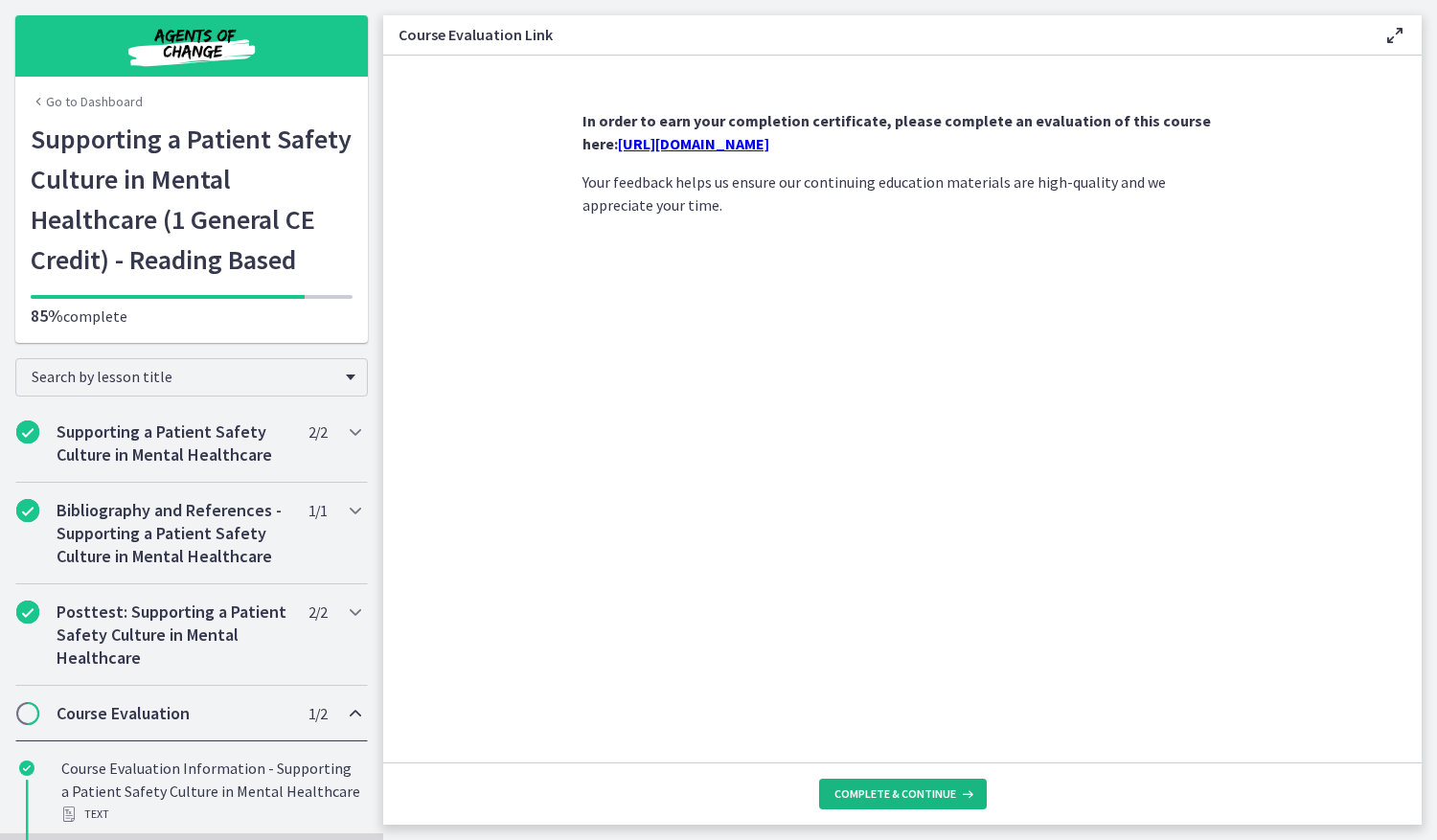
click at [850, 781] on button "Complete & continue" at bounding box center [903, 794] width 168 height 31
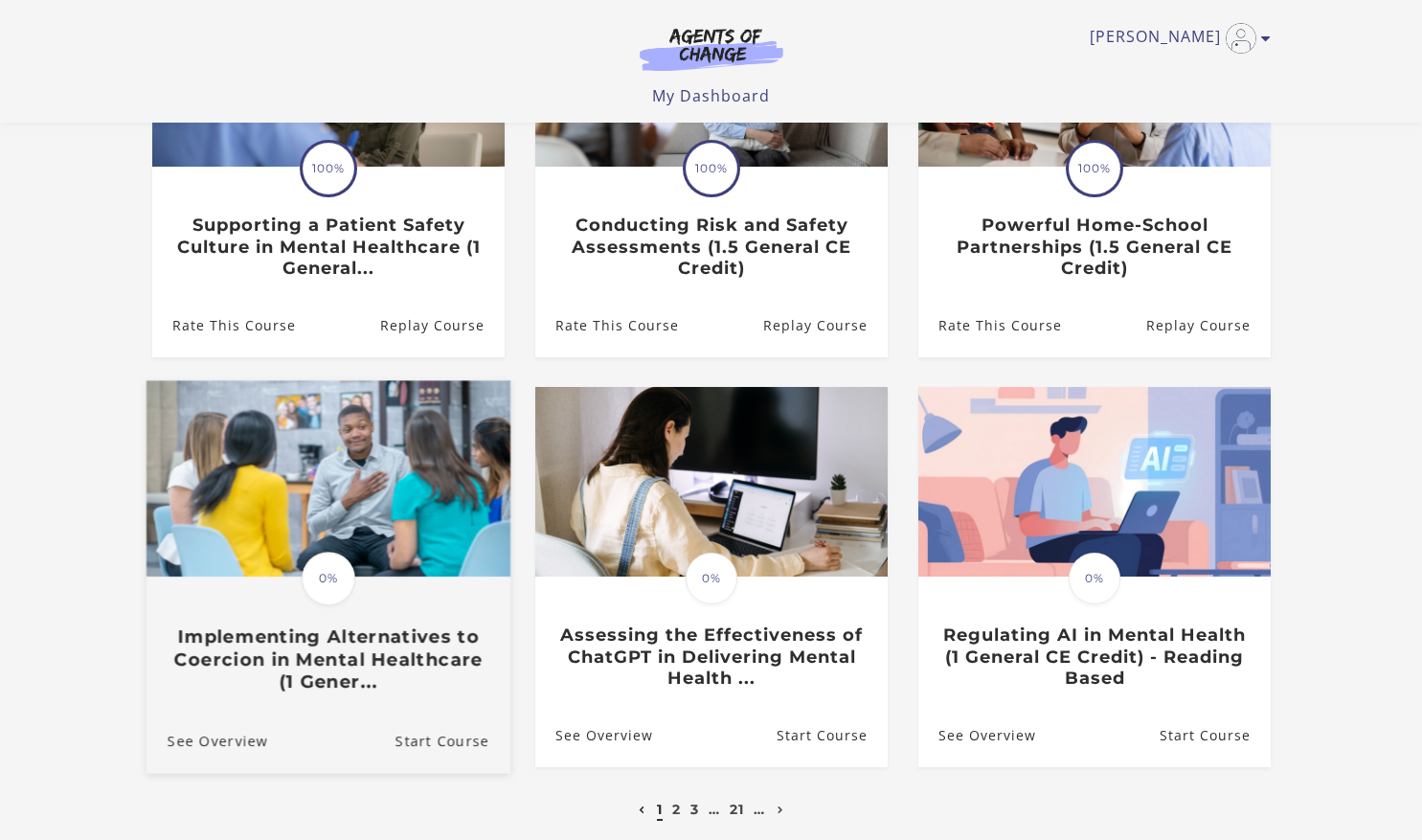
scroll to position [383, 0]
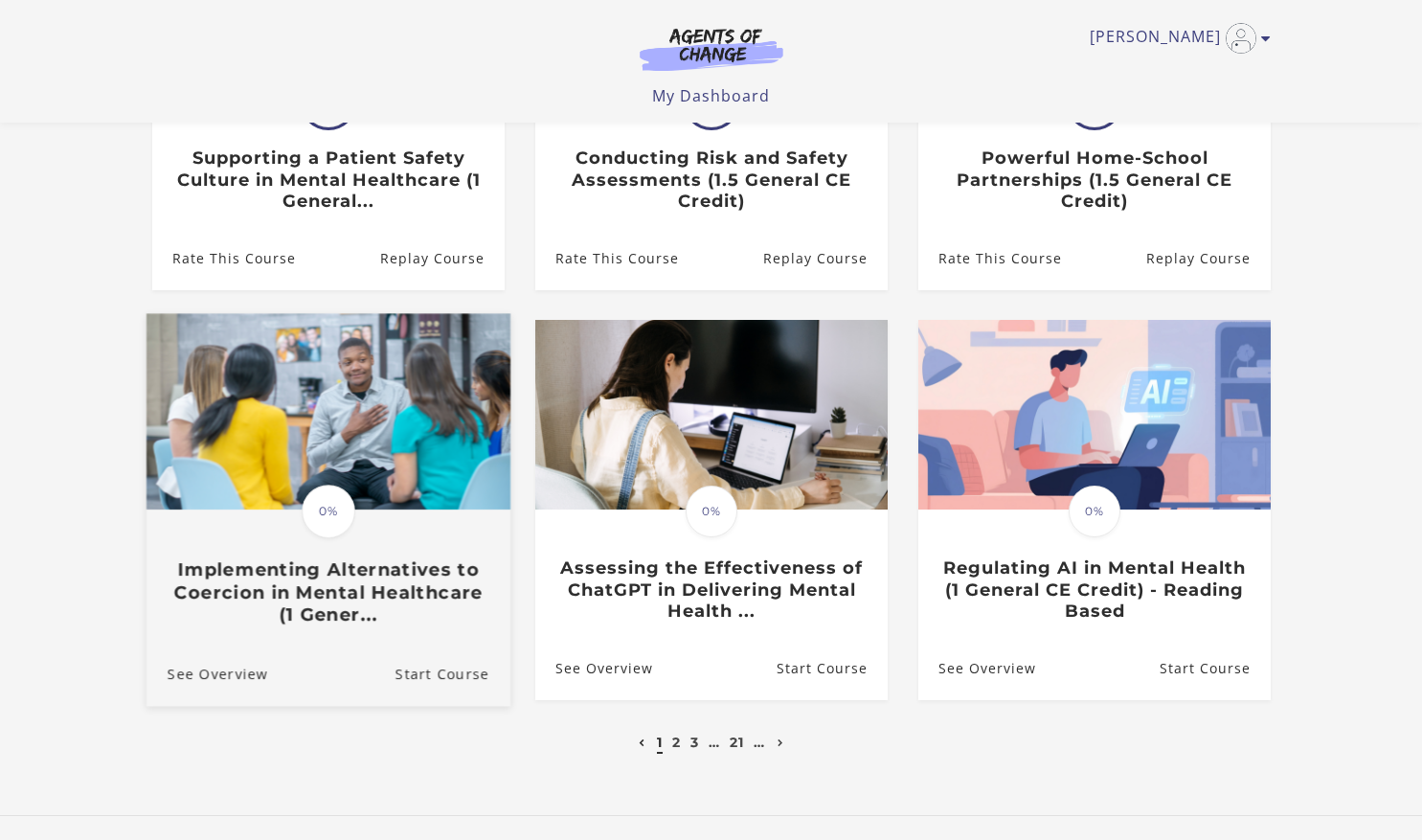
click at [278, 622] on h3 "Implementing Alternatives to Coercion in Mental Healthcare (1 Gener..." at bounding box center [328, 593] width 322 height 67
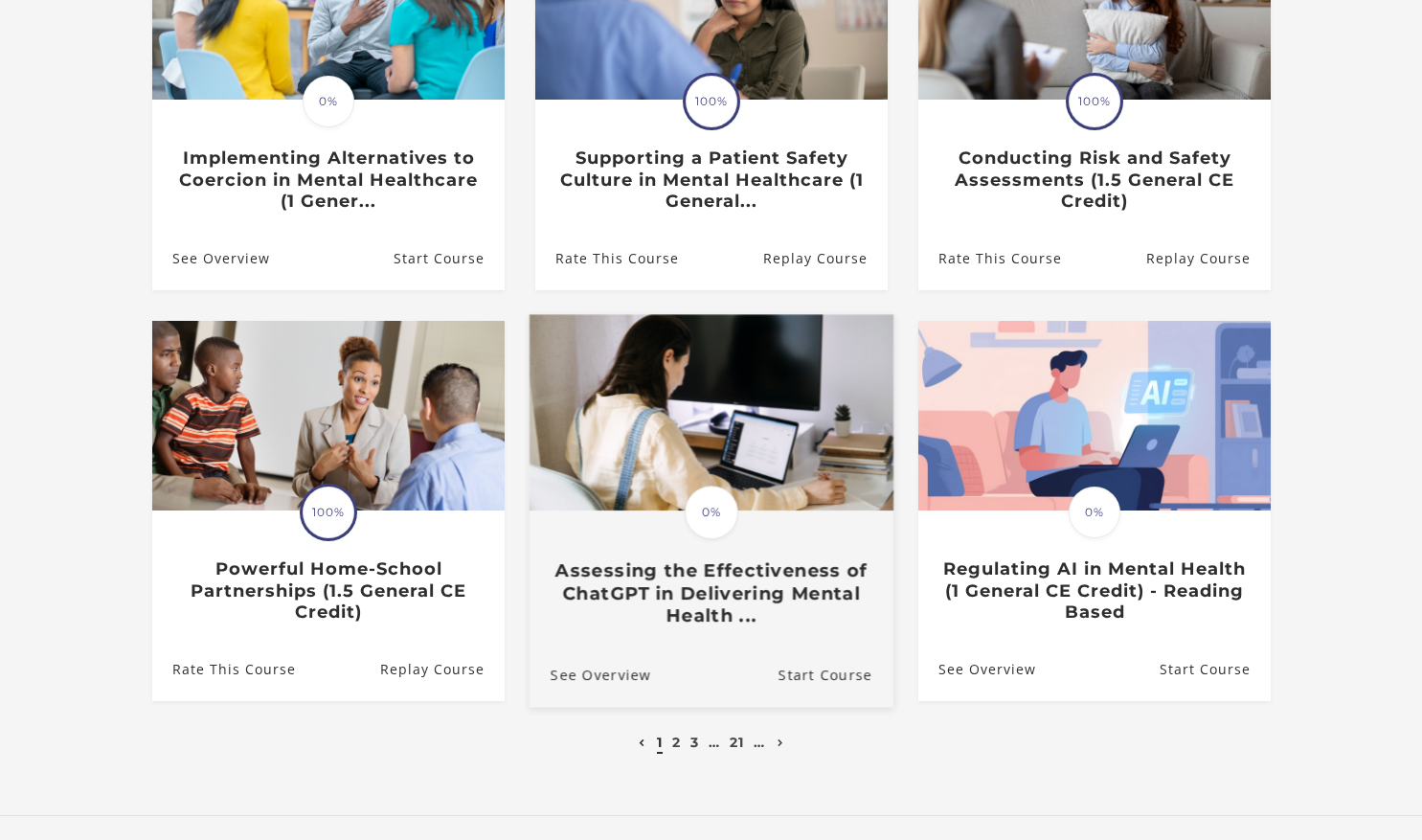
click at [712, 473] on img at bounding box center [710, 412] width 363 height 197
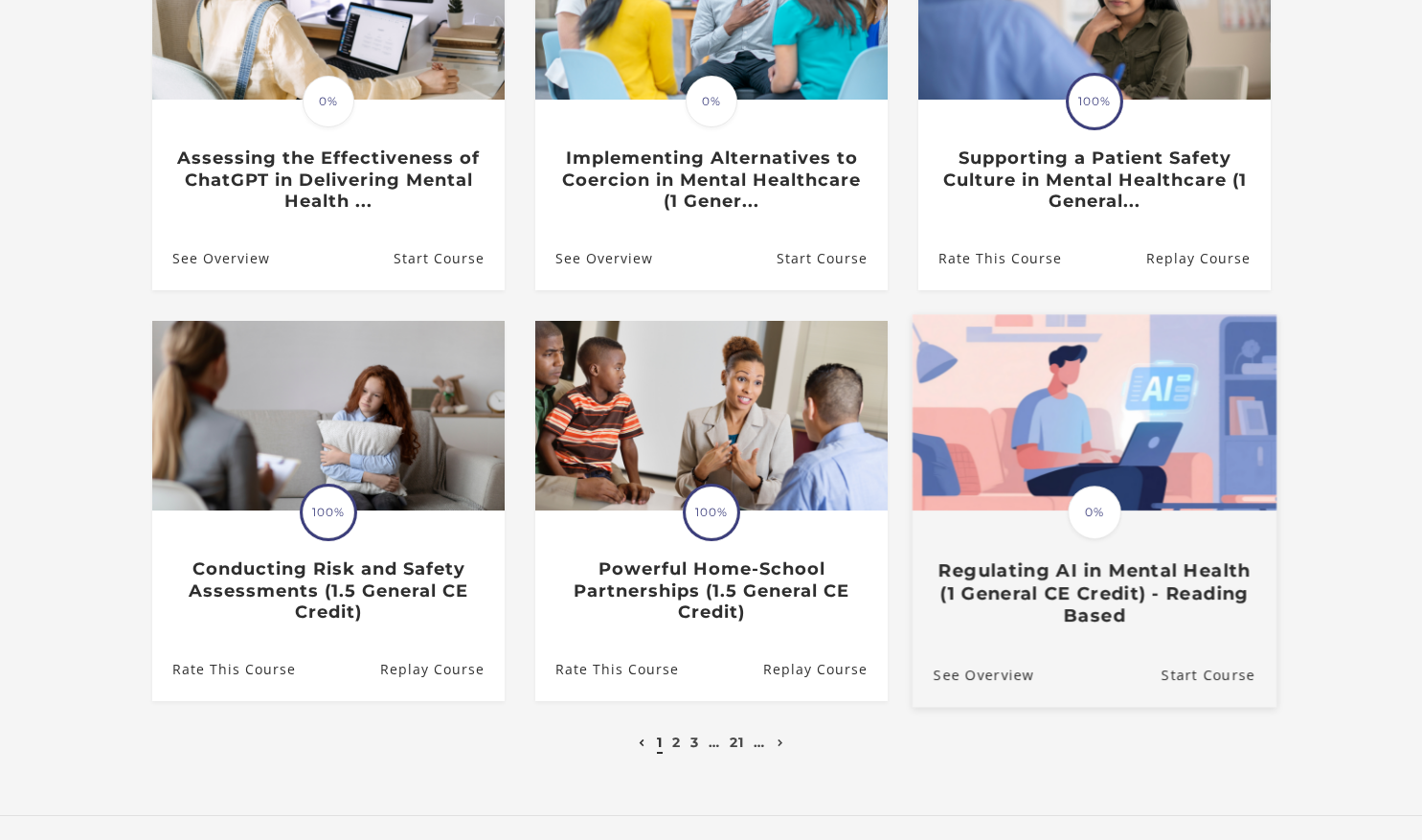
click at [1224, 589] on h3 "Regulating AI in Mental Health (1 General CE Credit) - Reading Based" at bounding box center [1094, 593] width 322 height 67
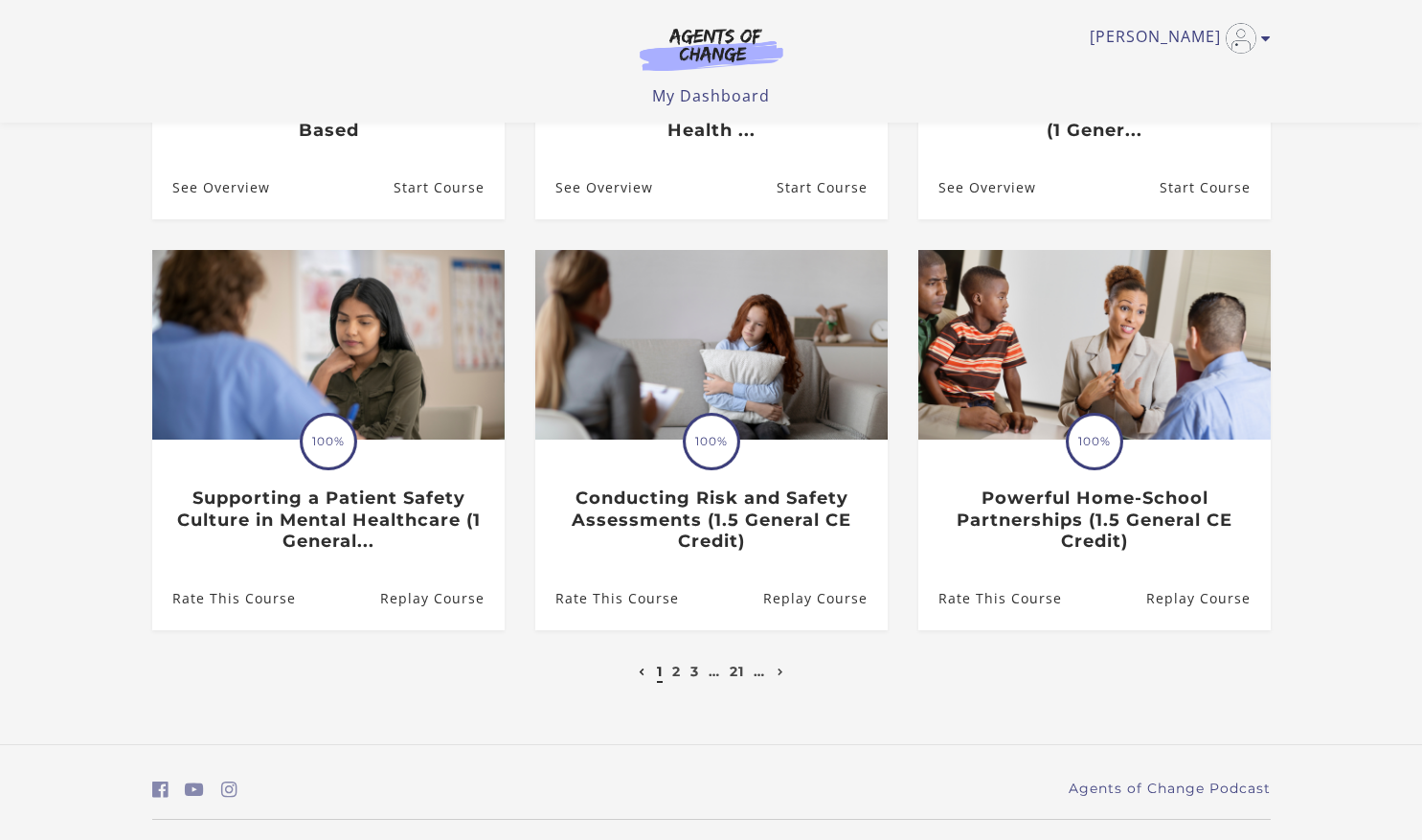
scroll to position [383, 0]
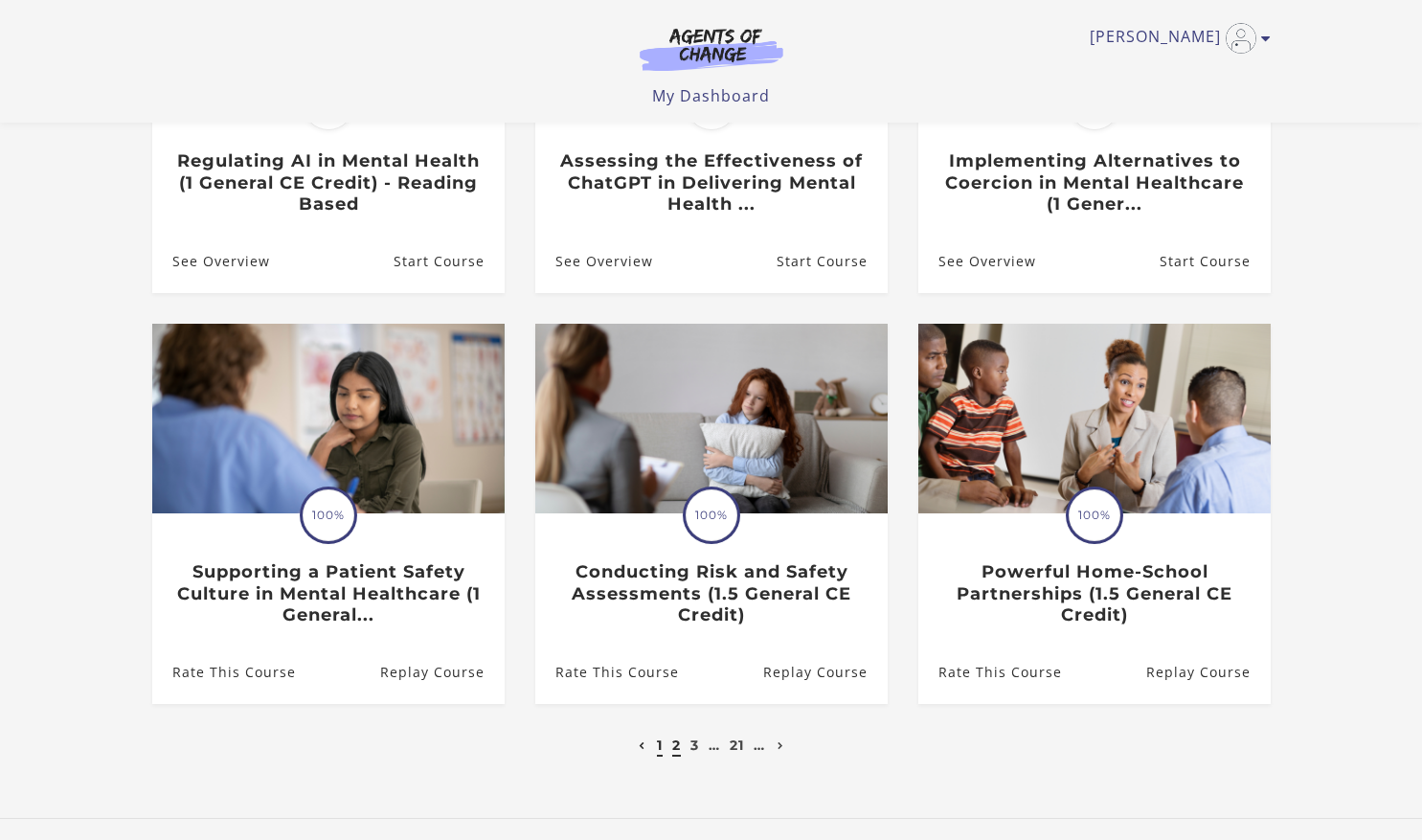
click at [673, 754] on link "2" at bounding box center [676, 745] width 9 height 17
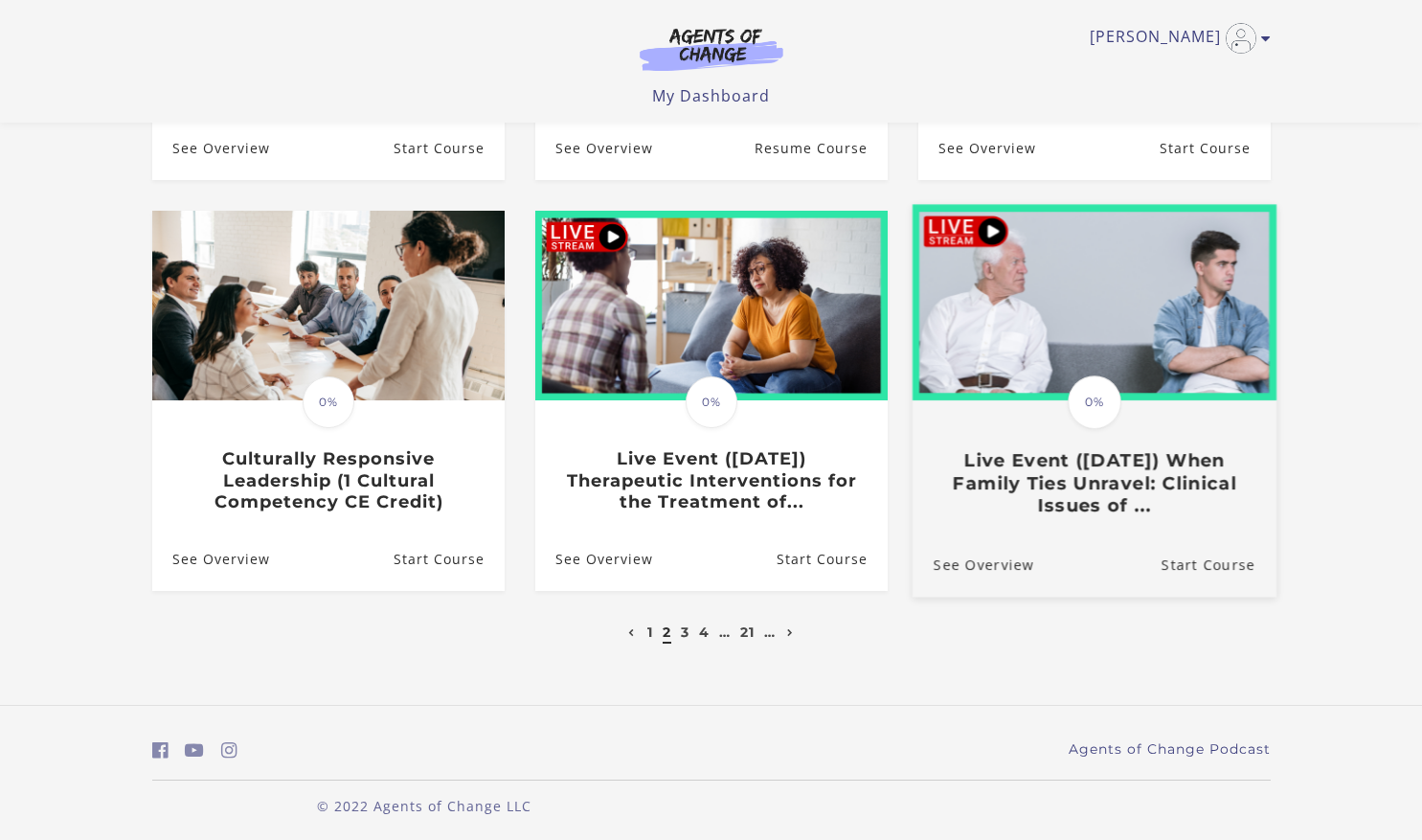
scroll to position [504, 0]
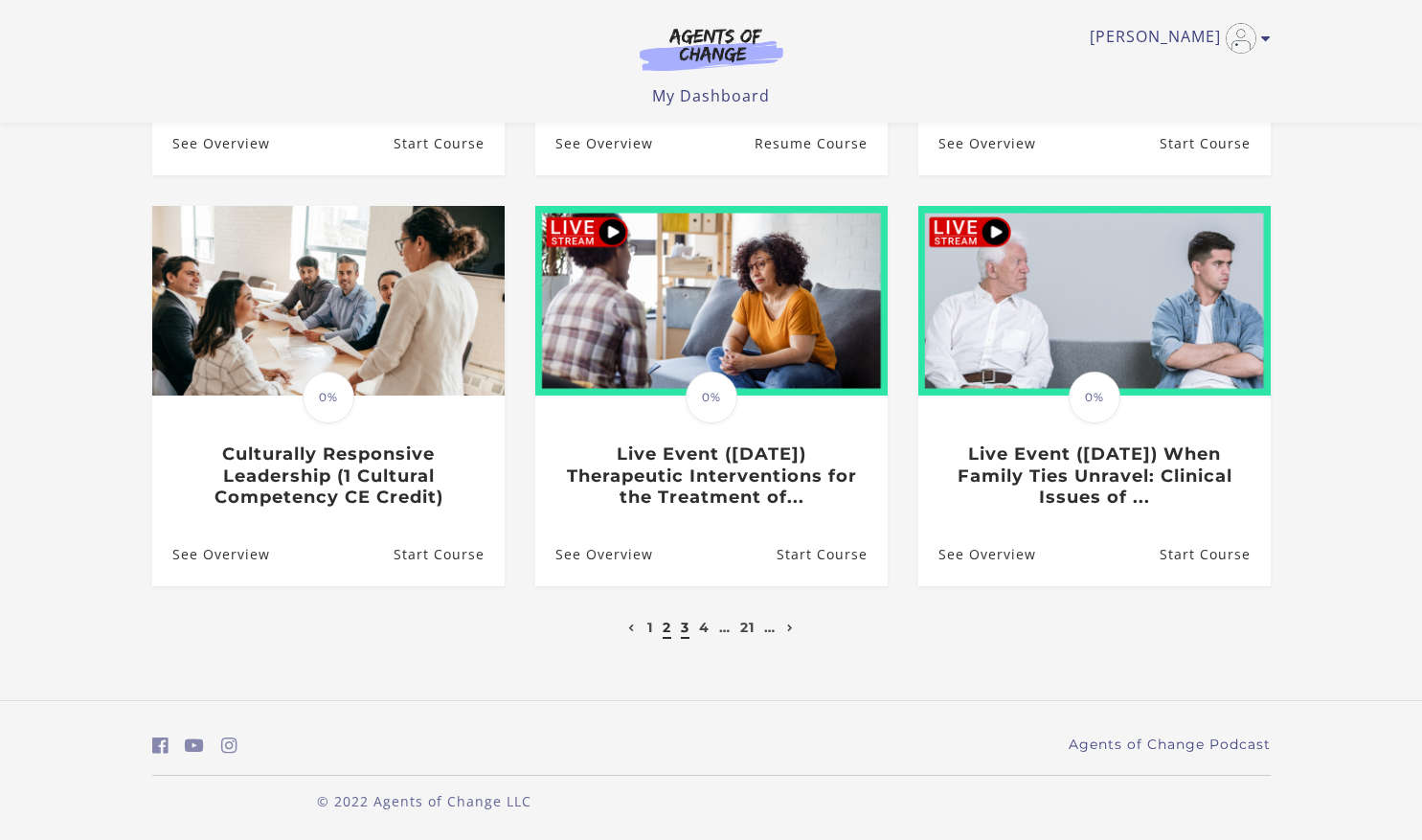
click at [685, 630] on link "3" at bounding box center [685, 627] width 9 height 17
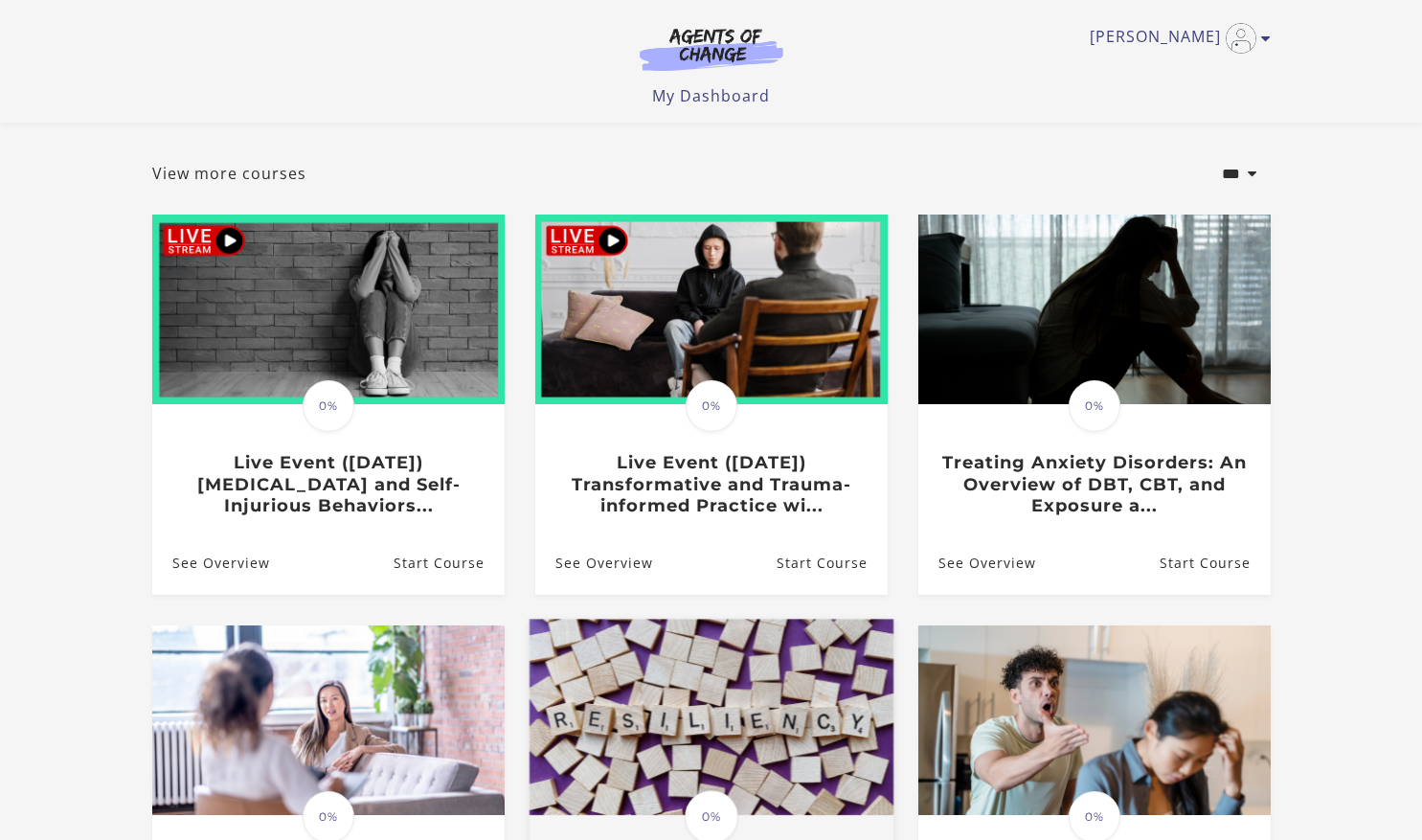
scroll to position [192, 0]
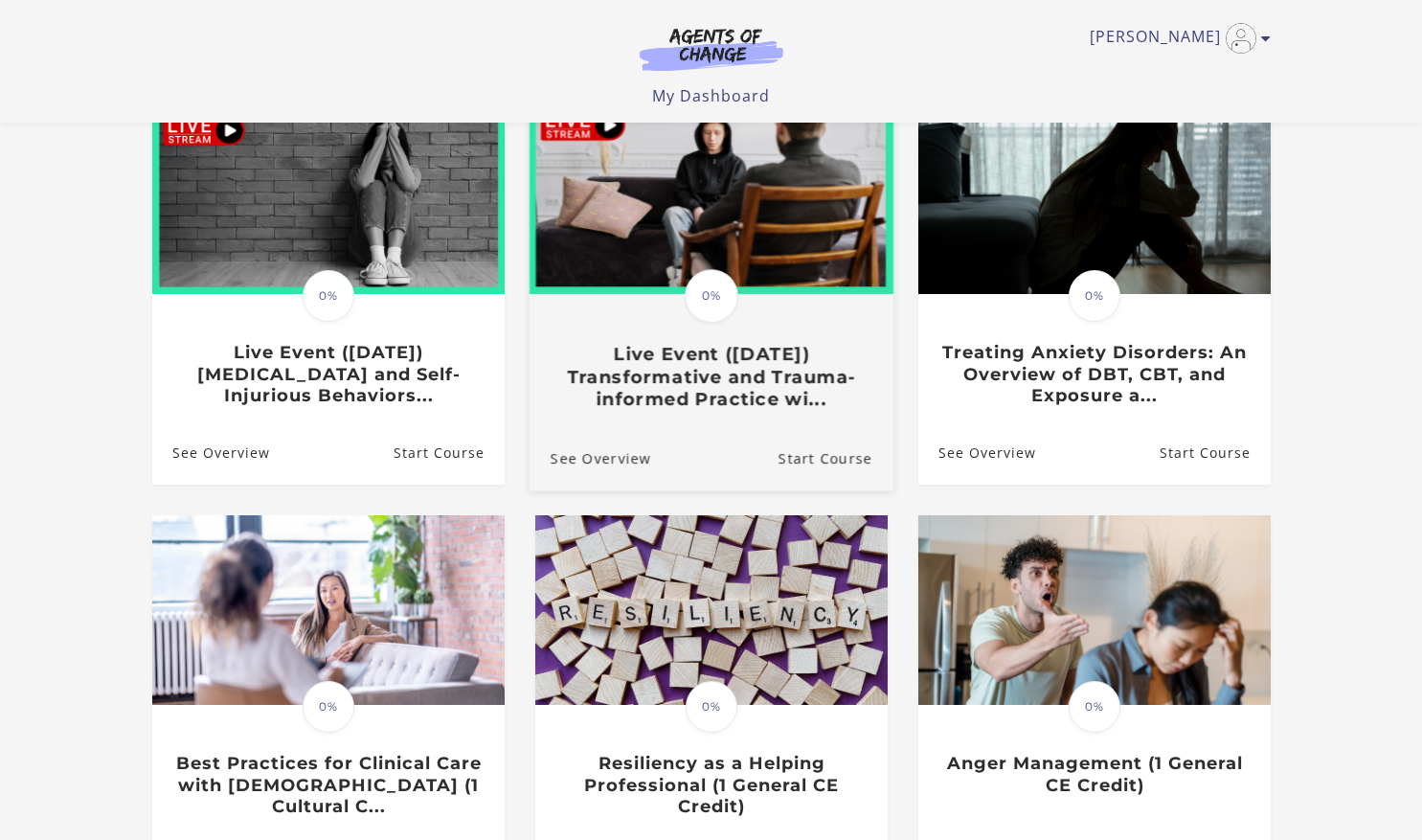
click at [760, 389] on h3 "Live Event (10/4/25) Transformative and Trauma-informed Practice wi..." at bounding box center [711, 377] width 322 height 67
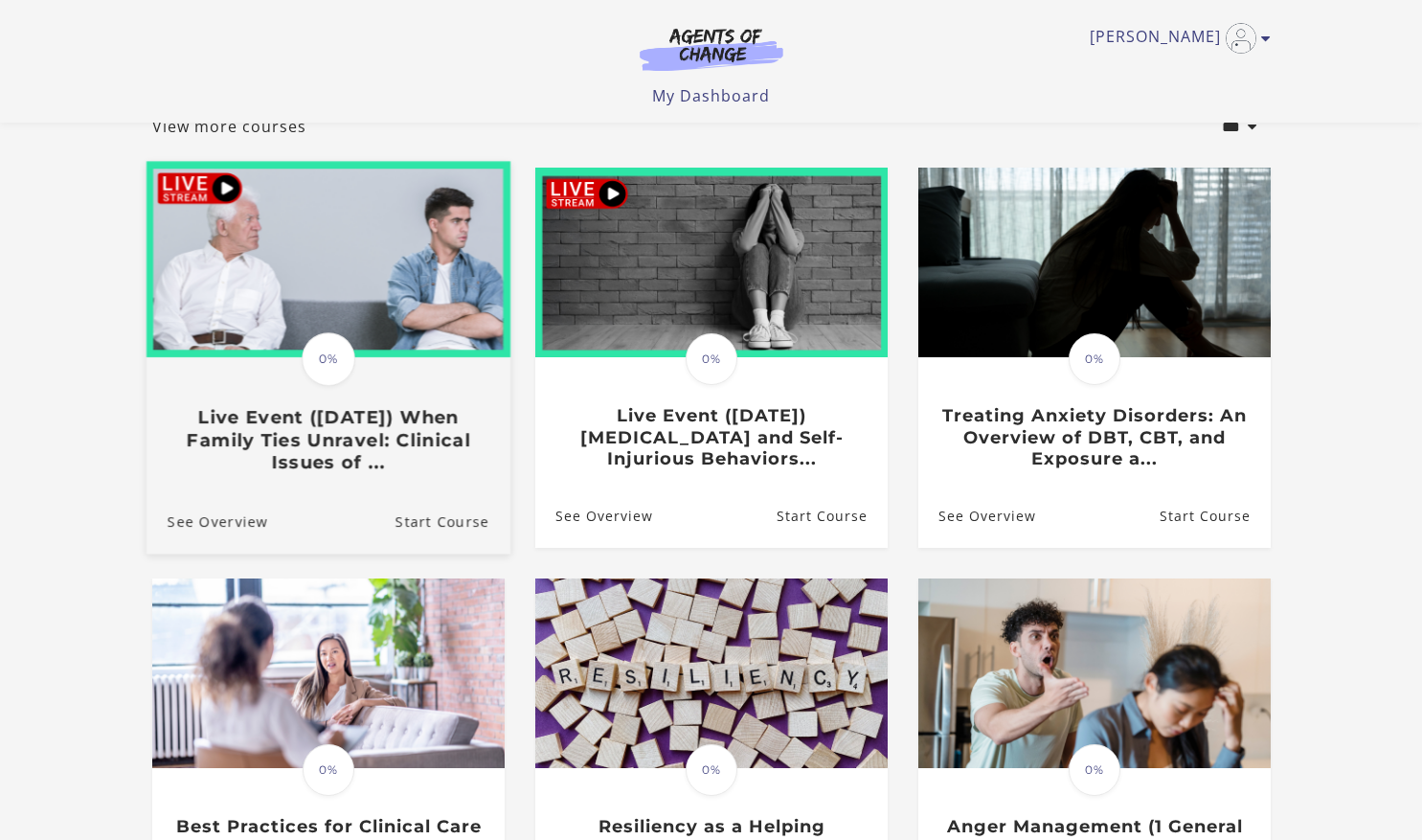
scroll to position [122, 0]
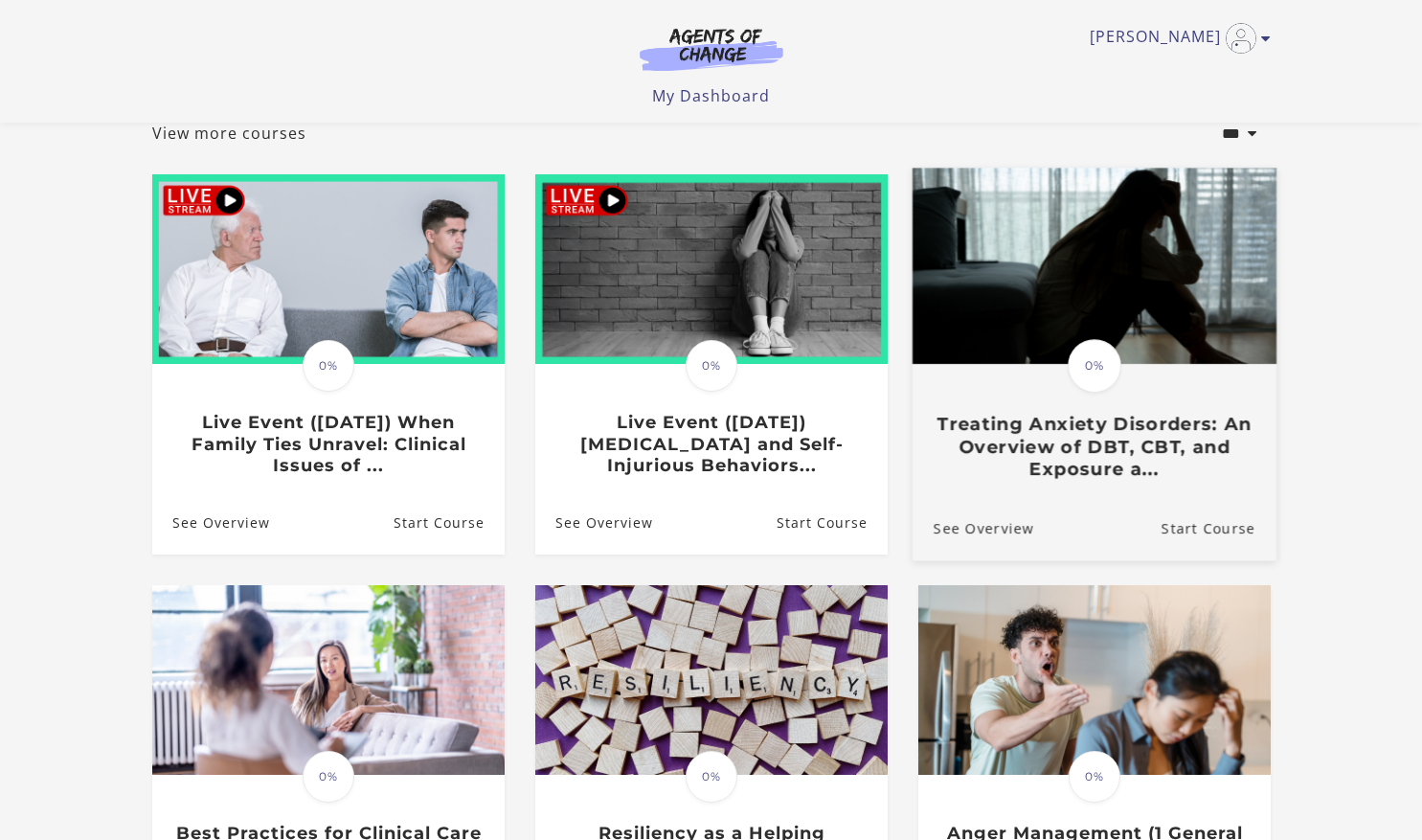
click at [997, 424] on h3 "Treating Anxiety Disorders: An Overview of DBT, CBT, and Exposure a..." at bounding box center [1094, 447] width 322 height 67
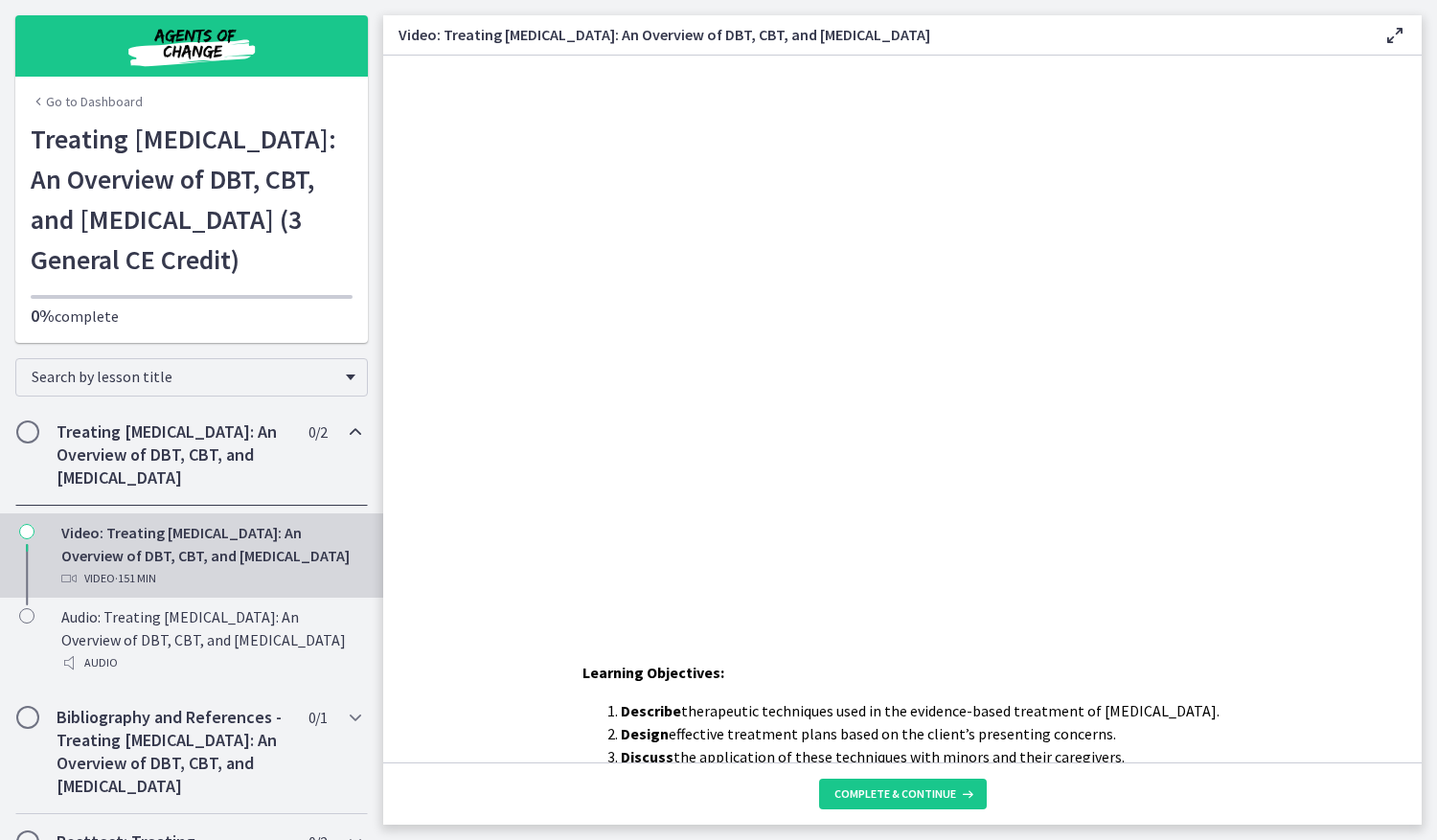
click at [144, 489] on h2 "Treating [MEDICAL_DATA]: An Overview of DBT, CBT, and [MEDICAL_DATA]" at bounding box center [174, 455] width 234 height 69
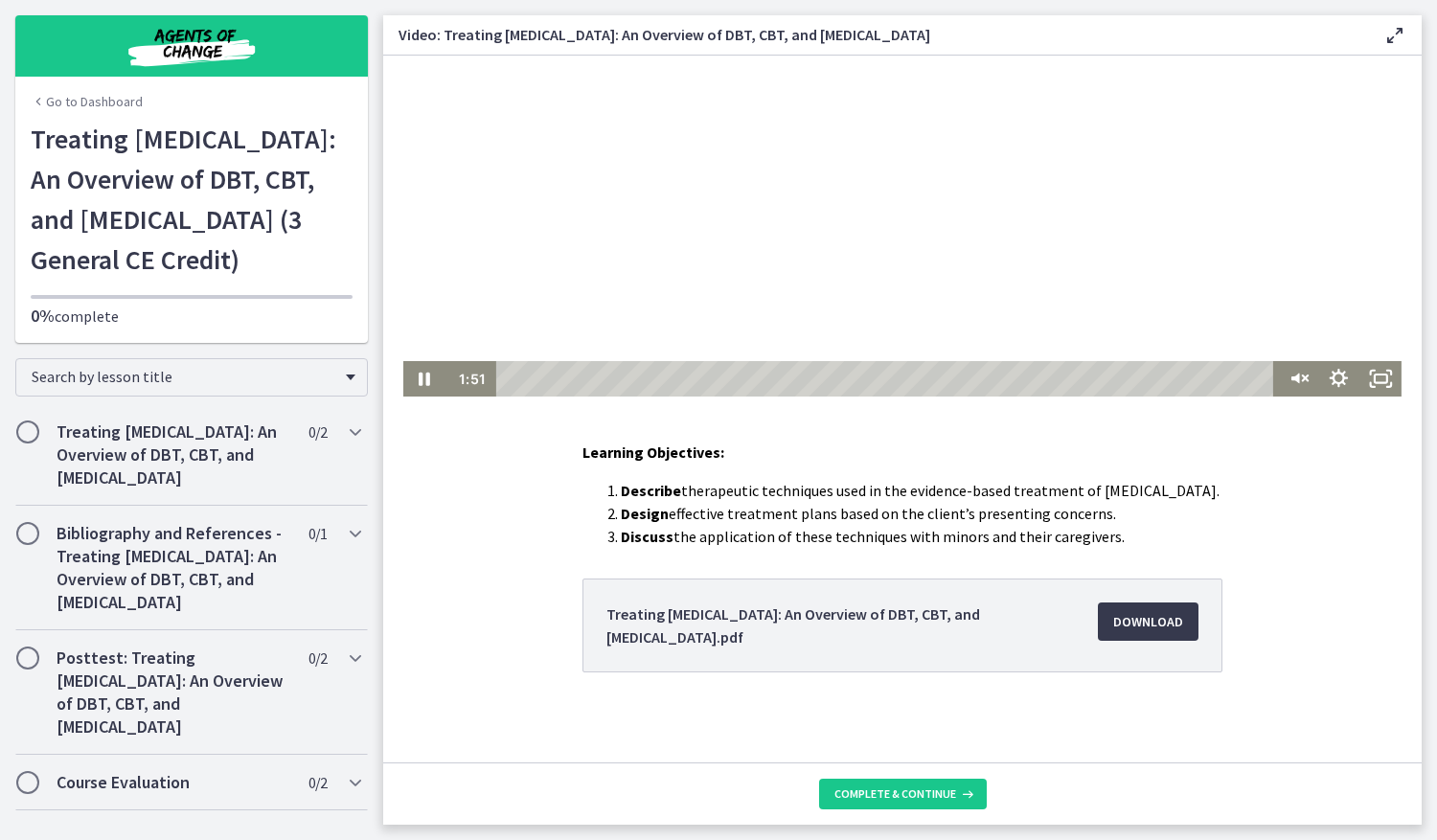
scroll to position [222, 0]
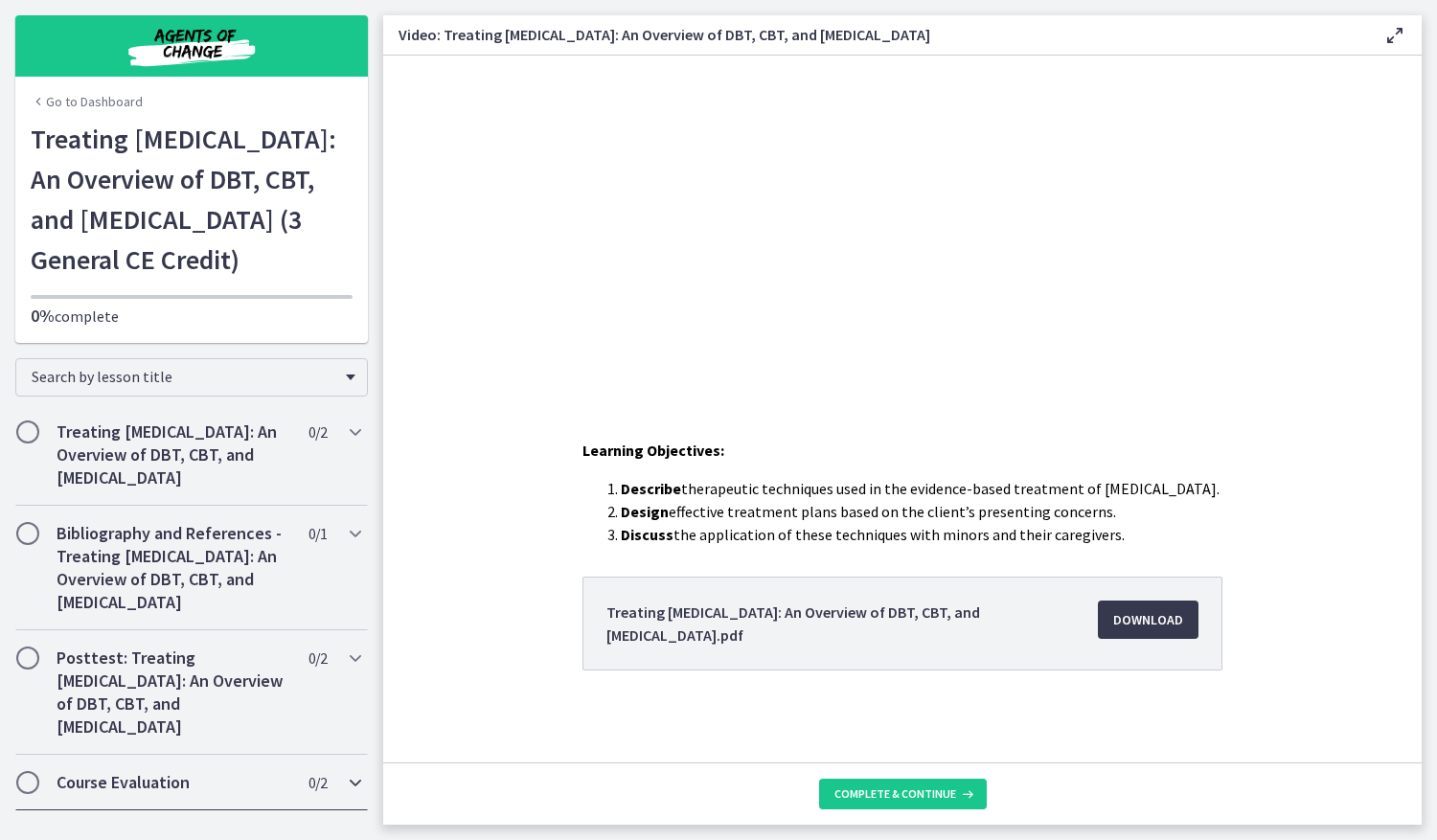
click at [179, 794] on h2 "Course Evaluation" at bounding box center [174, 782] width 234 height 23
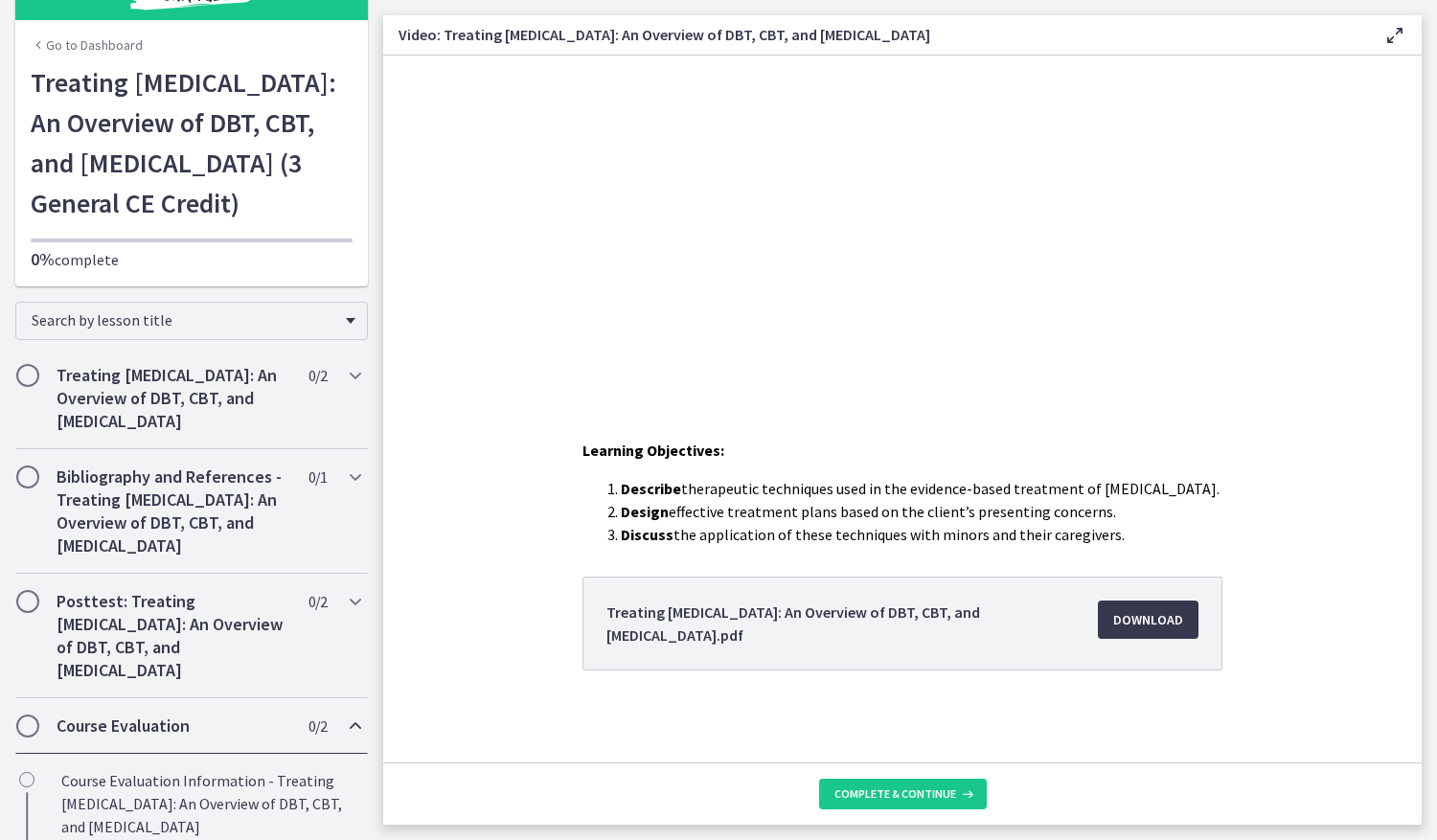
click at [179, 737] on h2 "Course Evaluation" at bounding box center [174, 726] width 234 height 23
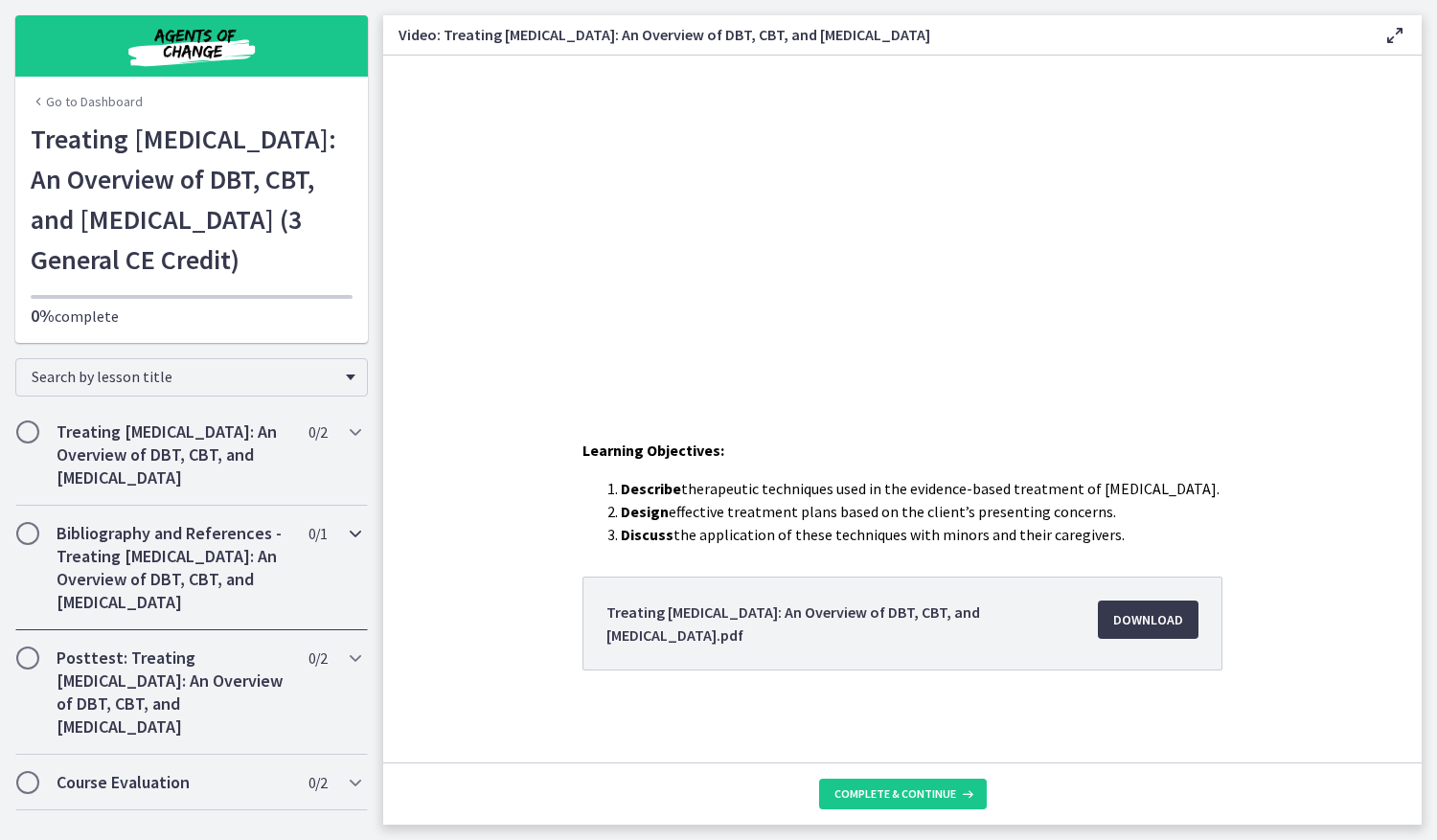
click at [178, 614] on h2 "Bibliography and References - Treating [MEDICAL_DATA]: An Overview of DBT, CBT,…" at bounding box center [174, 568] width 234 height 92
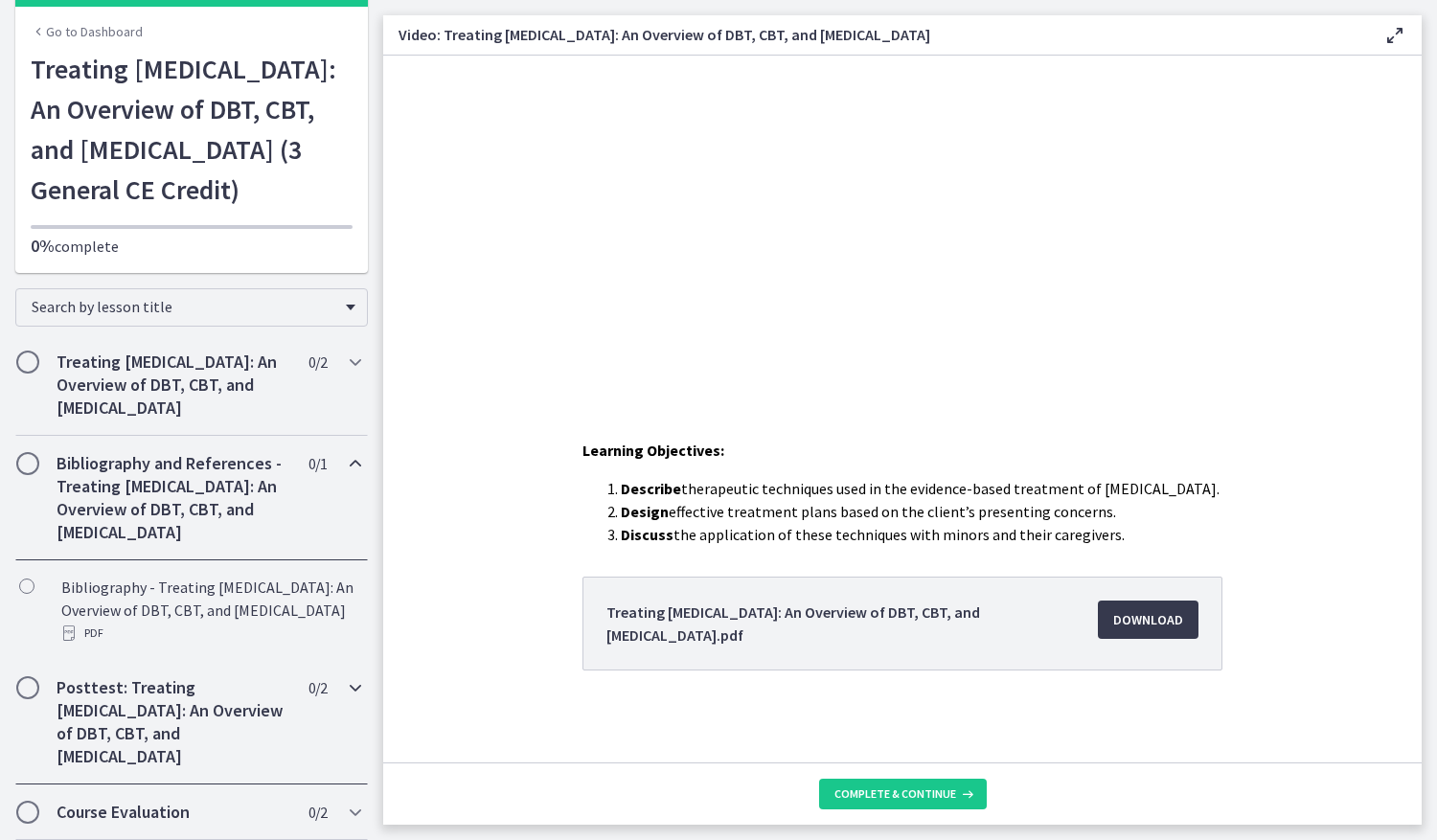
scroll to position [179, 0]
click at [343, 811] on icon "Chapters" at bounding box center [355, 812] width 23 height 23
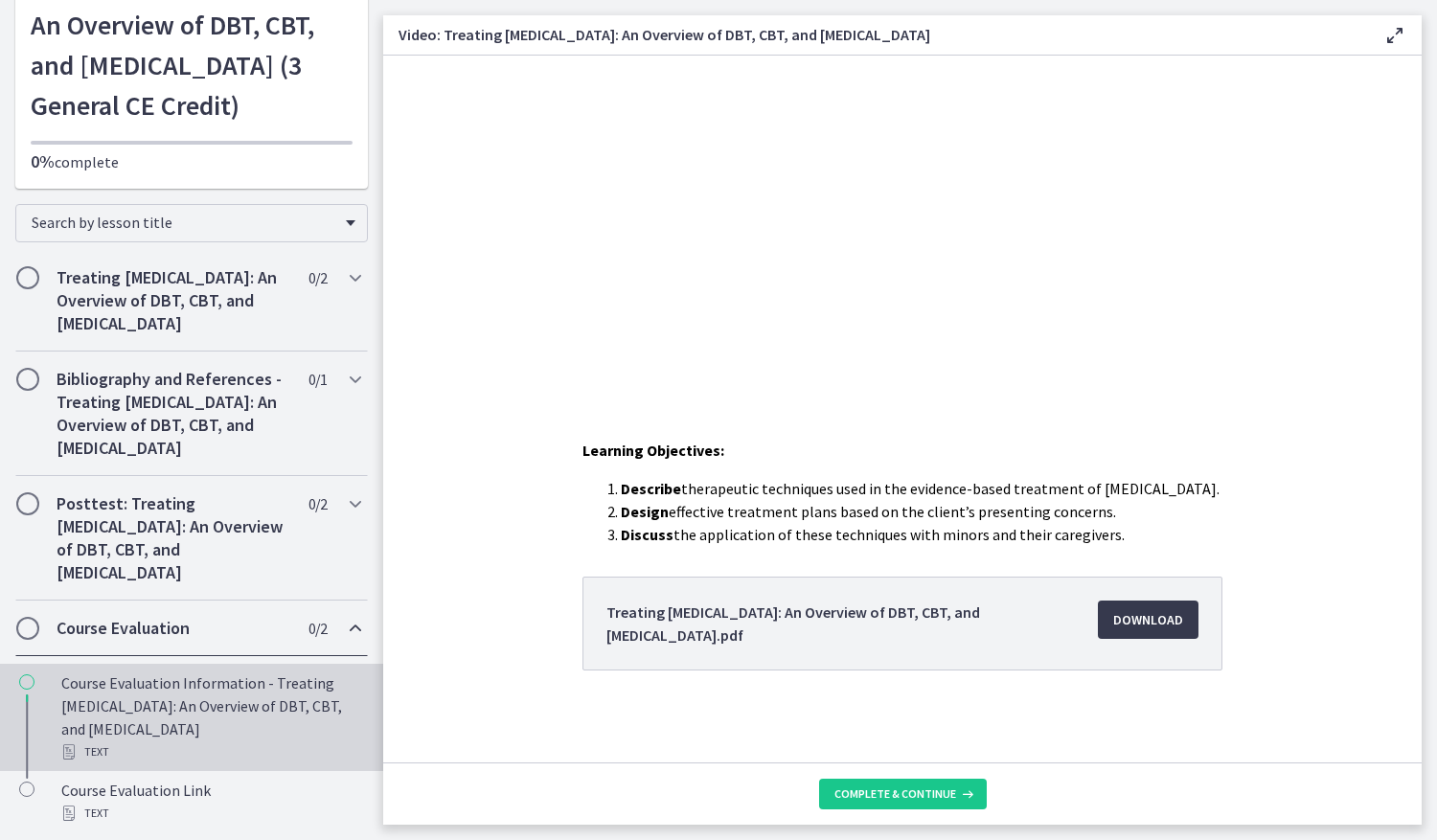
scroll to position [241, 0]
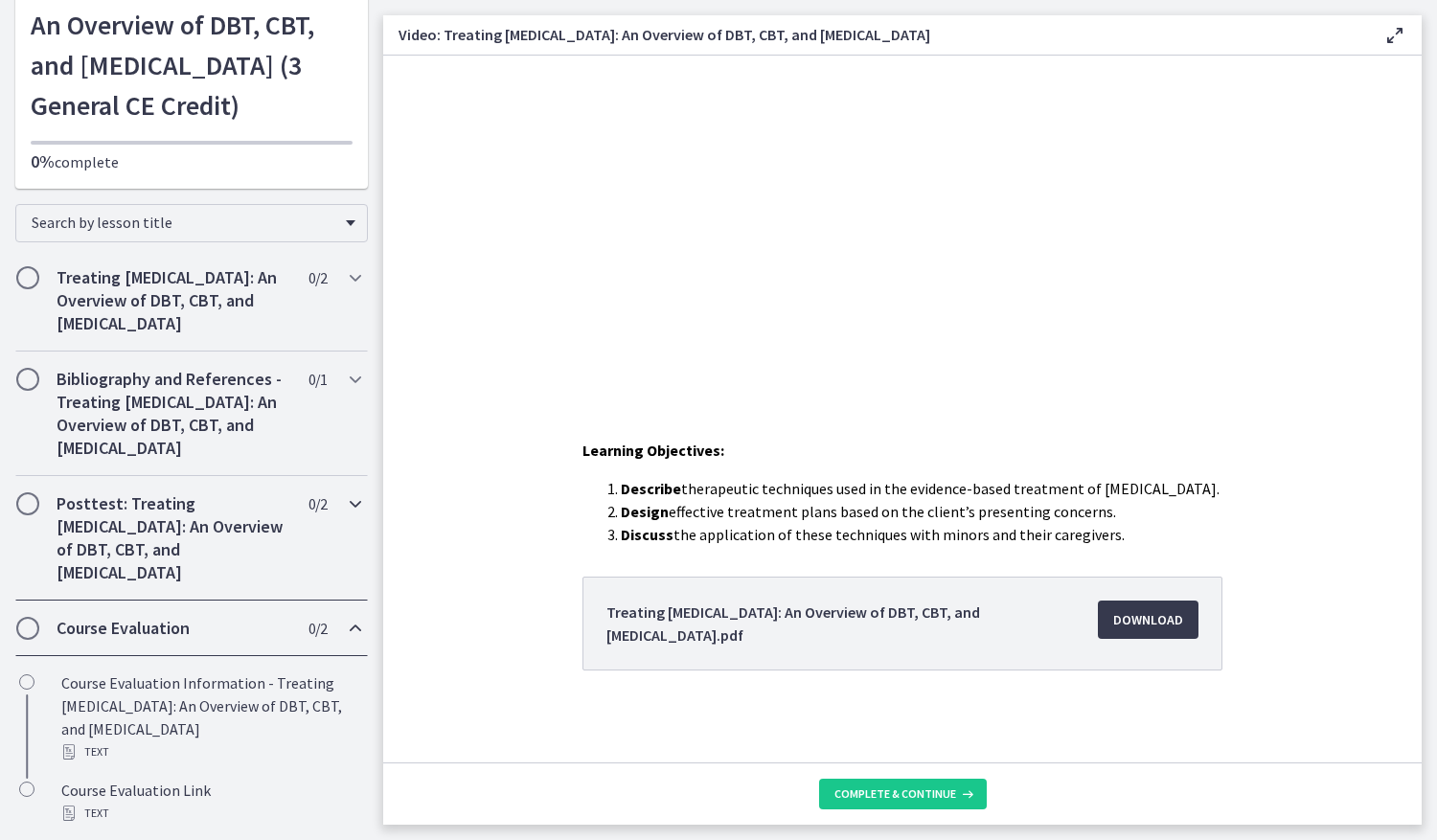
click at [343, 499] on icon "Chapters" at bounding box center [355, 503] width 23 height 23
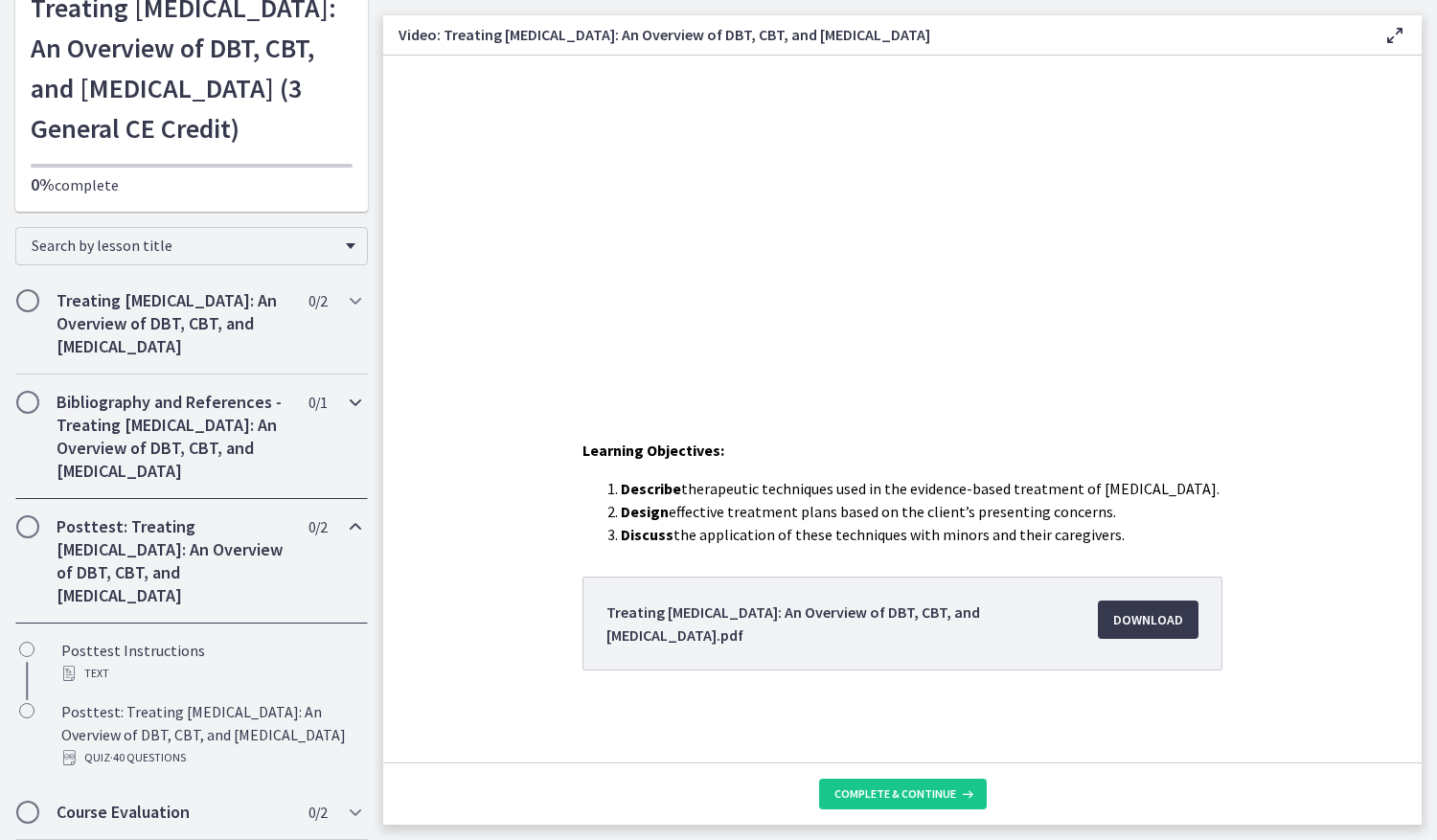
click at [226, 397] on h2 "Bibliography and References - Treating [MEDICAL_DATA]: An Overview of DBT, CBT,…" at bounding box center [174, 436] width 234 height 92
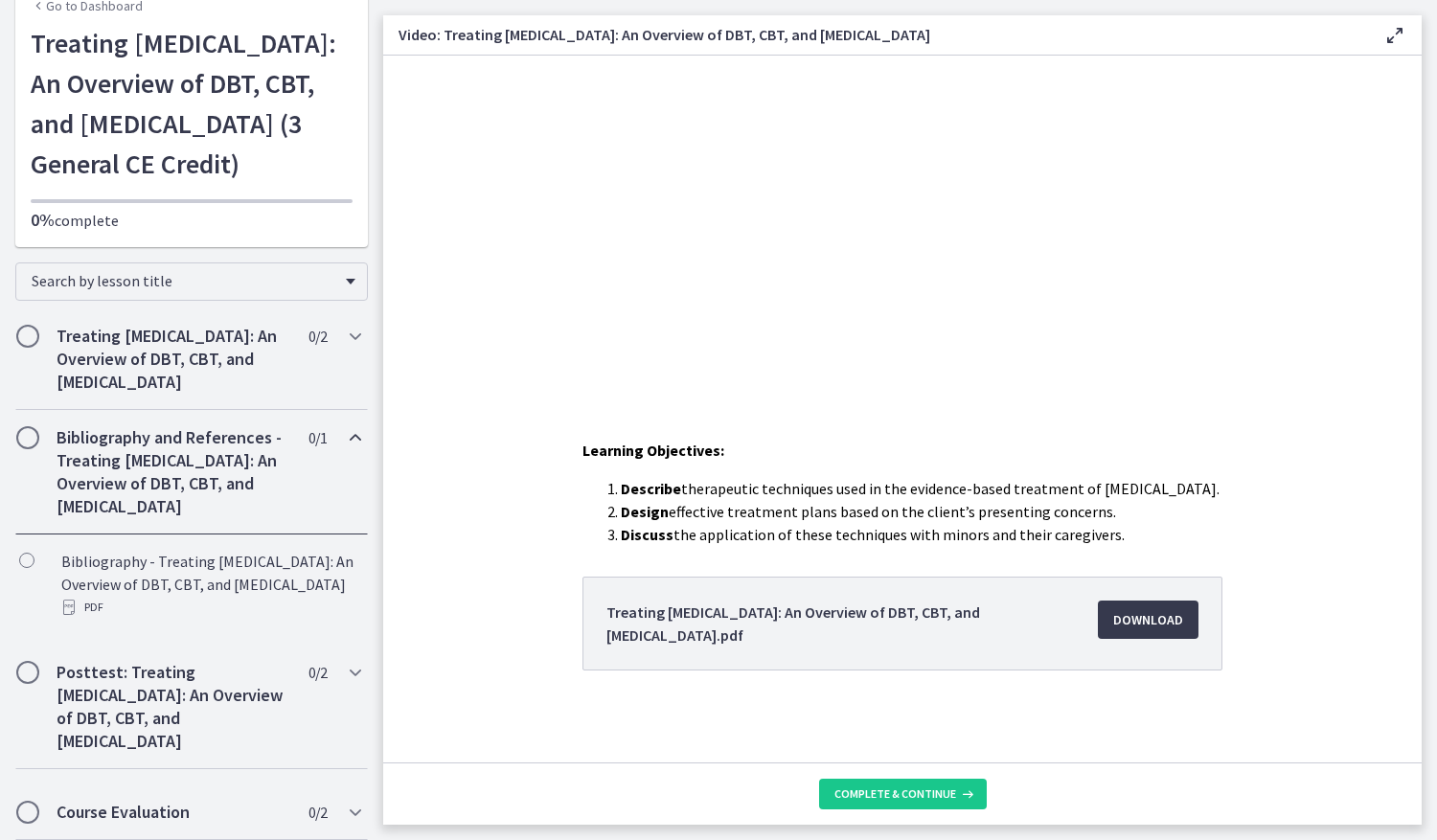
scroll to position [179, 0]
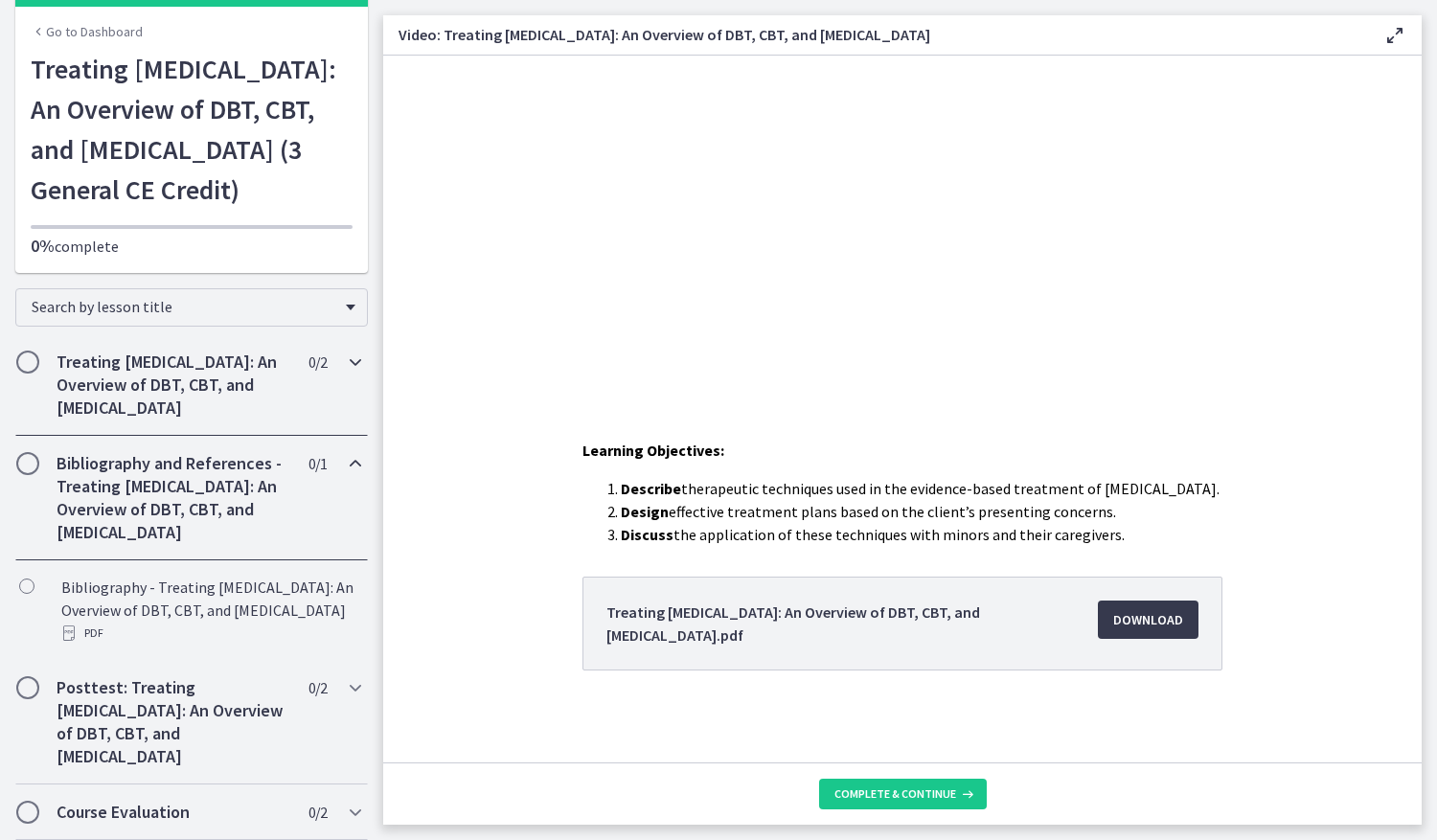
click at [177, 350] on h2 "Treating [MEDICAL_DATA]: An Overview of DBT, CBT, and [MEDICAL_DATA]" at bounding box center [174, 385] width 234 height 69
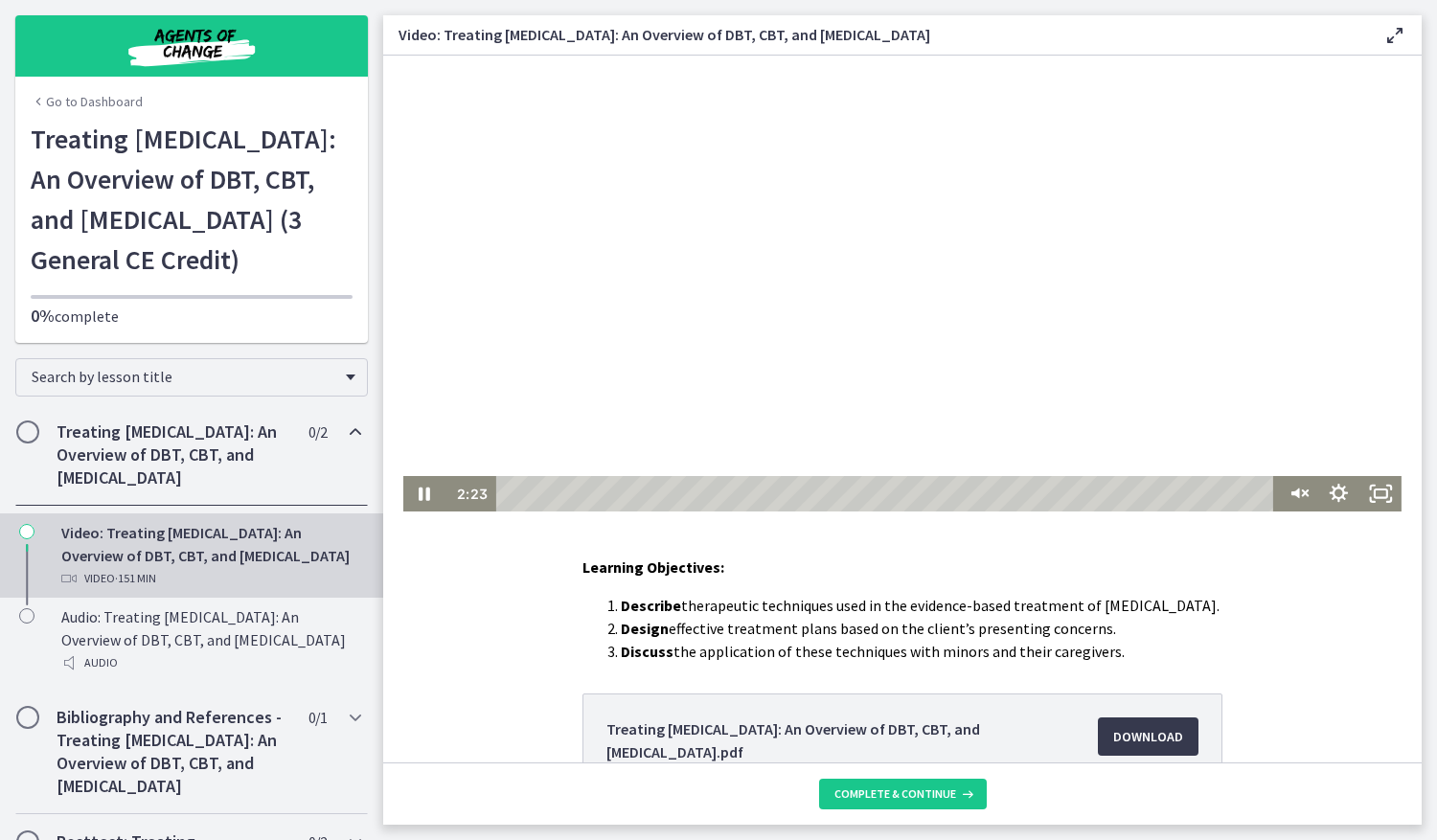
scroll to position [0, 0]
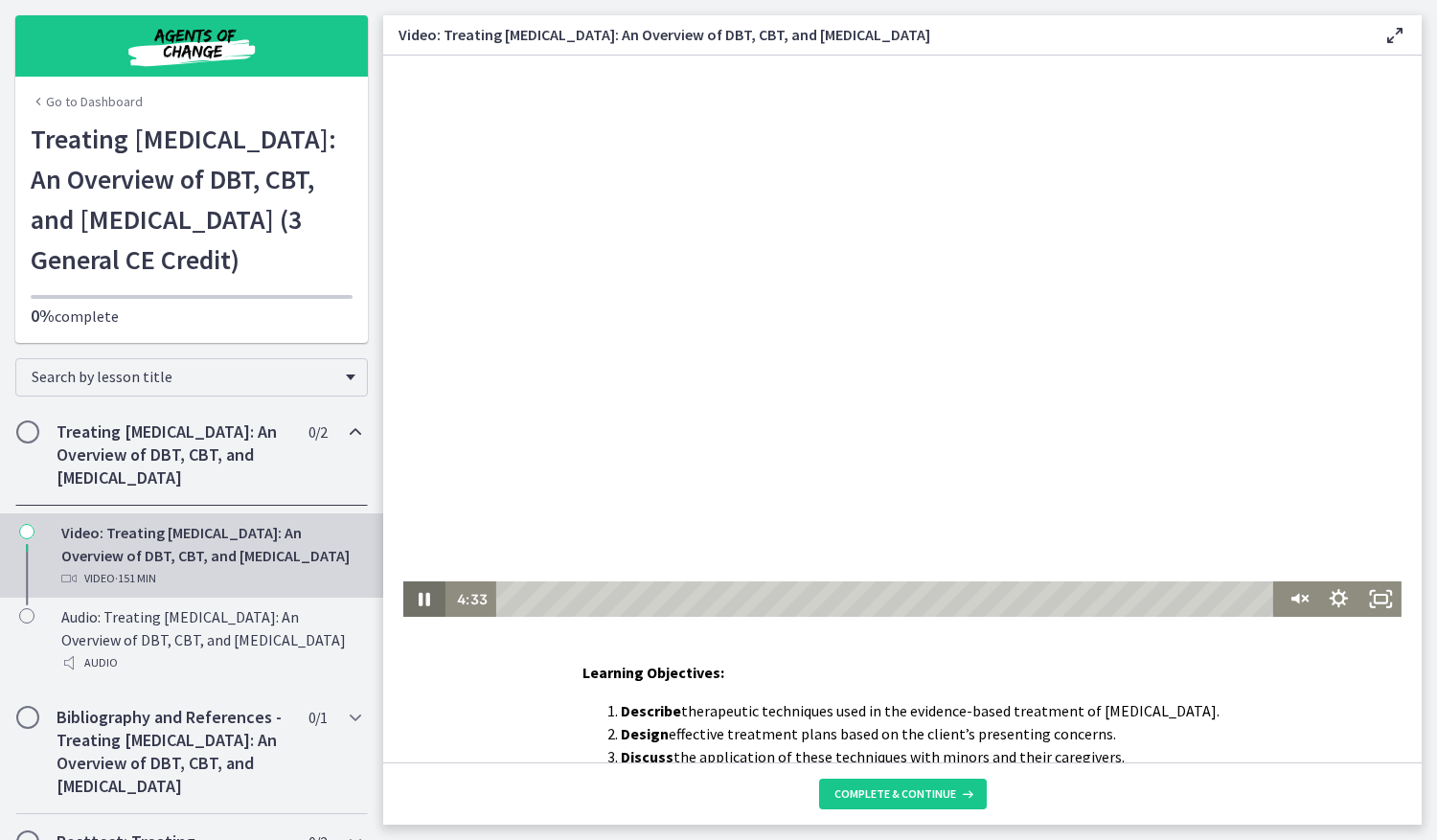
click at [420, 607] on icon "Pause" at bounding box center [423, 598] width 41 height 35
click at [419, 597] on icon "Play Video" at bounding box center [425, 598] width 12 height 17
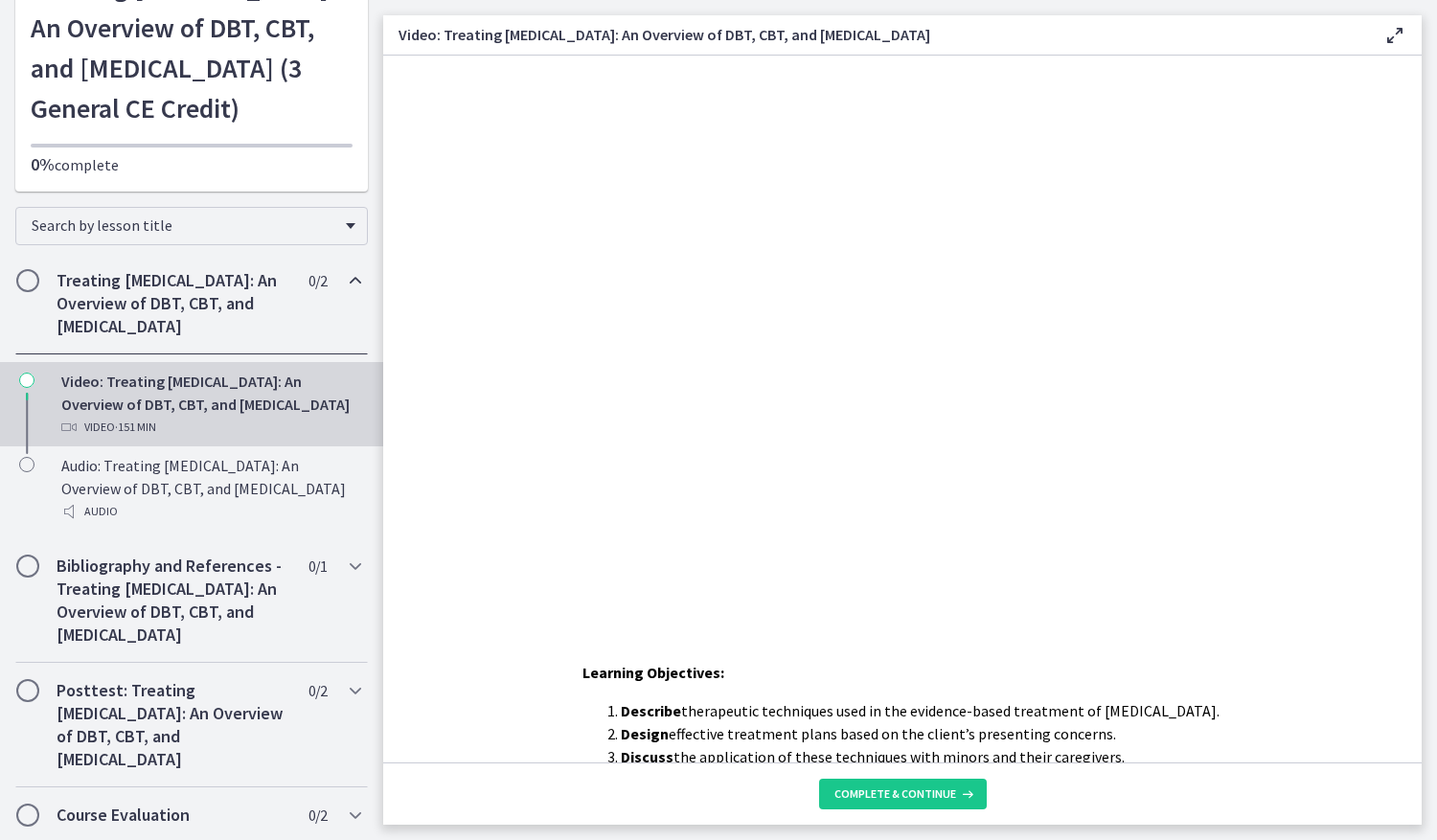
scroll to position [287, 0]
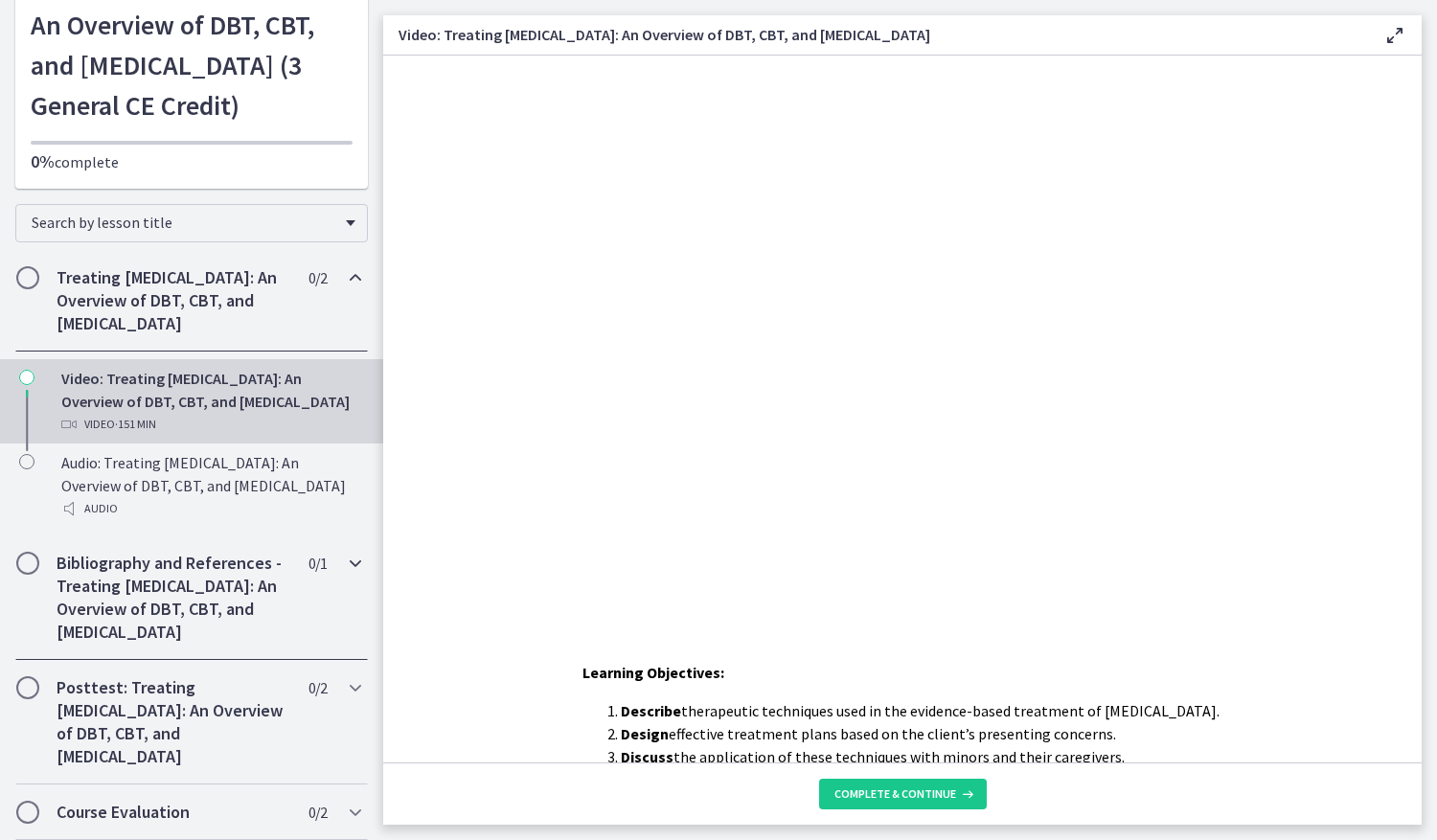
click at [345, 551] on icon "Chapters" at bounding box center [355, 563] width 23 height 23
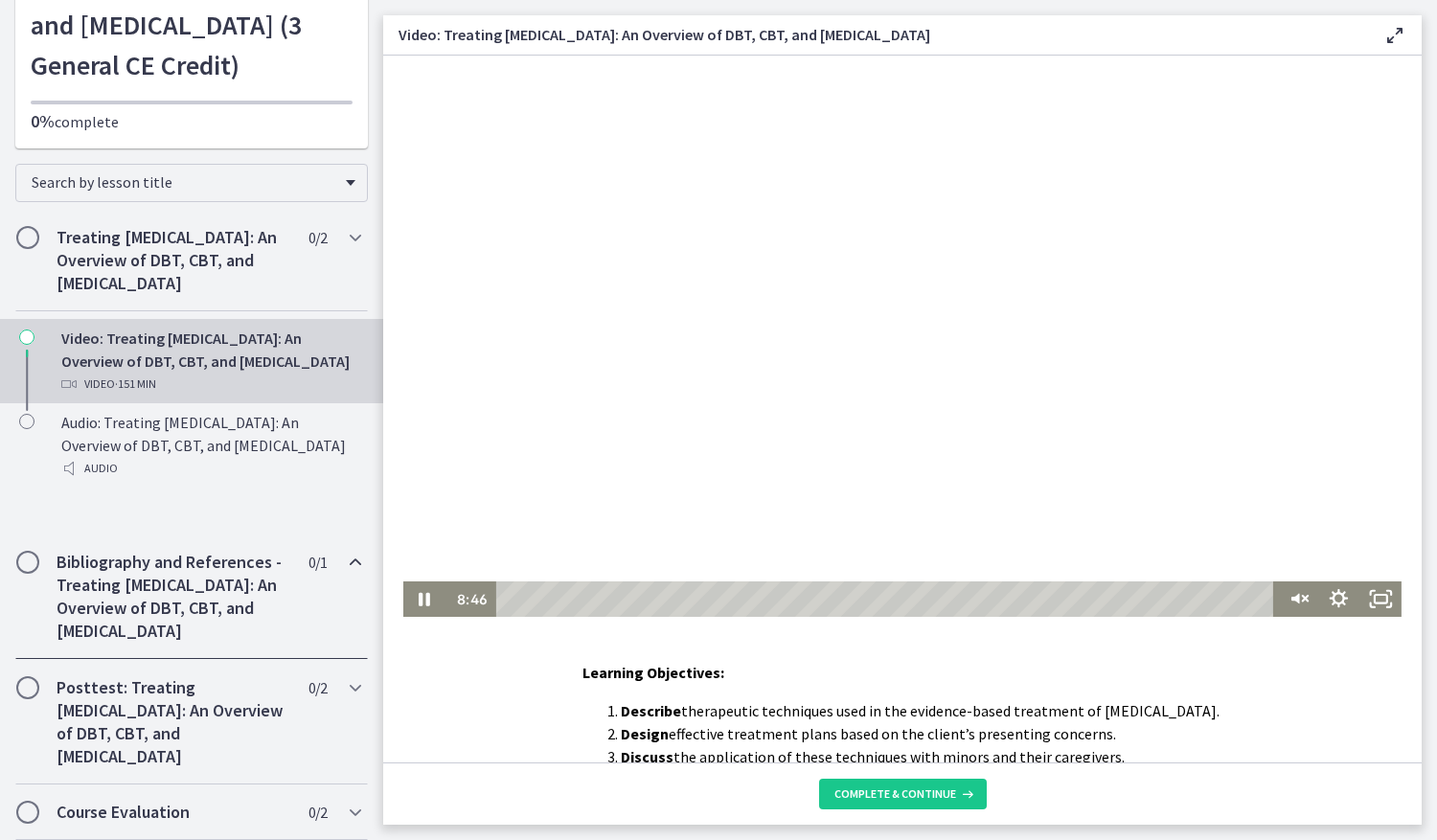
scroll to position [179, 0]
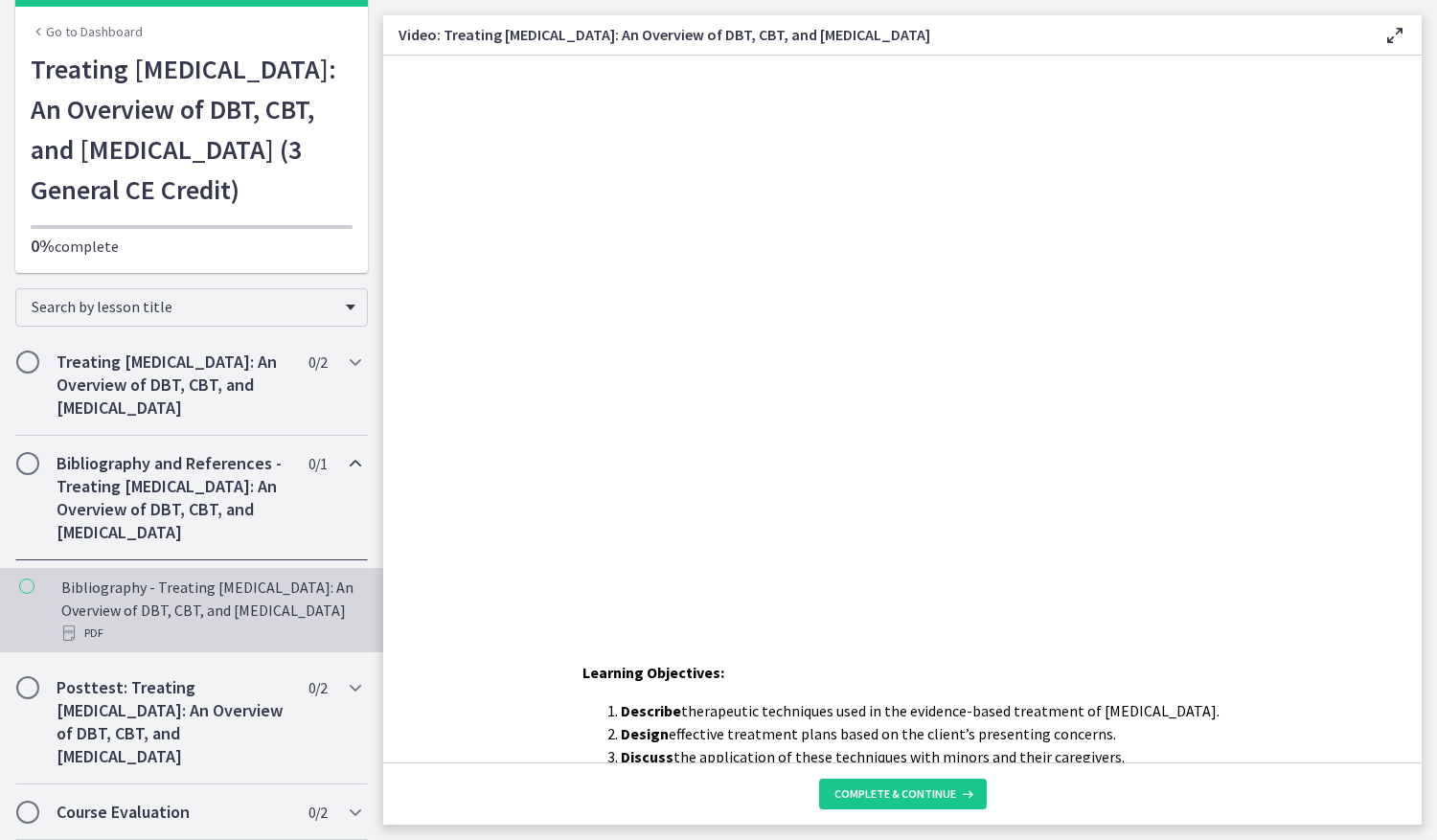
click at [203, 575] on div "Bibliography - Treating [MEDICAL_DATA]: An Overview of DBT, CBT, and [MEDICAL_D…" at bounding box center [211, 610] width 299 height 69
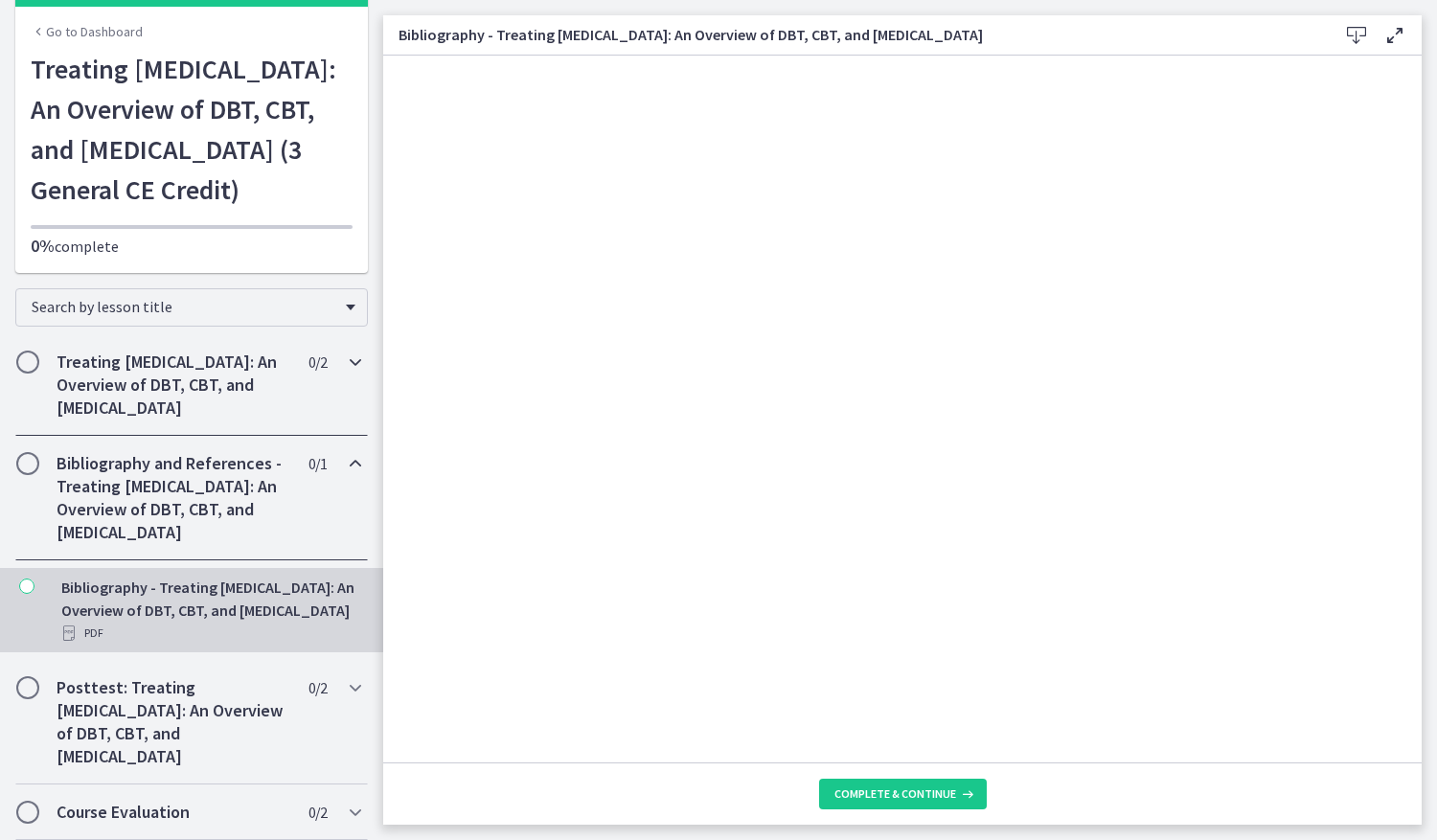
click at [136, 350] on h2 "Treating [MEDICAL_DATA]: An Overview of DBT, CBT, and [MEDICAL_DATA]" at bounding box center [174, 385] width 234 height 69
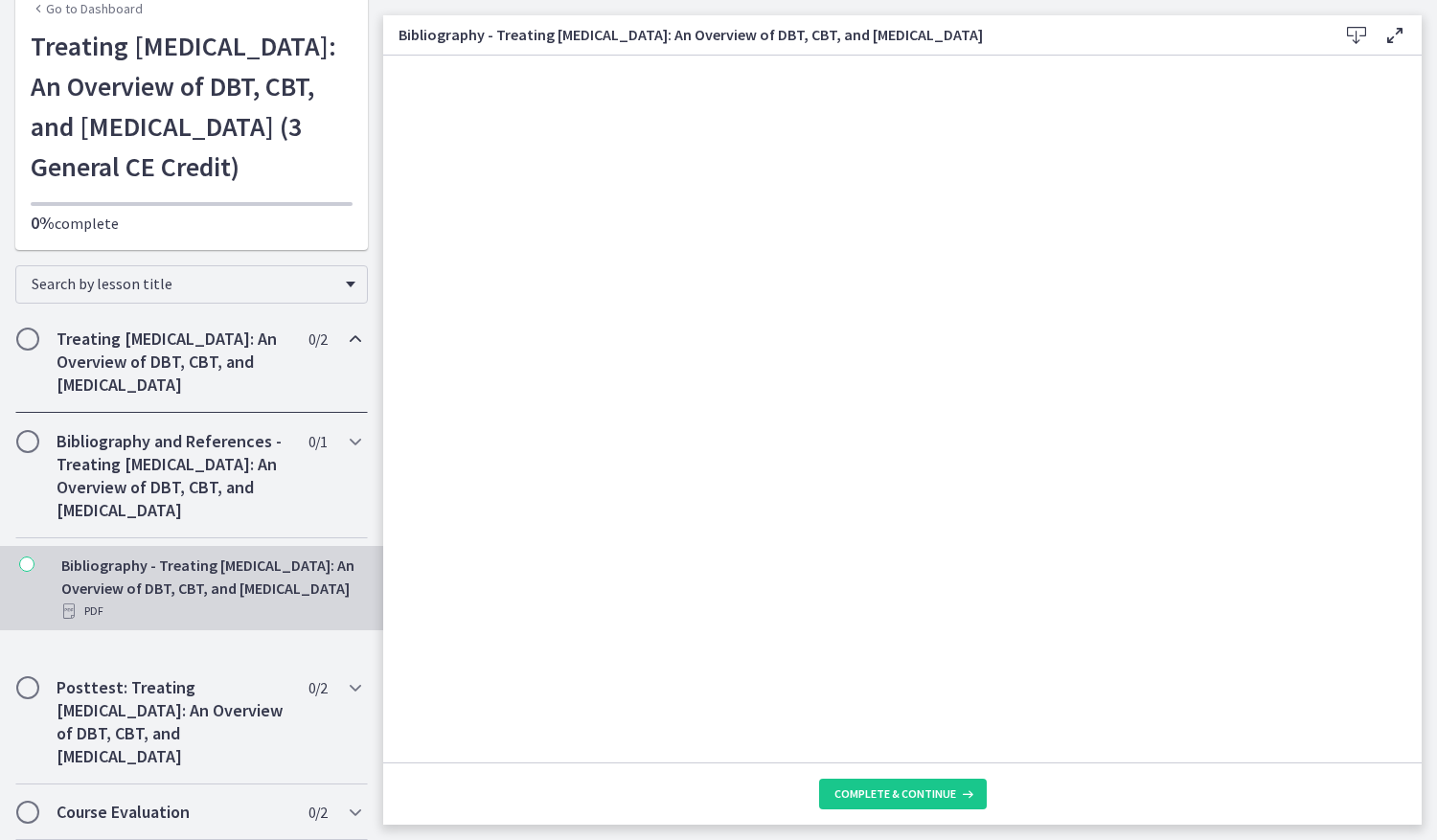
scroll to position [179, 0]
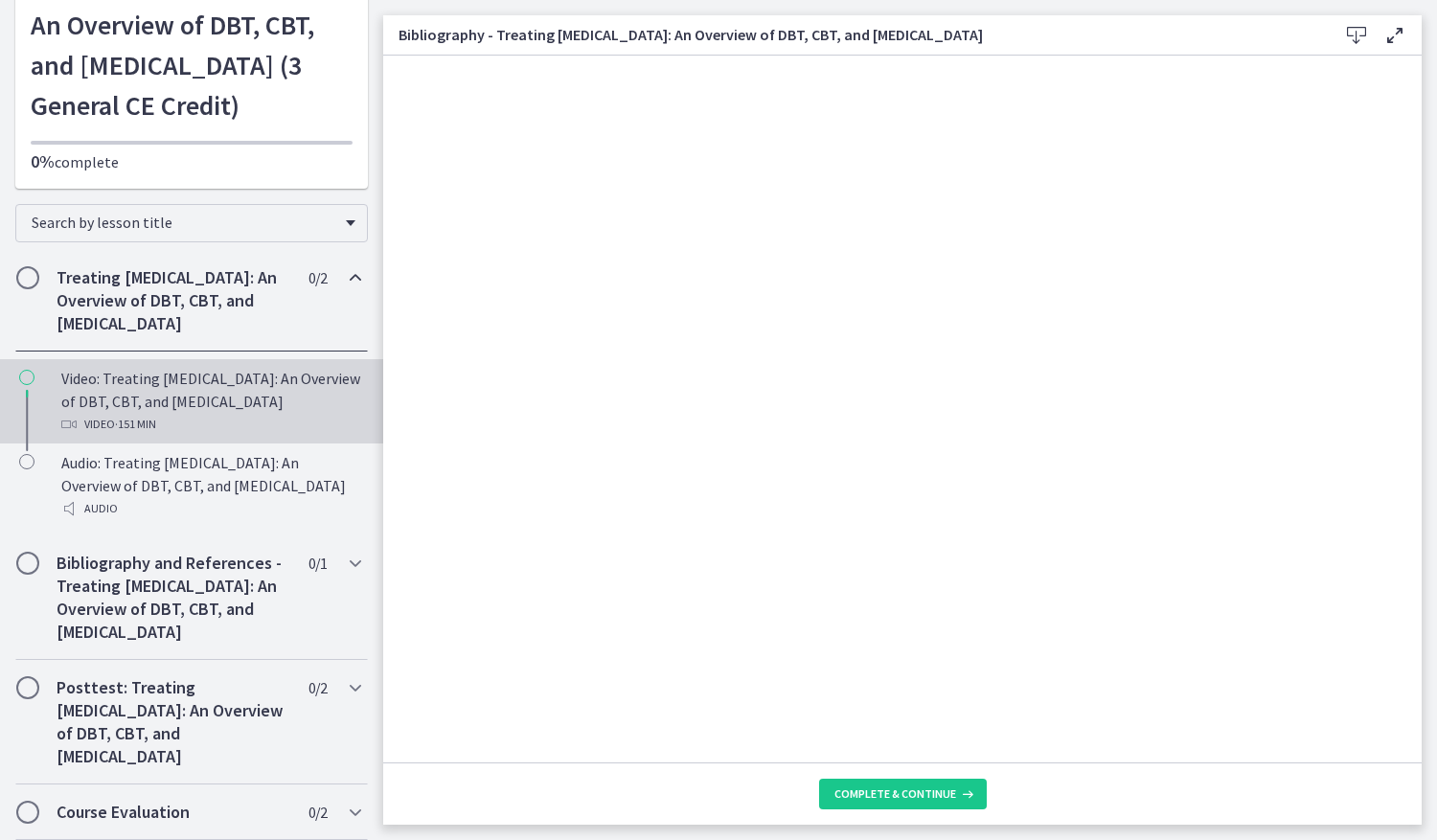
click at [171, 435] on div "Video: Treating [MEDICAL_DATA]: An Overview of DBT, CBT, and [MEDICAL_DATA] Vid…" at bounding box center [211, 401] width 299 height 69
